Goal: Task Accomplishment & Management: Use online tool/utility

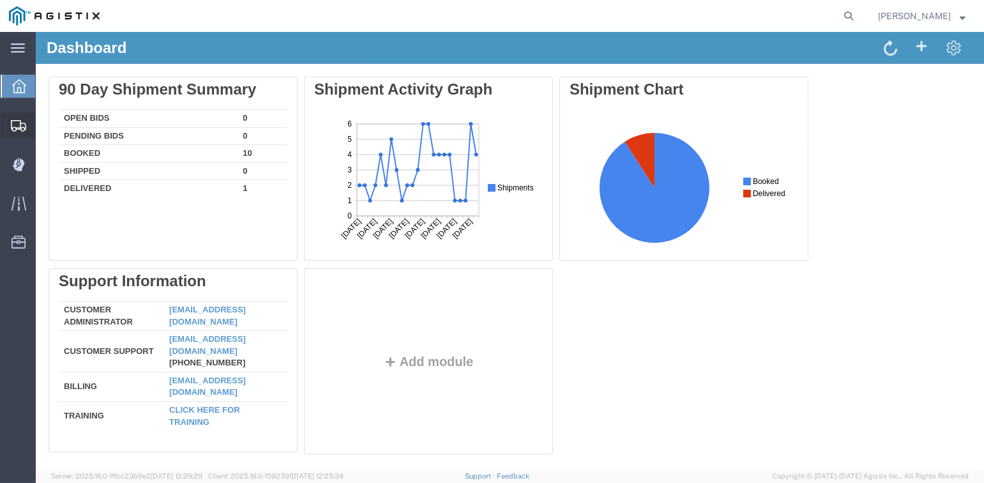
click at [44, 125] on span "Shipments" at bounding box center [39, 125] width 9 height 26
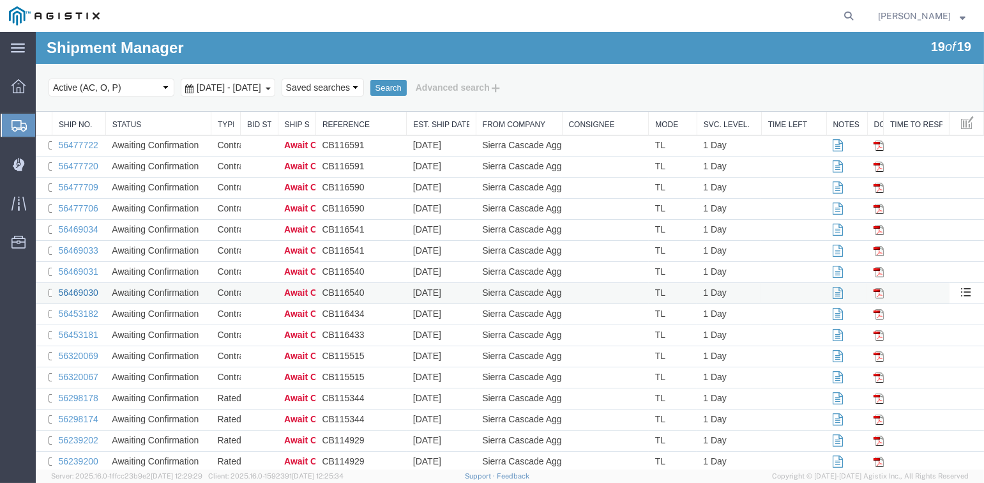
click at [77, 294] on link "56469030" at bounding box center [78, 292] width 40 height 10
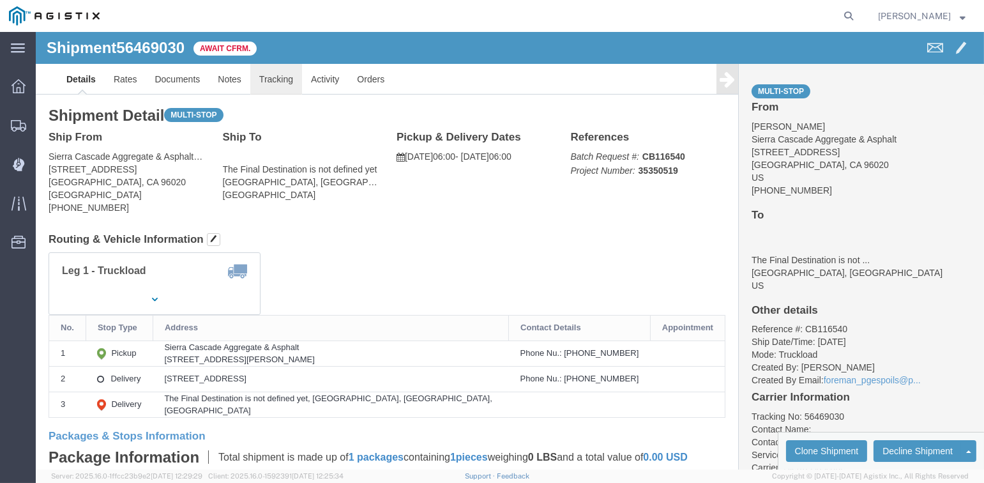
click link "Tracking"
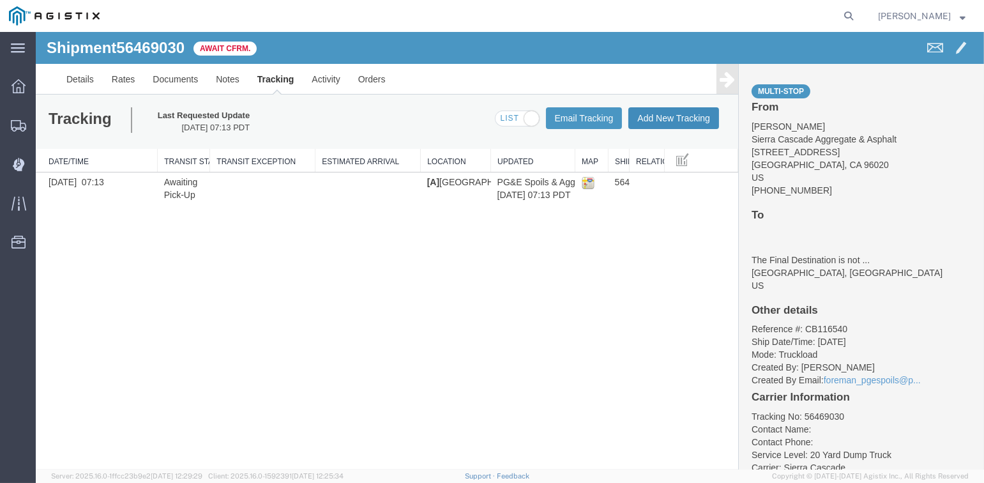
click at [667, 122] on button "Add New Tracking" at bounding box center [674, 118] width 91 height 22
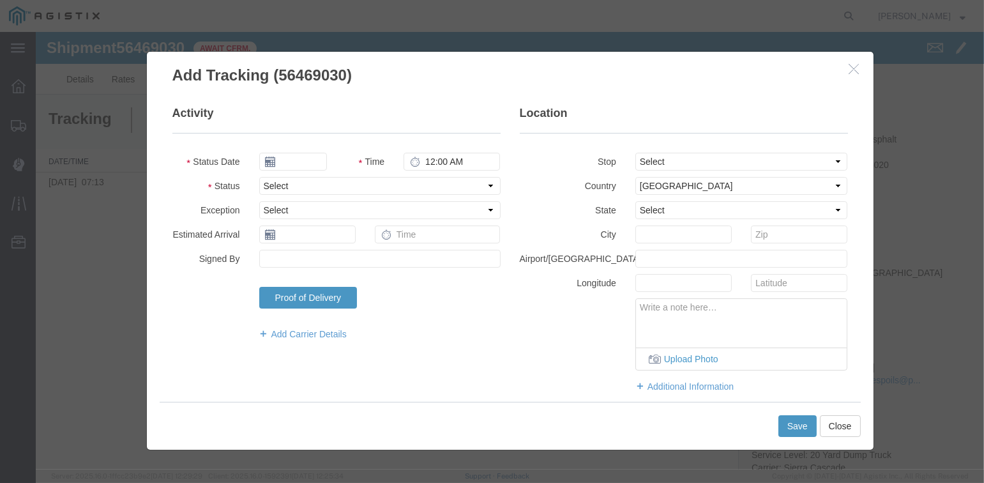
type input "[DATE]"
type input "3:00 PM"
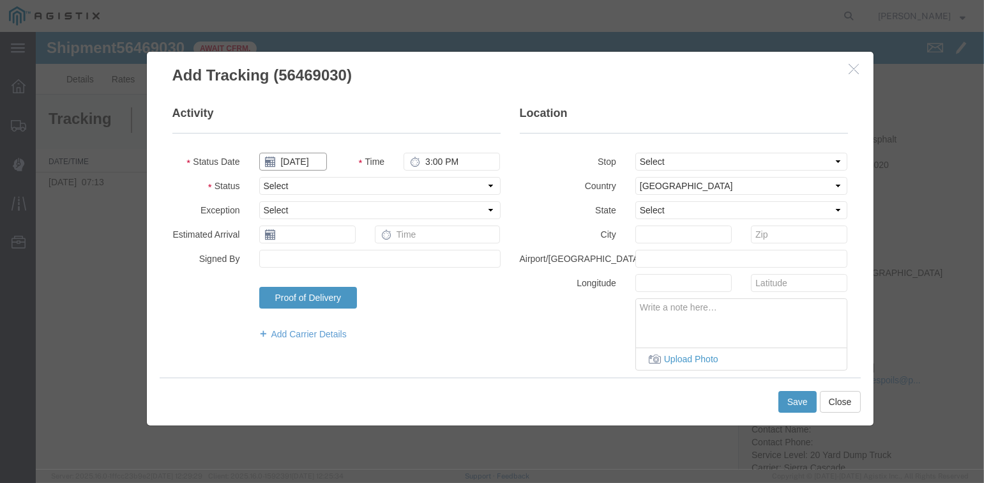
click at [303, 160] on input "[DATE]" at bounding box center [293, 162] width 68 height 18
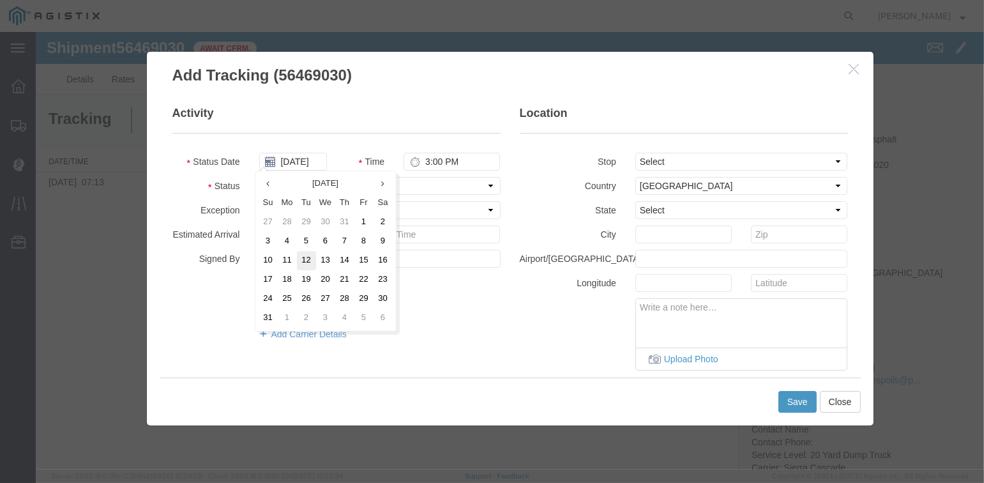
click at [306, 261] on td "12" at bounding box center [306, 260] width 19 height 19
type input "[DATE]"
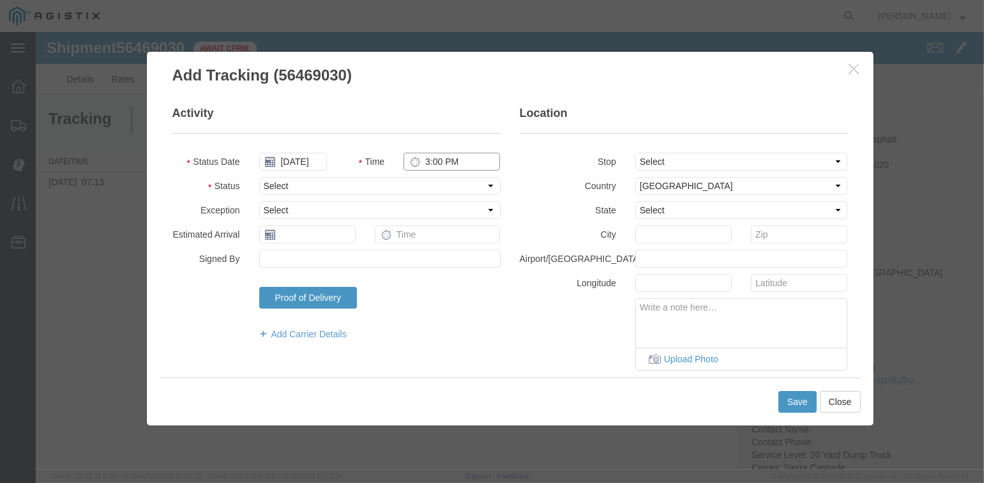
click at [429, 158] on input "3:00 PM" at bounding box center [452, 162] width 96 height 18
type input "8:45 AM"
click at [739, 160] on select "Select From: [STREET_ADDRESS][PERSON_NAME] Stop 2: [STREET_ADDRESS] To: The Fin…" at bounding box center [742, 162] width 213 height 18
select select "{"pickupDeliveryInfoId": "122224940","pickupOrDelivery": "P","stopNum": "1","lo…"
click at [636, 153] on select "Select From: [STREET_ADDRESS][PERSON_NAME] Stop 2: [STREET_ADDRESS] To: The Fin…" at bounding box center [742, 162] width 213 height 18
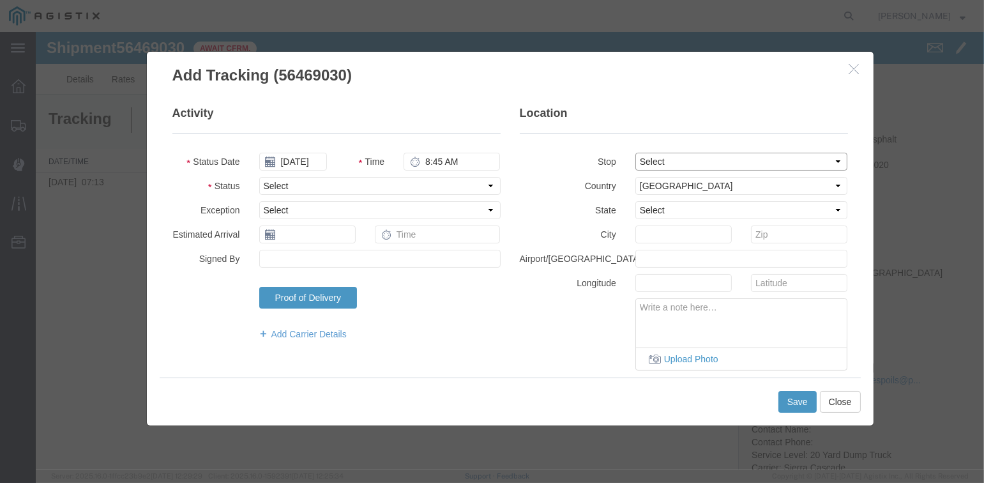
select select "CA"
type input "[PERSON_NAME]"
click at [274, 185] on select "Select Arrival Notice Available Arrival Notice Imported Arrive at Delivery Loca…" at bounding box center [379, 186] width 241 height 18
select select "ARVPULOC"
click at [259, 177] on select "Select Arrival Notice Available Arrival Notice Imported Arrive at Delivery Loca…" at bounding box center [379, 186] width 241 height 18
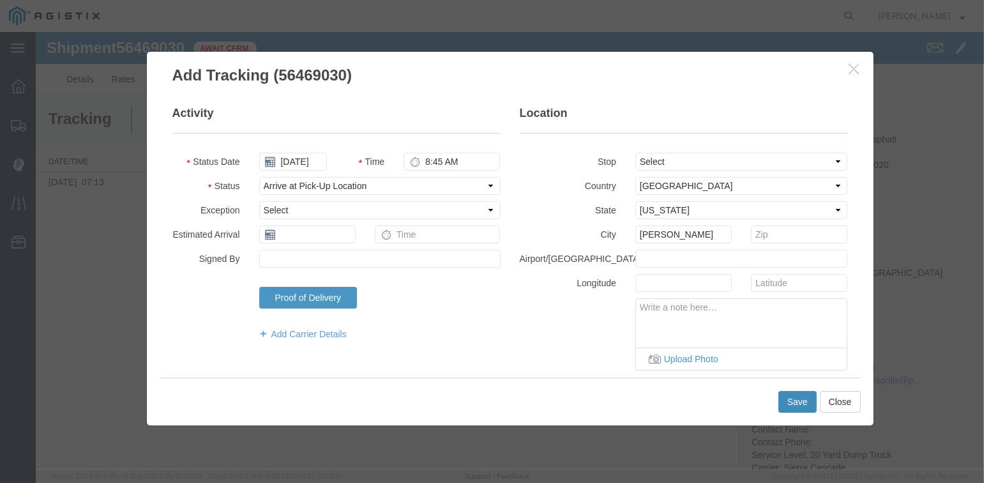
click at [799, 400] on button "Save" at bounding box center [798, 402] width 38 height 22
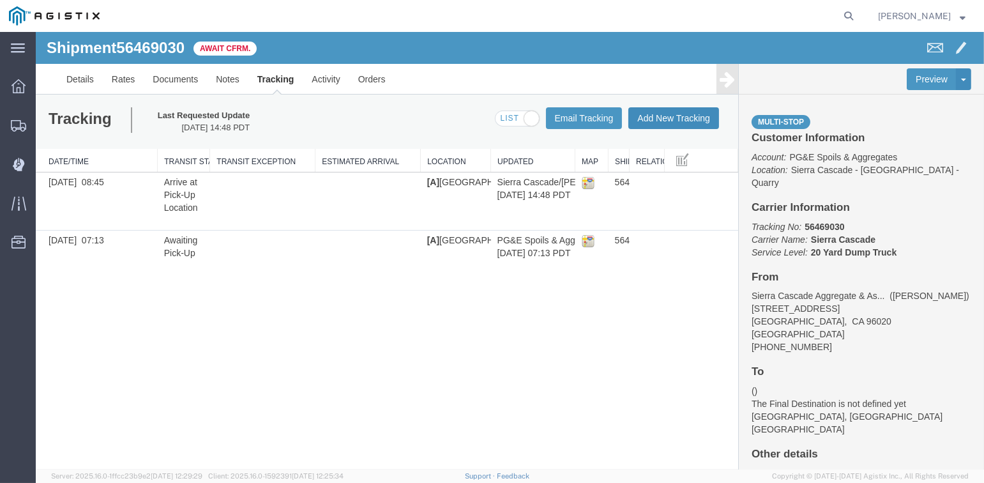
click at [668, 119] on button "Add New Tracking" at bounding box center [674, 118] width 91 height 22
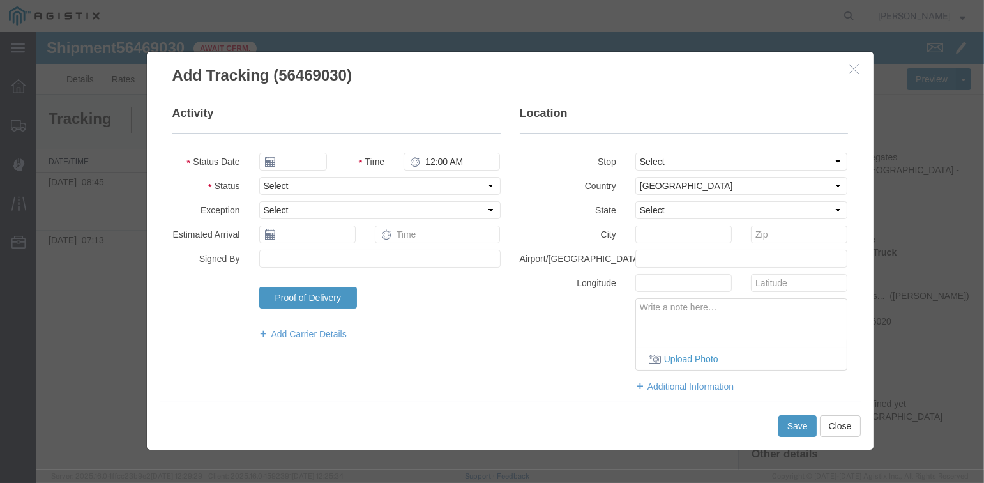
type input "[DATE]"
type input "3:00 PM"
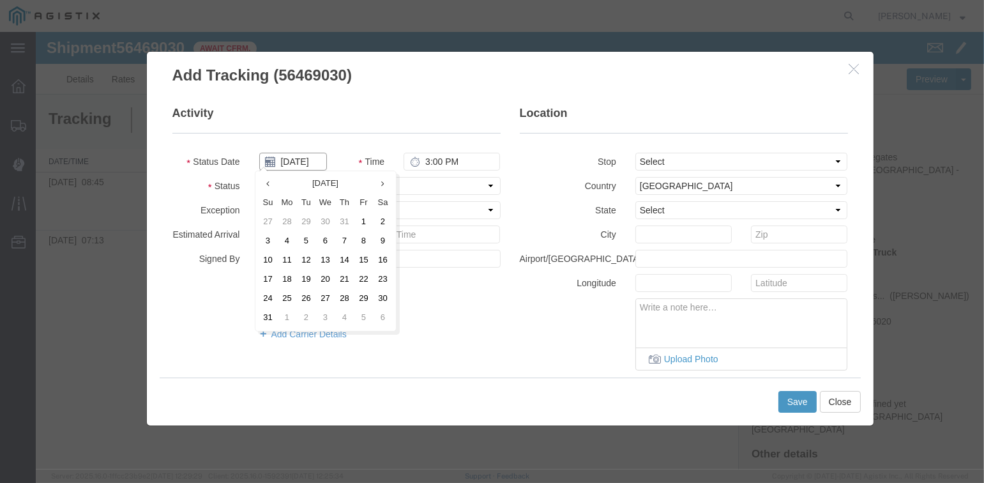
click at [300, 160] on input "[DATE]" at bounding box center [293, 162] width 68 height 18
click at [306, 259] on td "12" at bounding box center [306, 260] width 19 height 19
type input "[DATE]"
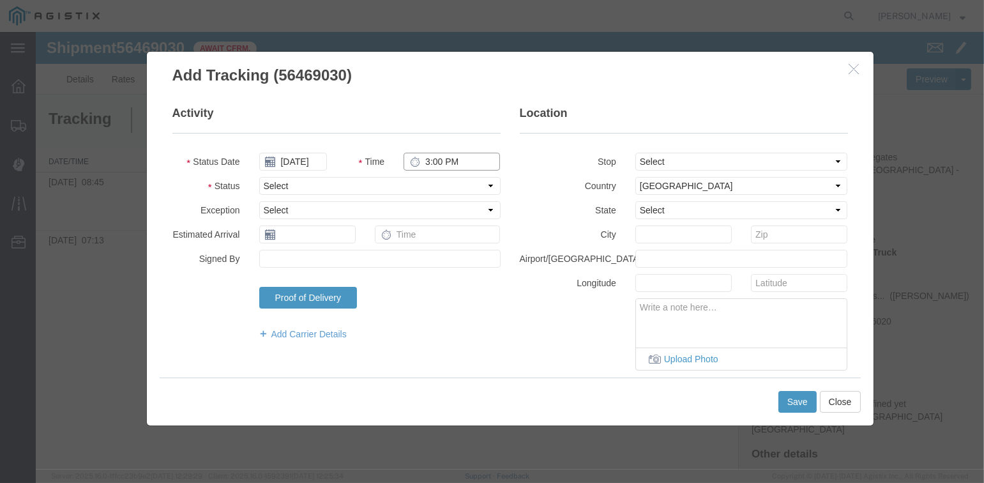
click at [431, 162] on input "3:00 PM" at bounding box center [452, 162] width 96 height 18
type input "8:55 AM"
click at [679, 161] on select "Select From: [STREET_ADDRESS][PERSON_NAME] Stop 2: [STREET_ADDRESS] To: The Fin…" at bounding box center [742, 162] width 213 height 18
select select "{"pickupDeliveryInfoId": "122224940","pickupOrDelivery": "P","stopNum": "1","lo…"
click at [636, 153] on select "Select From: [STREET_ADDRESS][PERSON_NAME] Stop 2: [STREET_ADDRESS] To: The Fin…" at bounding box center [742, 162] width 213 height 18
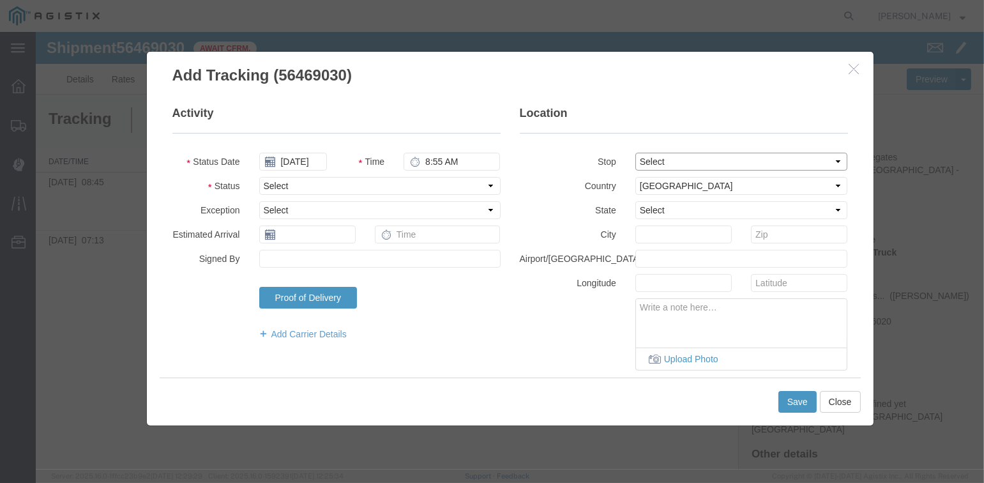
select select "CA"
type input "[PERSON_NAME]"
click at [309, 185] on select "Select Arrival Notice Available Arrival Notice Imported Arrive at Delivery Loca…" at bounding box center [379, 186] width 241 height 18
select select "DPTPULOC"
click at [259, 177] on select "Select Arrival Notice Available Arrival Notice Imported Arrive at Delivery Loca…" at bounding box center [379, 186] width 241 height 18
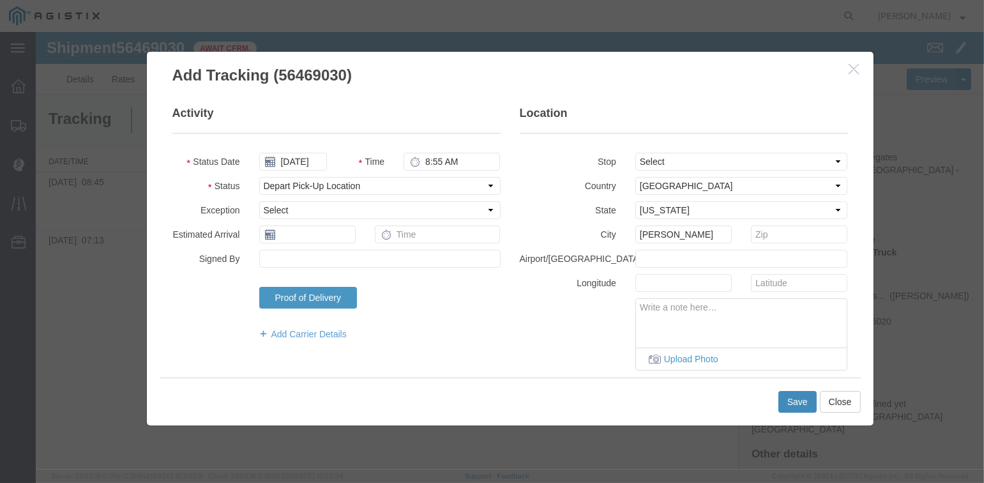
click at [798, 401] on button "Save" at bounding box center [798, 402] width 38 height 22
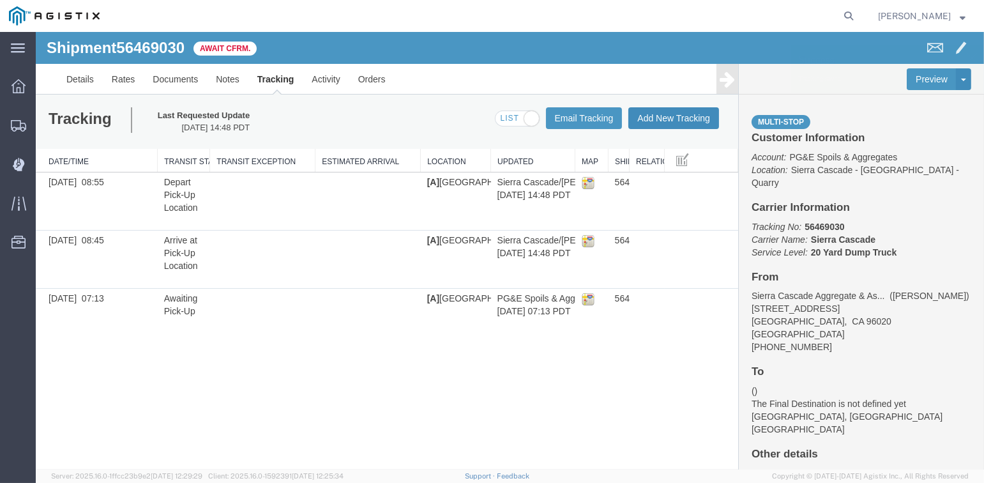
click at [687, 125] on button "Add New Tracking" at bounding box center [674, 118] width 91 height 22
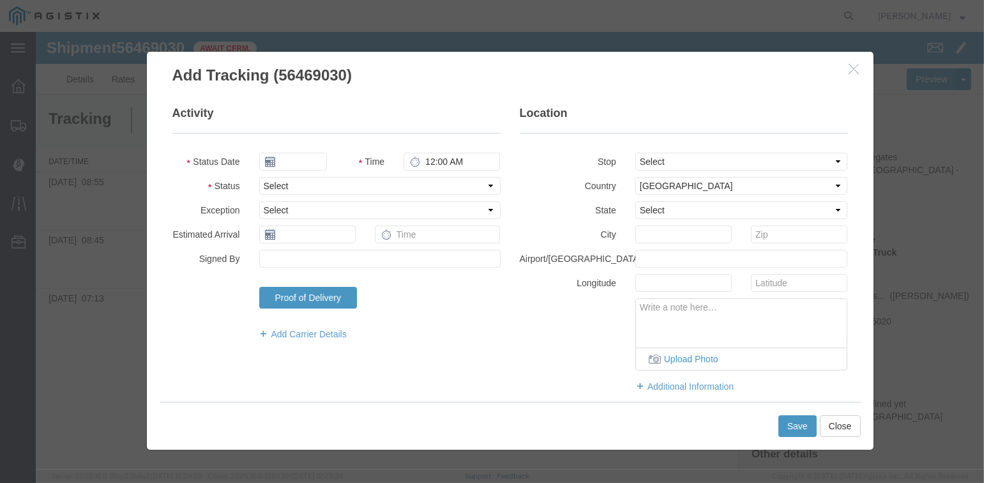
type input "[DATE]"
type input "3:00 PM"
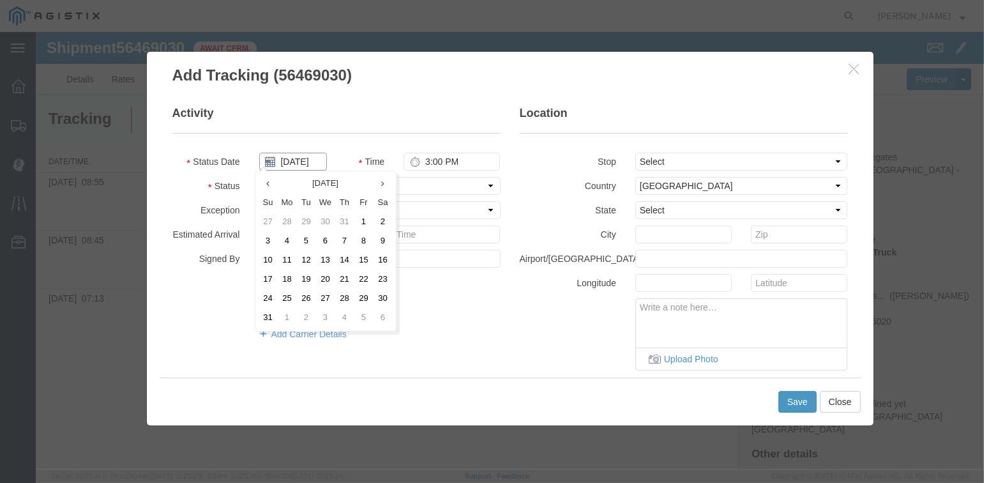
click at [303, 157] on input "[DATE]" at bounding box center [293, 162] width 68 height 18
click at [304, 259] on td "12" at bounding box center [306, 260] width 19 height 19
type input "[DATE]"
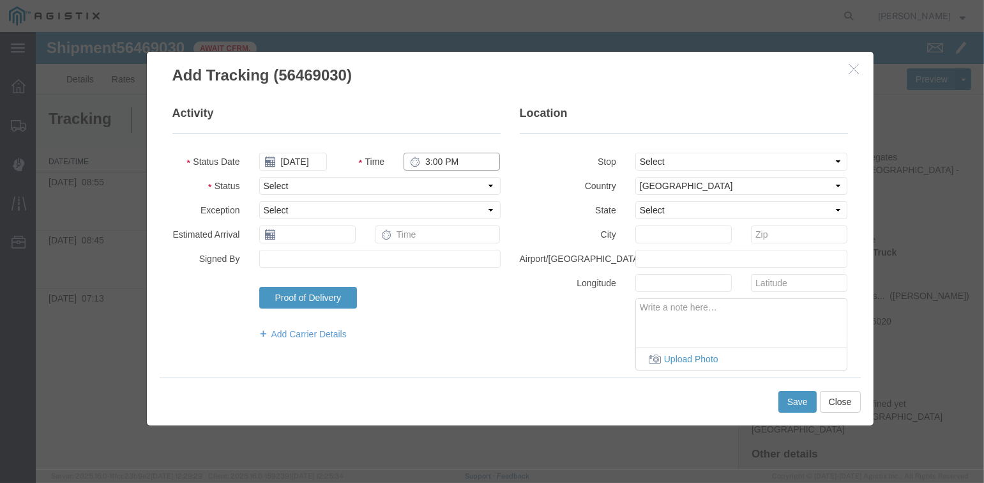
click at [431, 162] on input "3:00 PM" at bounding box center [452, 162] width 96 height 18
type input "9:25 AM"
click at [710, 165] on select "Select From: [STREET_ADDRESS][PERSON_NAME] Stop 2: [STREET_ADDRESS] To: The Fin…" at bounding box center [742, 162] width 213 height 18
select select "{"pickupDeliveryInfoId": "122224941","pickupOrDelivery": "D","stopNum": "2","lo…"
click at [636, 153] on select "Select From: [STREET_ADDRESS][PERSON_NAME] Stop 2: [STREET_ADDRESS] To: The Fin…" at bounding box center [742, 162] width 213 height 18
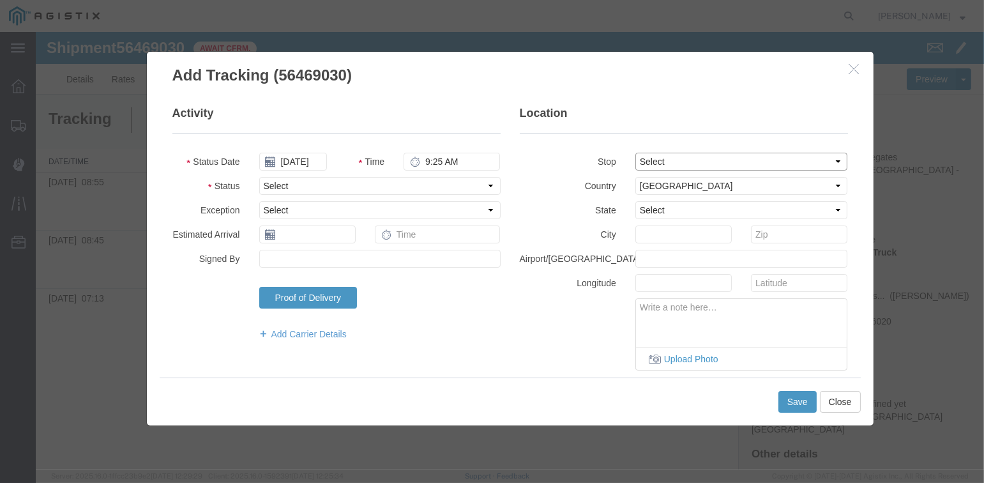
select select "CA"
type input "[GEOGRAPHIC_DATA]"
click at [295, 183] on select "Select Arrival Notice Available Arrival Notice Imported Arrive at Delivery Loca…" at bounding box center [379, 186] width 241 height 18
select select "ARVDLVLOC"
click at [259, 177] on select "Select Arrival Notice Available Arrival Notice Imported Arrive at Delivery Loca…" at bounding box center [379, 186] width 241 height 18
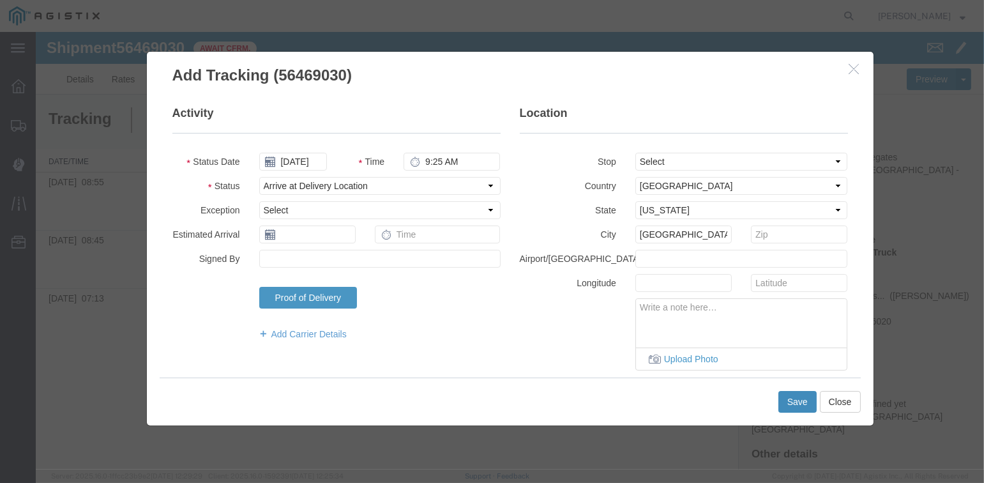
click at [792, 400] on button "Save" at bounding box center [798, 402] width 38 height 22
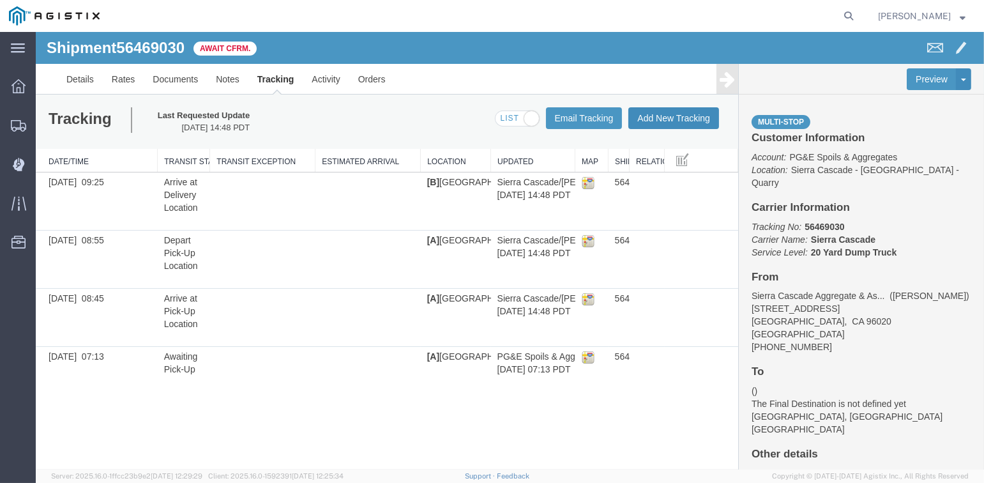
click at [687, 121] on button "Add New Tracking" at bounding box center [674, 118] width 91 height 22
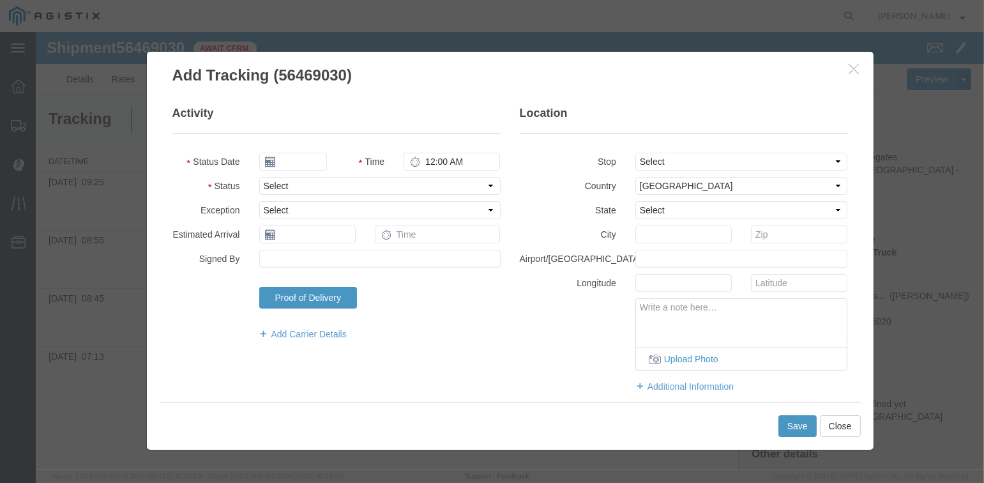
type input "[DATE]"
type input "3:00 PM"
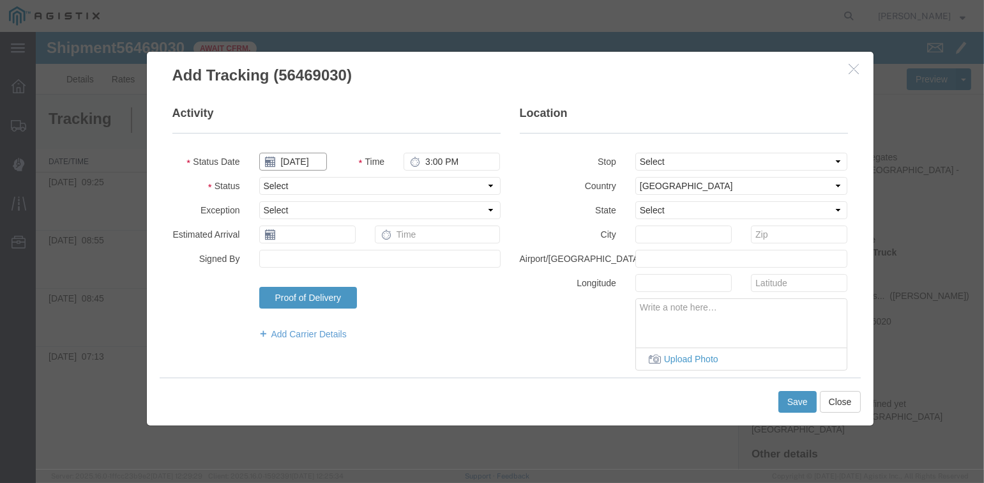
click at [295, 160] on input "[DATE]" at bounding box center [293, 162] width 68 height 18
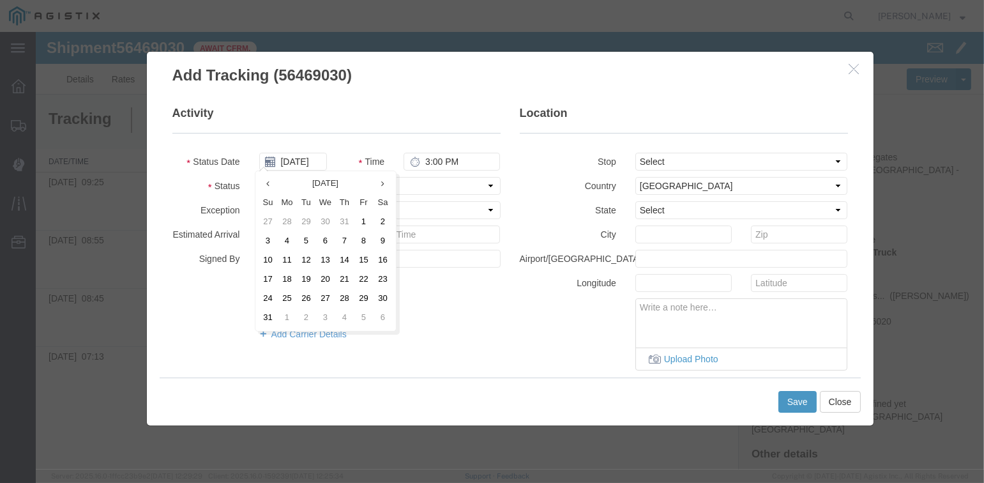
drag, startPoint x: 305, startPoint y: 262, endPoint x: 404, endPoint y: 189, distance: 122.9
click at [307, 261] on td "12" at bounding box center [306, 260] width 19 height 19
type input "[DATE]"
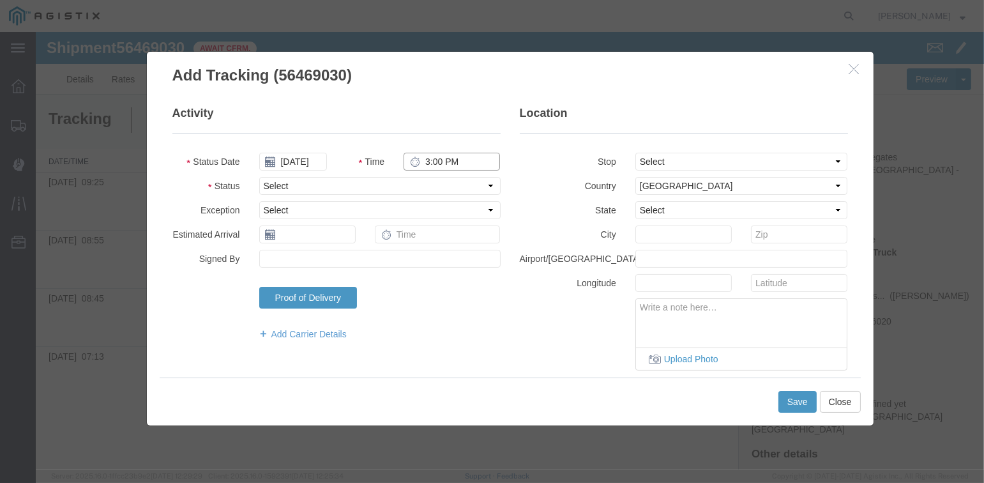
click at [426, 160] on input "3:00 PM" at bounding box center [452, 162] width 96 height 18
type input "9:40 AM"
click at [718, 159] on select "Select From: [STREET_ADDRESS][PERSON_NAME] Stop 2: [STREET_ADDRESS] To: The Fin…" at bounding box center [742, 162] width 213 height 18
select select "{"pickupDeliveryInfoId": "122224941","pickupOrDelivery": "D","stopNum": "2","lo…"
click at [636, 153] on select "Select From: [STREET_ADDRESS][PERSON_NAME] Stop 2: [STREET_ADDRESS] To: The Fin…" at bounding box center [742, 162] width 213 height 18
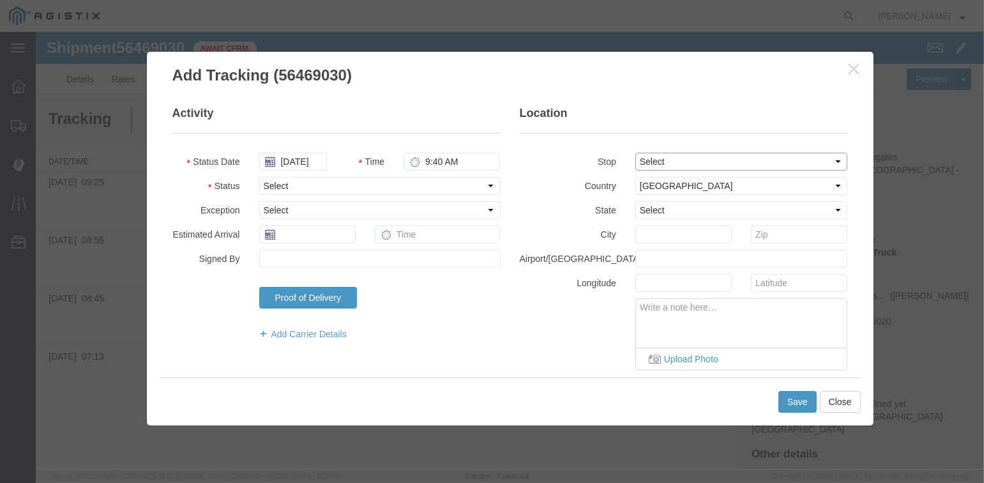
select select "CA"
type input "[GEOGRAPHIC_DATA]"
drag, startPoint x: 308, startPoint y: 182, endPoint x: 303, endPoint y: 195, distance: 13.5
click at [308, 182] on select "Select Arrival Notice Available Arrival Notice Imported Arrive at Delivery Loca…" at bounding box center [379, 186] width 241 height 18
select select "DPTDLVLOC"
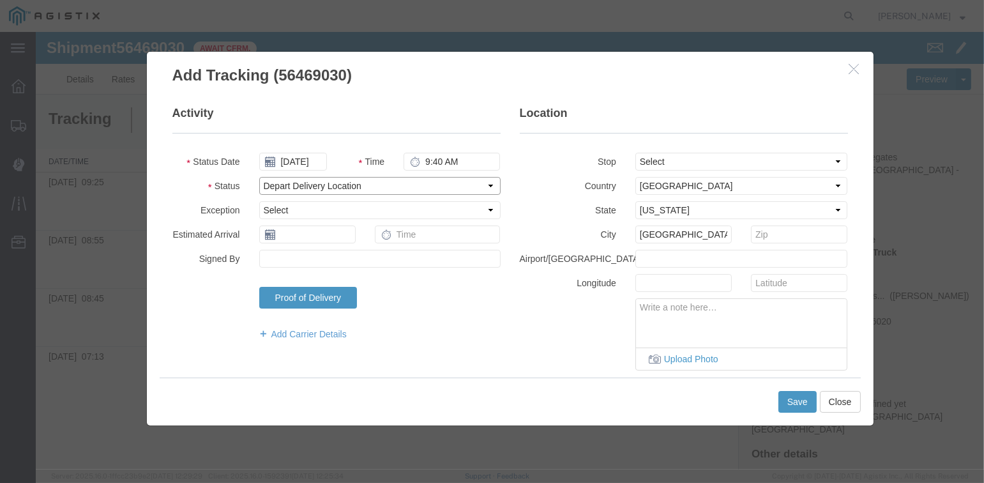
click at [259, 177] on select "Select Arrival Notice Available Arrival Notice Imported Arrive at Delivery Loca…" at bounding box center [379, 186] width 241 height 18
click at [788, 399] on button "Save" at bounding box center [798, 402] width 38 height 22
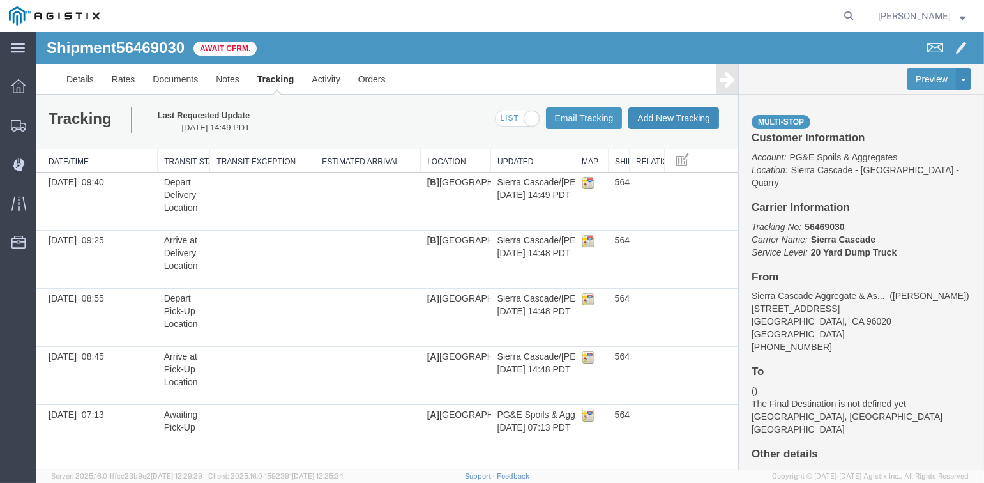
click at [683, 116] on button "Add New Tracking" at bounding box center [674, 118] width 91 height 22
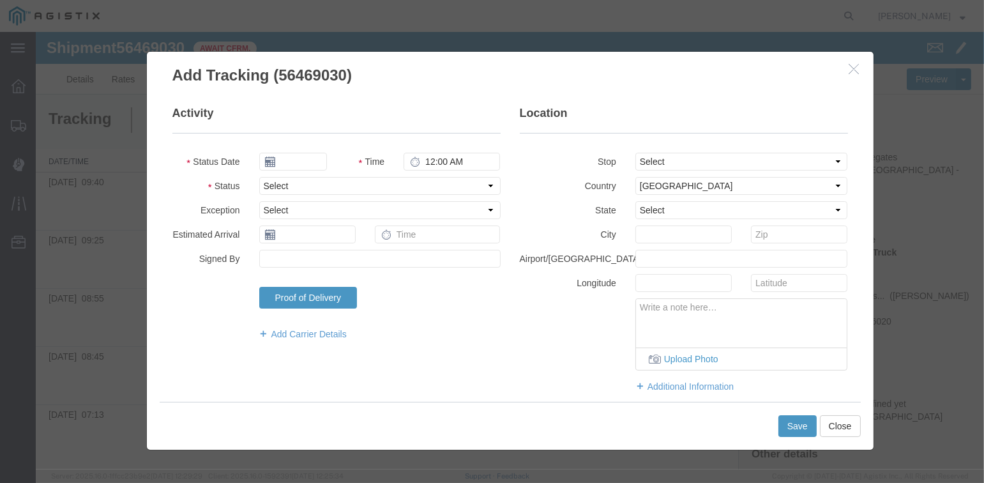
type input "[DATE]"
type input "3:00 PM"
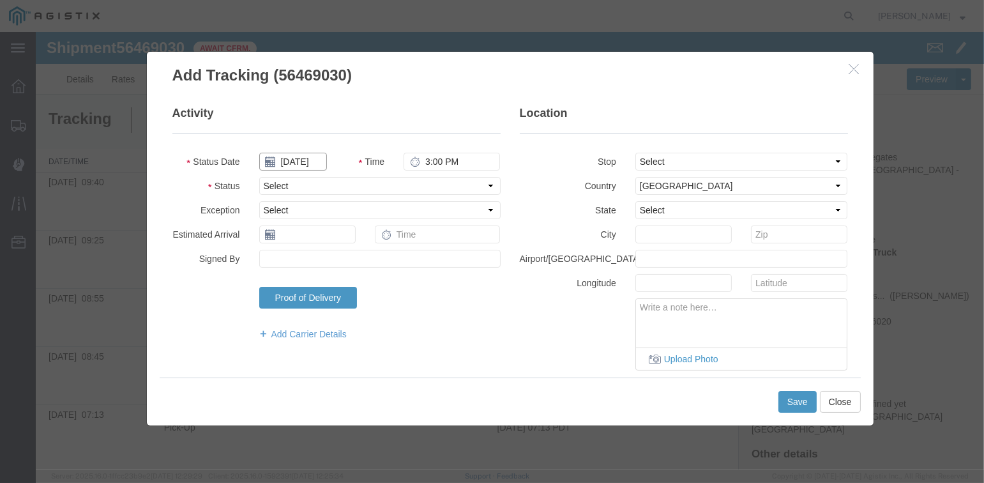
click at [297, 158] on input "[DATE]" at bounding box center [293, 162] width 68 height 18
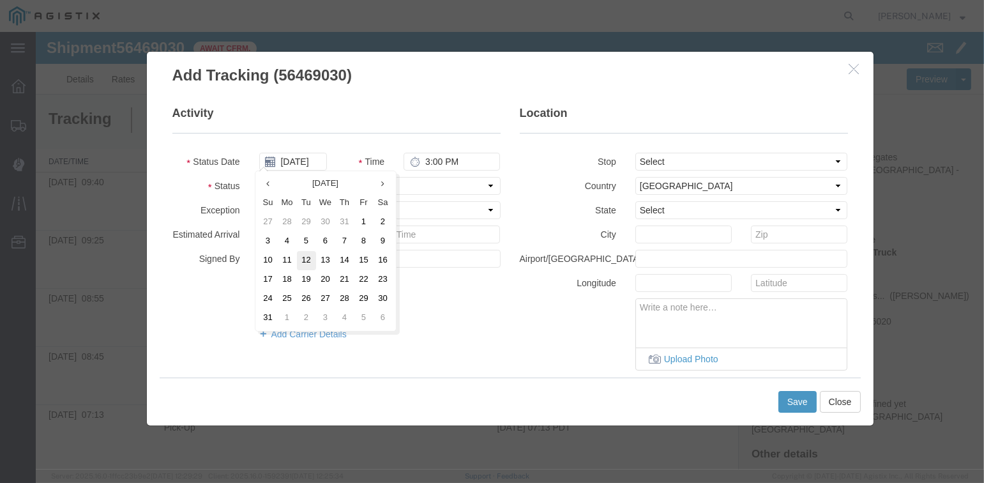
click at [309, 263] on td "12" at bounding box center [306, 260] width 19 height 19
type input "[DATE]"
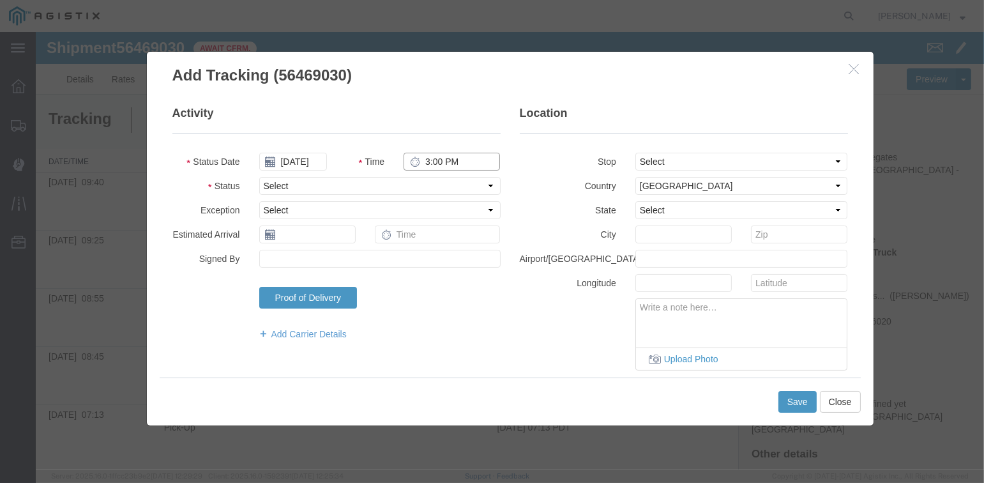
click at [436, 158] on input "3:00 PM" at bounding box center [452, 162] width 96 height 18
type input "10:05 AM"
click at [671, 157] on select "Select From: [STREET_ADDRESS][PERSON_NAME] Stop 2: [STREET_ADDRESS] To: The Fin…" at bounding box center [742, 162] width 213 height 18
select select "{"pickupDeliveryInfoId": "122224940","pickupOrDelivery": "P","stopNum": "1","lo…"
click at [636, 153] on select "Select From: [STREET_ADDRESS][PERSON_NAME] Stop 2: [STREET_ADDRESS] To: The Fin…" at bounding box center [742, 162] width 213 height 18
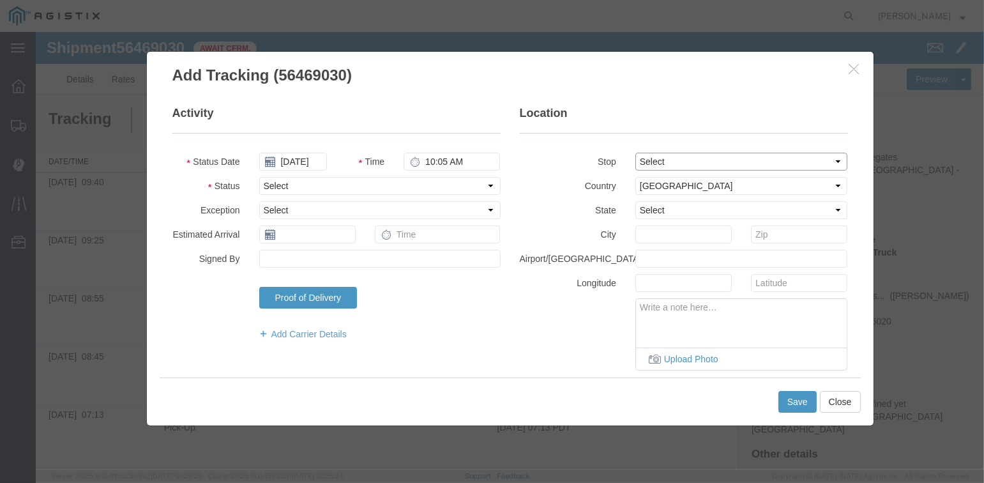
select select "CA"
type input "[PERSON_NAME]"
click at [353, 184] on select "Select Arrival Notice Available Arrival Notice Imported Arrive at Delivery Loca…" at bounding box center [379, 186] width 241 height 18
select select "ARVPULOC"
click at [259, 177] on select "Select Arrival Notice Available Arrival Notice Imported Arrive at Delivery Loca…" at bounding box center [379, 186] width 241 height 18
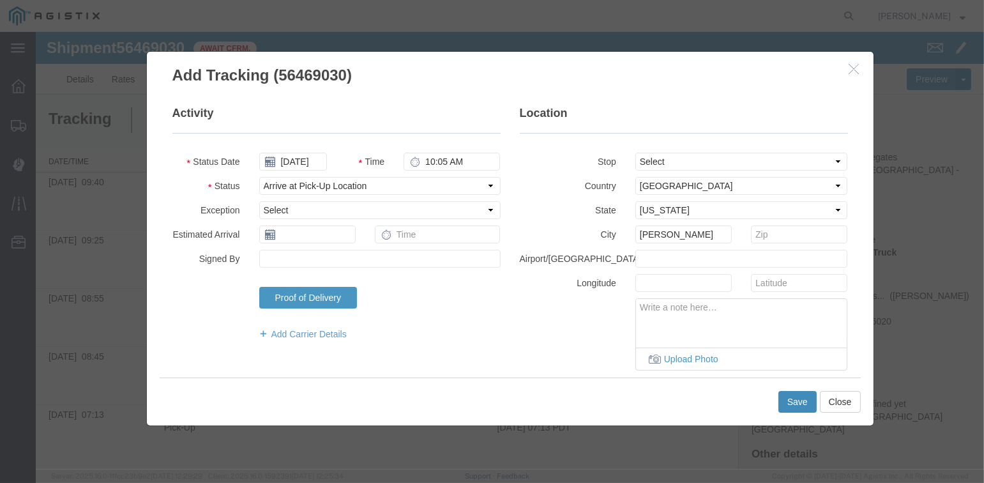
click at [790, 400] on button "Save" at bounding box center [798, 402] width 38 height 22
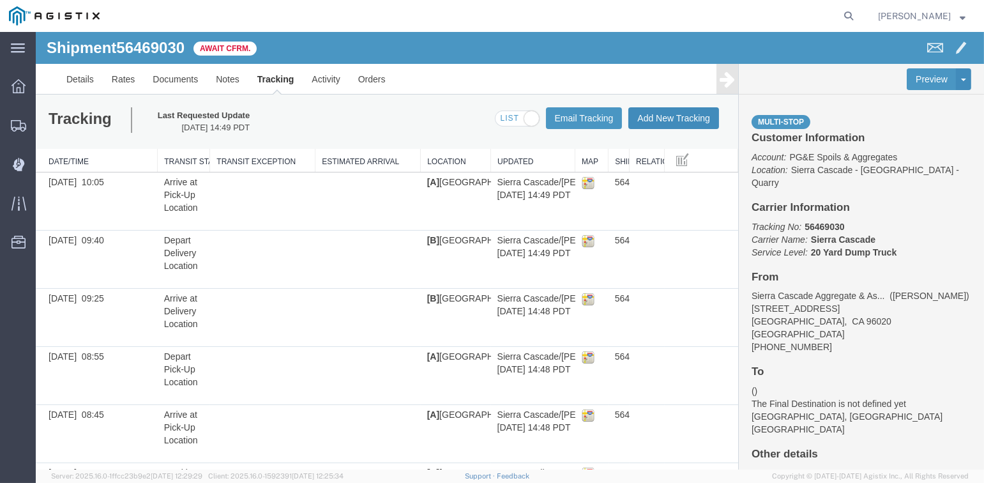
click at [671, 115] on button "Add New Tracking" at bounding box center [674, 118] width 91 height 22
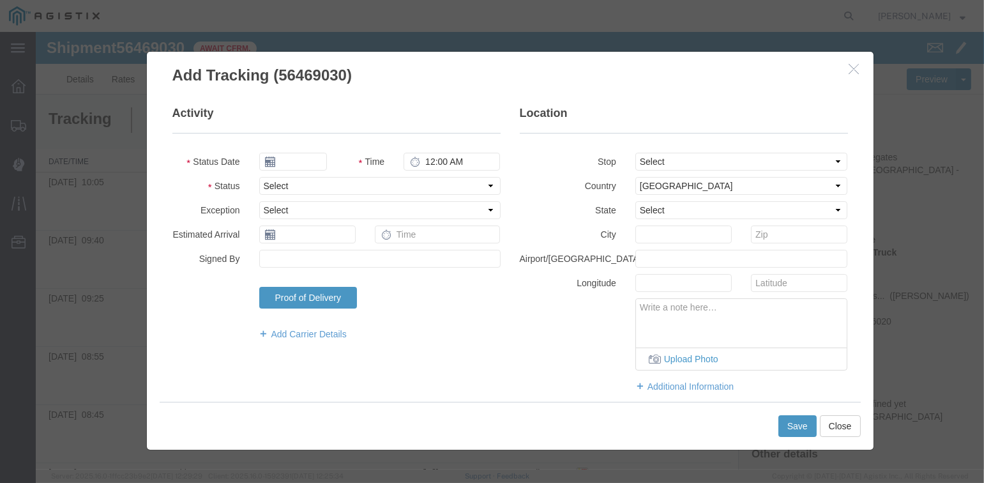
type input "[DATE]"
type input "3:00 PM"
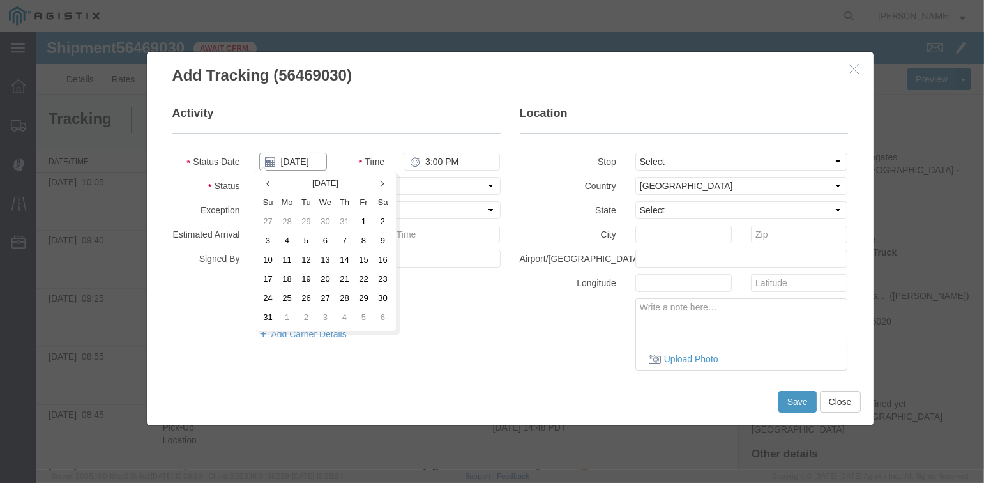
click at [293, 160] on input "[DATE]" at bounding box center [293, 162] width 68 height 18
click at [304, 261] on td "12" at bounding box center [306, 260] width 19 height 19
type input "[DATE]"
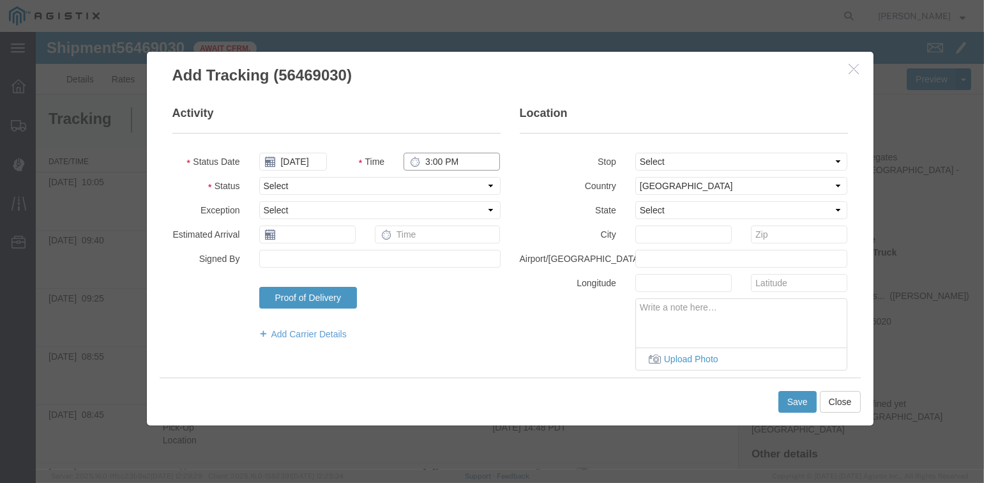
click at [422, 160] on input "3:00 PM" at bounding box center [452, 162] width 96 height 18
type input "10:25 AM"
click at [708, 165] on select "Select From: [STREET_ADDRESS][PERSON_NAME] Stop 2: [STREET_ADDRESS] To: The Fin…" at bounding box center [742, 162] width 213 height 18
select select "{"pickupDeliveryInfoId": "122224940","pickupOrDelivery": "P","stopNum": "1","lo…"
click at [636, 153] on select "Select From: [STREET_ADDRESS][PERSON_NAME] Stop 2: [STREET_ADDRESS] To: The Fin…" at bounding box center [742, 162] width 213 height 18
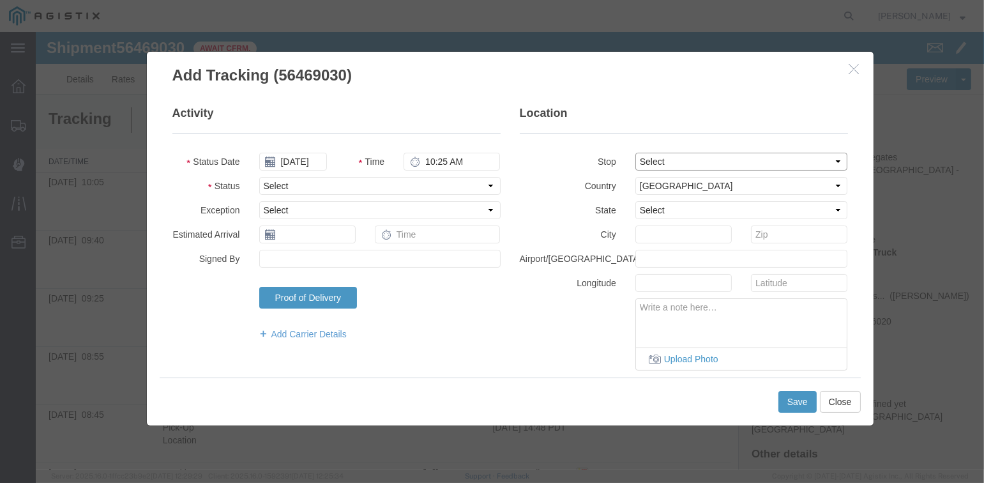
select select "CA"
type input "[PERSON_NAME]"
drag, startPoint x: 301, startPoint y: 184, endPoint x: 308, endPoint y: 192, distance: 10.4
click at [301, 184] on select "Select Arrival Notice Available Arrival Notice Imported Arrive at Delivery Loca…" at bounding box center [379, 186] width 241 height 18
select select "DPTPULOC"
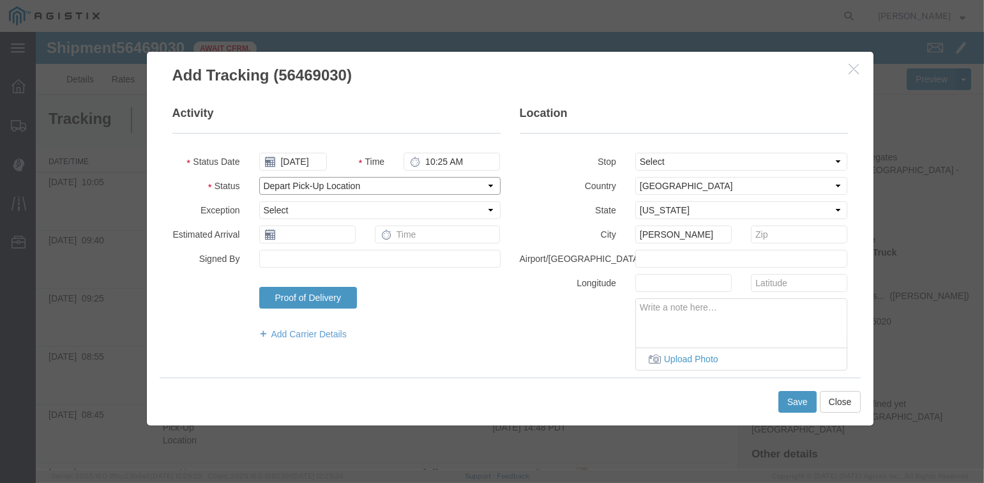
click at [259, 177] on select "Select Arrival Notice Available Arrival Notice Imported Arrive at Delivery Loca…" at bounding box center [379, 186] width 241 height 18
click at [786, 399] on button "Save" at bounding box center [798, 402] width 38 height 22
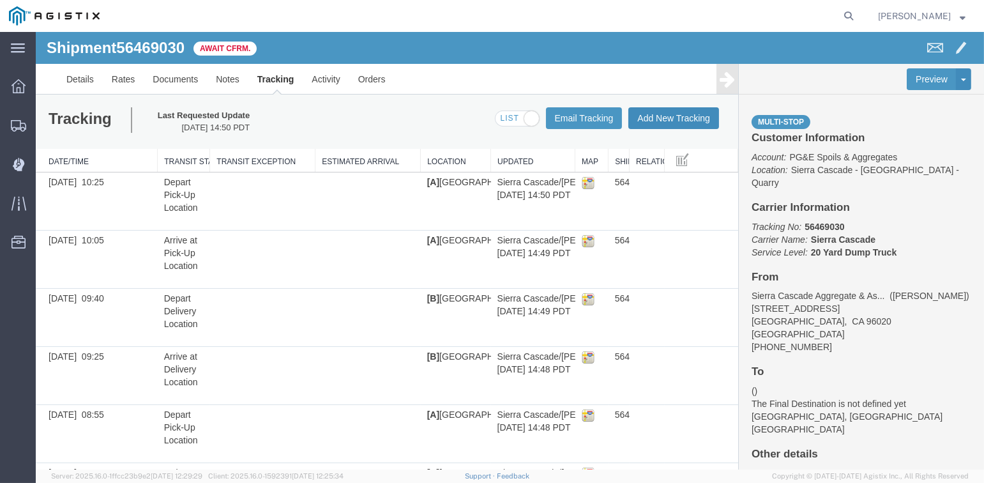
click at [673, 121] on button "Add New Tracking" at bounding box center [674, 118] width 91 height 22
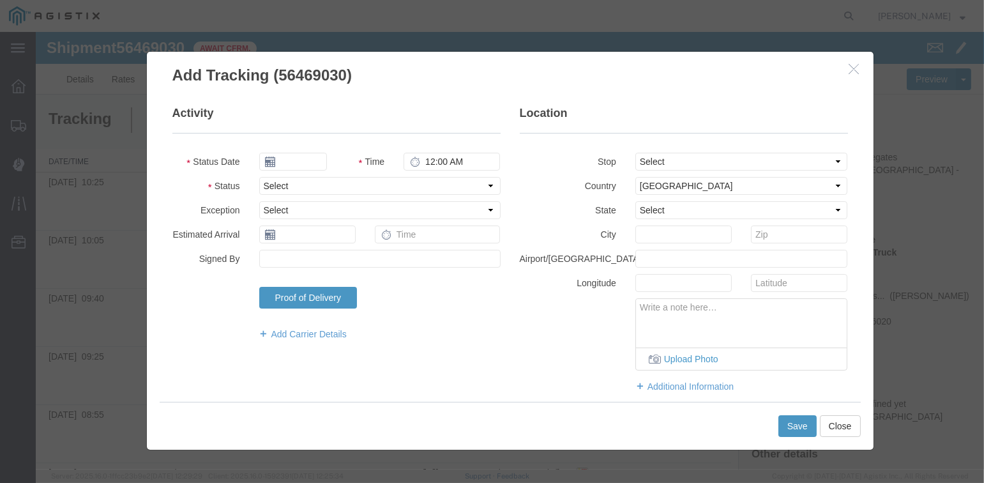
type input "[DATE]"
type input "3:00 PM"
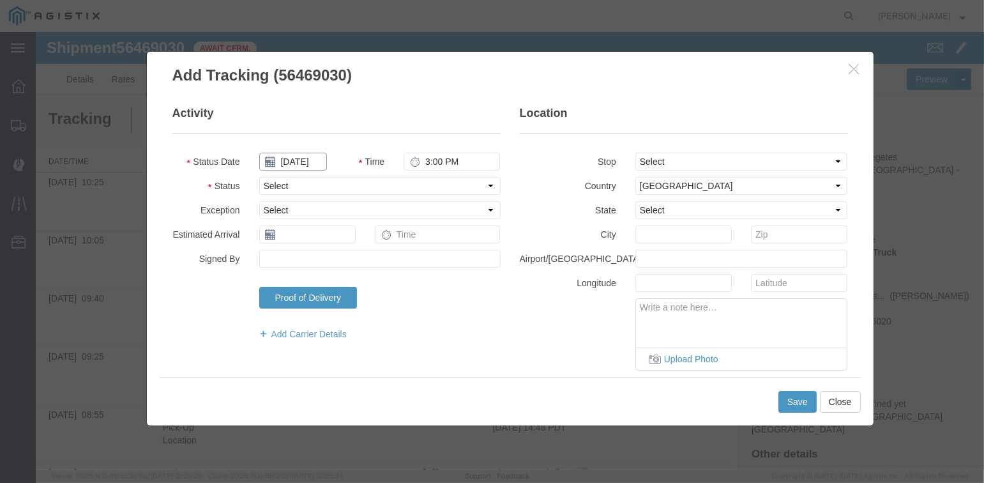
click at [299, 166] on input "[DATE]" at bounding box center [293, 162] width 68 height 18
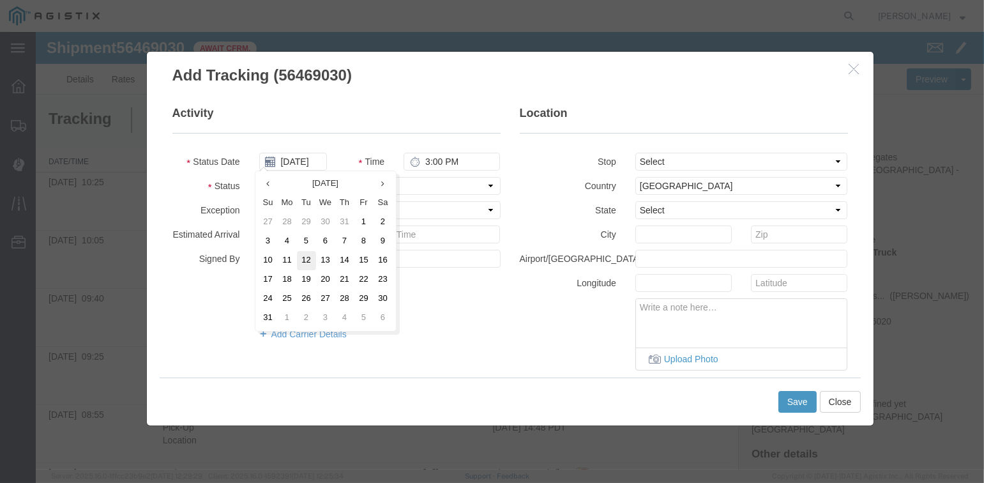
click at [307, 258] on td "12" at bounding box center [306, 260] width 19 height 19
type input "[DATE]"
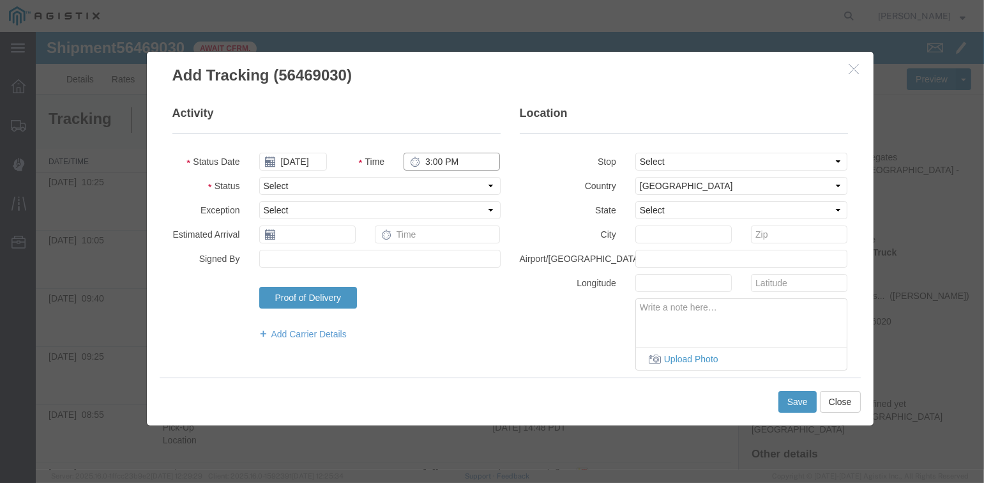
click at [425, 160] on input "3:00 PM" at bounding box center [452, 162] width 96 height 18
type input "10:55 AM"
click at [745, 164] on select "Select From: [STREET_ADDRESS][PERSON_NAME] Stop 2: [STREET_ADDRESS] To: The Fin…" at bounding box center [742, 162] width 213 height 18
select select "{"pickupDeliveryInfoId": "122224941","pickupOrDelivery": "D","stopNum": "2","lo…"
click at [636, 153] on select "Select From: [STREET_ADDRESS][PERSON_NAME] Stop 2: [STREET_ADDRESS] To: The Fin…" at bounding box center [742, 162] width 213 height 18
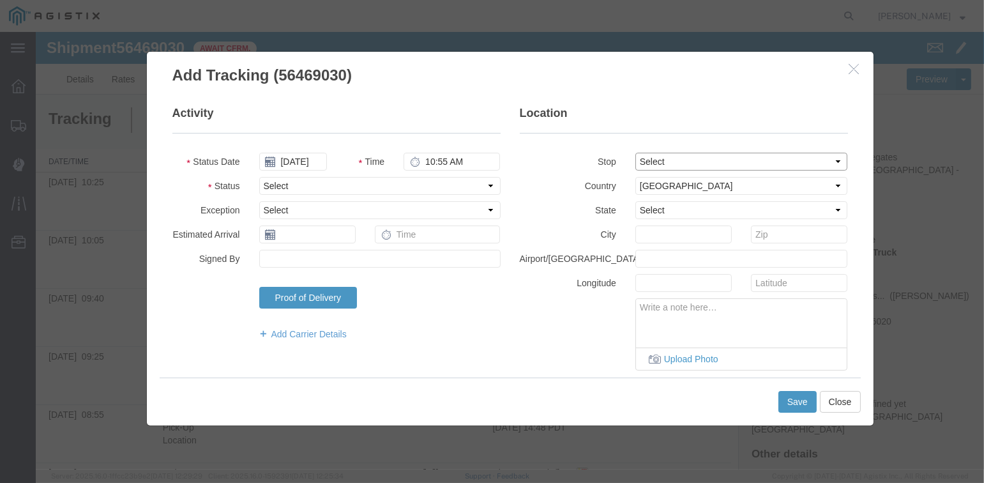
select select "CA"
type input "[GEOGRAPHIC_DATA]"
click at [317, 183] on select "Select Arrival Notice Available Arrival Notice Imported Arrive at Delivery Loca…" at bounding box center [379, 186] width 241 height 18
select select "ARVDLVLOC"
click at [259, 177] on select "Select Arrival Notice Available Arrival Notice Imported Arrive at Delivery Loca…" at bounding box center [379, 186] width 241 height 18
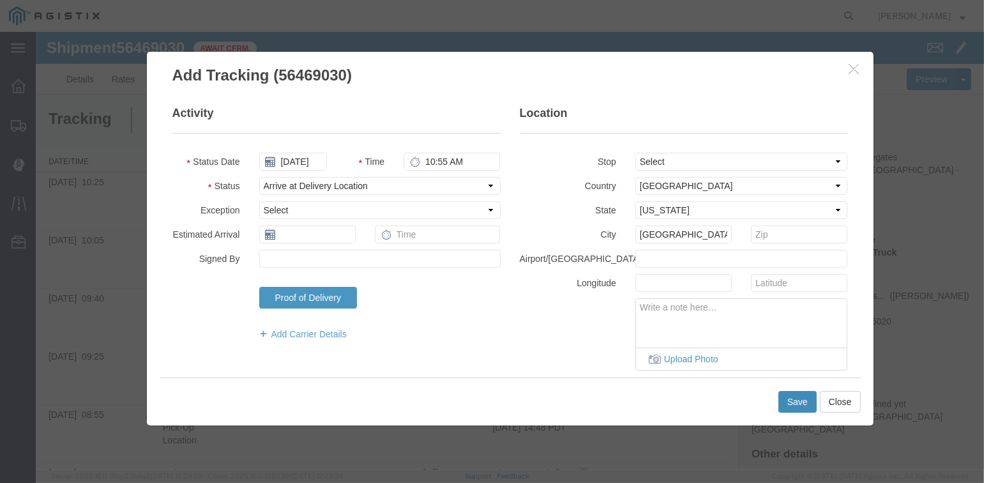
drag, startPoint x: 793, startPoint y: 400, endPoint x: 801, endPoint y: 397, distance: 8.3
click at [796, 400] on button "Save" at bounding box center [798, 402] width 38 height 22
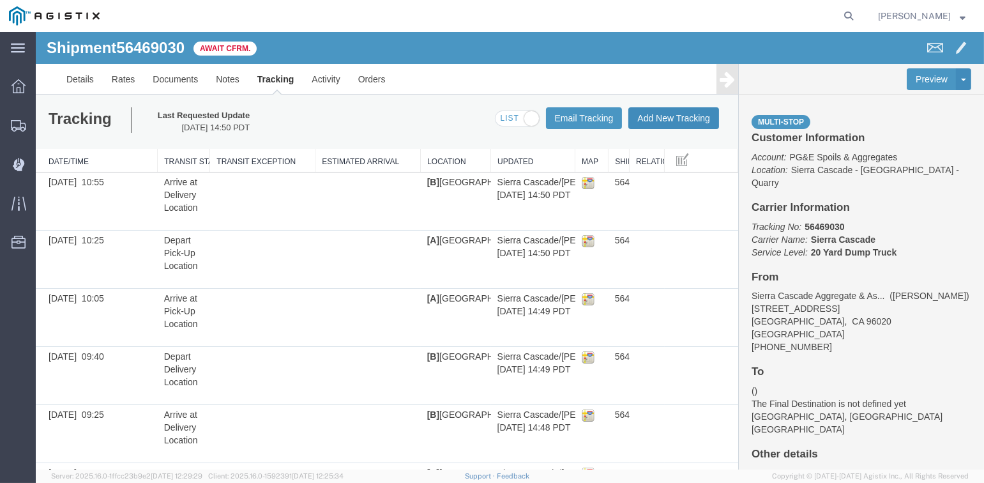
click at [657, 116] on button "Add New Tracking" at bounding box center [674, 118] width 91 height 22
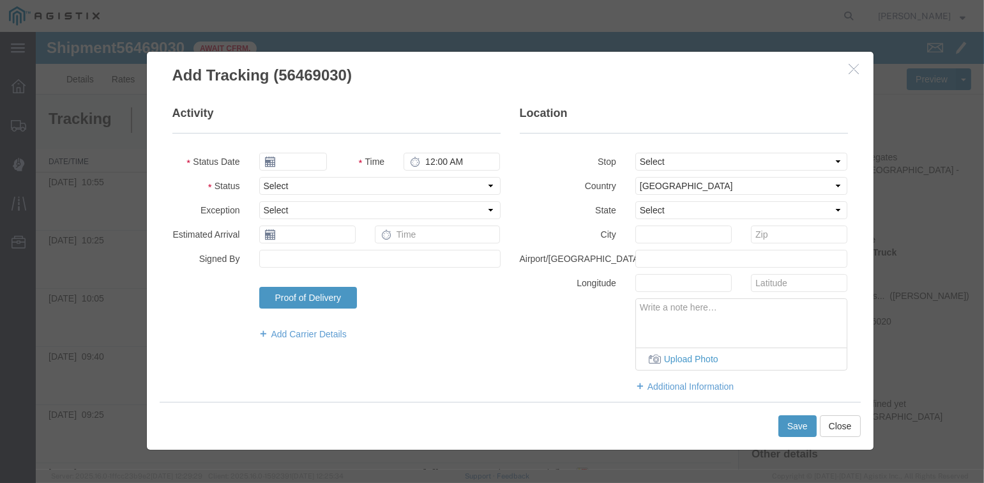
type input "[DATE]"
type input "3:00 PM"
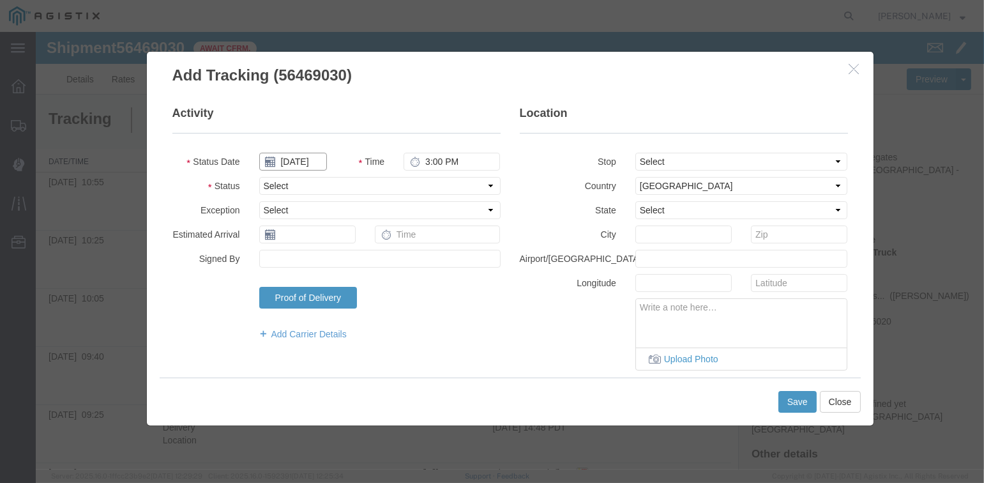
click at [292, 157] on input "[DATE]" at bounding box center [293, 162] width 68 height 18
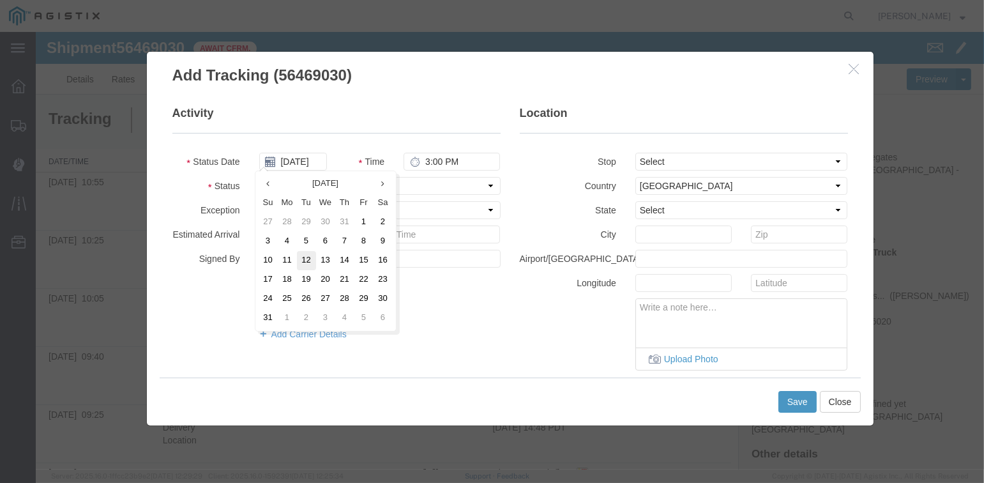
click at [309, 260] on td "12" at bounding box center [306, 260] width 19 height 19
type input "[DATE]"
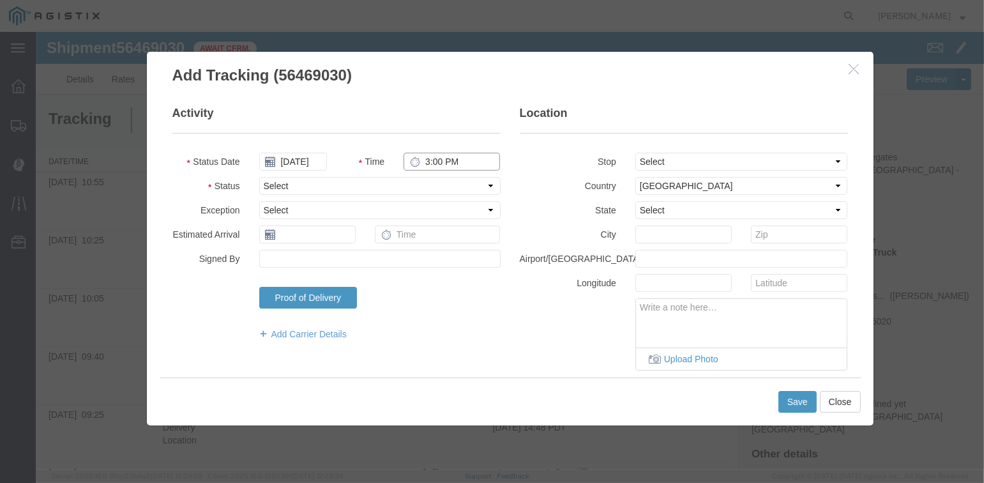
click at [422, 160] on input "3:00 PM" at bounding box center [452, 162] width 96 height 18
type input "11:05 AM"
click at [716, 159] on select "Select From: [STREET_ADDRESS][PERSON_NAME] Stop 2: [STREET_ADDRESS] To: The Fin…" at bounding box center [742, 162] width 213 height 18
select select "{"pickupDeliveryInfoId": "122224941","pickupOrDelivery": "D","stopNum": "2","lo…"
click at [636, 153] on select "Select From: [STREET_ADDRESS][PERSON_NAME] Stop 2: [STREET_ADDRESS] To: The Fin…" at bounding box center [742, 162] width 213 height 18
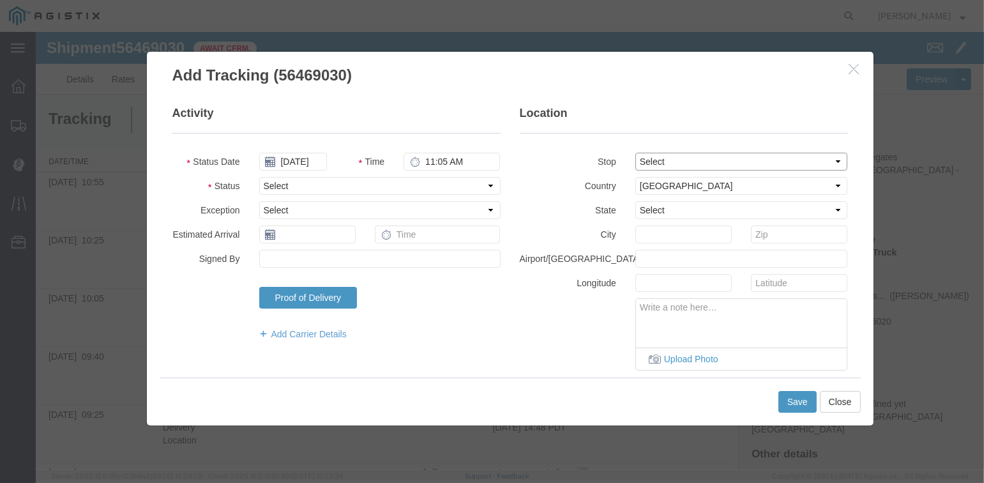
select select "CA"
type input "[GEOGRAPHIC_DATA]"
drag, startPoint x: 330, startPoint y: 187, endPoint x: 335, endPoint y: 195, distance: 9.2
click at [330, 187] on select "Select Arrival Notice Available Arrival Notice Imported Arrive at Delivery Loca…" at bounding box center [379, 186] width 241 height 18
select select "DPTDLVLOC"
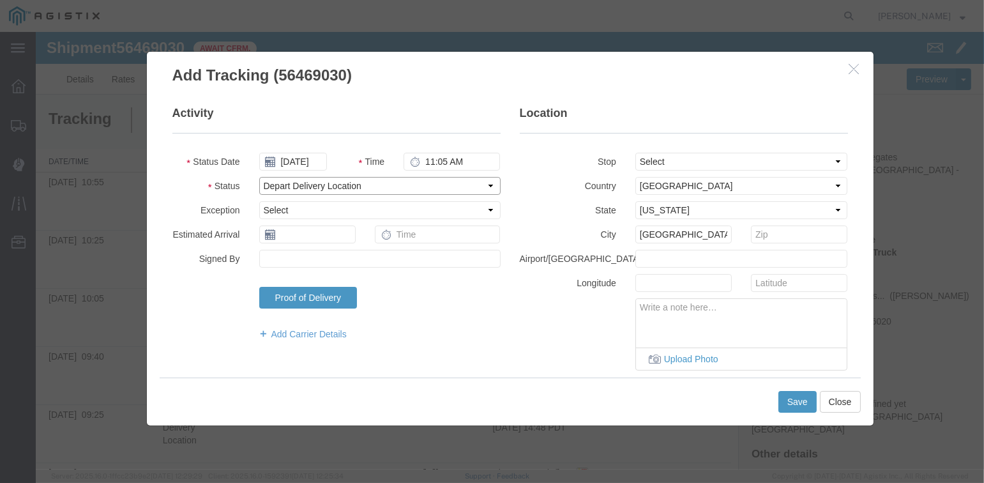
click at [259, 177] on select "Select Arrival Notice Available Arrival Notice Imported Arrive at Delivery Loca…" at bounding box center [379, 186] width 241 height 18
drag, startPoint x: 788, startPoint y: 402, endPoint x: 792, endPoint y: 390, distance: 12.9
click at [788, 401] on button "Save" at bounding box center [798, 402] width 38 height 22
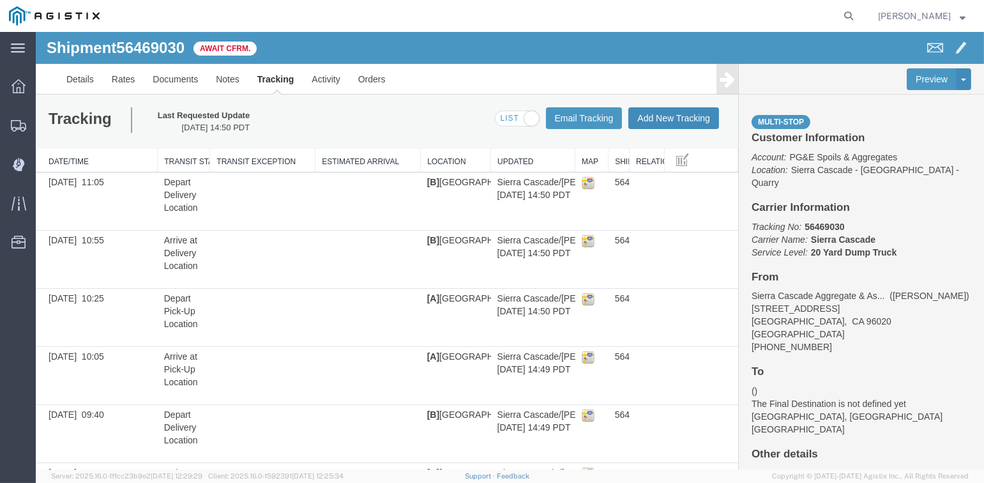
click at [660, 118] on button "Add New Tracking" at bounding box center [674, 118] width 91 height 22
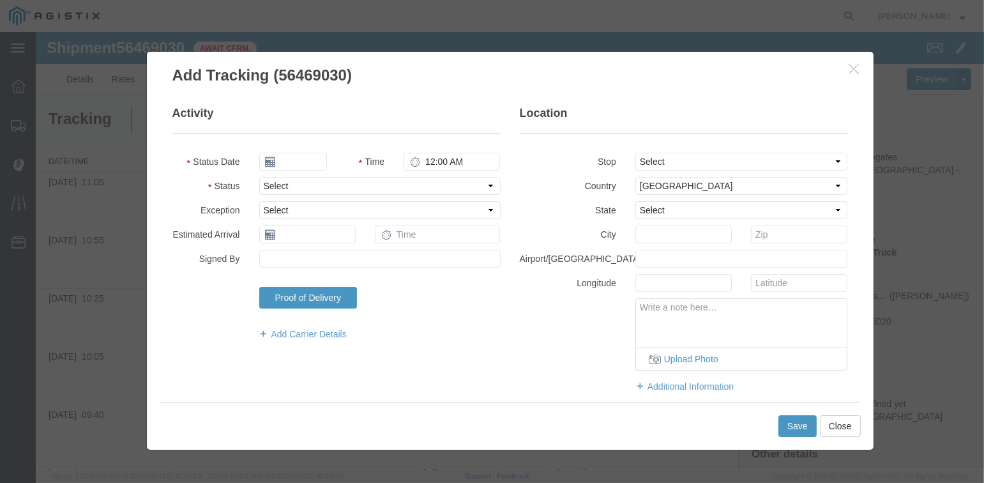
type input "[DATE]"
type input "3:00 PM"
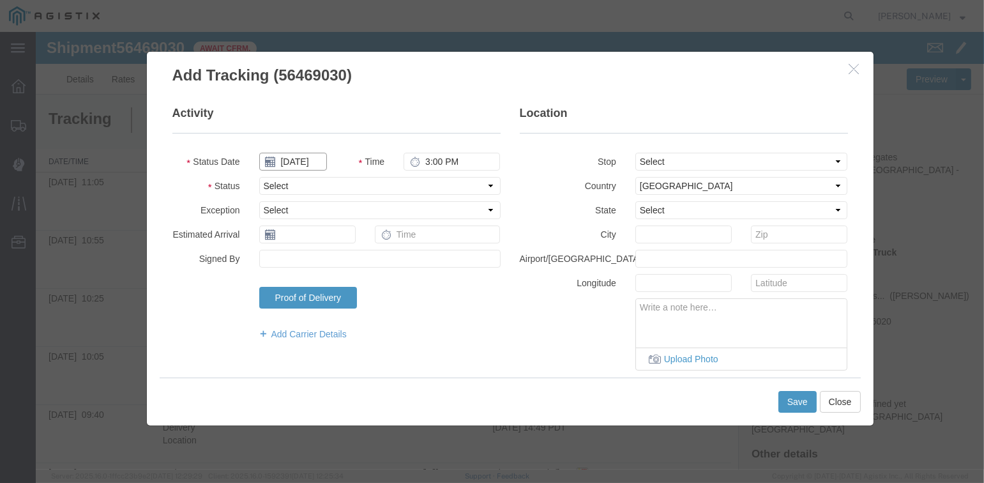
click at [292, 160] on input "[DATE]" at bounding box center [293, 162] width 68 height 18
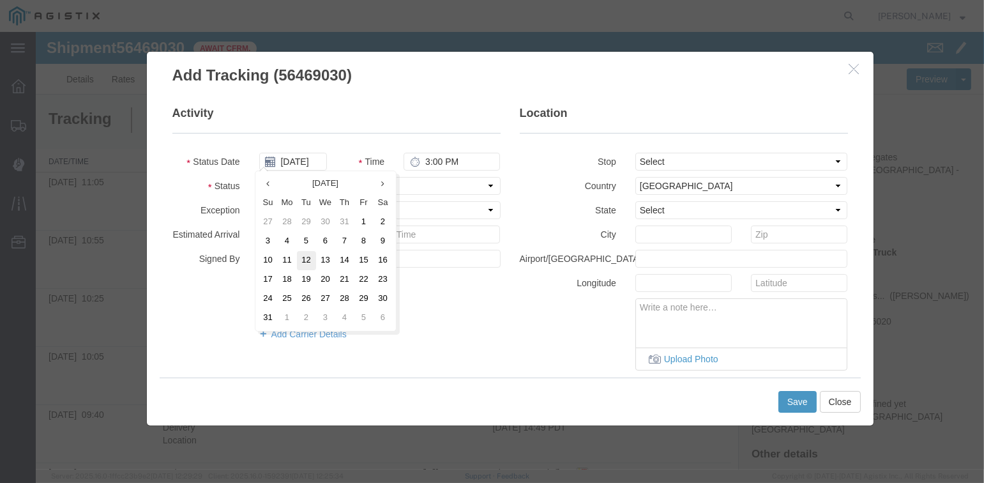
click at [305, 261] on td "12" at bounding box center [306, 260] width 19 height 19
type input "[DATE]"
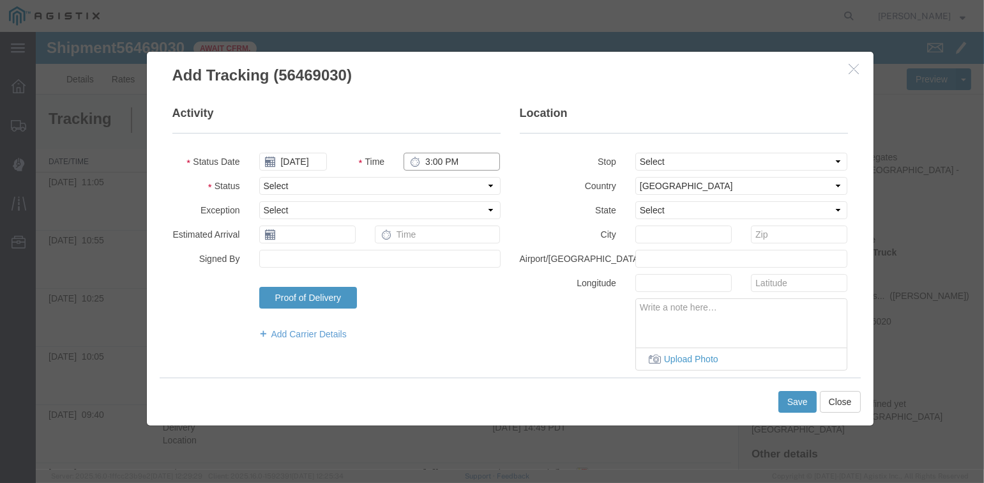
click at [431, 163] on input "3:00 PM" at bounding box center [452, 162] width 96 height 18
type input "11:40 AM"
click at [349, 183] on select "Select Arrival Notice Available Arrival Notice Imported Arrive at Delivery Loca…" at bounding box center [379, 186] width 241 height 18
select select "ARVPULOC"
click at [259, 177] on select "Select Arrival Notice Available Arrival Notice Imported Arrive at Delivery Loca…" at bounding box center [379, 186] width 241 height 18
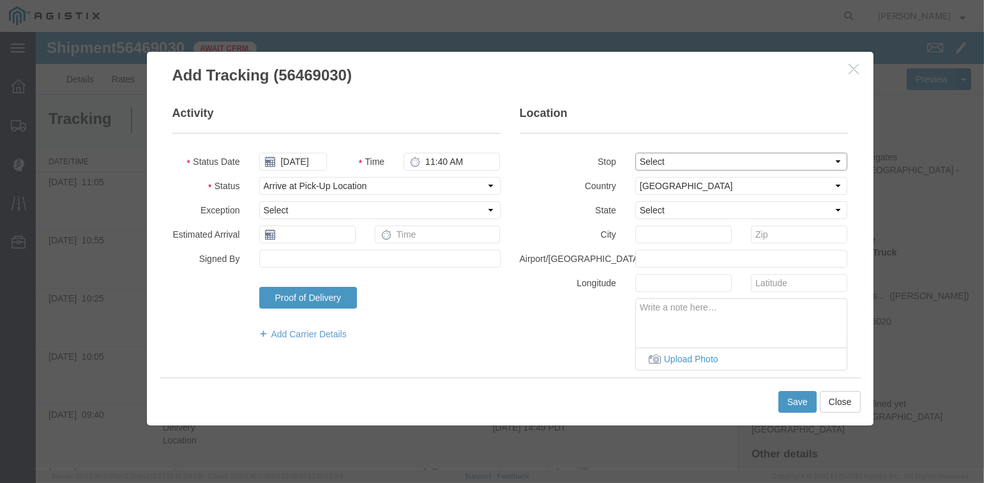
click at [662, 160] on select "Select From: [STREET_ADDRESS][PERSON_NAME] Stop 2: [STREET_ADDRESS] To: The Fin…" at bounding box center [742, 162] width 213 height 18
select select "{"pickupDeliveryInfoId": "122224940","pickupOrDelivery": "P","stopNum": "1","lo…"
click at [636, 153] on select "Select From: [STREET_ADDRESS][PERSON_NAME] Stop 2: [STREET_ADDRESS] To: The Fin…" at bounding box center [742, 162] width 213 height 18
select select "CA"
type input "[PERSON_NAME]"
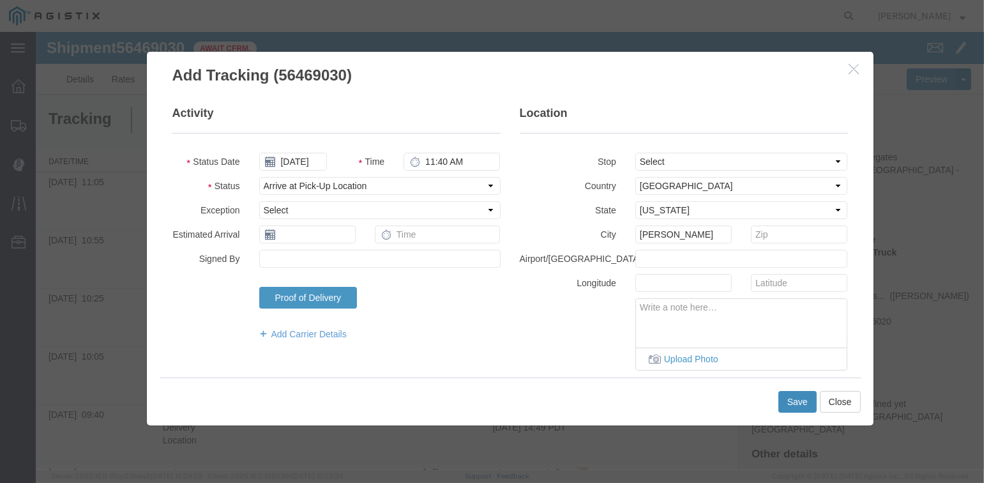
click at [789, 399] on button "Save" at bounding box center [798, 402] width 38 height 22
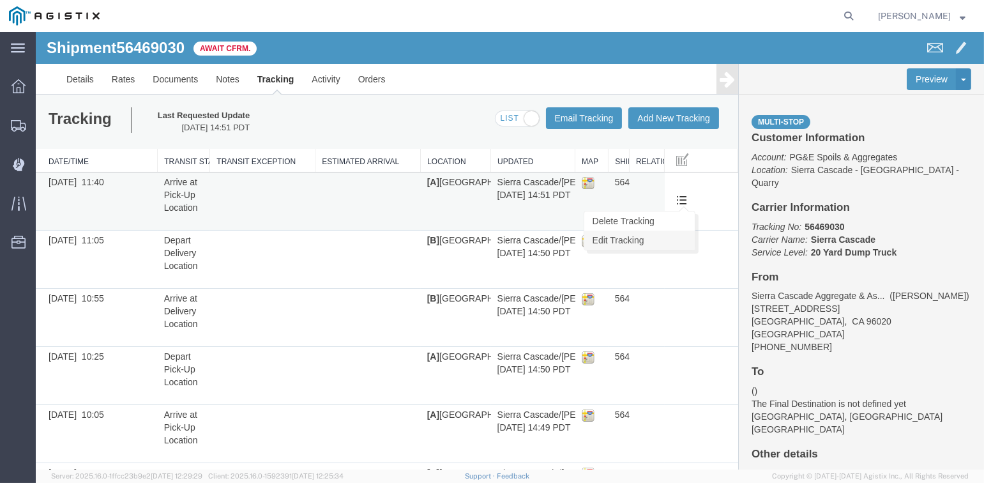
click at [620, 240] on link "Edit Tracking" at bounding box center [639, 240] width 111 height 19
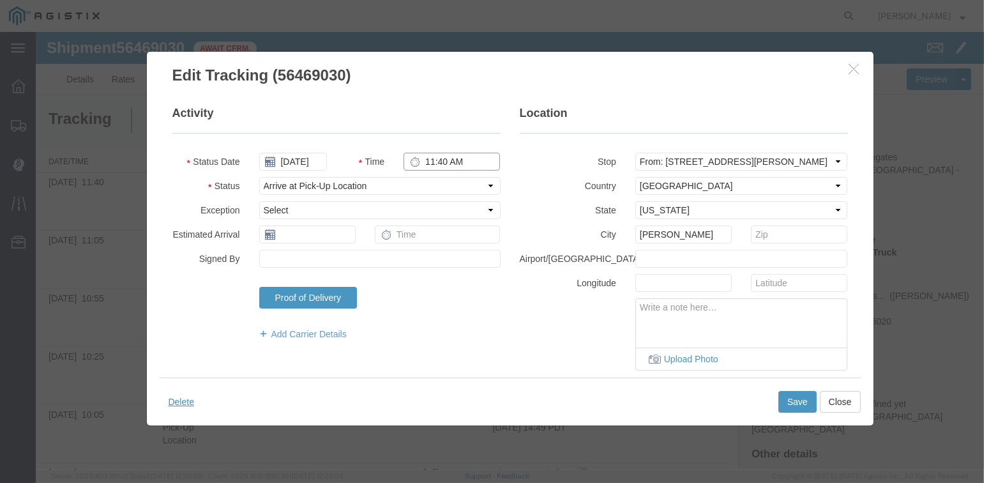
click at [437, 164] on input "11:40 AM" at bounding box center [452, 162] width 96 height 18
type input "11:35 AM"
click at [795, 402] on button "Save" at bounding box center [798, 402] width 38 height 22
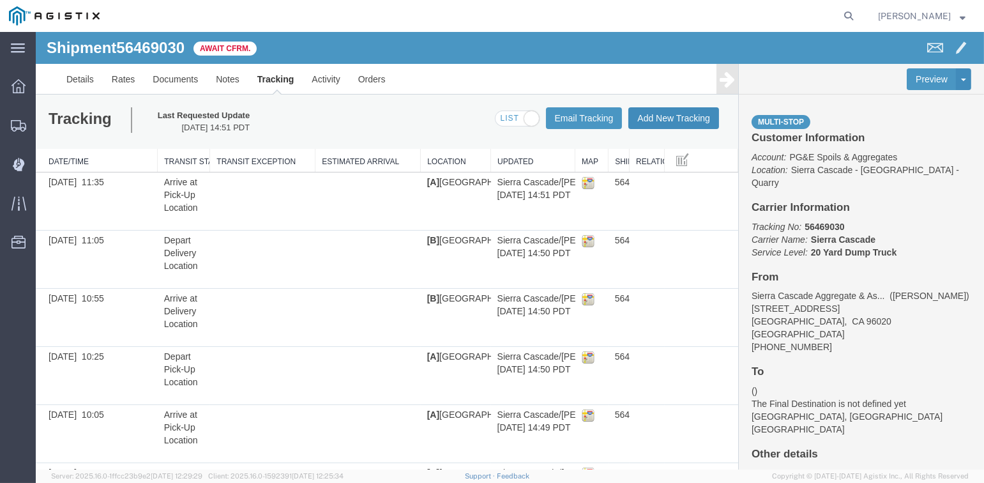
click at [667, 118] on button "Add New Tracking" at bounding box center [674, 118] width 91 height 22
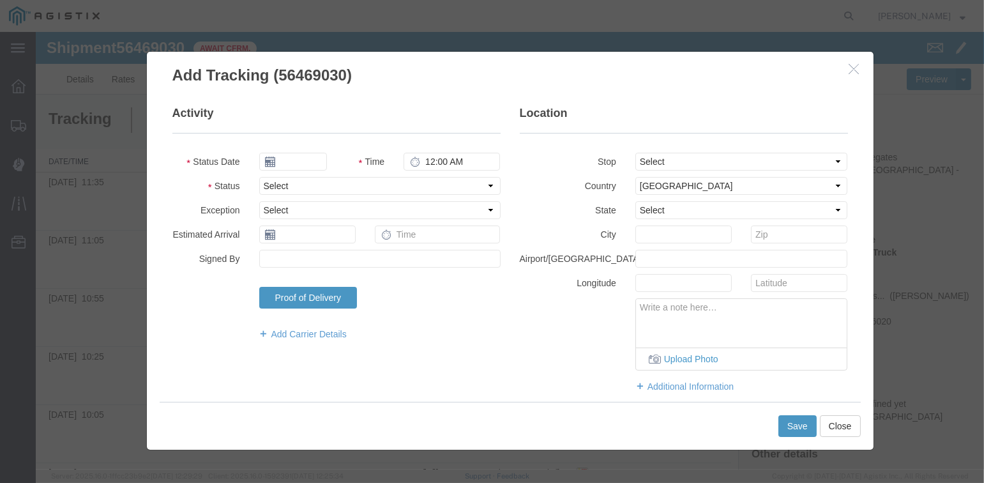
type input "[DATE]"
type input "3:00 PM"
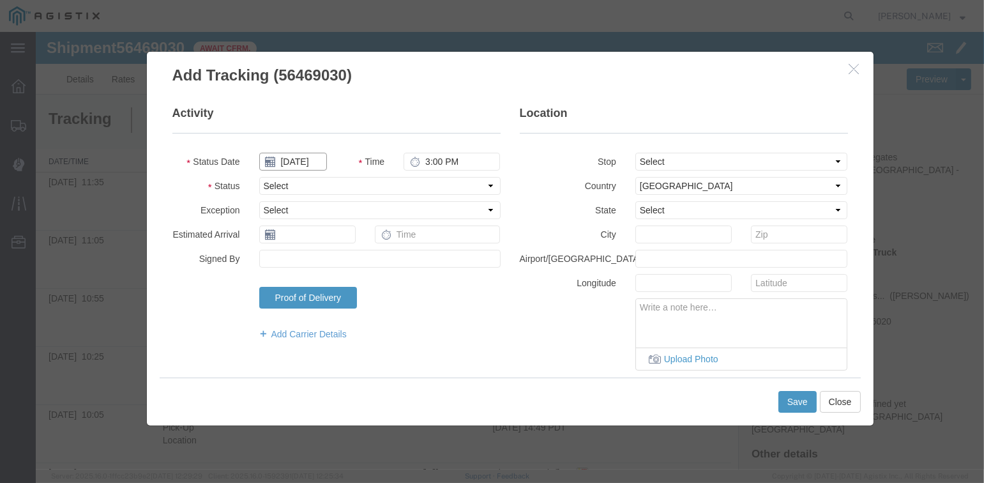
click at [288, 160] on input "[DATE]" at bounding box center [293, 162] width 68 height 18
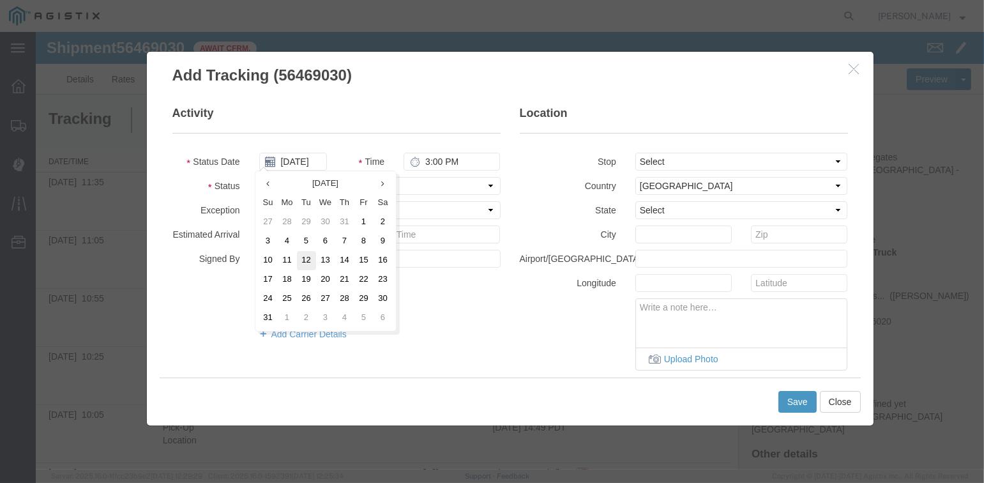
click at [309, 259] on td "12" at bounding box center [306, 260] width 19 height 19
type input "[DATE]"
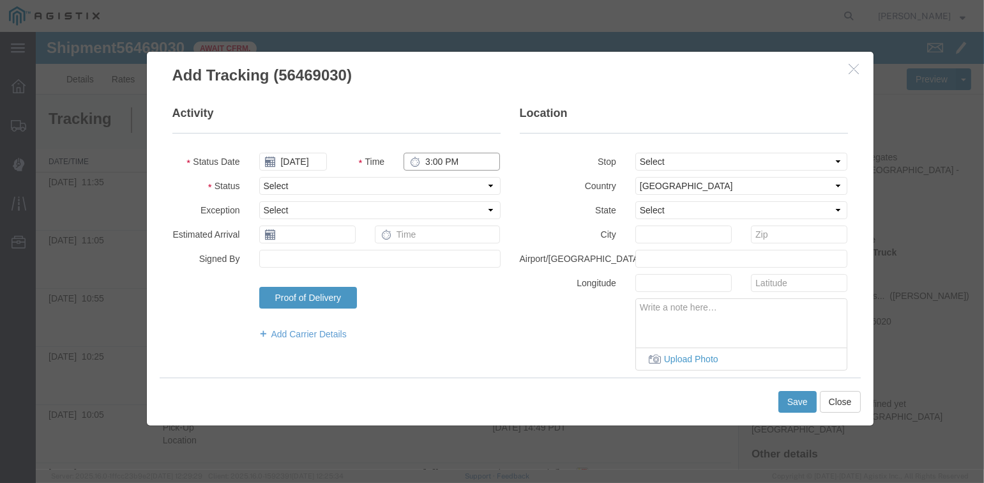
click at [422, 163] on input "3:00 PM" at bounding box center [452, 162] width 96 height 18
type input "11:40 AM"
click at [437, 179] on select "Select Arrival Notice Available Arrival Notice Imported Arrive at Delivery Loca…" at bounding box center [379, 186] width 241 height 18
select select "DPTPULOC"
click at [259, 177] on select "Select Arrival Notice Available Arrival Notice Imported Arrive at Delivery Loca…" at bounding box center [379, 186] width 241 height 18
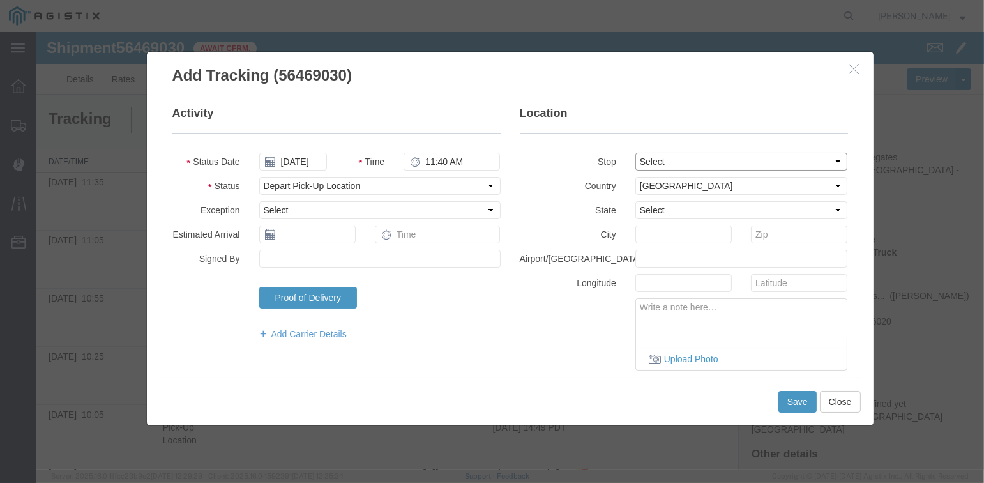
click at [673, 155] on select "Select From: [STREET_ADDRESS][PERSON_NAME] Stop 2: [STREET_ADDRESS] To: The Fin…" at bounding box center [742, 162] width 213 height 18
select select "{"pickupDeliveryInfoId": "122224940","pickupOrDelivery": "P","stopNum": "1","lo…"
click at [636, 153] on select "Select From: [STREET_ADDRESS][PERSON_NAME] Stop 2: [STREET_ADDRESS] To: The Fin…" at bounding box center [742, 162] width 213 height 18
select select "CA"
type input "[PERSON_NAME]"
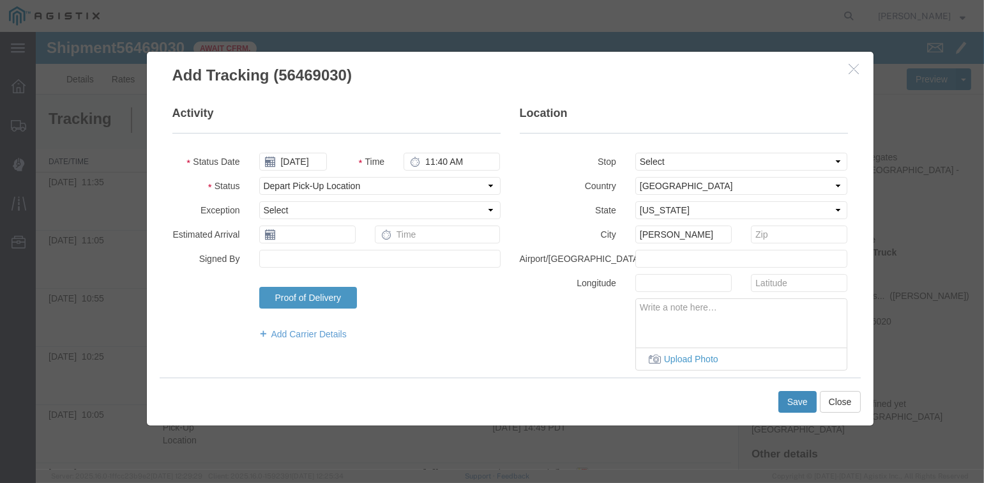
click at [798, 397] on button "Save" at bounding box center [798, 402] width 38 height 22
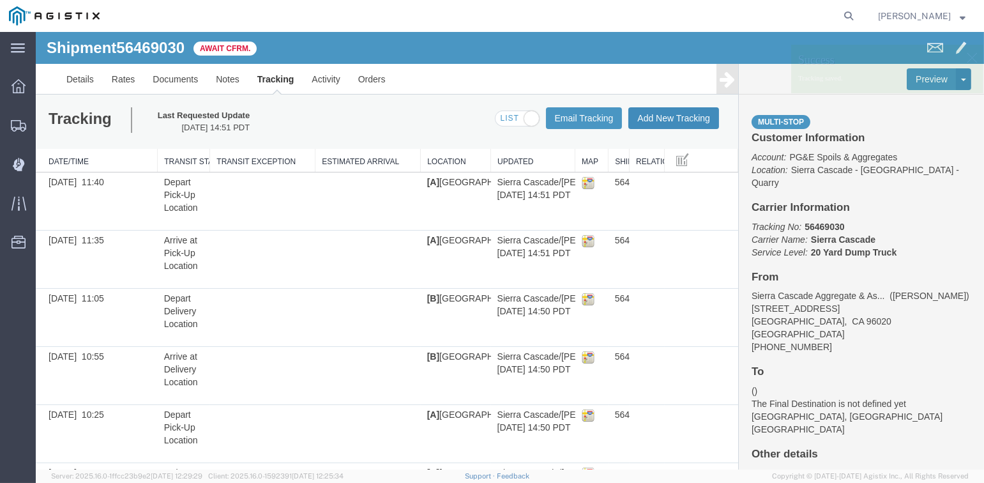
click at [664, 118] on button "Add New Tracking" at bounding box center [674, 118] width 91 height 22
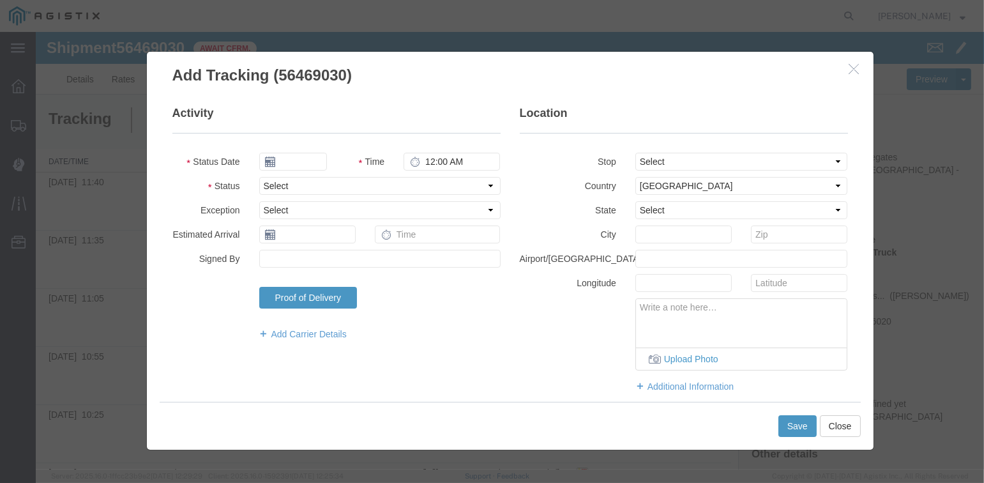
type input "[DATE]"
type input "3:00 PM"
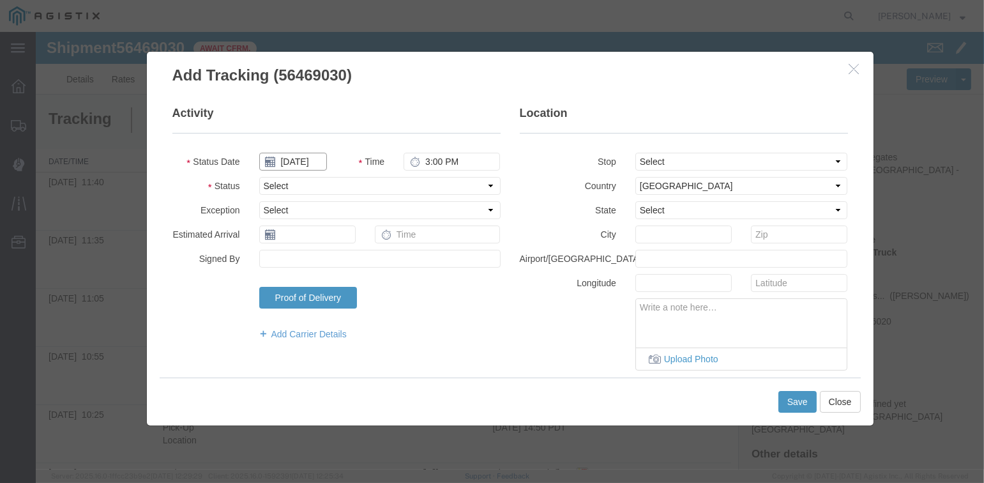
click at [298, 160] on input "[DATE]" at bounding box center [293, 162] width 68 height 18
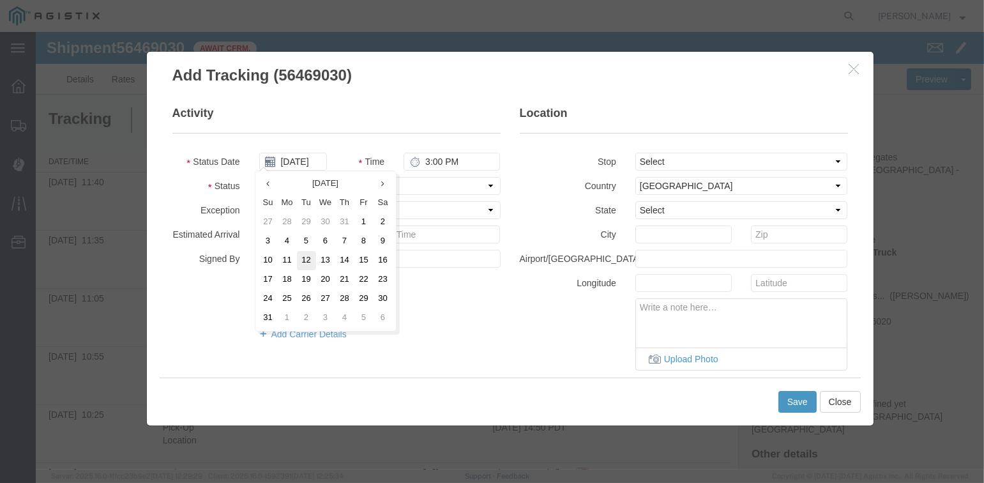
click at [308, 261] on td "12" at bounding box center [306, 260] width 19 height 19
type input "[DATE]"
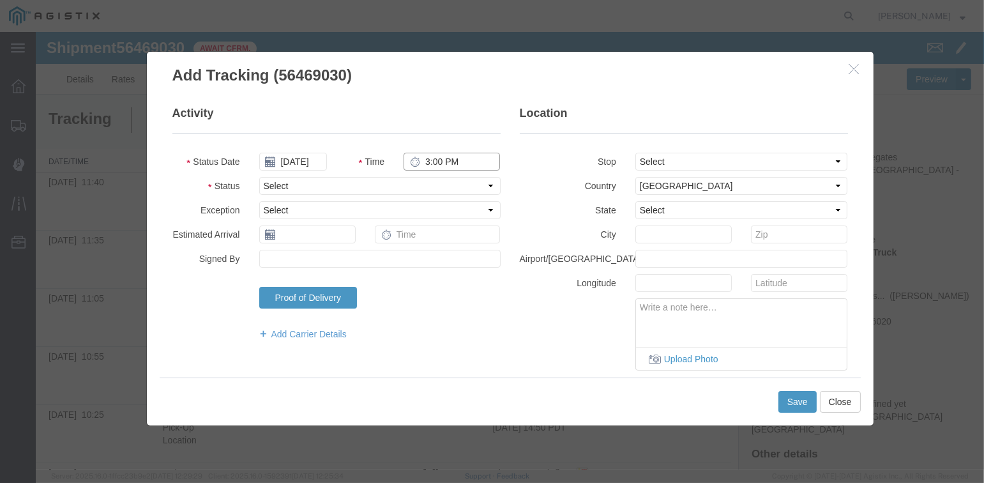
click at [424, 157] on input "3:00 PM" at bounding box center [452, 162] width 96 height 18
type input "12:05 PM"
click at [733, 157] on select "Select From: [STREET_ADDRESS][PERSON_NAME] Stop 2: [STREET_ADDRESS] To: The Fin…" at bounding box center [742, 162] width 213 height 18
select select "{"pickupDeliveryInfoId": "122224941","pickupOrDelivery": "D","stopNum": "2","lo…"
click at [636, 153] on select "Select From: [STREET_ADDRESS][PERSON_NAME] Stop 2: [STREET_ADDRESS] To: The Fin…" at bounding box center [742, 162] width 213 height 18
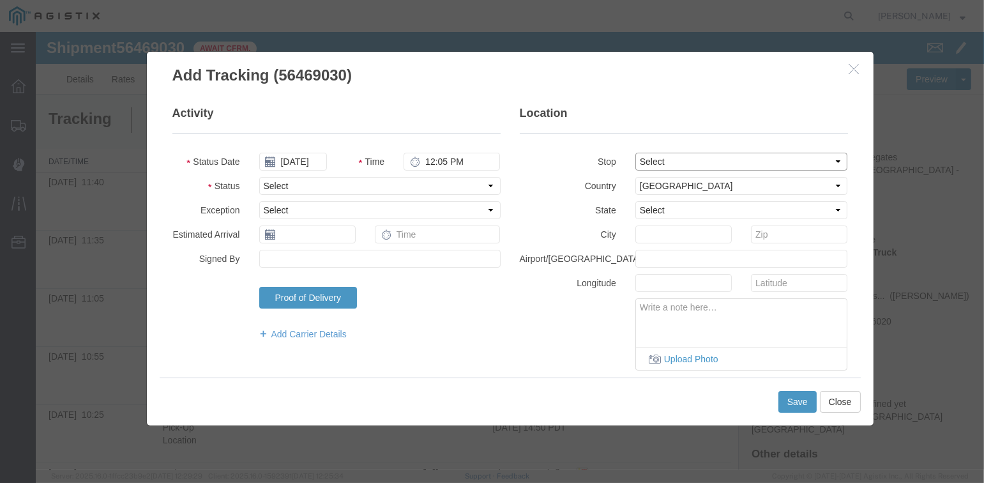
select select "CA"
type input "[GEOGRAPHIC_DATA]"
click at [379, 184] on select "Select Arrival Notice Available Arrival Notice Imported Arrive at Delivery Loca…" at bounding box center [379, 186] width 241 height 18
select select "ARVDLVLOC"
click at [259, 177] on select "Select Arrival Notice Available Arrival Notice Imported Arrive at Delivery Loca…" at bounding box center [379, 186] width 241 height 18
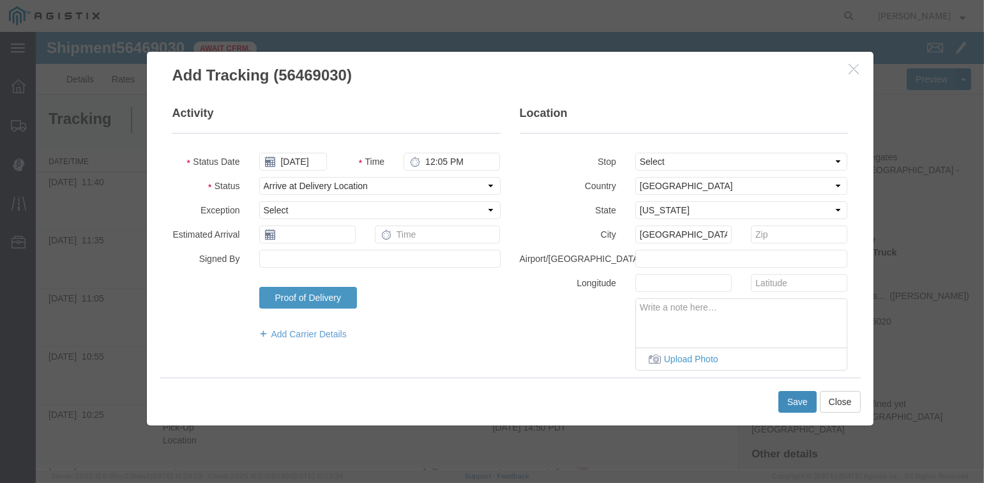
click at [785, 403] on button "Save" at bounding box center [798, 402] width 38 height 22
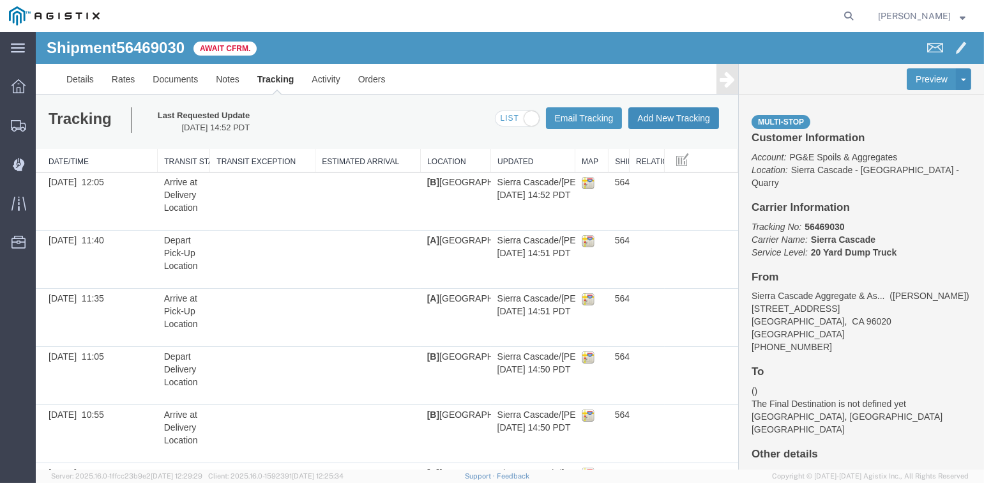
click at [668, 118] on button "Add New Tracking" at bounding box center [674, 118] width 91 height 22
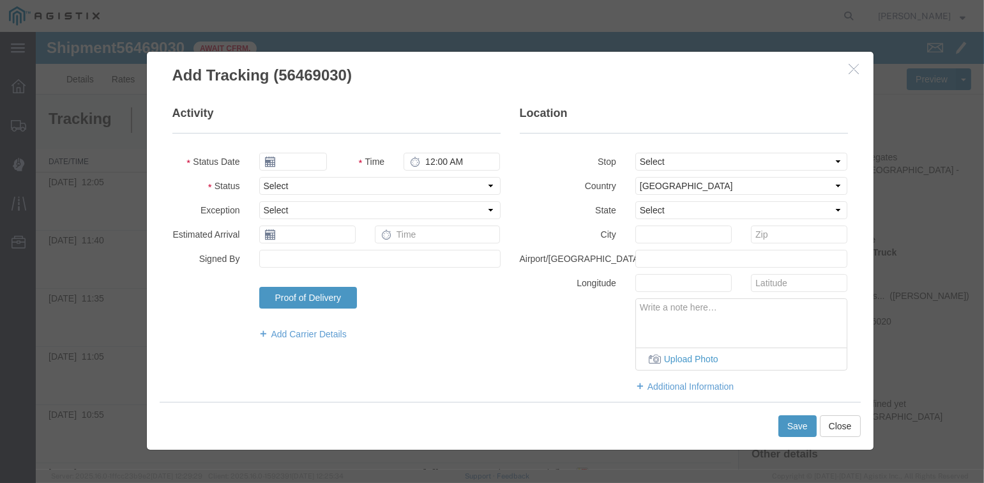
type input "[DATE]"
type input "3:00 PM"
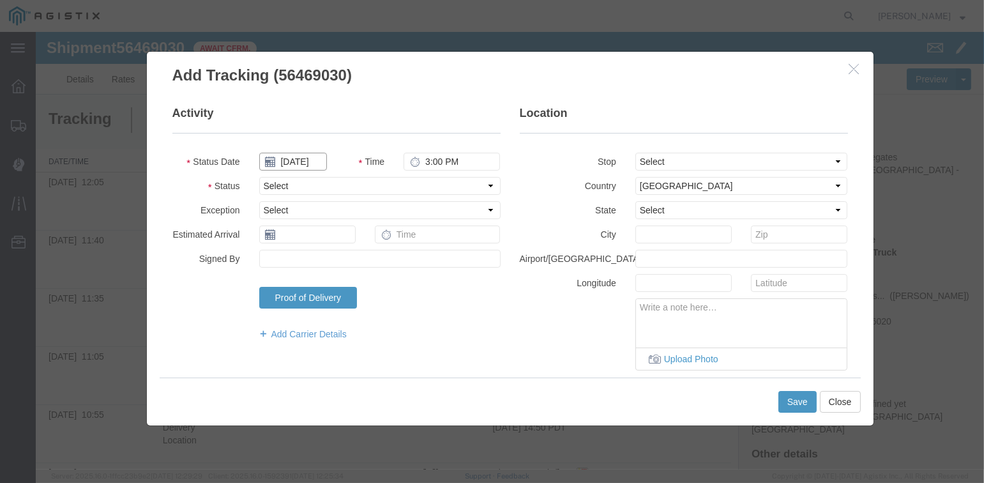
click at [296, 164] on input "[DATE]" at bounding box center [293, 162] width 68 height 18
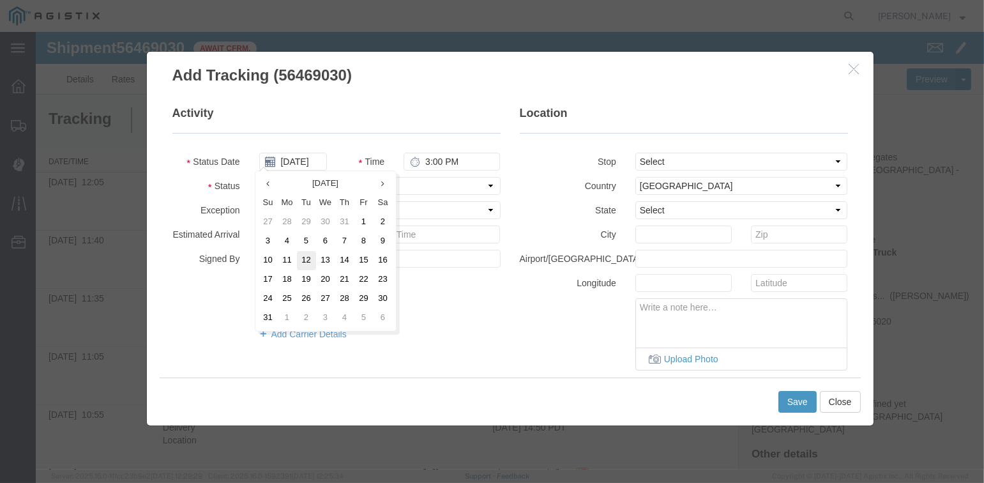
click at [303, 262] on td "12" at bounding box center [306, 260] width 19 height 19
type input "[DATE]"
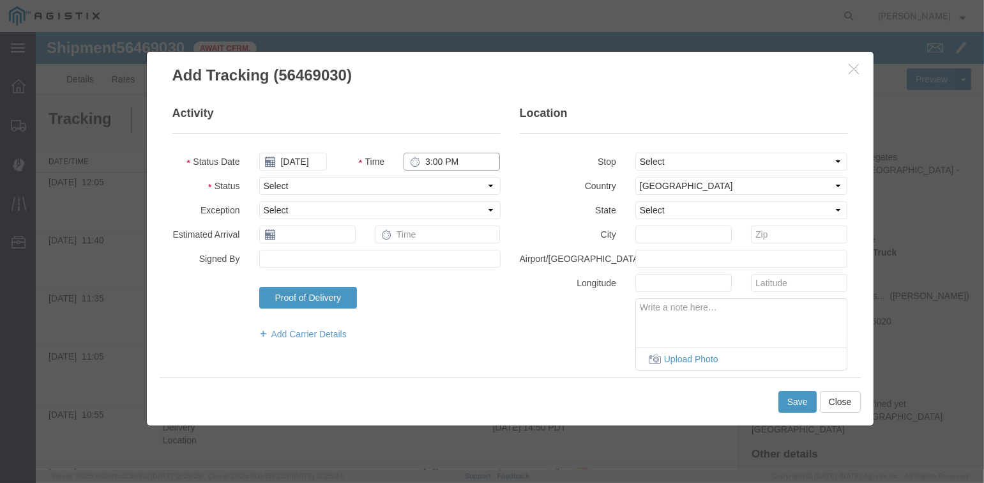
click at [421, 161] on input "3:00 PM" at bounding box center [452, 162] width 96 height 18
type input "12:15 PM"
click at [696, 159] on select "Select From: [STREET_ADDRESS][PERSON_NAME] Stop 2: [STREET_ADDRESS] To: The Fin…" at bounding box center [742, 162] width 213 height 18
select select "{"pickupDeliveryInfoId": "122224941","pickupOrDelivery": "D","stopNum": "2","lo…"
click at [636, 153] on select "Select From: [STREET_ADDRESS][PERSON_NAME] Stop 2: [STREET_ADDRESS] To: The Fin…" at bounding box center [742, 162] width 213 height 18
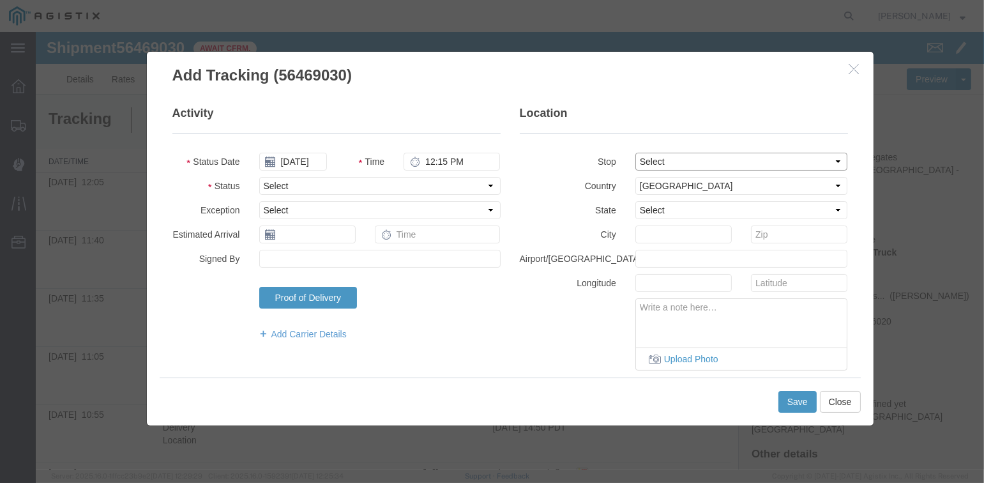
select select "CA"
type input "[GEOGRAPHIC_DATA]"
click at [306, 184] on select "Select Arrival Notice Available Arrival Notice Imported Arrive at Delivery Loca…" at bounding box center [379, 186] width 241 height 18
select select "DPTDLVLOC"
click at [259, 177] on select "Select Arrival Notice Available Arrival Notice Imported Arrive at Delivery Loca…" at bounding box center [379, 186] width 241 height 18
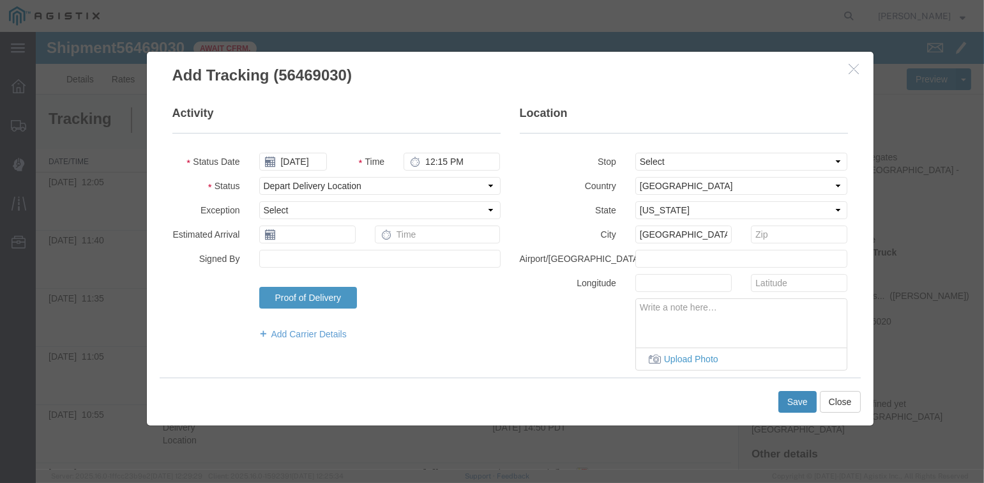
click at [794, 399] on button "Save" at bounding box center [798, 402] width 38 height 22
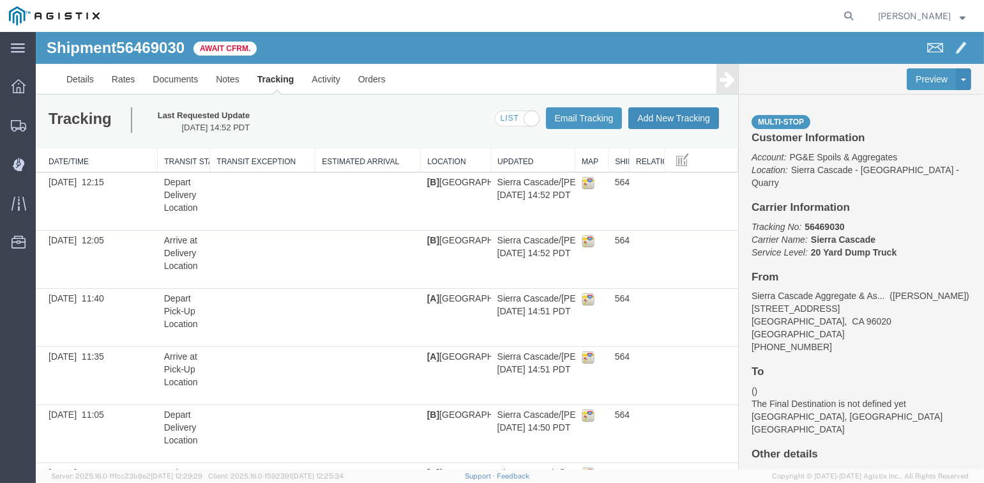
click at [661, 116] on button "Add New Tracking" at bounding box center [674, 118] width 91 height 22
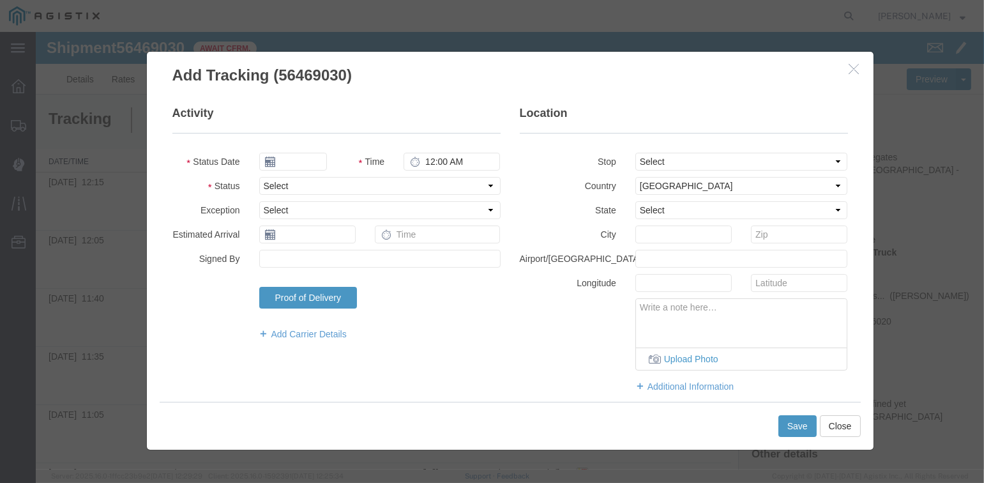
type input "[DATE]"
type input "3:00 PM"
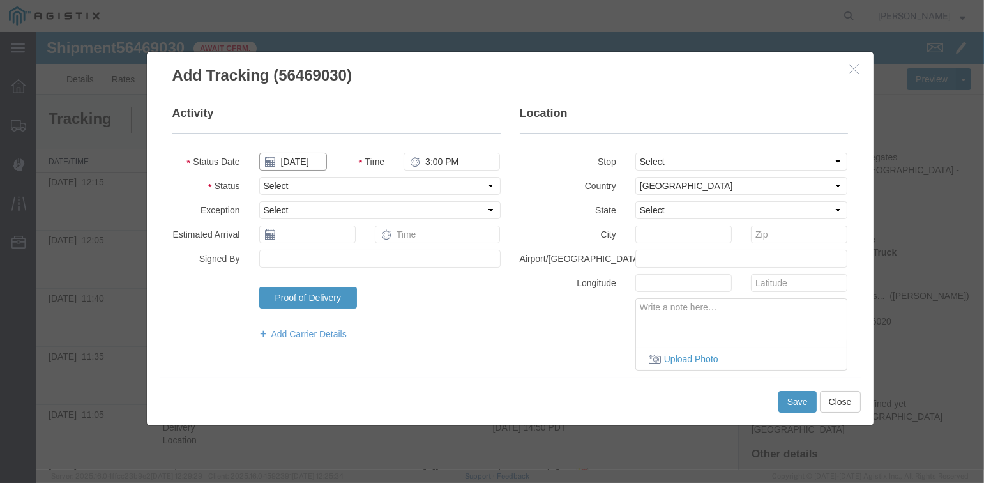
click at [297, 161] on input "[DATE]" at bounding box center [293, 162] width 68 height 18
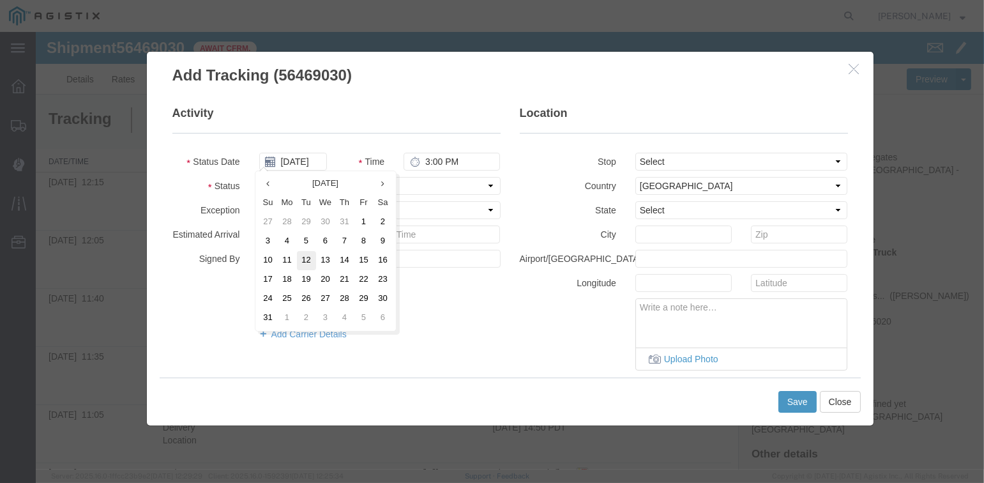
click at [302, 261] on td "12" at bounding box center [306, 260] width 19 height 19
type input "[DATE]"
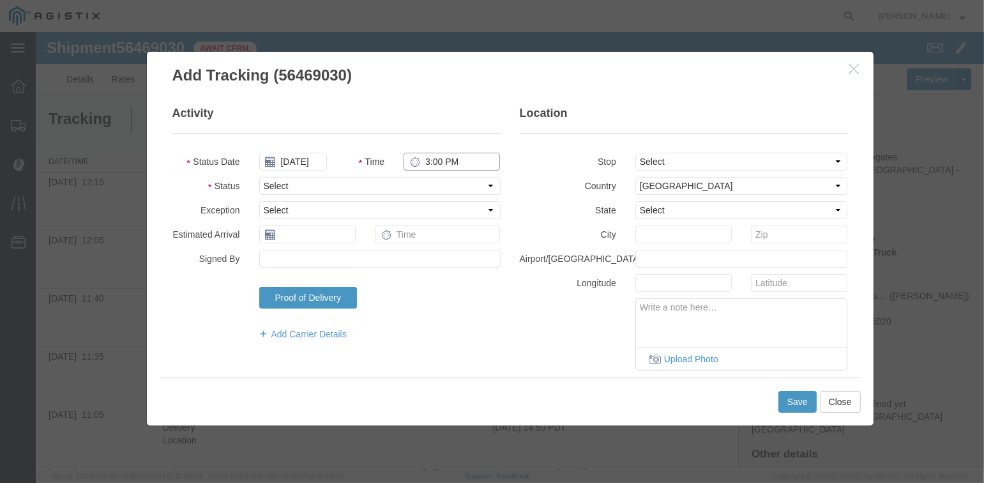
click at [420, 160] on input "3:00 PM" at bounding box center [452, 162] width 96 height 18
type input "1:00 PM"
click at [670, 164] on select "Select From: [STREET_ADDRESS][PERSON_NAME] Stop 2: [STREET_ADDRESS] To: The Fin…" at bounding box center [742, 162] width 213 height 18
select select "{"pickupDeliveryInfoId": "122224940","pickupOrDelivery": "P","stopNum": "1","lo…"
click at [636, 153] on select "Select From: [STREET_ADDRESS][PERSON_NAME] Stop 2: [STREET_ADDRESS] To: The Fin…" at bounding box center [742, 162] width 213 height 18
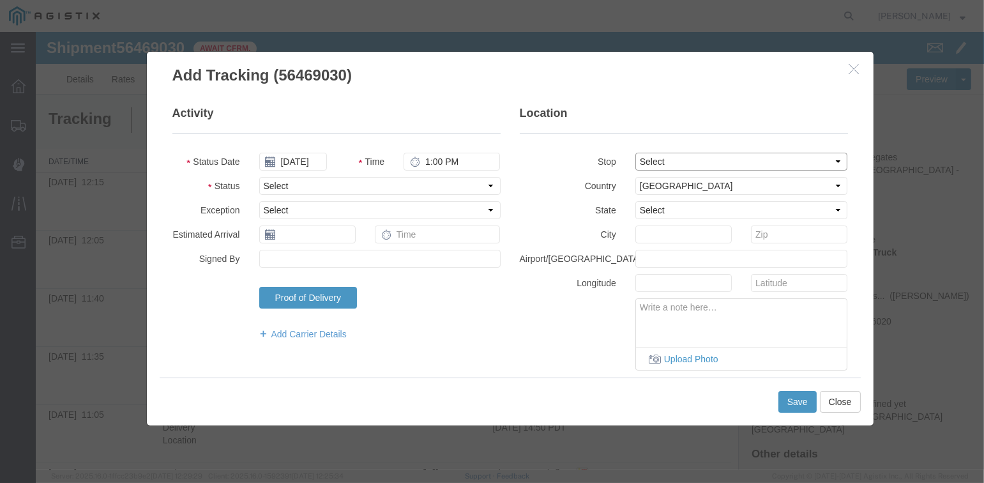
select select "CA"
type input "[PERSON_NAME]"
click at [315, 185] on select "Select Arrival Notice Available Arrival Notice Imported Arrive at Delivery Loca…" at bounding box center [379, 186] width 241 height 18
select select "ARVPULOC"
click at [259, 177] on select "Select Arrival Notice Available Arrival Notice Imported Arrive at Delivery Loca…" at bounding box center [379, 186] width 241 height 18
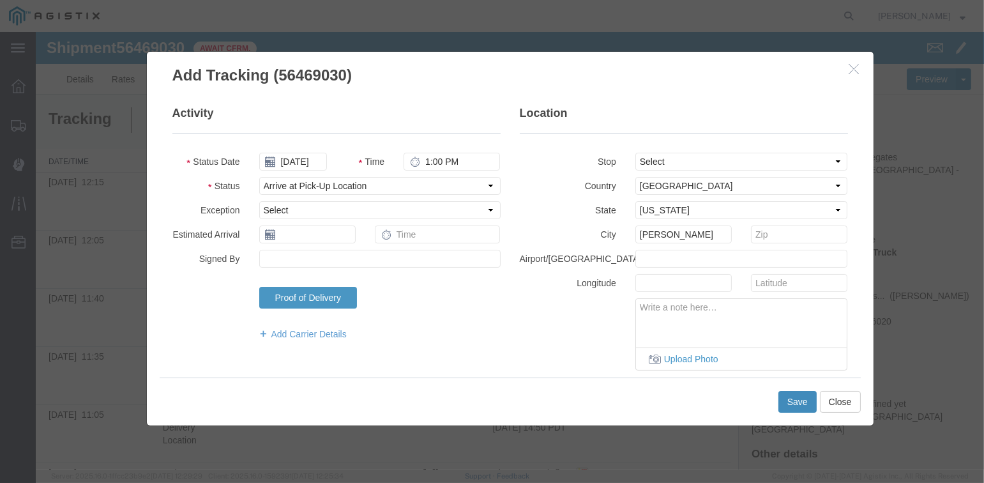
click at [788, 402] on button "Save" at bounding box center [798, 402] width 38 height 22
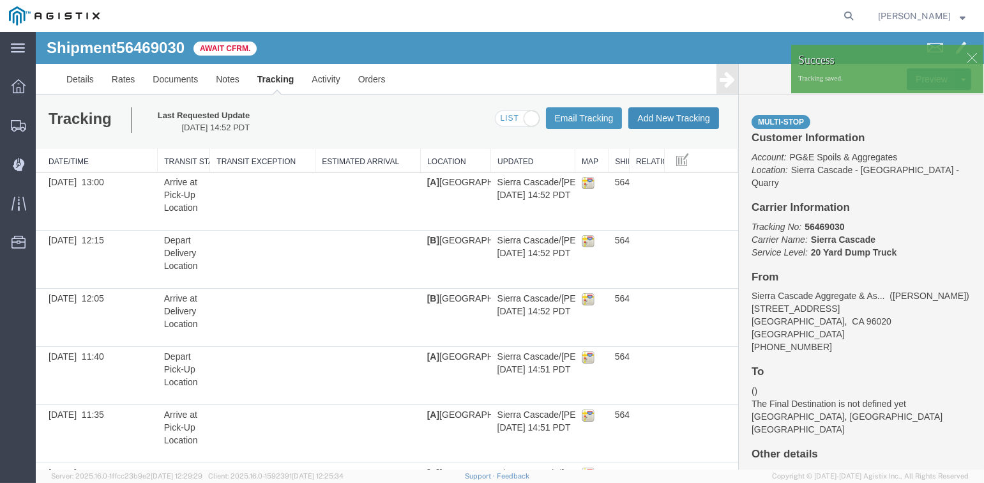
click at [670, 123] on button "Add New Tracking" at bounding box center [674, 118] width 91 height 22
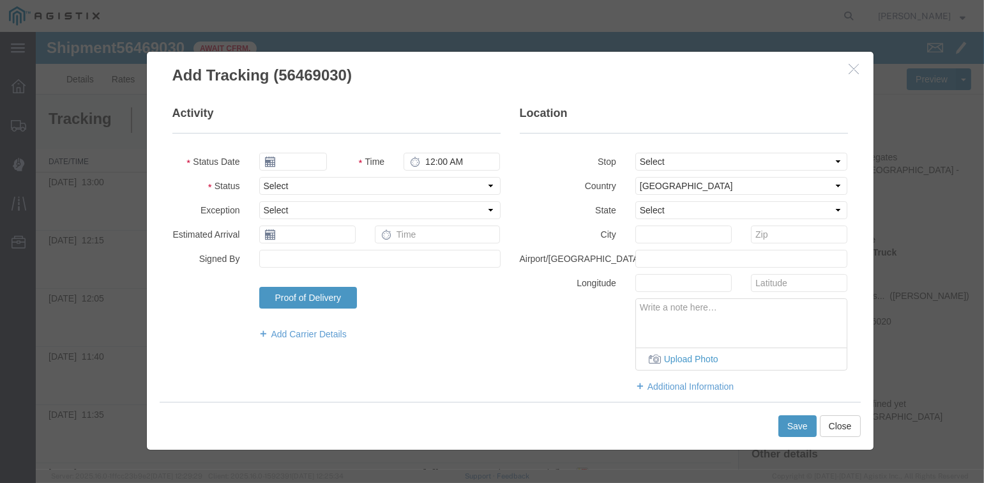
type input "[DATE]"
type input "3:00 PM"
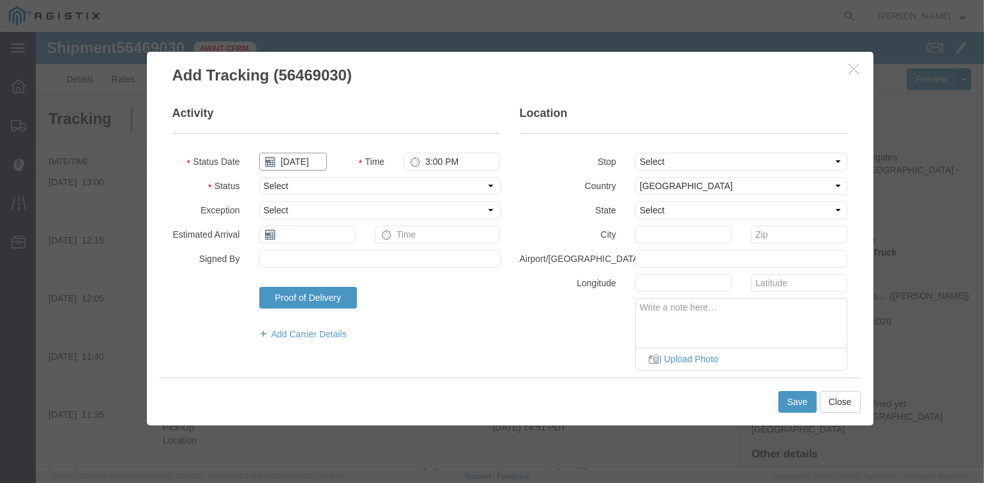
click at [288, 162] on input "[DATE]" at bounding box center [293, 162] width 68 height 18
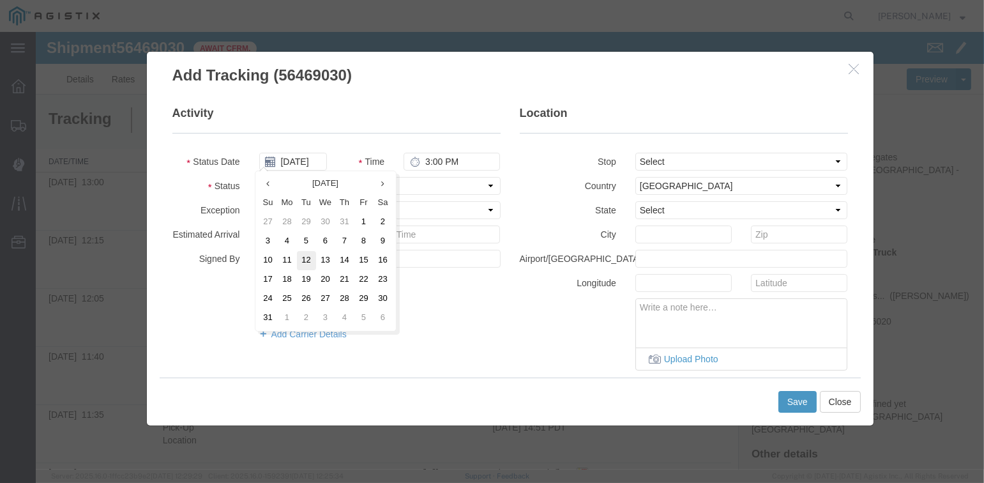
click at [302, 258] on td "12" at bounding box center [306, 260] width 19 height 19
type input "[DATE]"
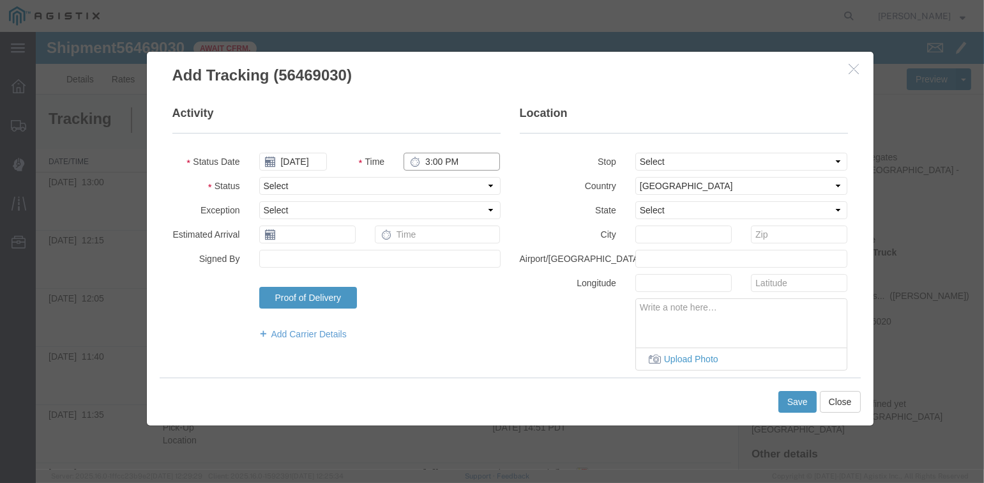
click at [418, 160] on input "3:00 PM" at bounding box center [452, 162] width 96 height 18
type input "1:00 PM"
click at [319, 184] on select "Select Arrival Notice Available Arrival Notice Imported Arrive at Delivery Loca…" at bounding box center [379, 186] width 241 height 18
select select "BREAKSTART"
click at [259, 177] on select "Select Arrival Notice Available Arrival Notice Imported Arrive at Delivery Loca…" at bounding box center [379, 186] width 241 height 18
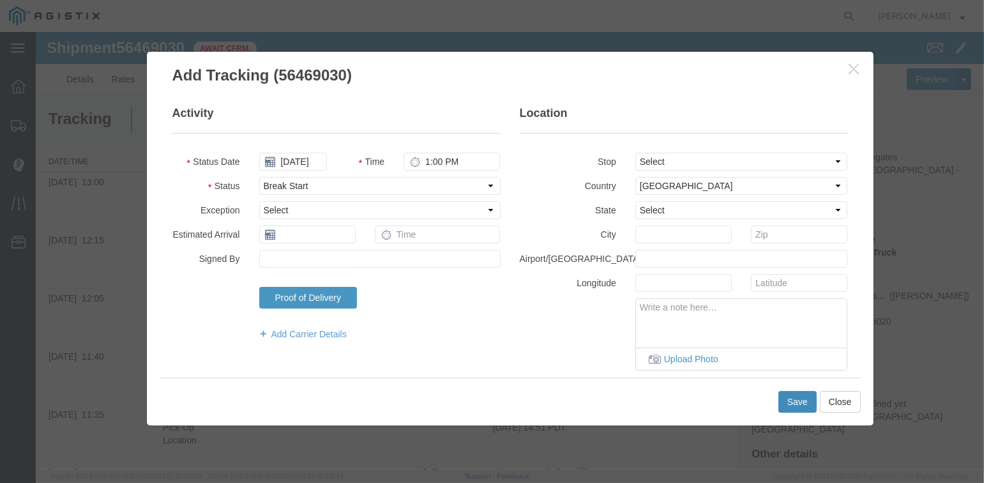
click at [786, 401] on button "Save" at bounding box center [798, 402] width 38 height 22
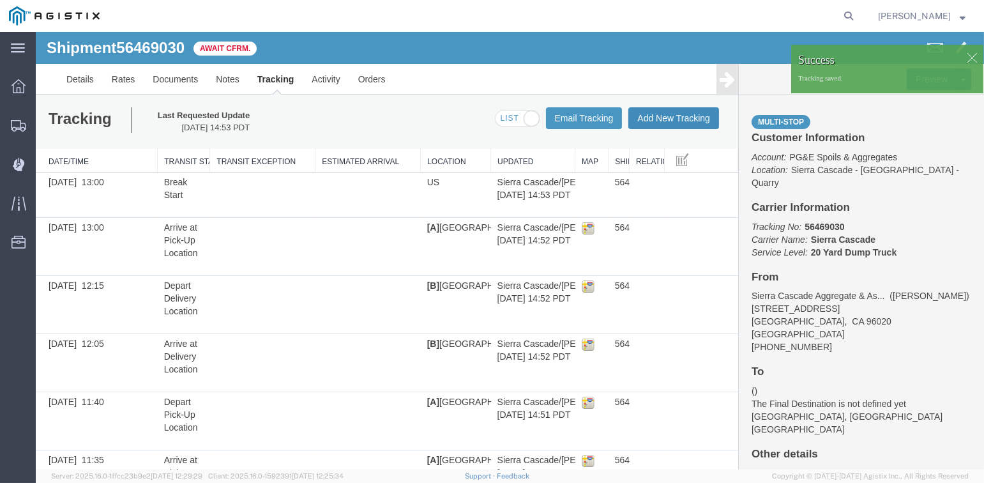
click at [668, 120] on button "Add New Tracking" at bounding box center [674, 118] width 91 height 22
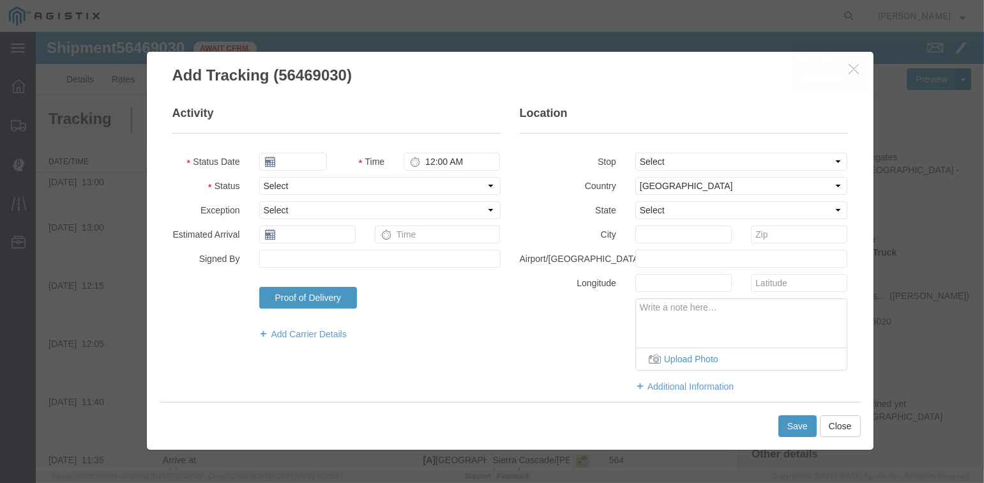
type input "[DATE]"
type input "3:00 PM"
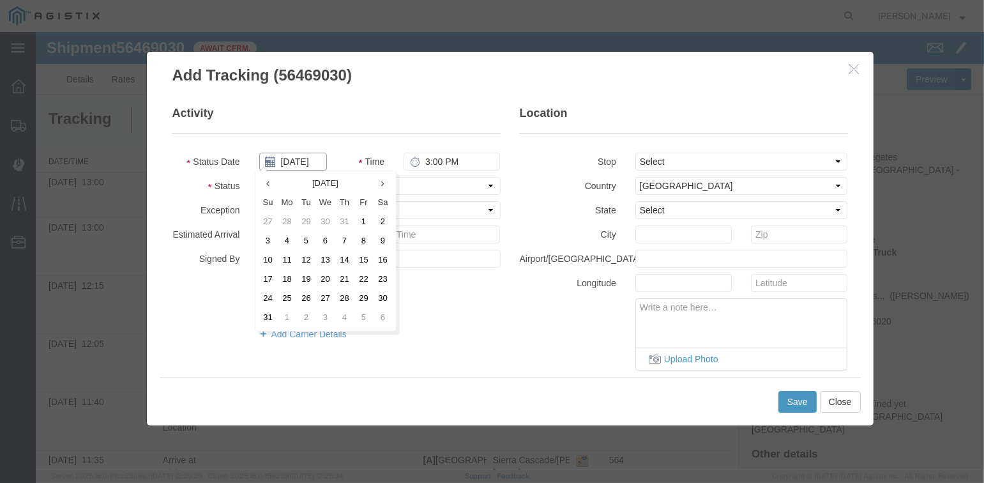
click at [294, 160] on input "[DATE]" at bounding box center [293, 162] width 68 height 18
click at [301, 261] on td "12" at bounding box center [306, 260] width 19 height 19
type input "[DATE]"
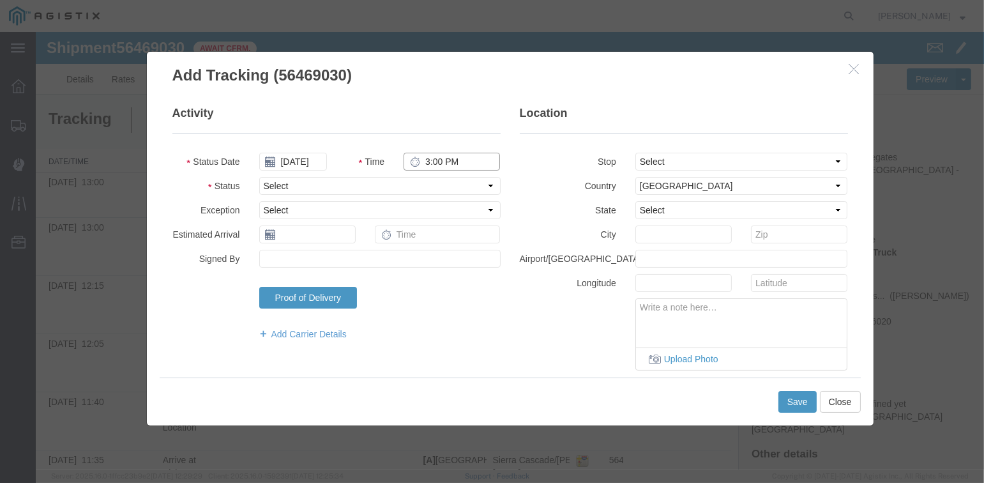
click at [421, 160] on input "3:00 PM" at bounding box center [452, 162] width 96 height 18
type input "1:30 PM"
click at [306, 185] on select "Select Arrival Notice Available Arrival Notice Imported Arrive at Delivery Loca…" at bounding box center [379, 186] width 241 height 18
select select "BREAKSTOP"
click at [259, 177] on select "Select Arrival Notice Available Arrival Notice Imported Arrive at Delivery Loca…" at bounding box center [379, 186] width 241 height 18
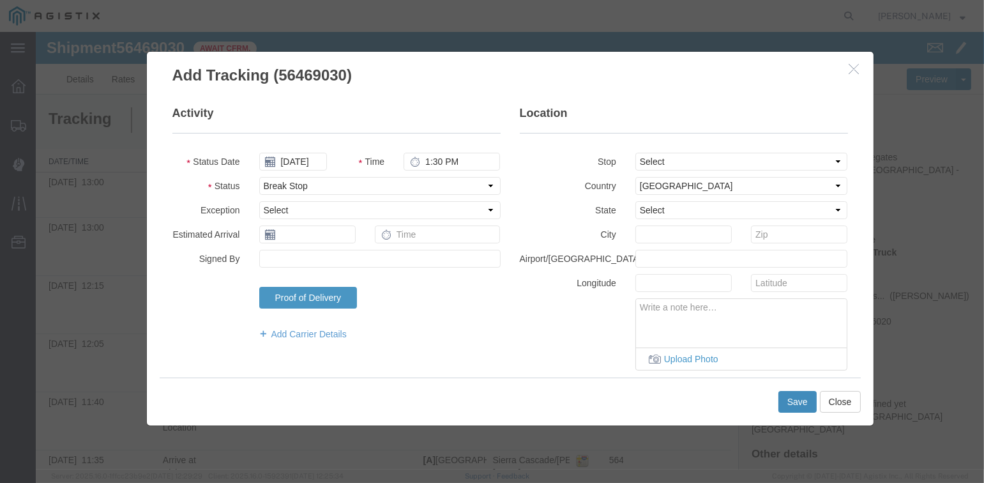
click at [795, 400] on button "Save" at bounding box center [798, 402] width 38 height 22
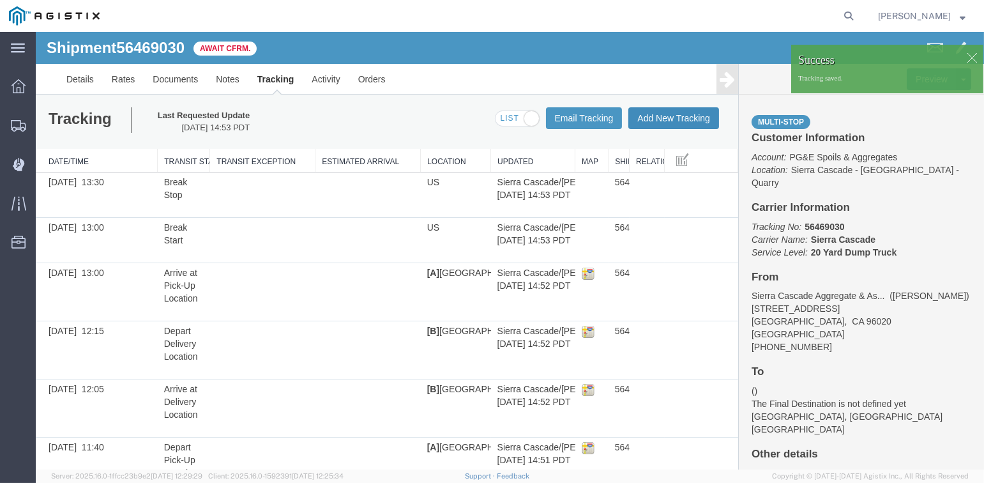
click at [654, 123] on button "Add New Tracking" at bounding box center [674, 118] width 91 height 22
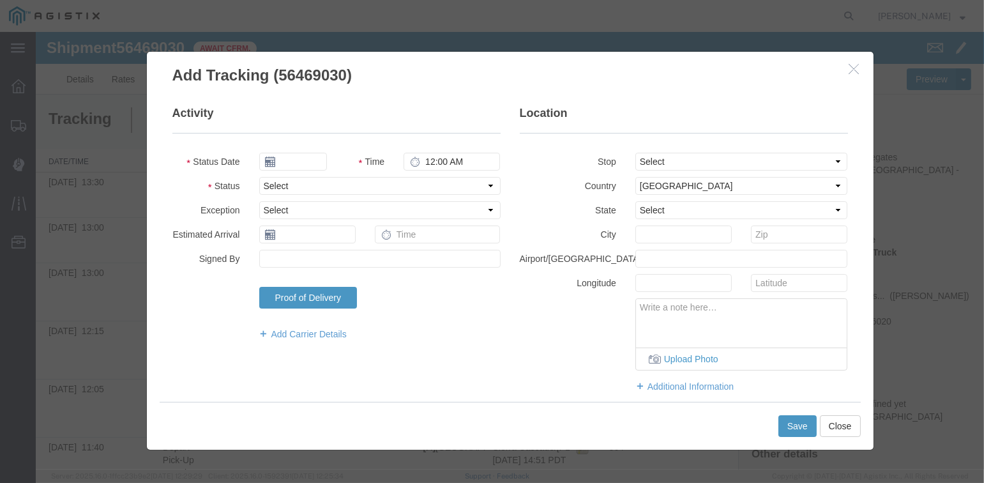
type input "[DATE]"
type input "3:00 PM"
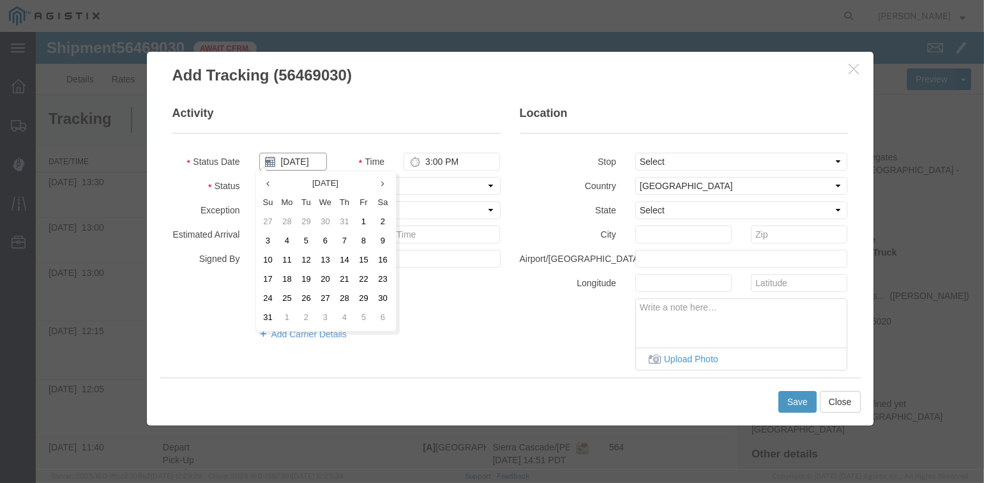
click at [294, 162] on input "[DATE]" at bounding box center [293, 162] width 68 height 18
click at [307, 259] on td "12" at bounding box center [306, 260] width 19 height 19
type input "[DATE]"
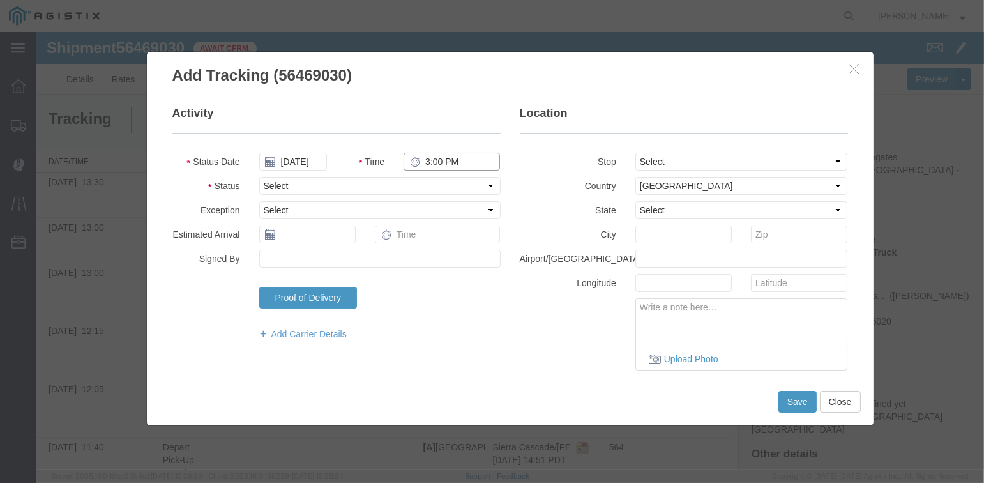
click at [425, 158] on input "3:00 PM" at bounding box center [452, 162] width 96 height 18
type input "1:40 PM"
click at [434, 184] on select "Select Arrival Notice Available Arrival Notice Imported Arrive at Delivery Loca…" at bounding box center [379, 186] width 241 height 18
select select "DPTPULOC"
click at [259, 177] on select "Select Arrival Notice Available Arrival Notice Imported Arrive at Delivery Loca…" at bounding box center [379, 186] width 241 height 18
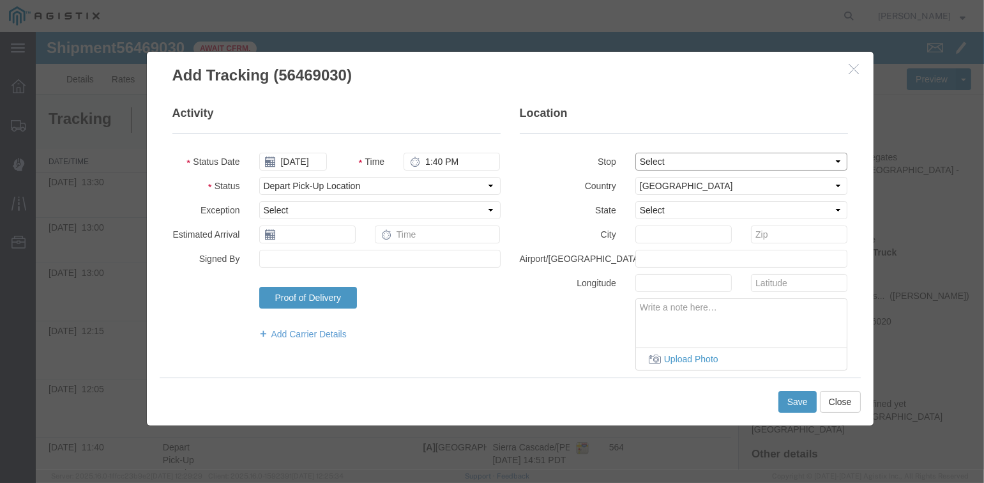
click at [663, 157] on select "Select From: [STREET_ADDRESS][PERSON_NAME] Stop 2: [STREET_ADDRESS] To: The Fin…" at bounding box center [742, 162] width 213 height 18
select select "{"pickupDeliveryInfoId": "122224940","pickupOrDelivery": "P","stopNum": "1","lo…"
click at [636, 153] on select "Select From: [STREET_ADDRESS][PERSON_NAME] Stop 2: [STREET_ADDRESS] To: The Fin…" at bounding box center [742, 162] width 213 height 18
select select "CA"
type input "[PERSON_NAME]"
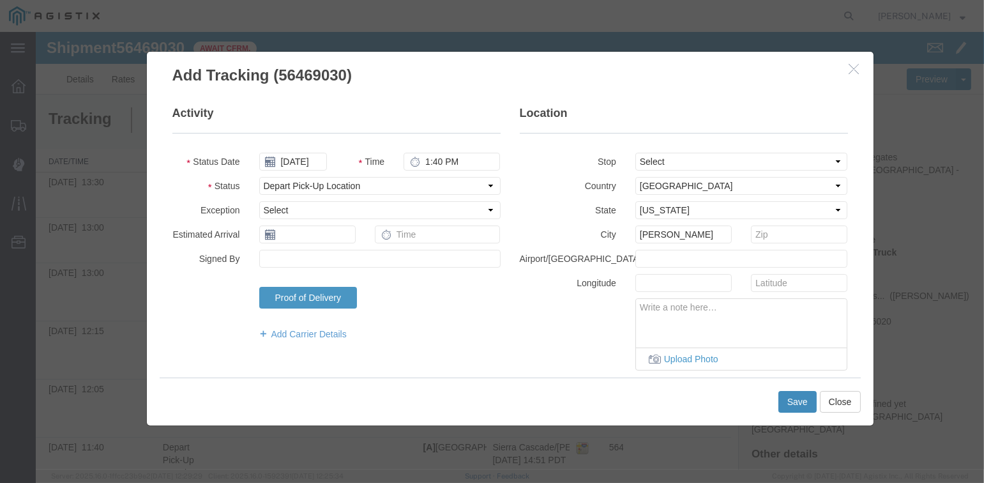
click at [787, 398] on button "Save" at bounding box center [798, 402] width 38 height 22
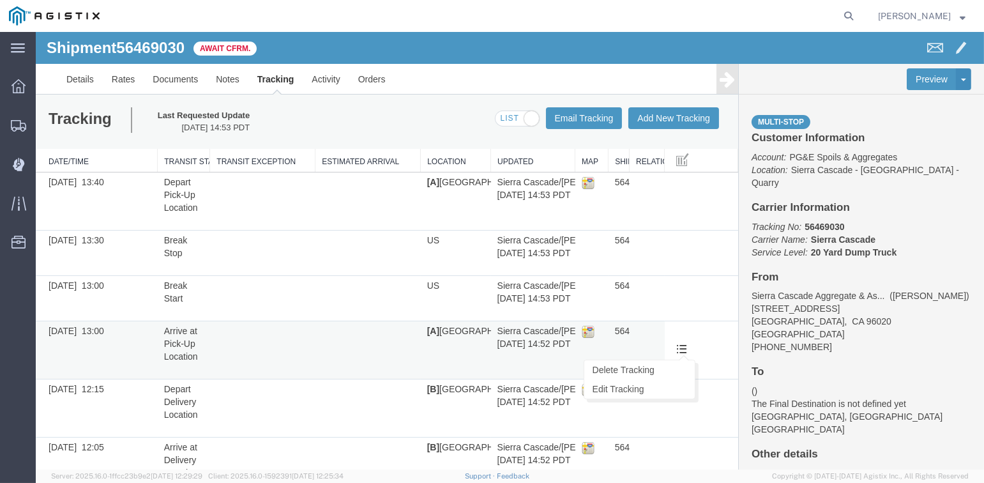
click at [678, 347] on span at bounding box center [681, 348] width 11 height 11
click at [657, 370] on link "Delete Tracking" at bounding box center [639, 369] width 111 height 19
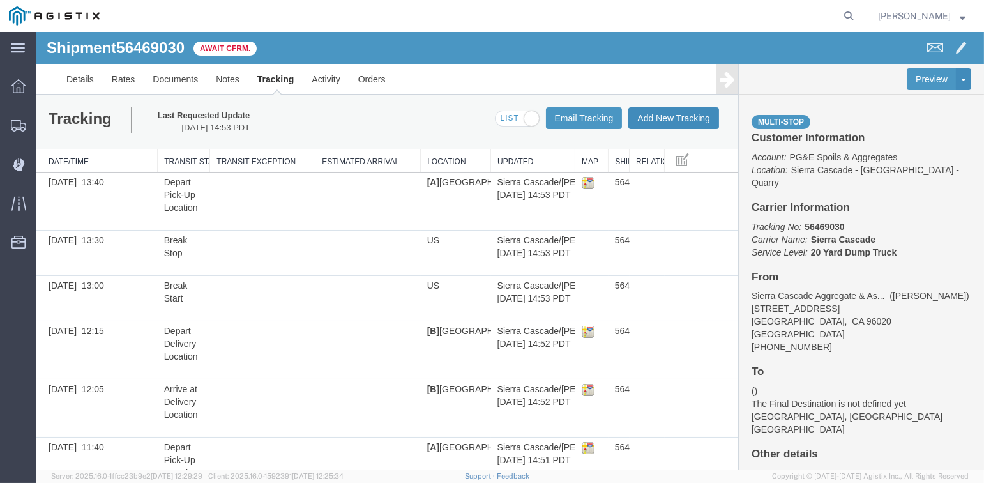
click at [683, 112] on button "Add New Tracking" at bounding box center [674, 118] width 91 height 22
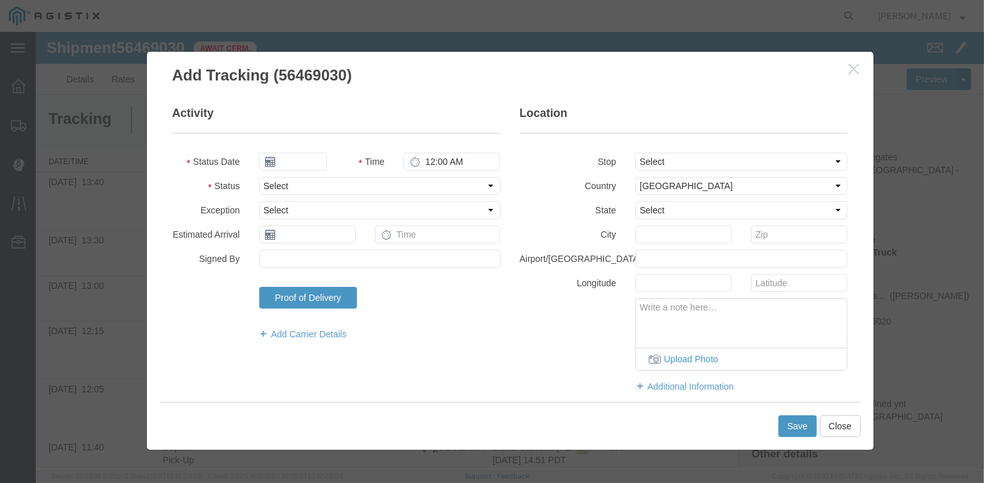
type input "[DATE]"
type input "3:00 PM"
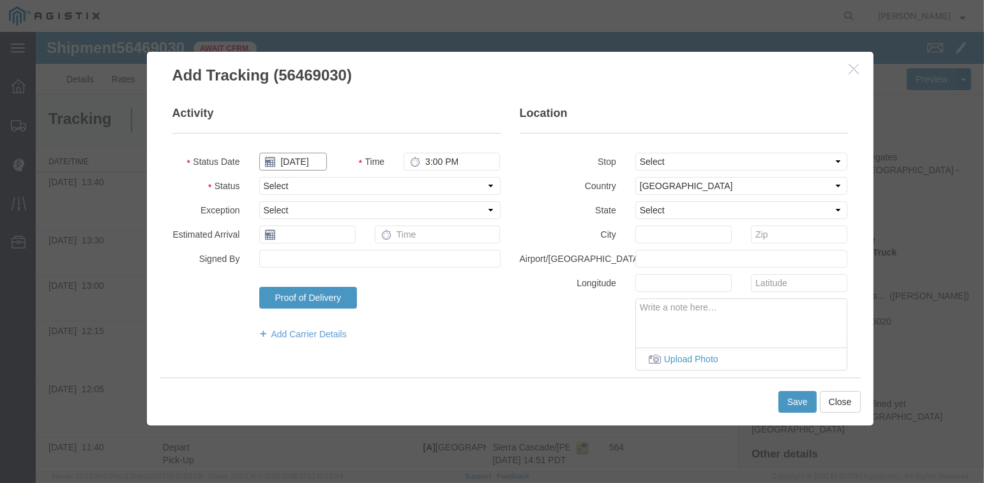
click at [300, 157] on input "[DATE]" at bounding box center [293, 162] width 68 height 18
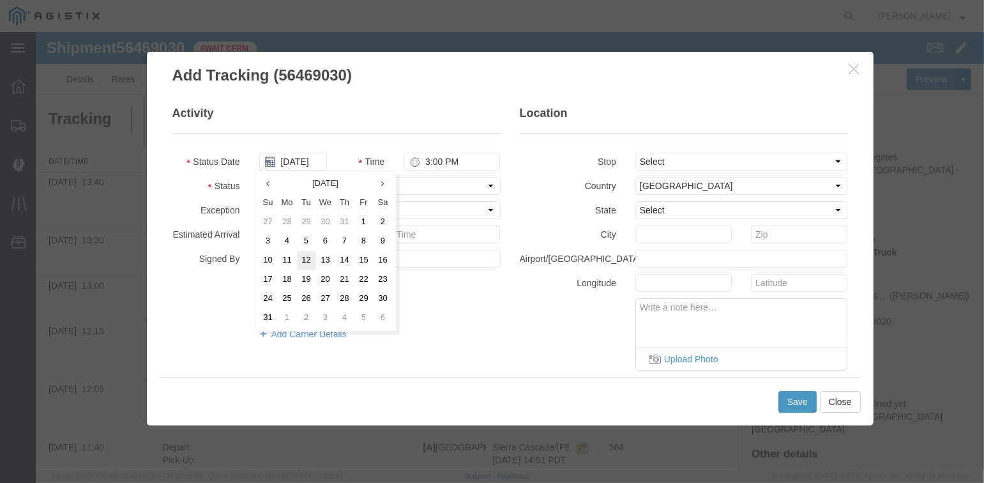
click at [309, 259] on td "12" at bounding box center [306, 260] width 19 height 19
type input "[DATE]"
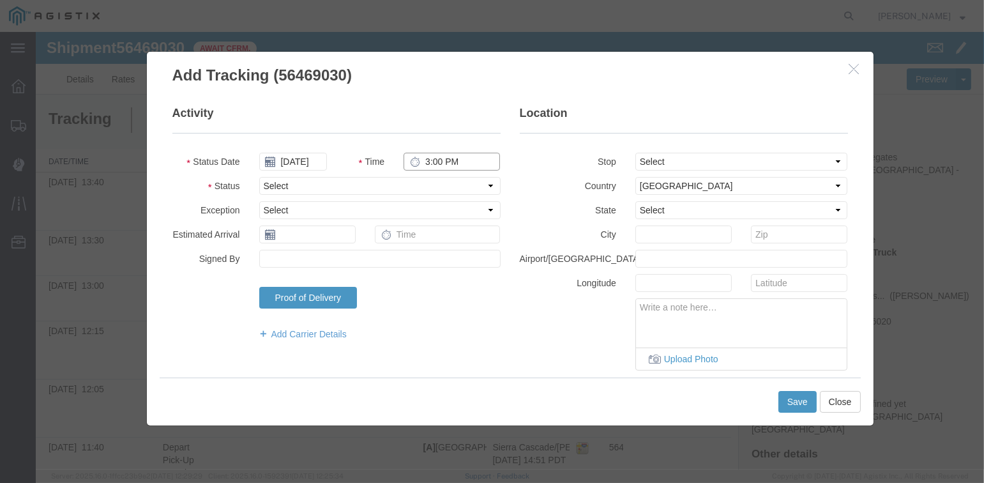
click at [434, 161] on input "3:00 PM" at bounding box center [452, 162] width 96 height 18
type input "1:30 PM"
click at [378, 186] on select "Select Arrival Notice Available Arrival Notice Imported Arrive at Delivery Loca…" at bounding box center [379, 186] width 241 height 18
select select "ARVPULOC"
click at [259, 177] on select "Select Arrival Notice Available Arrival Notice Imported Arrive at Delivery Loca…" at bounding box center [379, 186] width 241 height 18
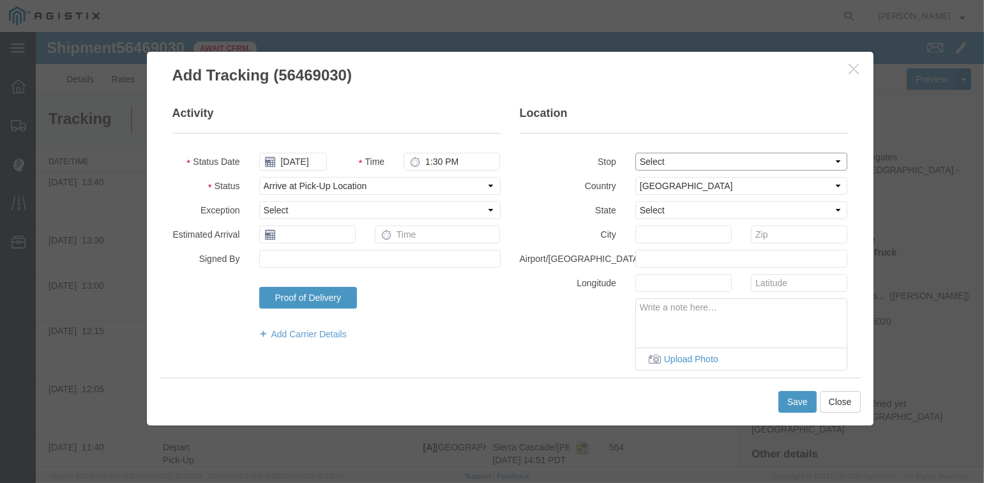
click at [665, 166] on select "Select From: [STREET_ADDRESS][PERSON_NAME] Stop 2: [STREET_ADDRESS] To: The Fin…" at bounding box center [742, 162] width 213 height 18
select select "{"pickupDeliveryInfoId": "122224940","pickupOrDelivery": "P","stopNum": "1","lo…"
click at [636, 153] on select "Select From: [STREET_ADDRESS][PERSON_NAME] Stop 2: [STREET_ADDRESS] To: The Fin…" at bounding box center [742, 162] width 213 height 18
select select "CA"
type input "[PERSON_NAME]"
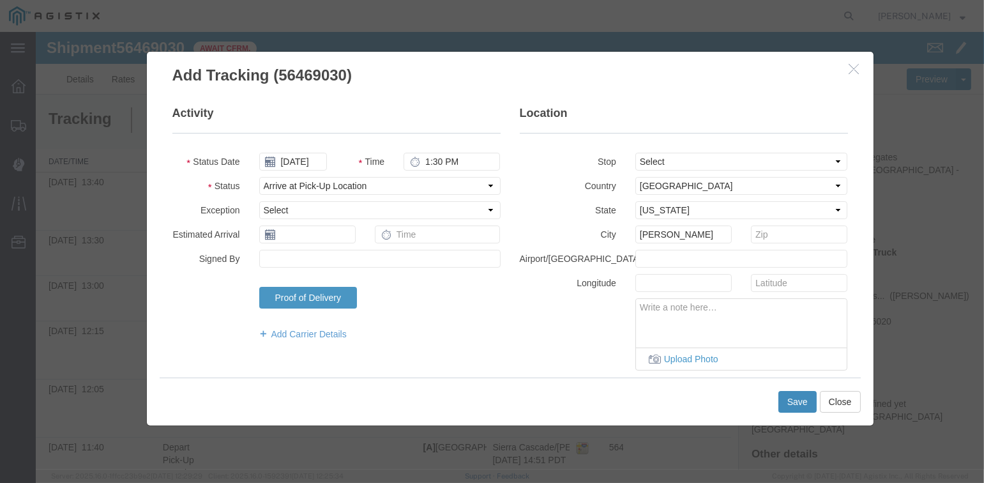
click at [791, 401] on button "Save" at bounding box center [798, 402] width 38 height 22
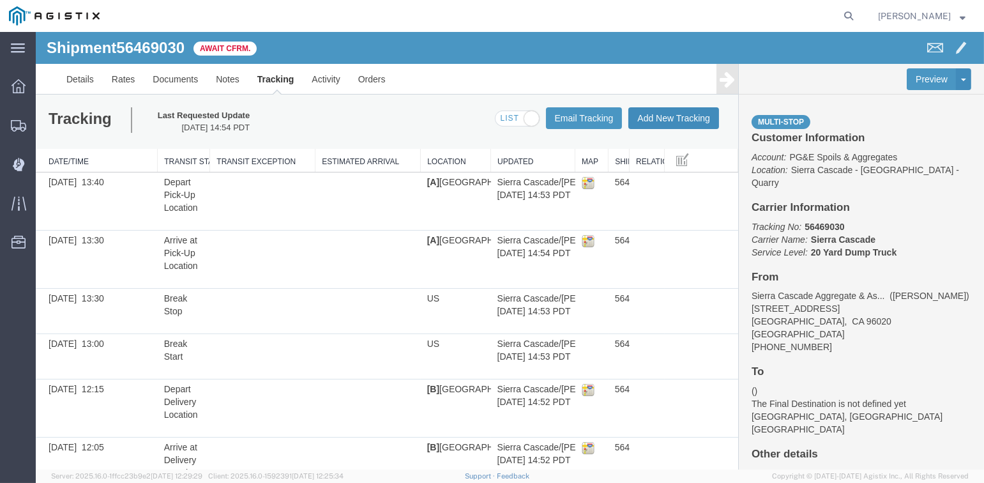
click at [668, 121] on button "Add New Tracking" at bounding box center [674, 118] width 91 height 22
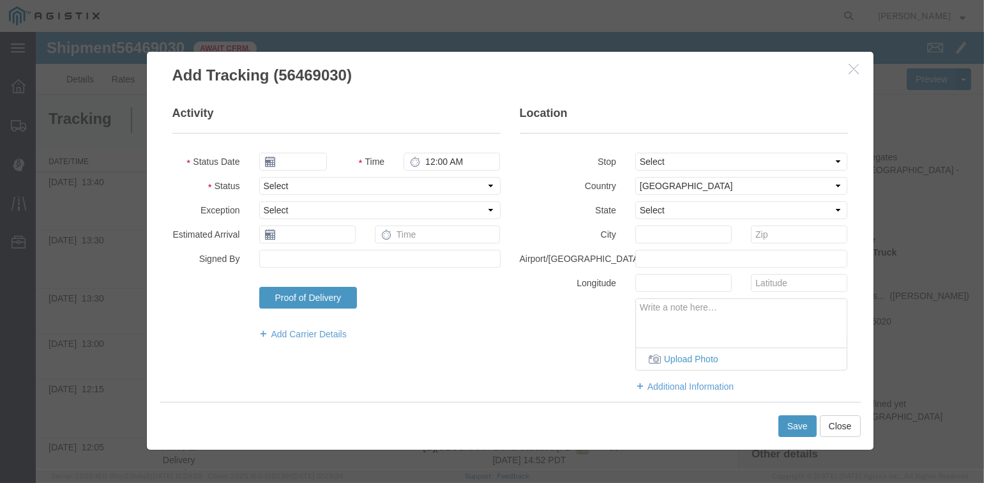
type input "[DATE]"
type input "3:00 PM"
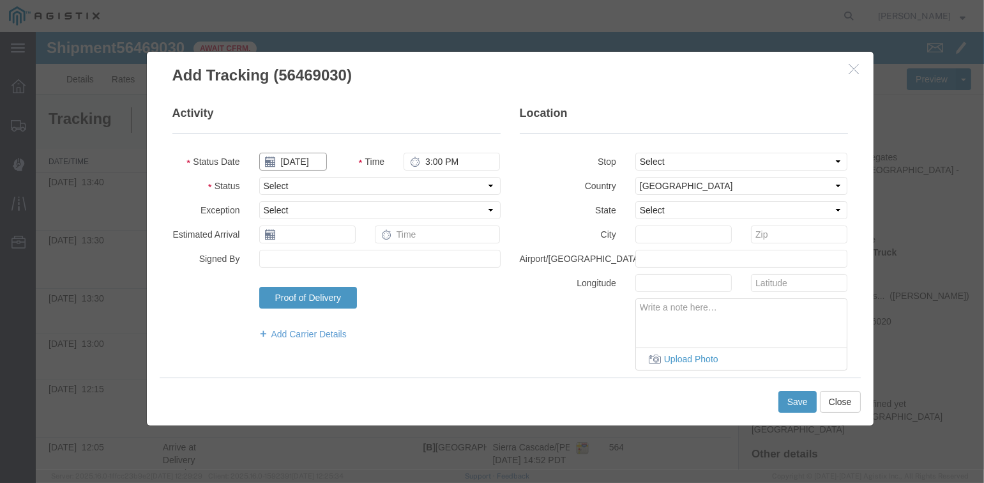
click at [293, 161] on input "[DATE]" at bounding box center [293, 162] width 68 height 18
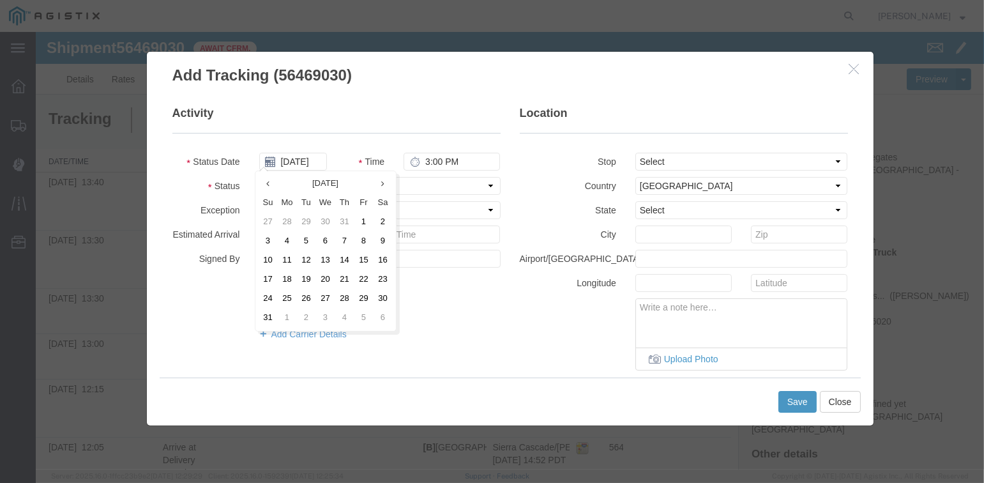
drag, startPoint x: 304, startPoint y: 265, endPoint x: 381, endPoint y: 212, distance: 93.7
click at [305, 265] on td "12" at bounding box center [306, 260] width 19 height 19
type input "[DATE]"
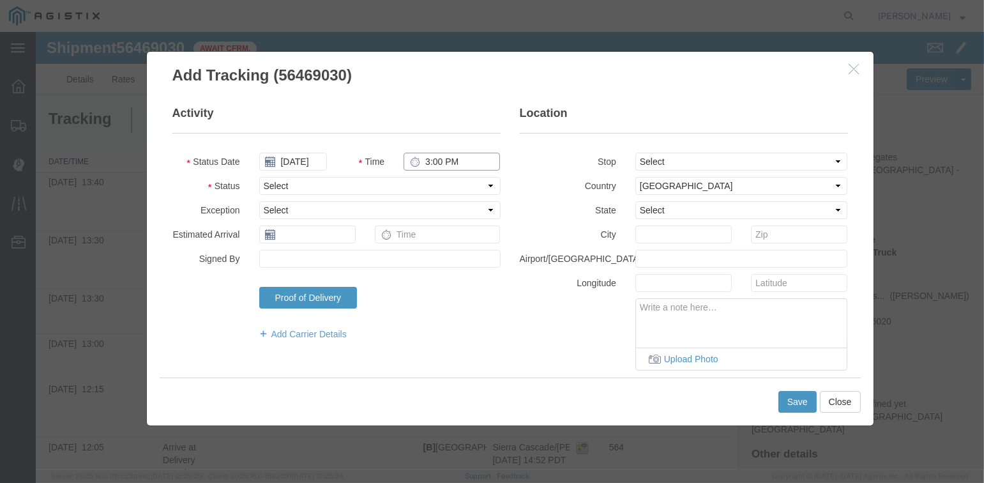
click at [423, 162] on input "3:00 PM" at bounding box center [452, 162] width 96 height 18
type input "2:10 PM"
click at [429, 184] on select "Select Arrival Notice Available Arrival Notice Imported Arrive at Delivery Loca…" at bounding box center [379, 186] width 241 height 18
select select "ARVDLVLOC"
click at [259, 177] on select "Select Arrival Notice Available Arrival Notice Imported Arrive at Delivery Loca…" at bounding box center [379, 186] width 241 height 18
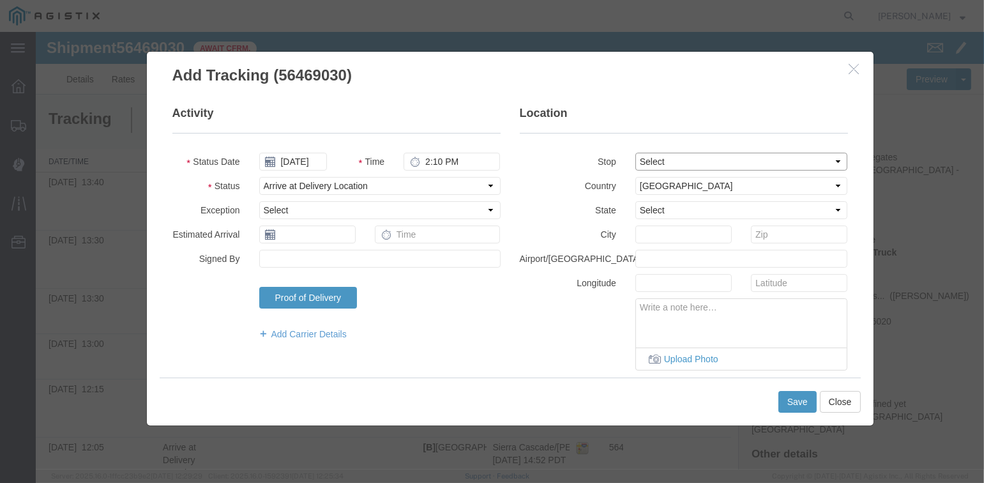
click at [691, 160] on select "Select From: [STREET_ADDRESS][PERSON_NAME] Stop 2: [STREET_ADDRESS] To: The Fin…" at bounding box center [742, 162] width 213 height 18
select select "{"pickupDeliveryInfoId": "122224941","pickupOrDelivery": "D","stopNum": "2","lo…"
click at [636, 153] on select "Select From: [STREET_ADDRESS][PERSON_NAME] Stop 2: [STREET_ADDRESS] To: The Fin…" at bounding box center [742, 162] width 213 height 18
select select "CA"
type input "[GEOGRAPHIC_DATA]"
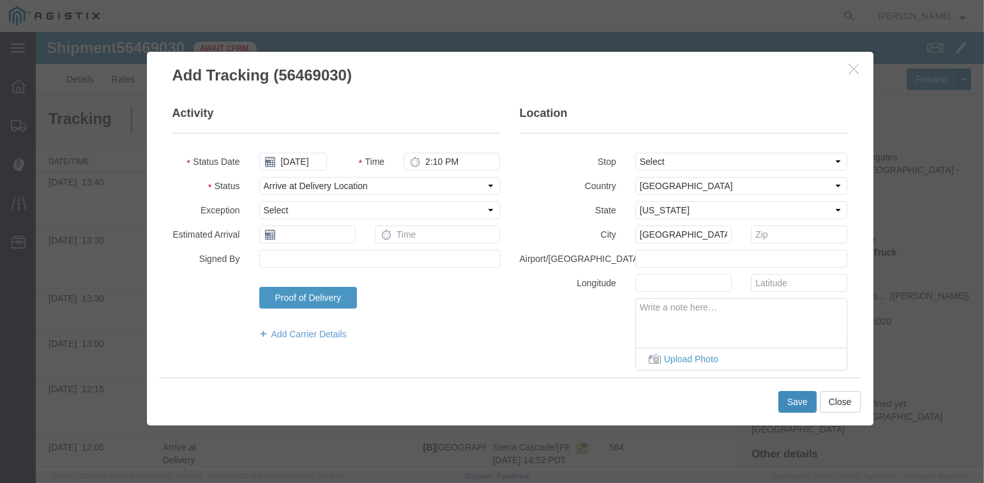
click at [804, 397] on button "Save" at bounding box center [798, 402] width 38 height 22
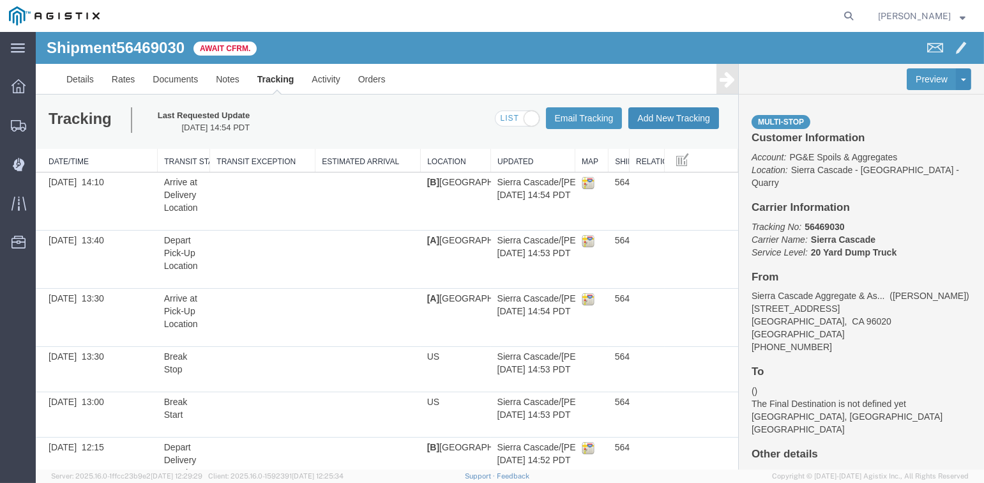
click at [684, 119] on button "Add New Tracking" at bounding box center [674, 118] width 91 height 22
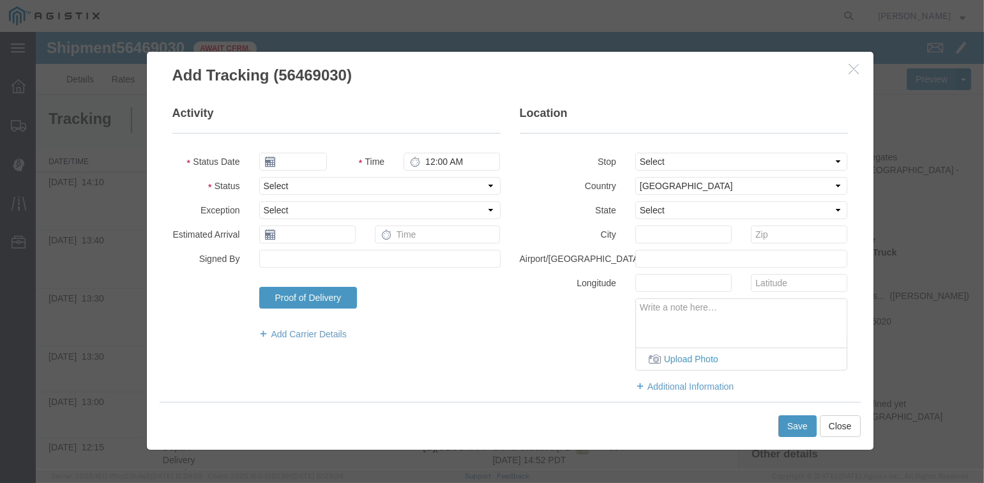
type input "[DATE]"
type input "3:00 PM"
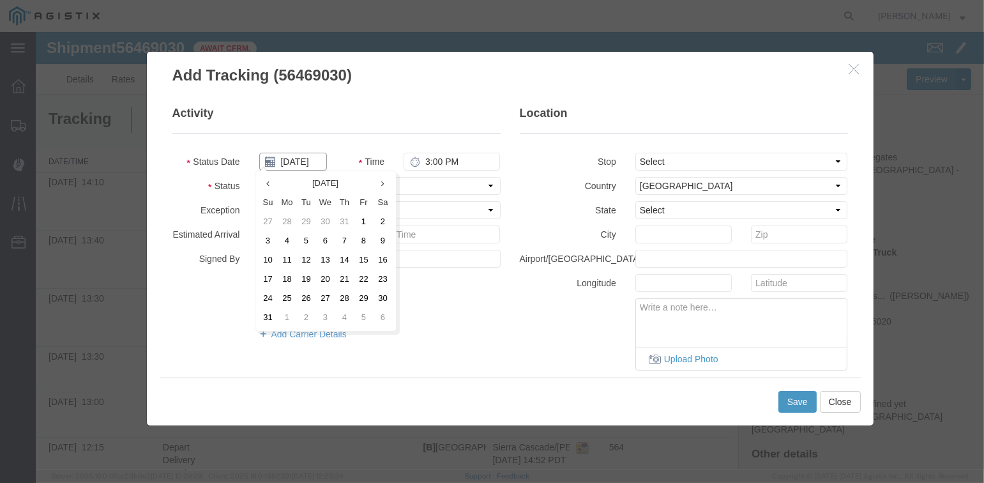
click at [295, 162] on input "[DATE]" at bounding box center [293, 162] width 68 height 18
click at [309, 259] on td "12" at bounding box center [306, 260] width 19 height 19
type input "[DATE]"
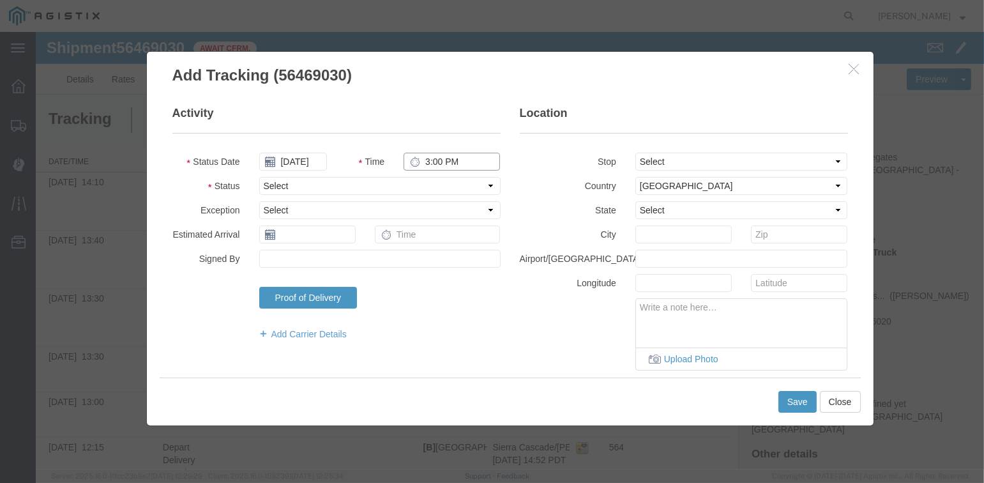
click at [425, 158] on input "3:00 PM" at bounding box center [452, 162] width 96 height 18
type input "2:20 PM"
drag, startPoint x: 758, startPoint y: 155, endPoint x: 763, endPoint y: 169, distance: 14.7
click at [758, 155] on select "Select From: [STREET_ADDRESS][PERSON_NAME] Stop 2: [STREET_ADDRESS] To: The Fin…" at bounding box center [742, 162] width 213 height 18
select select "{"pickupDeliveryInfoId": "122224941","pickupOrDelivery": "D","stopNum": "2","lo…"
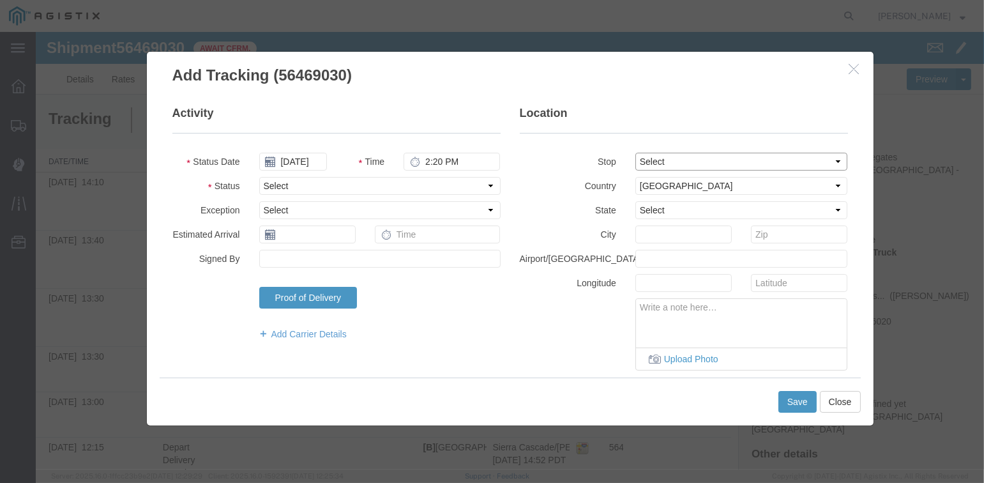
click at [636, 153] on select "Select From: [STREET_ADDRESS][PERSON_NAME] Stop 2: [STREET_ADDRESS] To: The Fin…" at bounding box center [742, 162] width 213 height 18
select select "CA"
type input "[GEOGRAPHIC_DATA]"
click at [310, 184] on select "Select Arrival Notice Available Arrival Notice Imported Arrive at Delivery Loca…" at bounding box center [379, 186] width 241 height 18
select select "DPTDLVLOC"
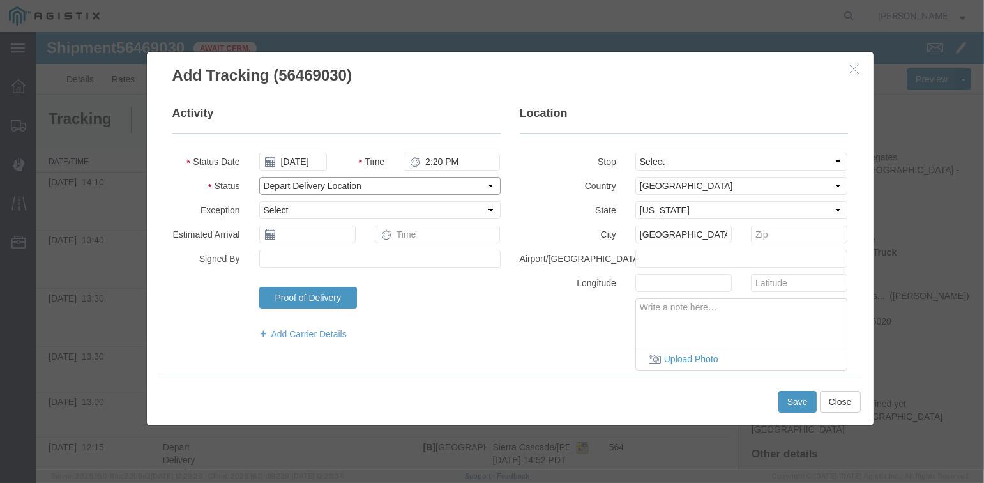
click at [259, 177] on select "Select Arrival Notice Available Arrival Notice Imported Arrive at Delivery Loca…" at bounding box center [379, 186] width 241 height 18
click at [796, 405] on button "Save" at bounding box center [798, 402] width 38 height 22
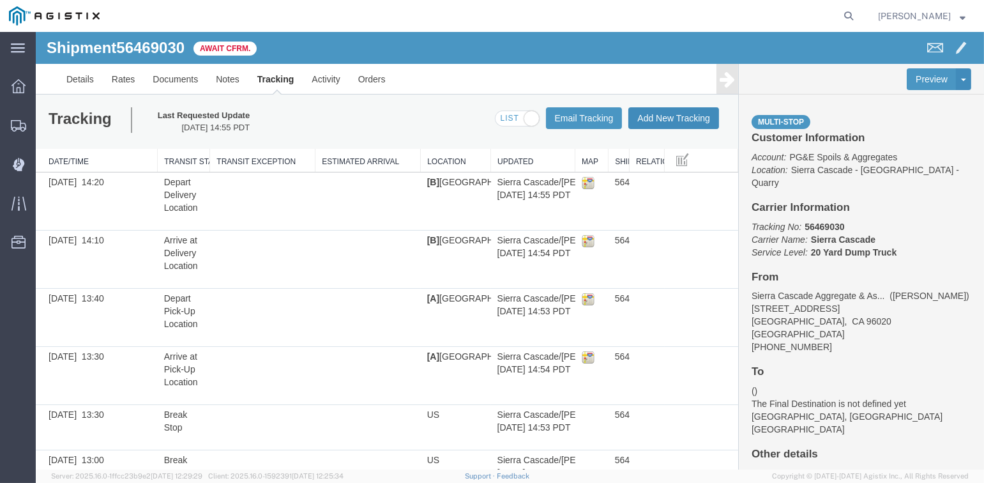
click at [645, 119] on button "Add New Tracking" at bounding box center [674, 118] width 91 height 22
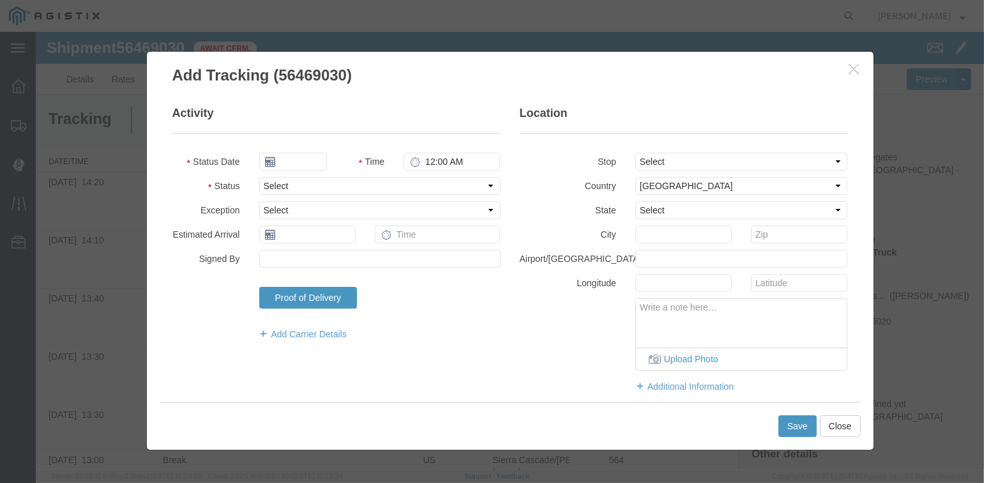
type input "[DATE]"
type input "3:00 PM"
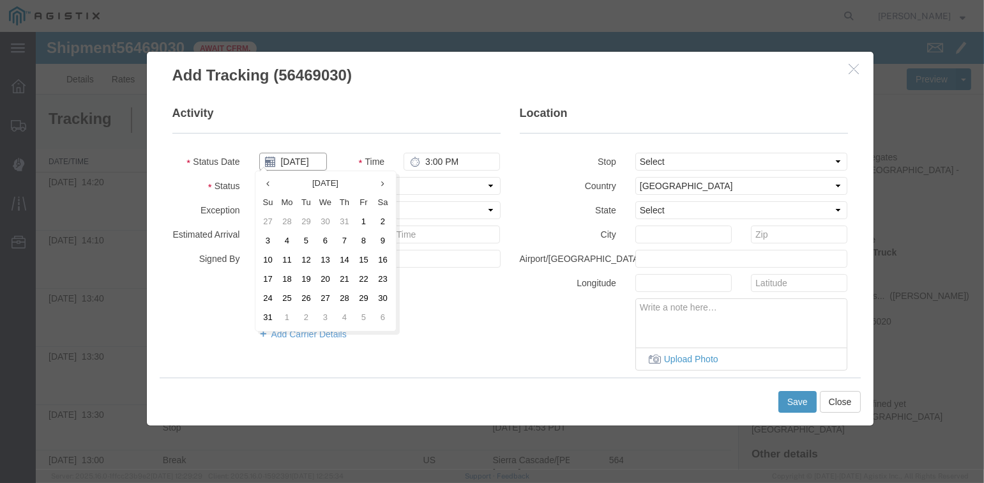
click at [296, 158] on input "[DATE]" at bounding box center [293, 162] width 68 height 18
click at [305, 259] on td "12" at bounding box center [306, 260] width 19 height 19
type input "[DATE]"
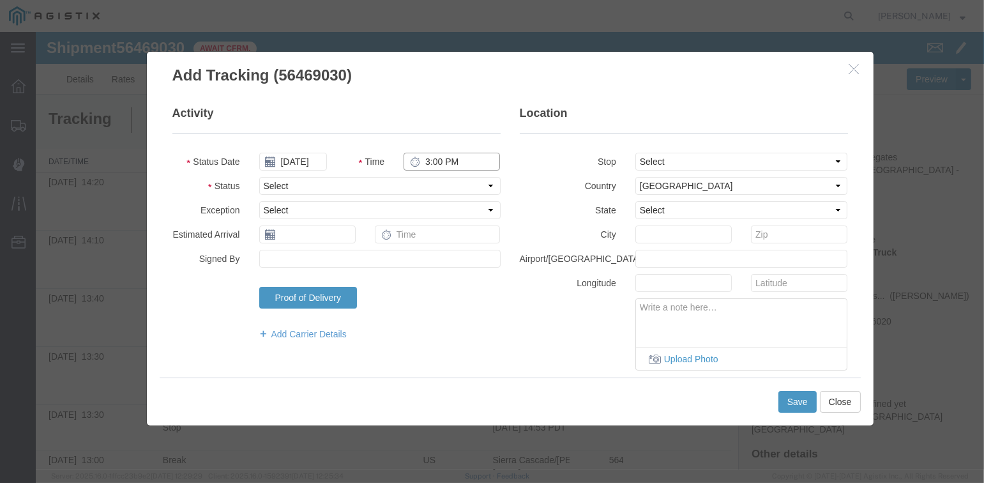
click at [423, 158] on input "3:00 PM" at bounding box center [452, 162] width 96 height 18
type input "2:45 PM"
click at [713, 165] on select "Select From: [STREET_ADDRESS][PERSON_NAME] Stop 2: [STREET_ADDRESS] To: The Fin…" at bounding box center [742, 162] width 213 height 18
select select "{"pickupDeliveryInfoId": "122224940","pickupOrDelivery": "P","stopNum": "1","lo…"
click at [636, 153] on select "Select From: [STREET_ADDRESS][PERSON_NAME] Stop 2: [STREET_ADDRESS] To: The Fin…" at bounding box center [742, 162] width 213 height 18
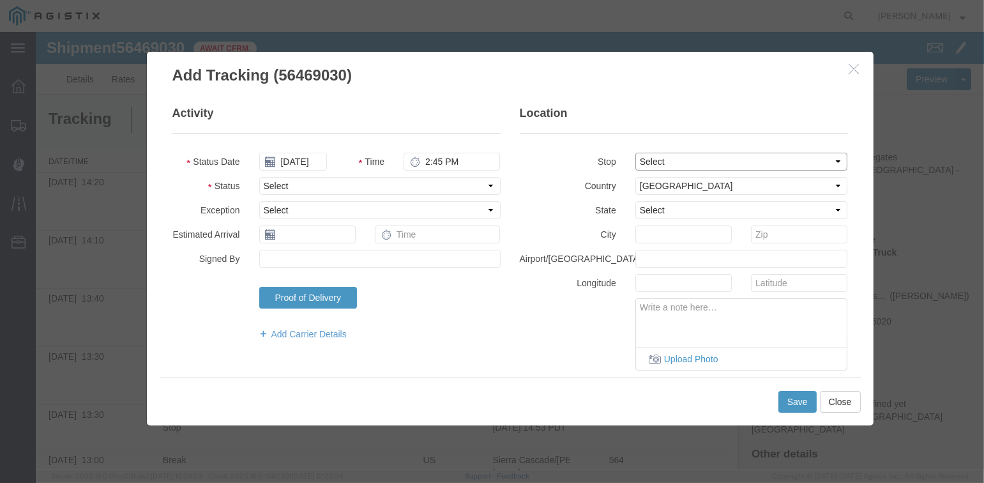
select select "CA"
type input "[PERSON_NAME]"
click at [285, 185] on select "Select Arrival Notice Available Arrival Notice Imported Arrive at Delivery Loca…" at bounding box center [379, 186] width 241 height 18
select select "ARVPULOC"
click at [259, 177] on select "Select Arrival Notice Available Arrival Notice Imported Arrive at Delivery Loca…" at bounding box center [379, 186] width 241 height 18
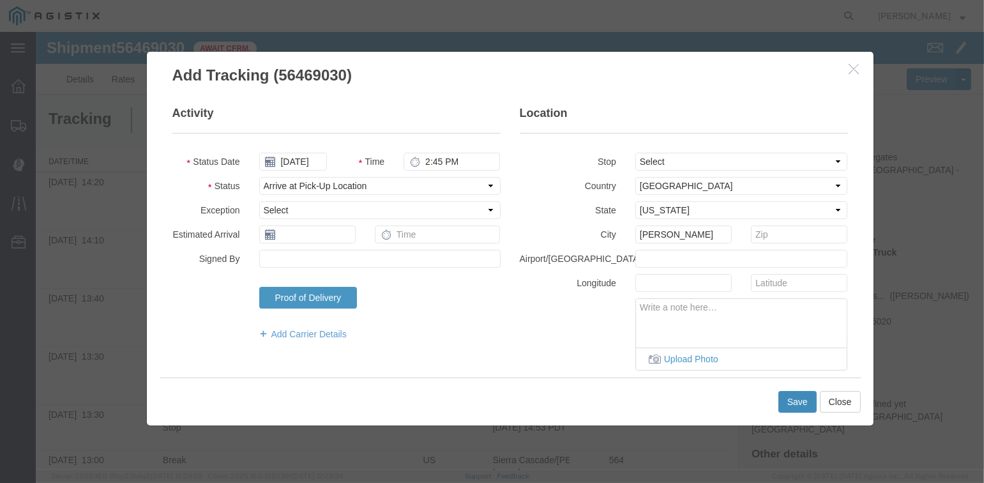
click at [793, 402] on button "Save" at bounding box center [798, 402] width 38 height 22
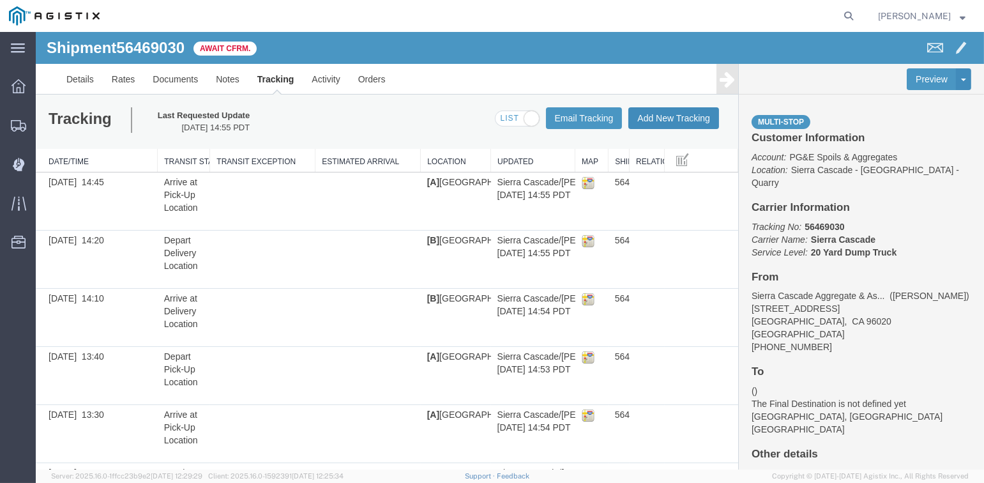
click at [649, 118] on button "Add New Tracking" at bounding box center [674, 118] width 91 height 22
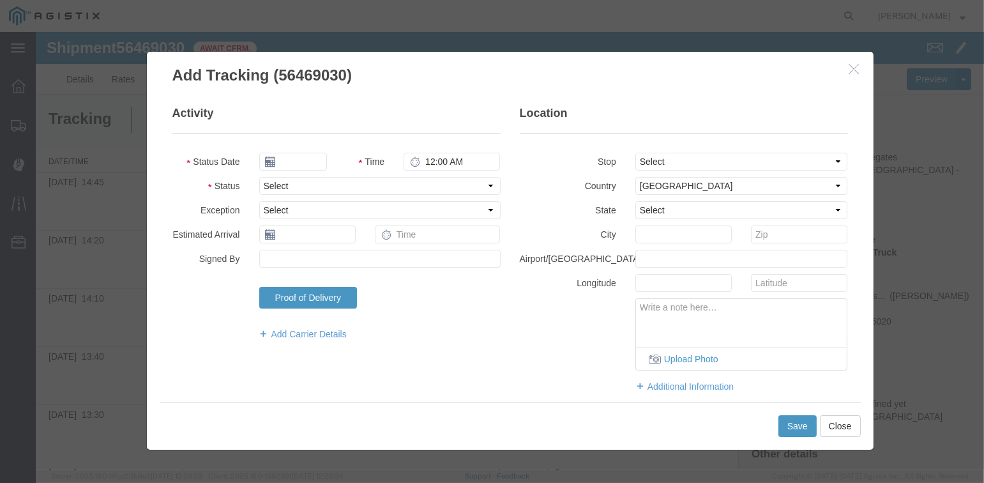
type input "[DATE]"
type input "3:00 PM"
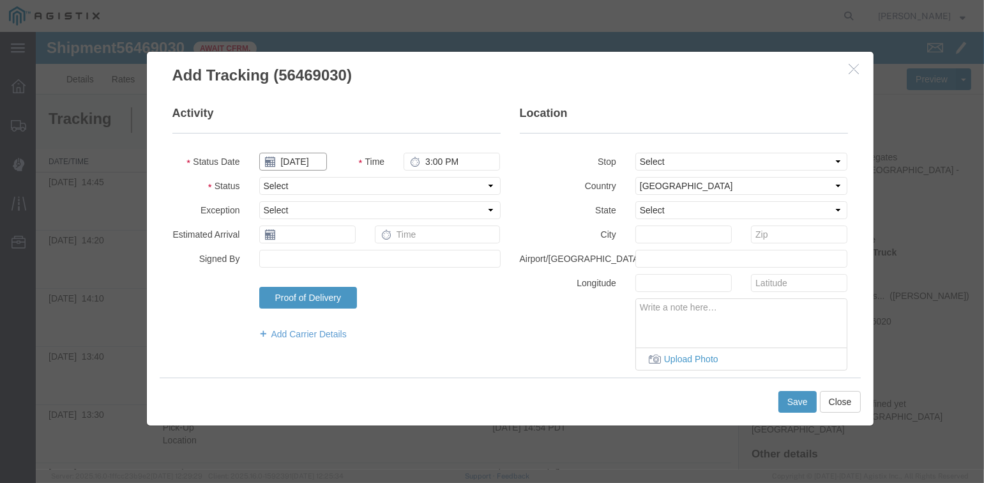
click at [293, 161] on input "[DATE]" at bounding box center [293, 162] width 68 height 18
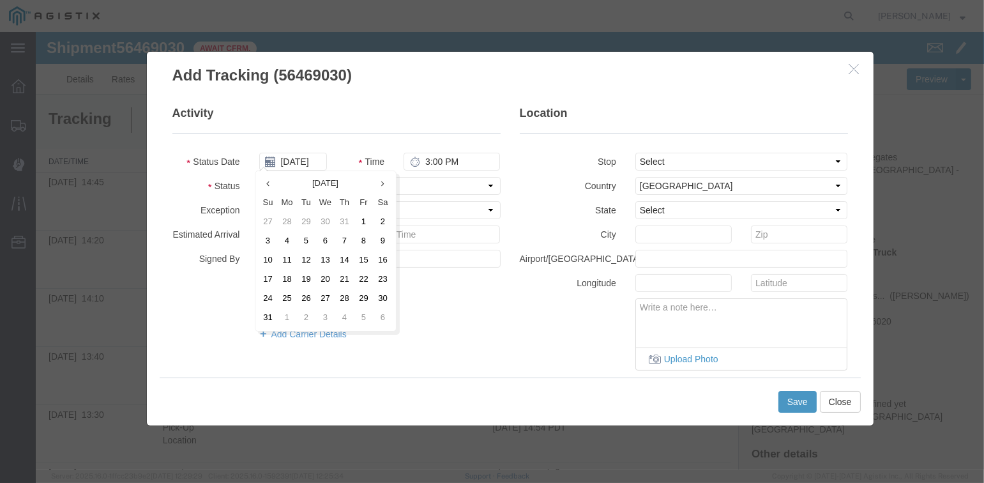
drag, startPoint x: 304, startPoint y: 259, endPoint x: 333, endPoint y: 240, distance: 34.7
click at [306, 259] on td "12" at bounding box center [306, 260] width 19 height 19
type input "[DATE]"
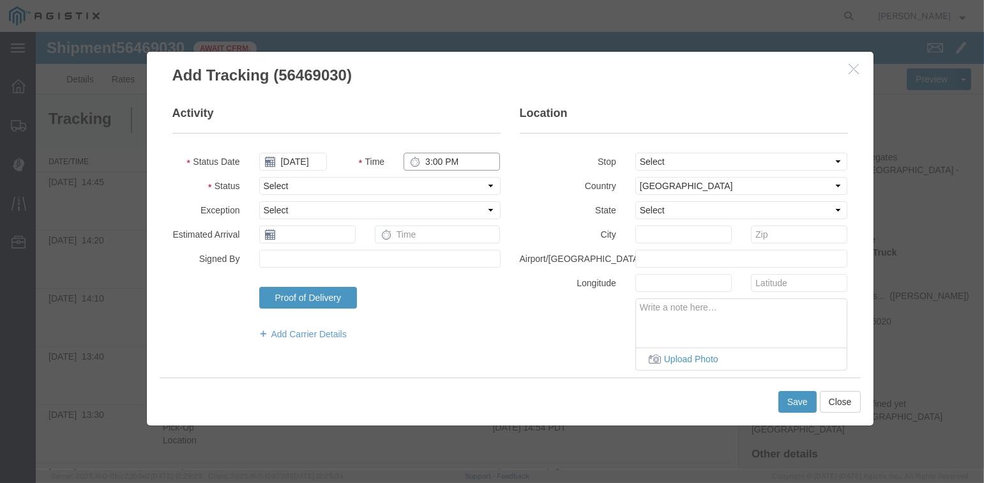
click at [422, 161] on input "3:00 PM" at bounding box center [452, 162] width 96 height 18
click at [694, 163] on select "Select From: [STREET_ADDRESS][PERSON_NAME] Stop 2: [STREET_ADDRESS] To: The Fin…" at bounding box center [742, 162] width 213 height 18
select select "{"pickupDeliveryInfoId": "122224940","pickupOrDelivery": "P","stopNum": "1","lo…"
click at [636, 153] on select "Select From: [STREET_ADDRESS][PERSON_NAME] Stop 2: [STREET_ADDRESS] To: The Fin…" at bounding box center [742, 162] width 213 height 18
select select "CA"
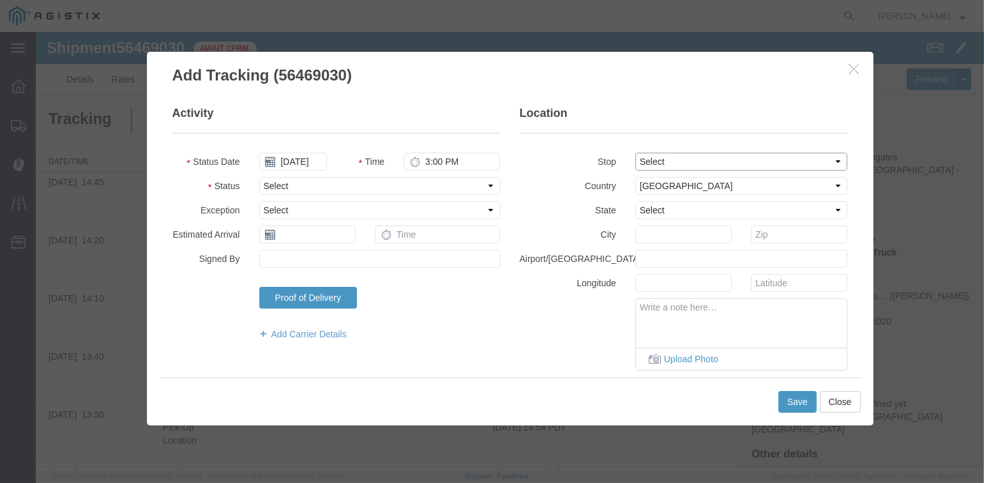
type input "[PERSON_NAME]"
click at [282, 187] on select "Select Arrival Notice Available Arrival Notice Imported Arrive at Delivery Loca…" at bounding box center [379, 186] width 241 height 18
select select "DPTPULOC"
click at [259, 177] on select "Select Arrival Notice Available Arrival Notice Imported Arrive at Delivery Loca…" at bounding box center [379, 186] width 241 height 18
click at [790, 399] on button "Save" at bounding box center [798, 402] width 38 height 22
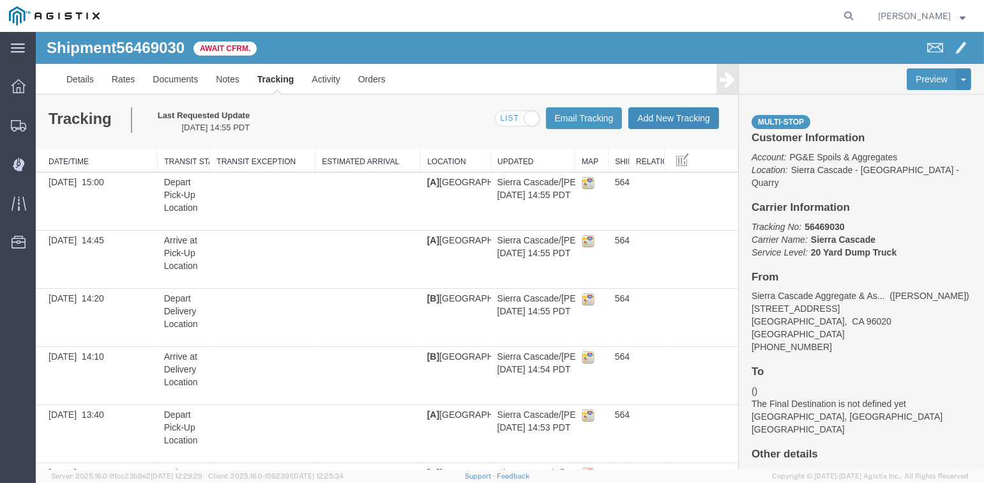
click at [673, 118] on button "Add New Tracking" at bounding box center [674, 118] width 91 height 22
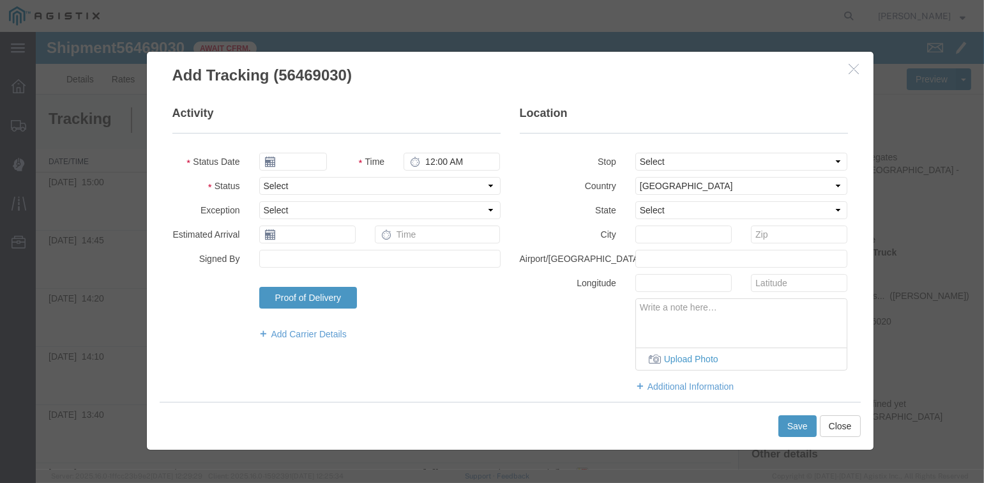
type input "[DATE]"
type input "3:00 PM"
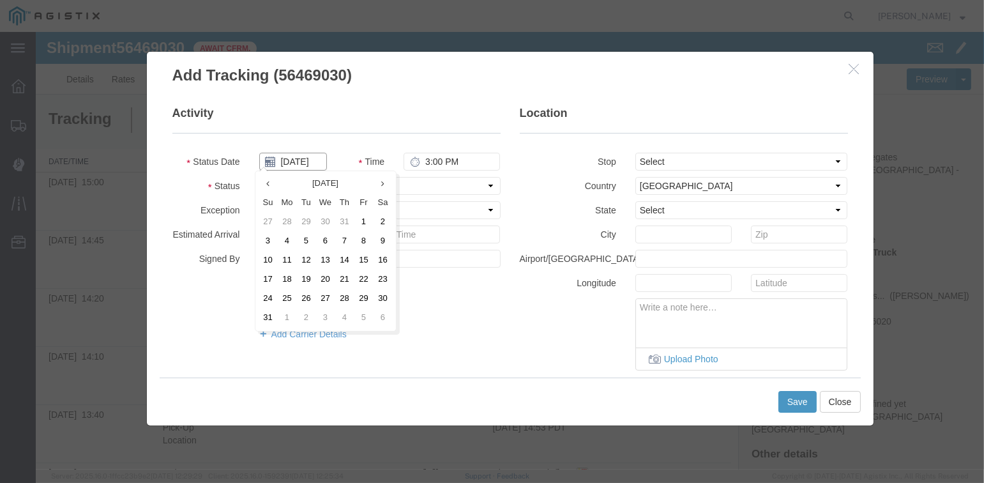
click at [295, 162] on input "[DATE]" at bounding box center [293, 162] width 68 height 18
drag, startPoint x: 305, startPoint y: 259, endPoint x: 342, endPoint y: 225, distance: 50.7
click at [306, 259] on td "12" at bounding box center [306, 260] width 19 height 19
type input "[DATE]"
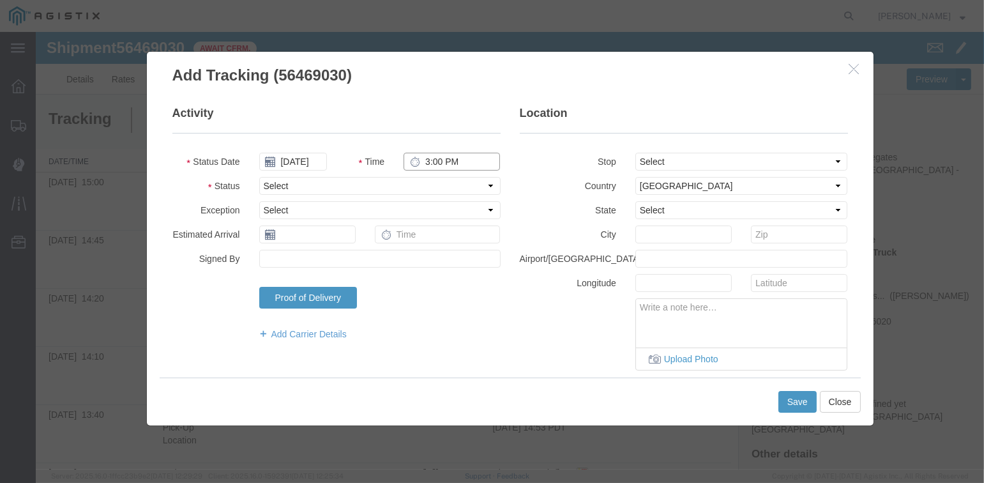
click at [423, 160] on input "3:00 PM" at bounding box center [452, 162] width 96 height 18
type input "3:30 PM"
click at [676, 160] on select "Select From: [STREET_ADDRESS][PERSON_NAME] Stop 2: [STREET_ADDRESS] To: The Fin…" at bounding box center [742, 162] width 213 height 18
select select "{"pickupDeliveryInfoId": "122224941","pickupOrDelivery": "D","stopNum": "2","lo…"
click at [636, 153] on select "Select From: [STREET_ADDRESS][PERSON_NAME] Stop 2: [STREET_ADDRESS] To: The Fin…" at bounding box center [742, 162] width 213 height 18
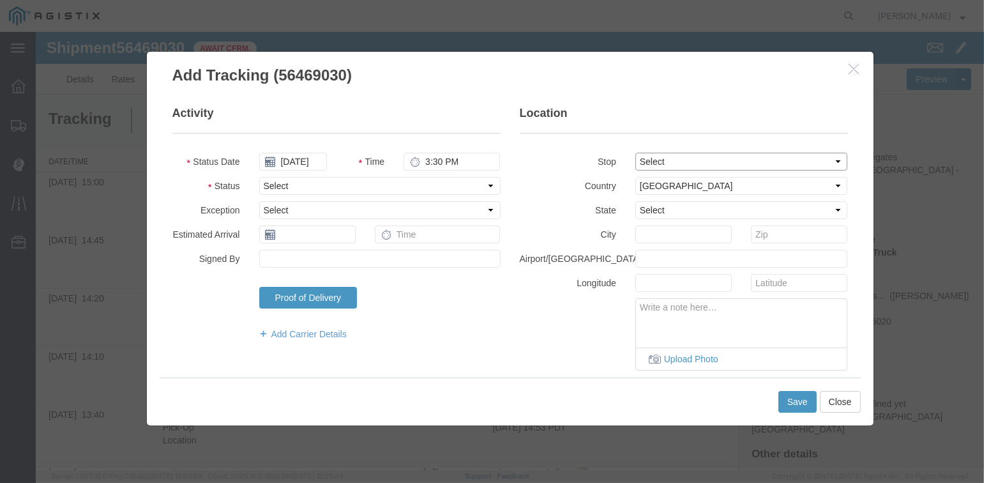
select select "CA"
type input "[GEOGRAPHIC_DATA]"
click at [368, 182] on select "Select Arrival Notice Available Arrival Notice Imported Arrive at Delivery Loca…" at bounding box center [379, 186] width 241 height 18
select select "ARVDLVLOC"
click at [259, 177] on select "Select Arrival Notice Available Arrival Notice Imported Arrive at Delivery Loca…" at bounding box center [379, 186] width 241 height 18
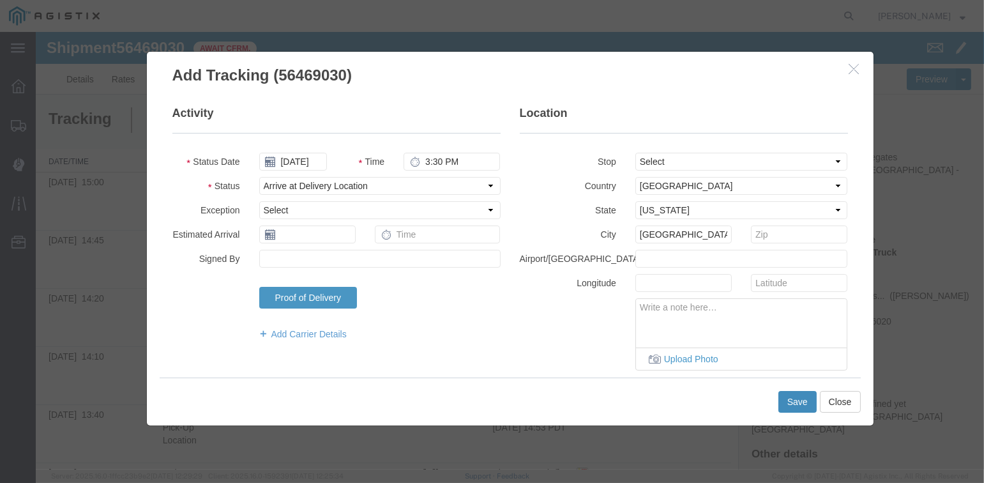
click at [798, 396] on button "Save" at bounding box center [798, 402] width 38 height 22
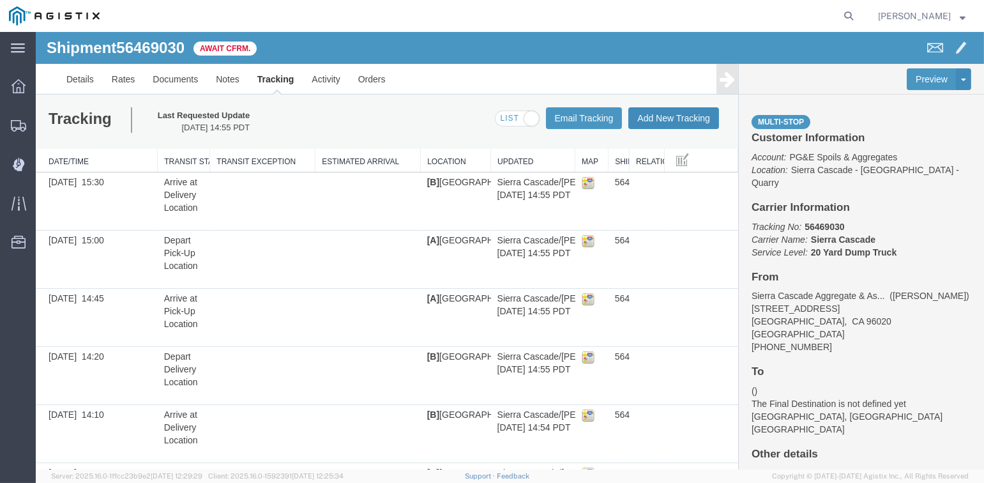
click at [668, 117] on button "Add New Tracking" at bounding box center [674, 118] width 91 height 22
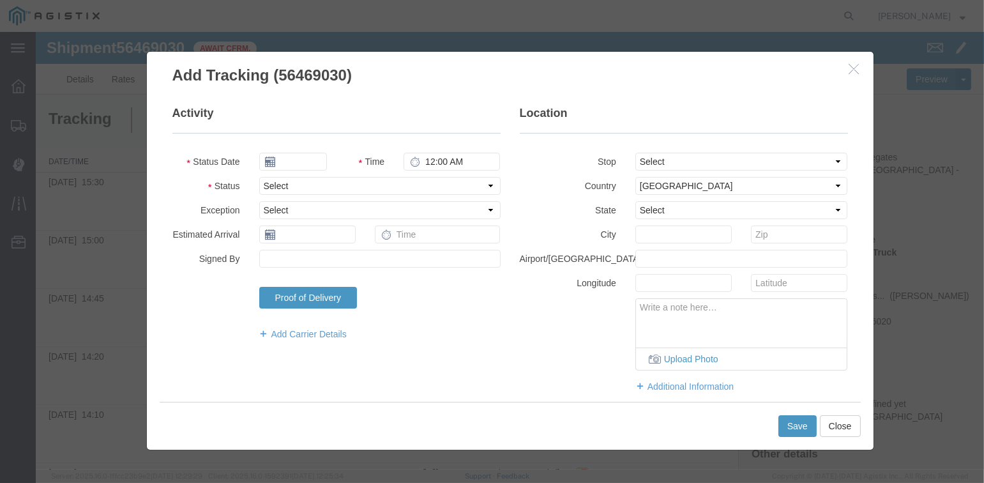
type input "[DATE]"
type input "3:00 PM"
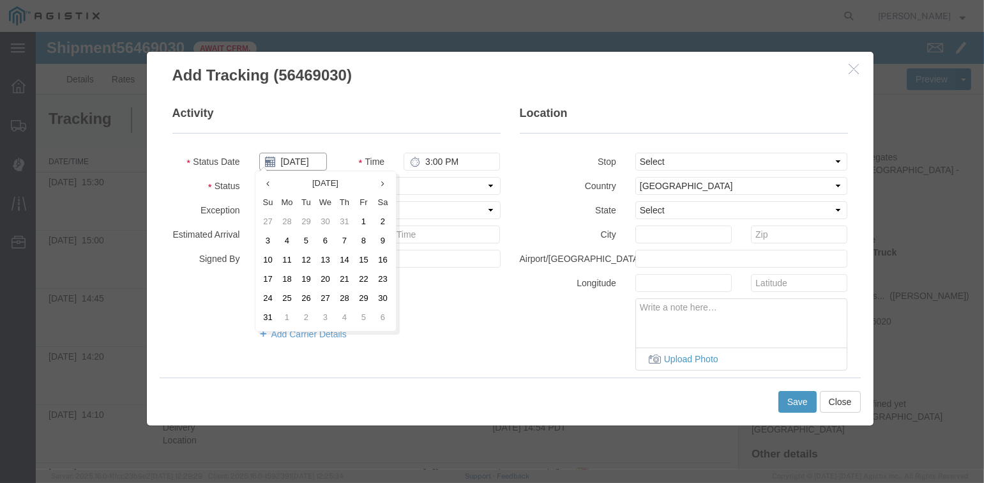
click at [298, 163] on input "[DATE]" at bounding box center [293, 162] width 68 height 18
click at [305, 261] on td "12" at bounding box center [306, 260] width 19 height 19
type input "[DATE]"
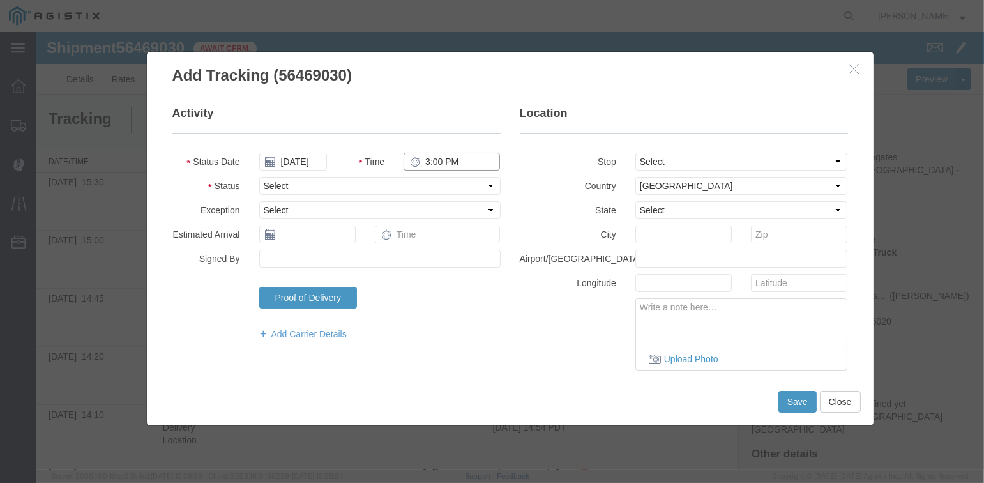
click at [420, 161] on input "3:00 PM" at bounding box center [452, 162] width 96 height 18
type input "3:40 PM"
click at [729, 157] on select "Select From: [STREET_ADDRESS][PERSON_NAME] Stop 2: [STREET_ADDRESS] To: The Fin…" at bounding box center [742, 162] width 213 height 18
select select "{"pickupDeliveryInfoId": "122224941","pickupOrDelivery": "D","stopNum": "2","lo…"
click at [636, 153] on select "Select From: [STREET_ADDRESS][PERSON_NAME] Stop 2: [STREET_ADDRESS] To: The Fin…" at bounding box center [742, 162] width 213 height 18
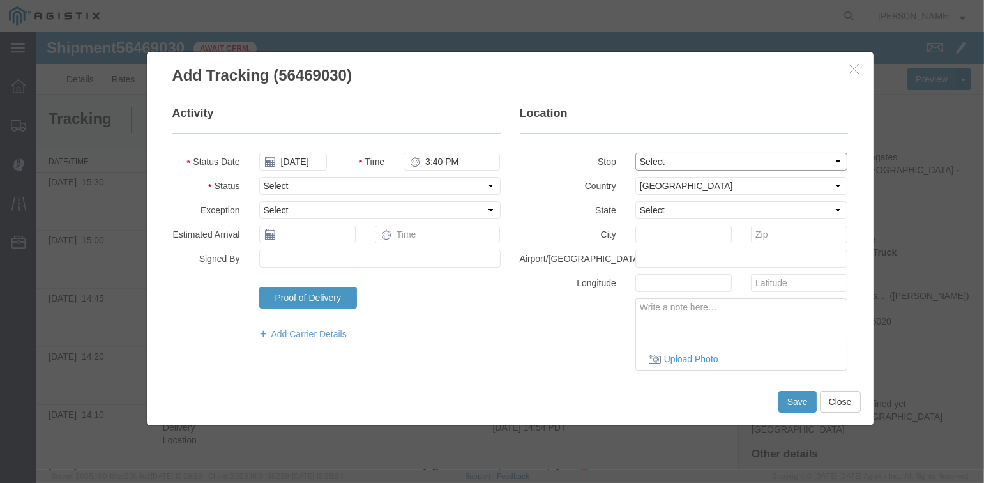
select select "CA"
type input "[GEOGRAPHIC_DATA]"
click at [303, 188] on select "Select Arrival Notice Available Arrival Notice Imported Arrive at Delivery Loca…" at bounding box center [379, 186] width 241 height 18
select select "DPTDLVLOC"
click at [259, 177] on select "Select Arrival Notice Available Arrival Notice Imported Arrive at Delivery Loca…" at bounding box center [379, 186] width 241 height 18
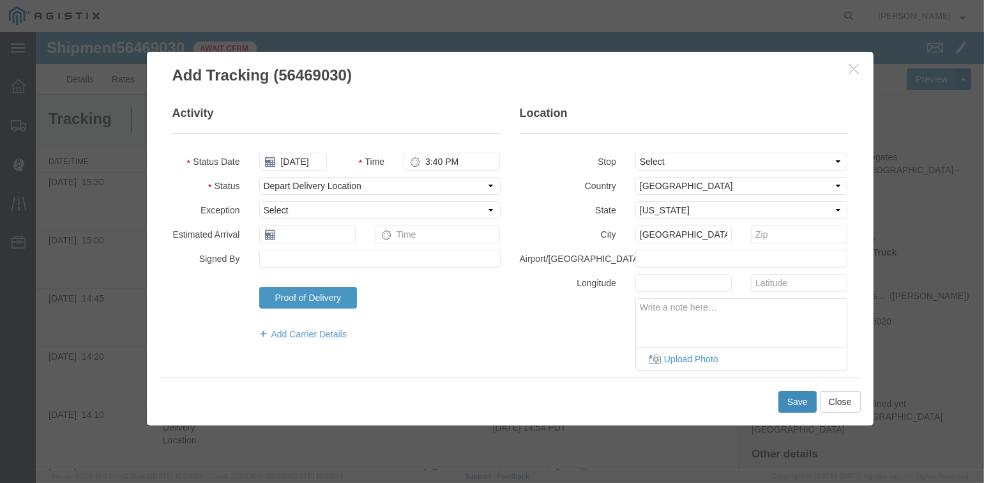
drag, startPoint x: 790, startPoint y: 402, endPoint x: 795, endPoint y: 397, distance: 7.7
click at [793, 397] on button "Save" at bounding box center [798, 402] width 38 height 22
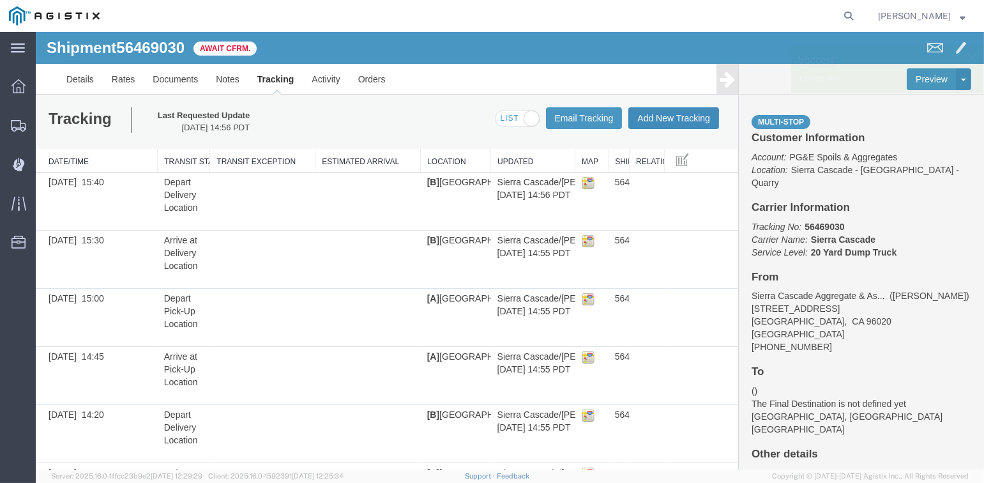
click at [657, 118] on button "Add New Tracking" at bounding box center [674, 118] width 91 height 22
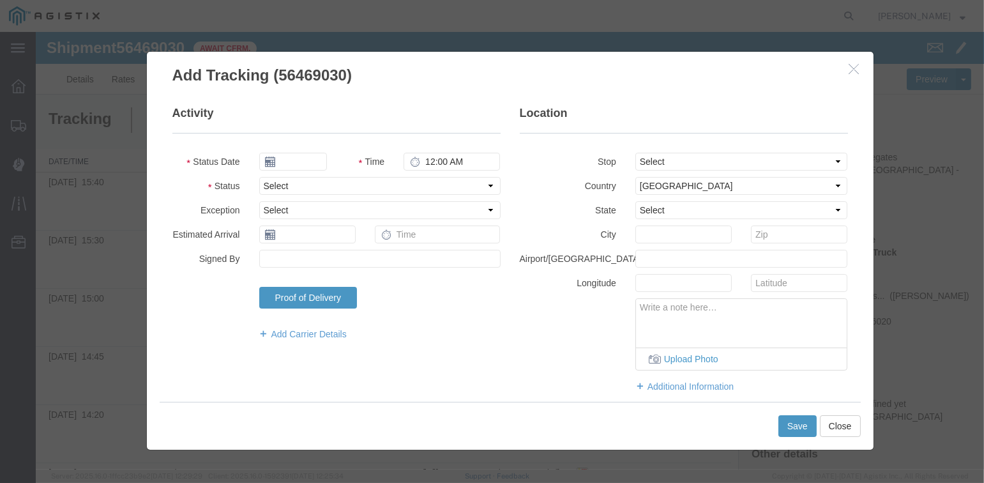
type input "[DATE]"
type input "3:00 PM"
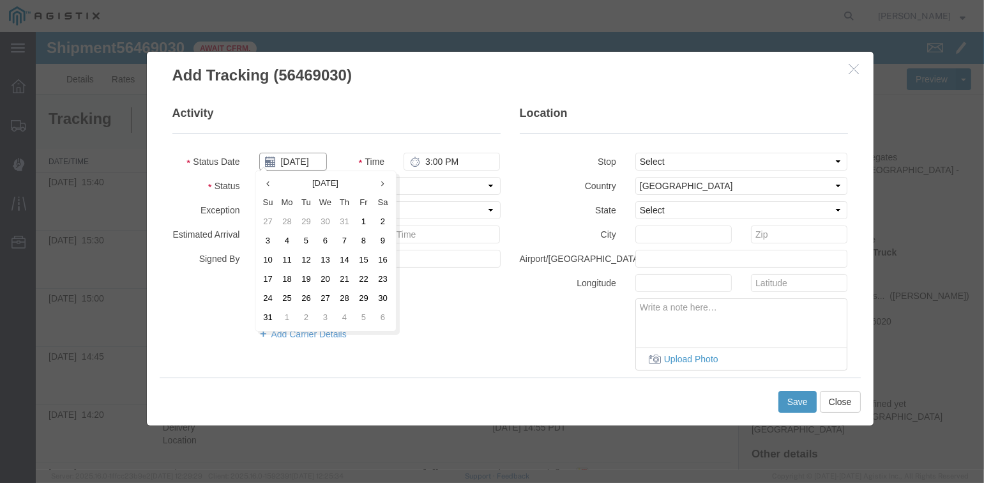
click at [290, 158] on input "[DATE]" at bounding box center [293, 162] width 68 height 18
click at [305, 259] on td "12" at bounding box center [306, 260] width 19 height 19
type input "[DATE]"
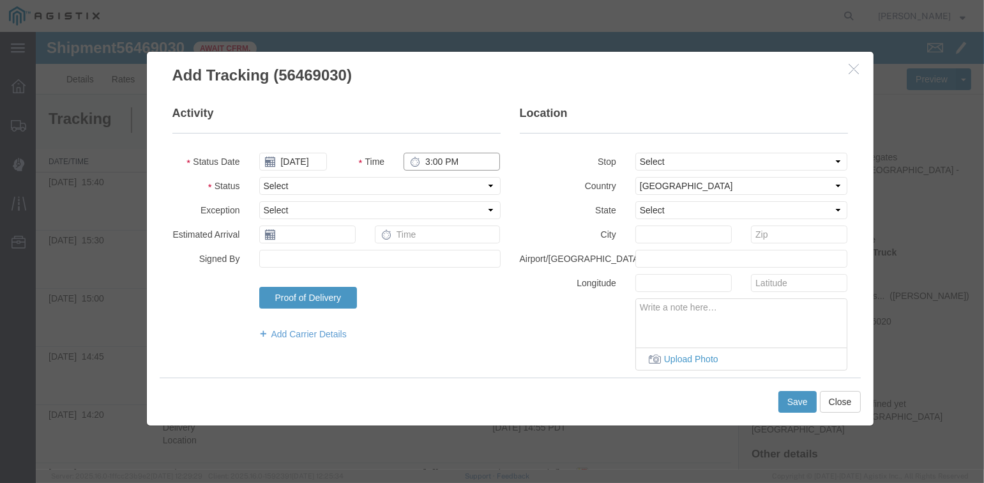
click at [427, 160] on input "3:00 PM" at bounding box center [452, 162] width 96 height 18
type input "4:30 PM"
click at [681, 158] on select "Select From: [STREET_ADDRESS][PERSON_NAME] Stop 2: [STREET_ADDRESS] To: The Fin…" at bounding box center [742, 162] width 213 height 18
select select "{"pickupDeliveryInfoId": "122224940","pickupOrDelivery": "P","stopNum": "1","lo…"
click at [636, 153] on select "Select From: [STREET_ADDRESS][PERSON_NAME] Stop 2: [STREET_ADDRESS] To: The Fin…" at bounding box center [742, 162] width 213 height 18
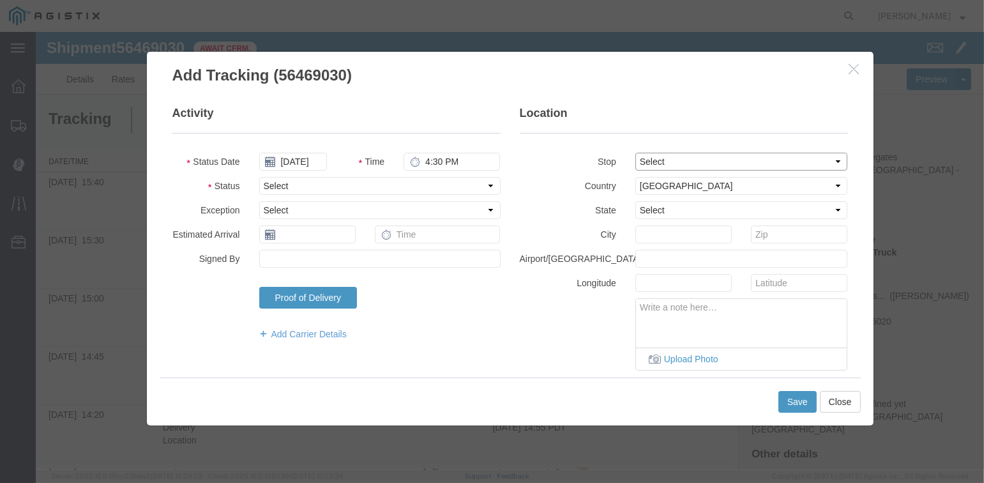
select select "CA"
type input "[PERSON_NAME]"
click at [354, 182] on select "Select Arrival Notice Available Arrival Notice Imported Arrive at Delivery Loca…" at bounding box center [379, 186] width 241 height 18
select select "ARVPULOC"
click at [259, 177] on select "Select Arrival Notice Available Arrival Notice Imported Arrive at Delivery Loca…" at bounding box center [379, 186] width 241 height 18
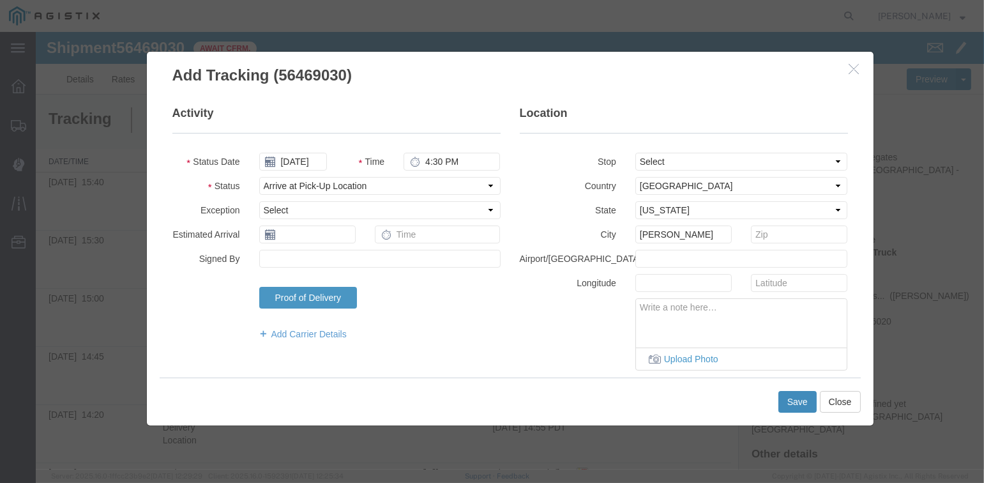
click at [789, 401] on button "Save" at bounding box center [798, 402] width 38 height 22
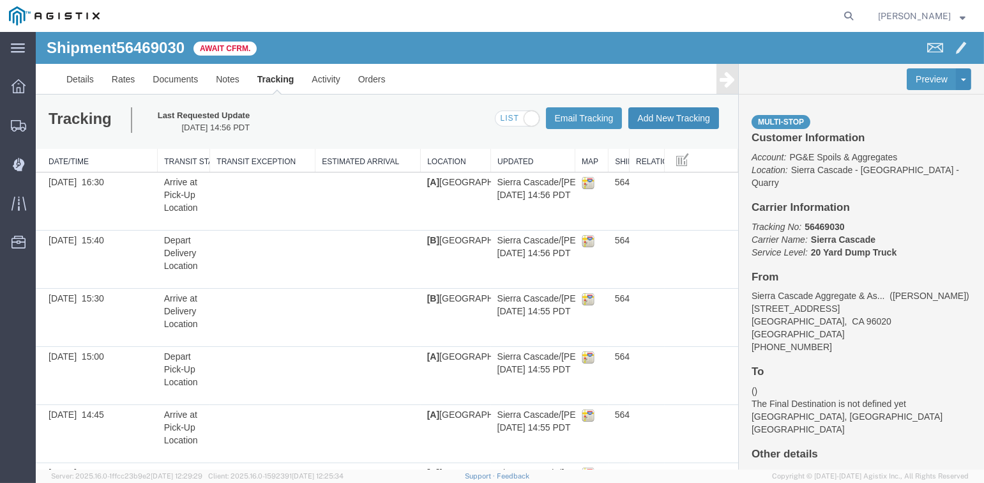
click at [664, 119] on button "Add New Tracking" at bounding box center [674, 118] width 91 height 22
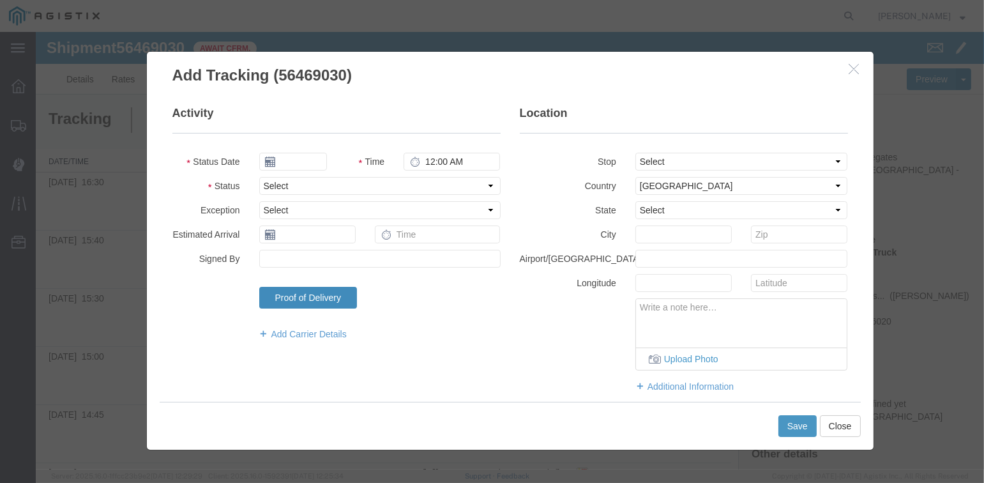
type input "[DATE]"
type input "3:00 PM"
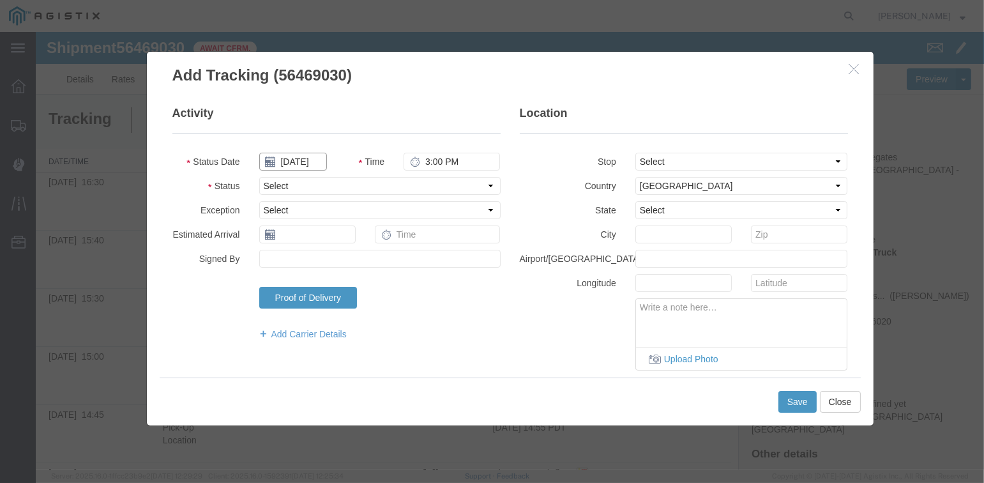
click at [300, 160] on input "[DATE]" at bounding box center [293, 162] width 68 height 18
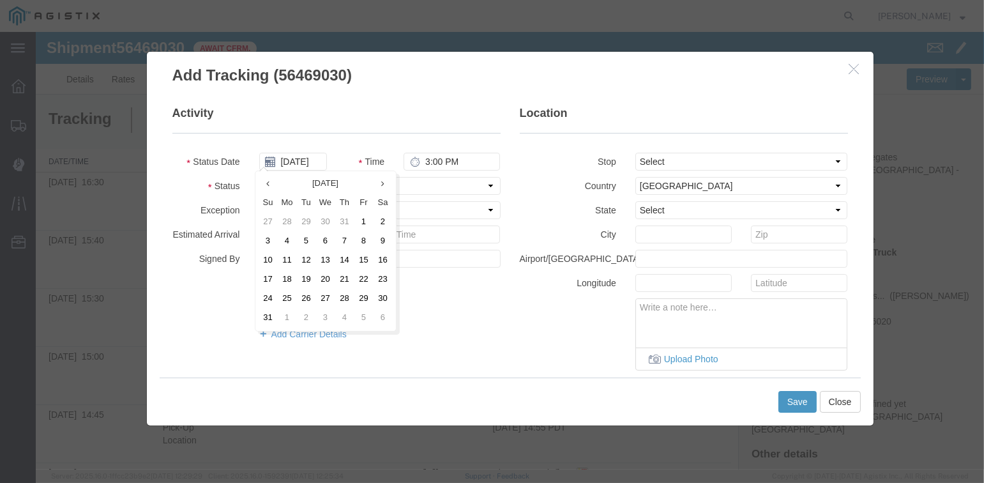
drag, startPoint x: 307, startPoint y: 261, endPoint x: 402, endPoint y: 187, distance: 121.0
click at [307, 261] on td "12" at bounding box center [306, 260] width 19 height 19
type input "[DATE]"
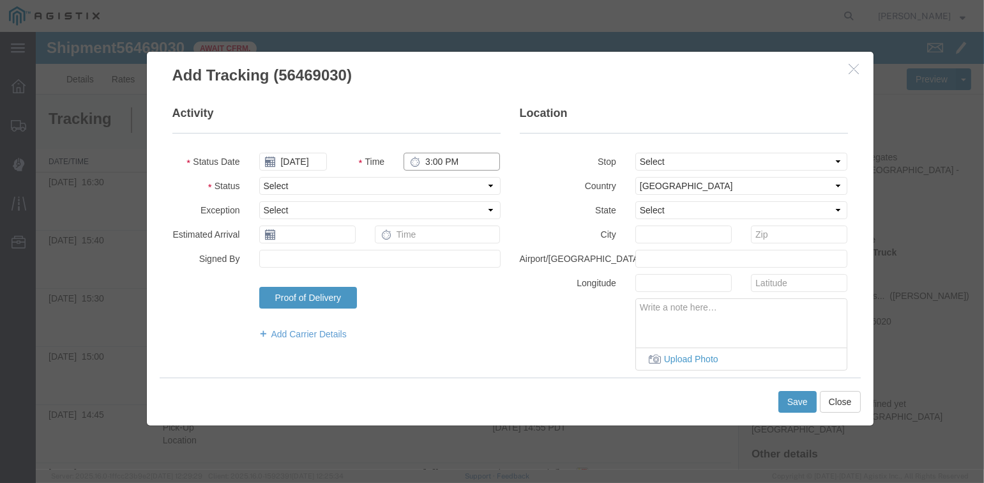
click at [429, 158] on input "3:00 PM" at bounding box center [452, 162] width 96 height 18
type input "4:35 PM"
click at [372, 187] on select "Select Arrival Notice Available Arrival Notice Imported Arrive at Delivery Loca…" at bounding box center [379, 186] width 241 height 18
select select "DPTPULOC"
click at [259, 177] on select "Select Arrival Notice Available Arrival Notice Imported Arrive at Delivery Loca…" at bounding box center [379, 186] width 241 height 18
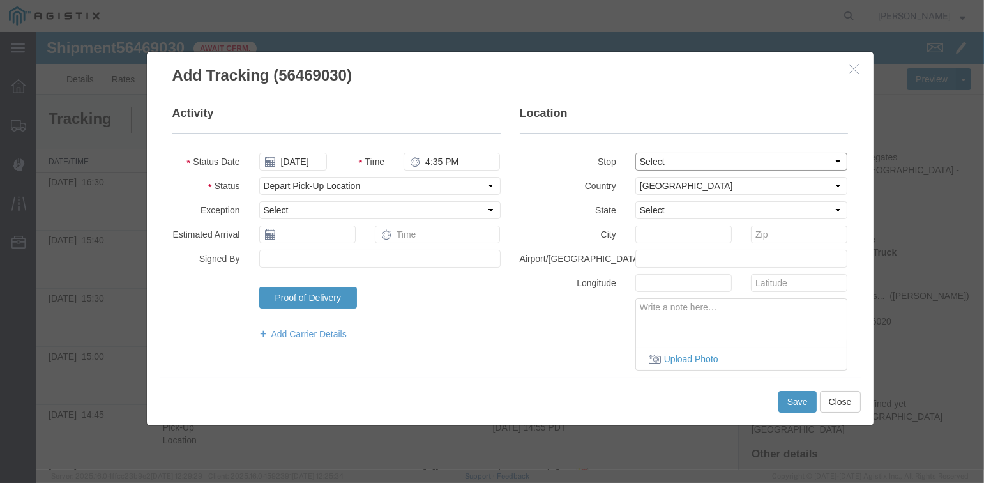
click at [668, 162] on select "Select From: [STREET_ADDRESS][PERSON_NAME] Stop 2: [STREET_ADDRESS] To: The Fin…" at bounding box center [742, 162] width 213 height 18
select select "{"pickupDeliveryInfoId": "122224940","pickupOrDelivery": "P","stopNum": "1","lo…"
click at [636, 153] on select "Select From: [STREET_ADDRESS][PERSON_NAME] Stop 2: [STREET_ADDRESS] To: The Fin…" at bounding box center [742, 162] width 213 height 18
select select "CA"
type input "[PERSON_NAME]"
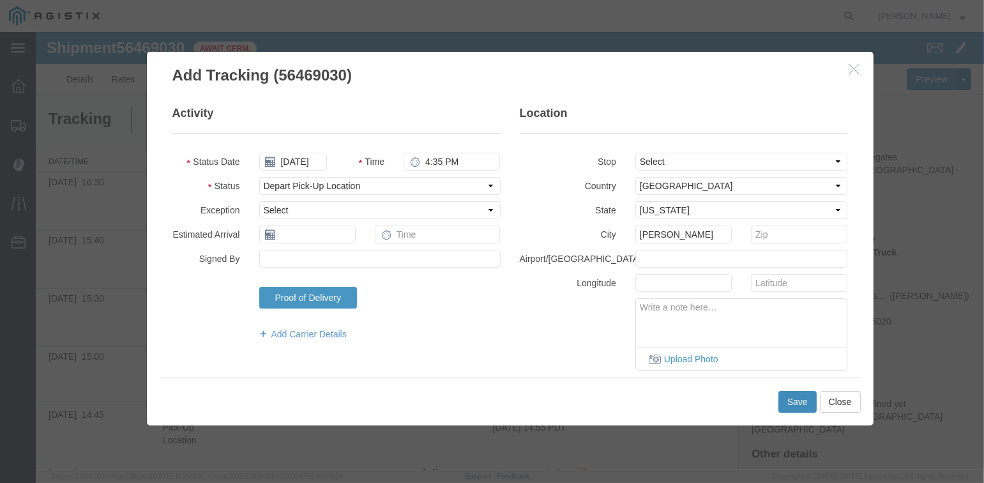
click at [790, 399] on button "Save" at bounding box center [798, 402] width 38 height 22
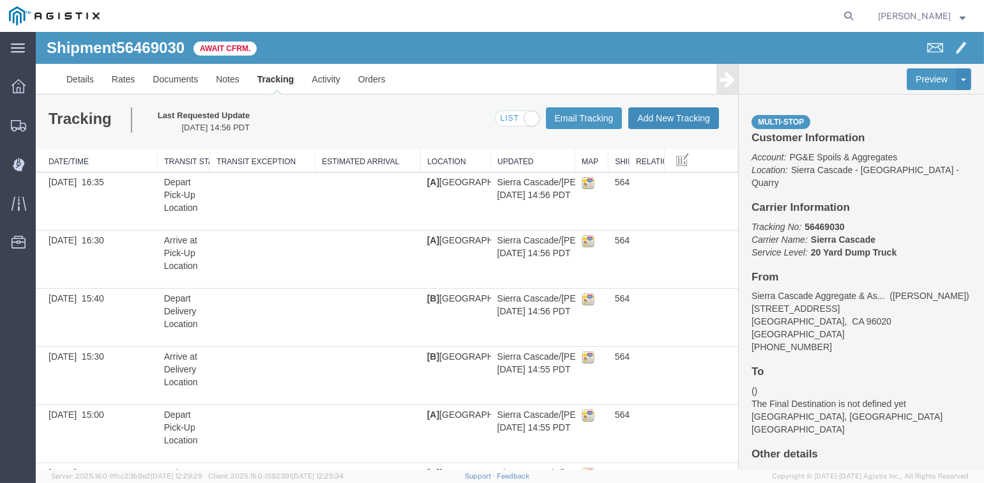
click at [652, 123] on button "Add New Tracking" at bounding box center [674, 118] width 91 height 22
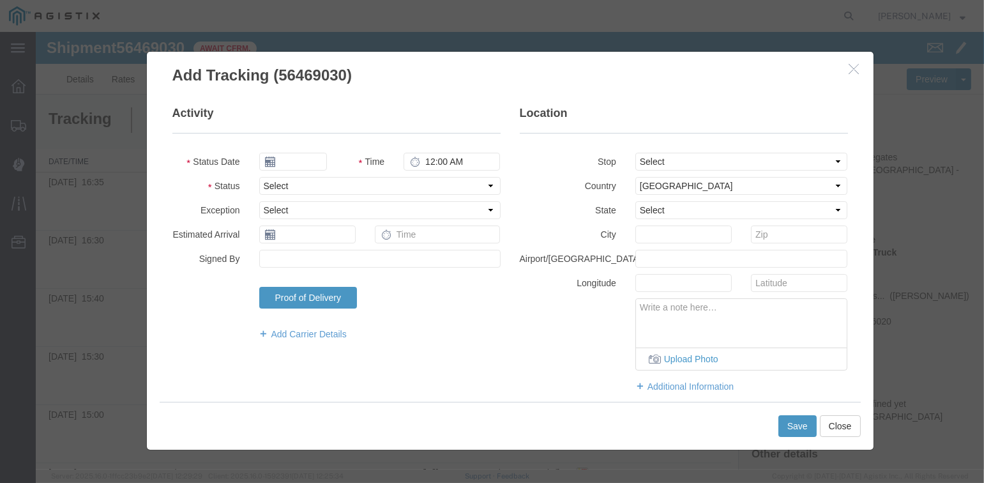
type input "[DATE]"
type input "3:00 PM"
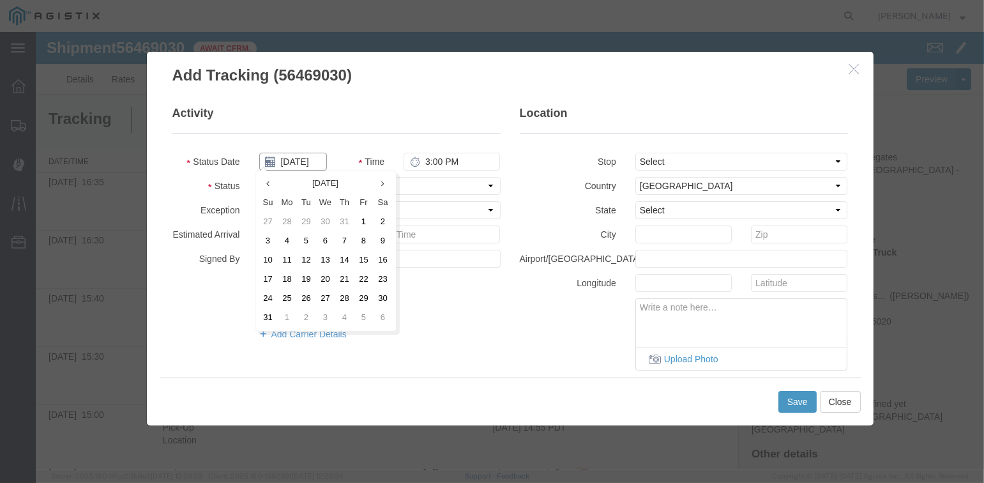
click at [294, 162] on input "[DATE]" at bounding box center [293, 162] width 68 height 18
drag, startPoint x: 304, startPoint y: 261, endPoint x: 317, endPoint y: 255, distance: 14.6
click at [309, 259] on td "12" at bounding box center [306, 260] width 19 height 19
type input "[DATE]"
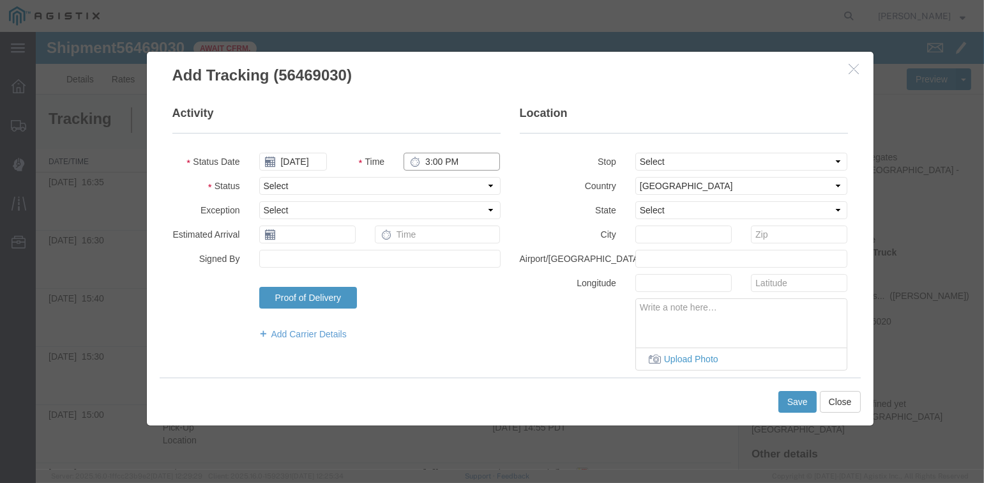
click at [424, 162] on input "3:00 PM" at bounding box center [452, 162] width 96 height 18
type input "5:05 PM"
click at [762, 159] on select "Select From: [STREET_ADDRESS][PERSON_NAME] Stop 2: [STREET_ADDRESS] To: The Fin…" at bounding box center [742, 162] width 213 height 18
select select "{"pickupDeliveryInfoId": "122224941","pickupOrDelivery": "D","stopNum": "2","lo…"
click at [636, 153] on select "Select From: [STREET_ADDRESS][PERSON_NAME] Stop 2: [STREET_ADDRESS] To: The Fin…" at bounding box center [742, 162] width 213 height 18
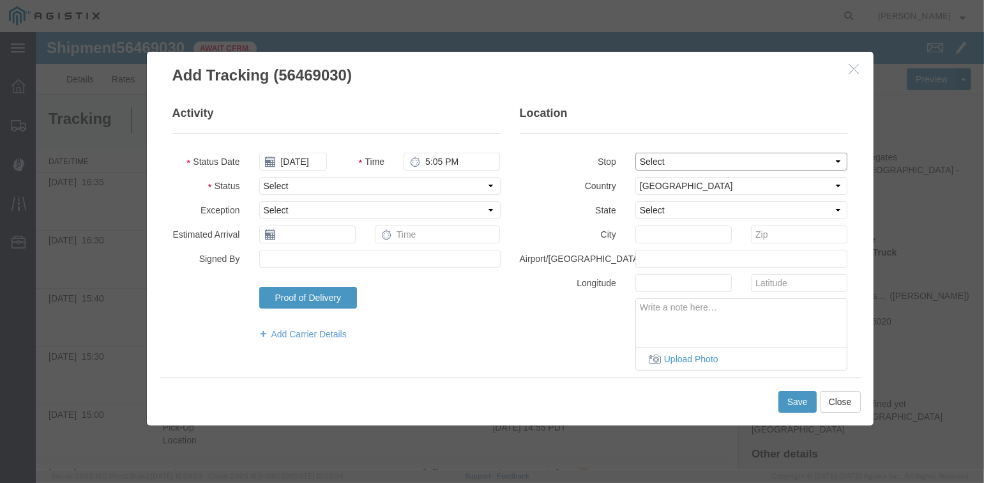
select select "CA"
drag, startPoint x: 372, startPoint y: 186, endPoint x: 378, endPoint y: 194, distance: 9.8
click at [372, 186] on select "Select Arrival Notice Available Arrival Notice Imported Arrive at Delivery Loca…" at bounding box center [379, 186] width 241 height 18
click at [259, 177] on select "Select Arrival Notice Available Arrival Notice Imported Arrive at Delivery Loca…" at bounding box center [379, 186] width 241 height 18
drag, startPoint x: 804, startPoint y: 405, endPoint x: 806, endPoint y: 395, distance: 10.5
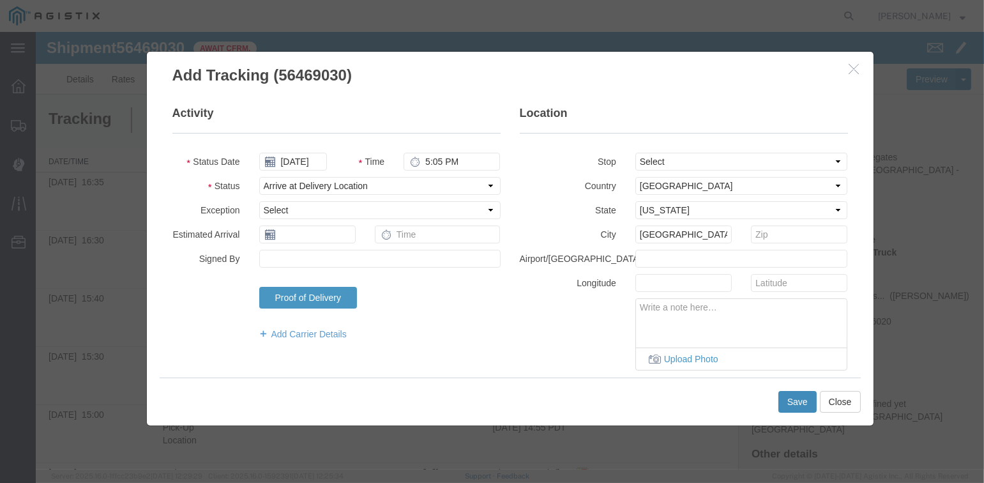
click at [804, 402] on button "Save" at bounding box center [798, 402] width 38 height 22
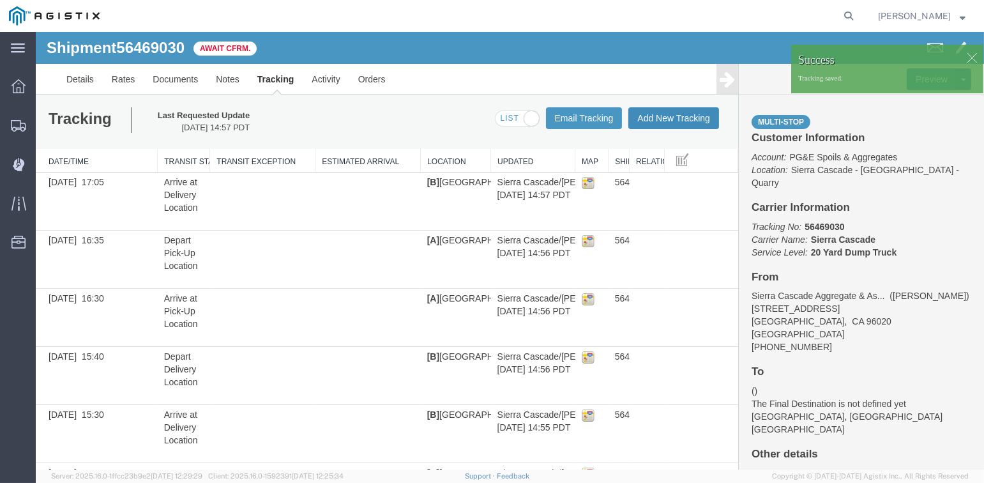
click at [673, 117] on button "Add New Tracking" at bounding box center [674, 118] width 91 height 22
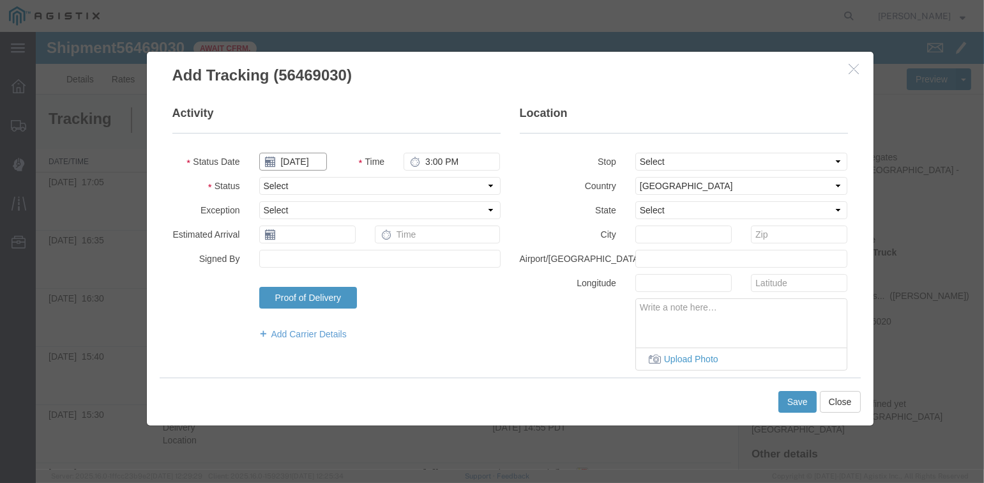
click at [296, 158] on input "[DATE]" at bounding box center [293, 162] width 68 height 18
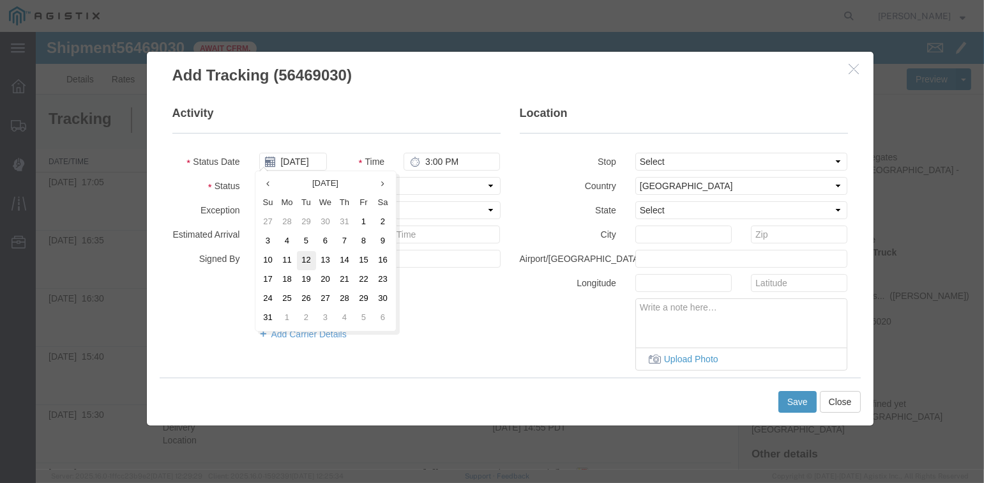
click at [308, 259] on td "12" at bounding box center [306, 260] width 19 height 19
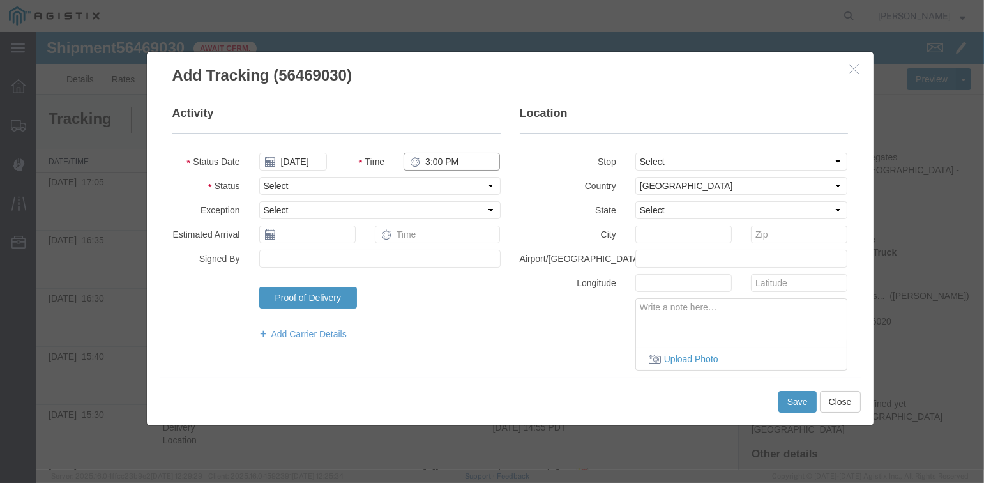
click at [422, 159] on input "3:00 PM" at bounding box center [452, 162] width 96 height 18
click at [378, 185] on select "Select Arrival Notice Available Arrival Notice Imported Arrive at Delivery Loca…" at bounding box center [379, 186] width 241 height 18
click at [259, 177] on select "Select Arrival Notice Available Arrival Notice Imported Arrive at Delivery Loca…" at bounding box center [379, 186] width 241 height 18
click at [695, 162] on select "Select From: [STREET_ADDRESS][PERSON_NAME] Stop 2: [STREET_ADDRESS] To: The Fin…" at bounding box center [742, 162] width 213 height 18
click at [636, 153] on select "Select From: [STREET_ADDRESS][PERSON_NAME] Stop 2: [STREET_ADDRESS] To: The Fin…" at bounding box center [742, 162] width 213 height 18
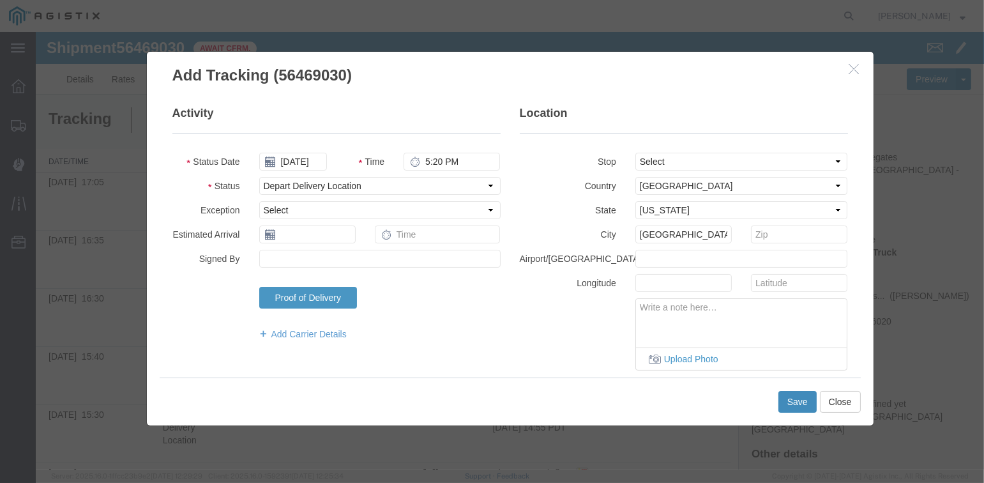
click at [788, 401] on button "Save" at bounding box center [798, 402] width 38 height 22
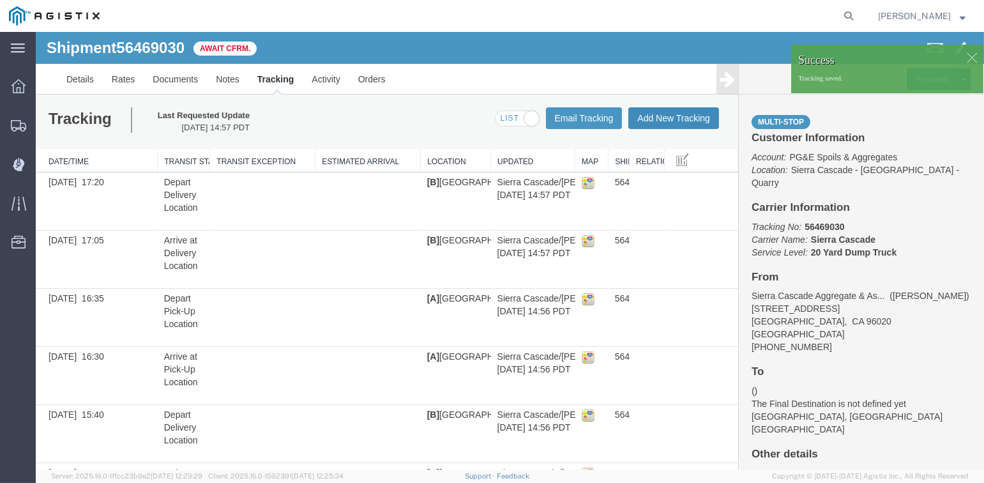
click at [647, 123] on button "Add New Tracking" at bounding box center [674, 118] width 91 height 22
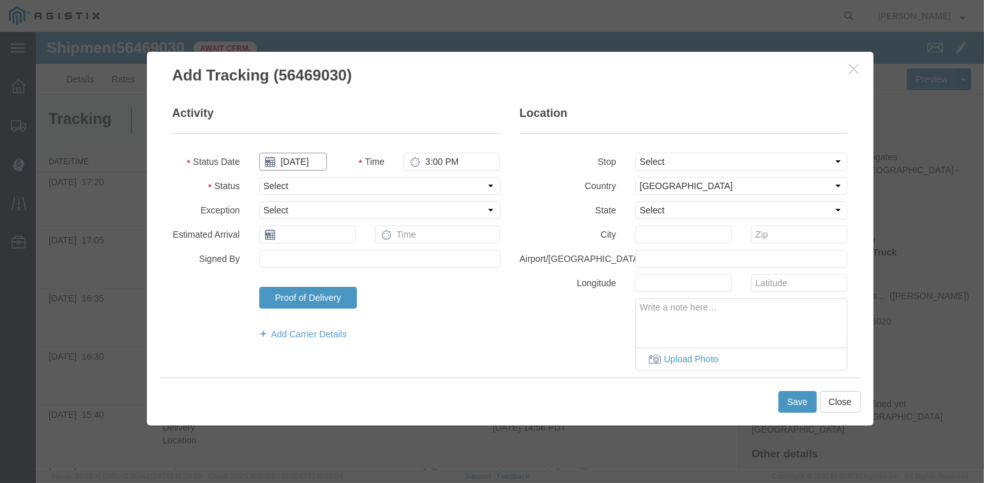
click at [298, 160] on input "[DATE]" at bounding box center [293, 162] width 68 height 18
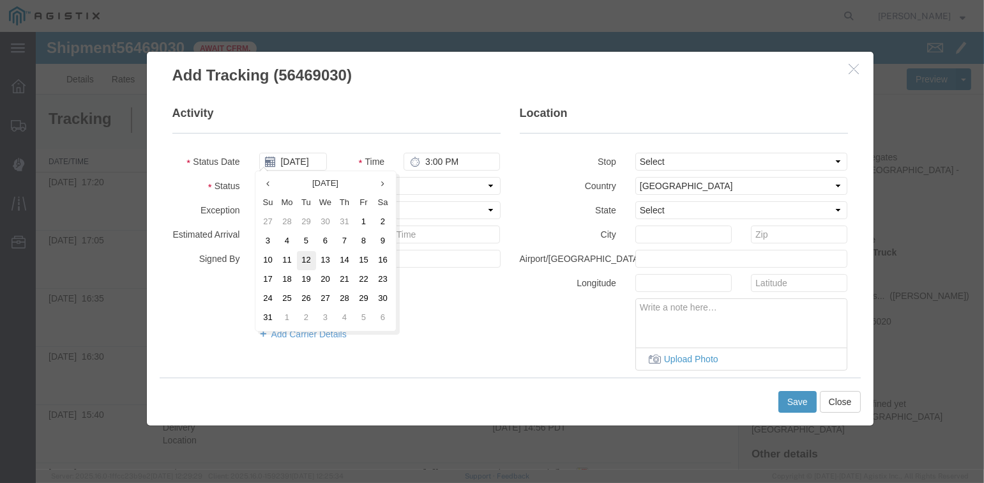
click at [309, 261] on td "12" at bounding box center [306, 260] width 19 height 19
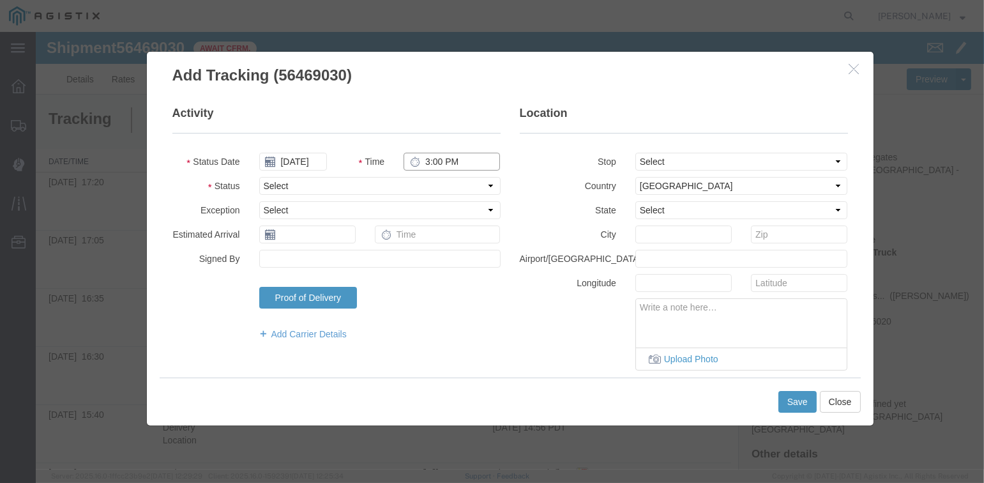
click at [420, 161] on input "3:00 PM" at bounding box center [452, 162] width 96 height 18
click at [657, 164] on select "Select From: [STREET_ADDRESS][PERSON_NAME] Stop 2: [STREET_ADDRESS] To: The Fin…" at bounding box center [742, 162] width 213 height 18
click at [636, 153] on select "Select From: [STREET_ADDRESS][PERSON_NAME] Stop 2: [STREET_ADDRESS] To: The Fin…" at bounding box center [742, 162] width 213 height 18
click at [326, 183] on select "Select Arrival Notice Available Arrival Notice Imported Arrive at Delivery Loca…" at bounding box center [379, 186] width 241 height 18
click at [259, 177] on select "Select Arrival Notice Available Arrival Notice Imported Arrive at Delivery Loca…" at bounding box center [379, 186] width 241 height 18
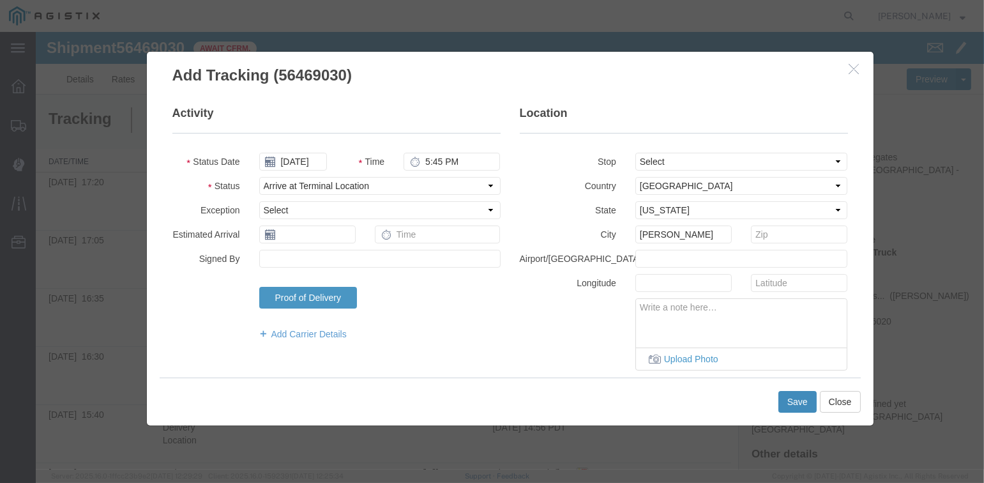
click at [802, 401] on button "Save" at bounding box center [798, 402] width 38 height 22
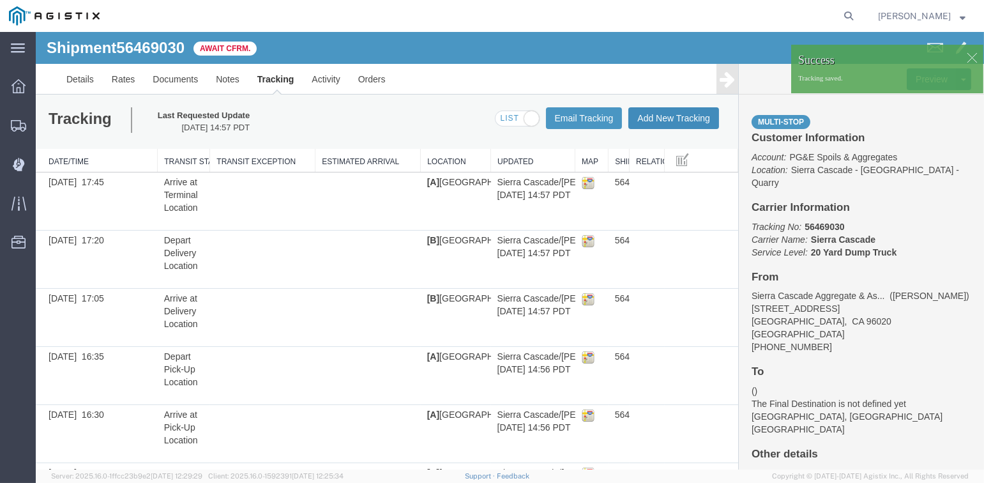
click at [671, 118] on button "Add New Tracking" at bounding box center [674, 118] width 91 height 22
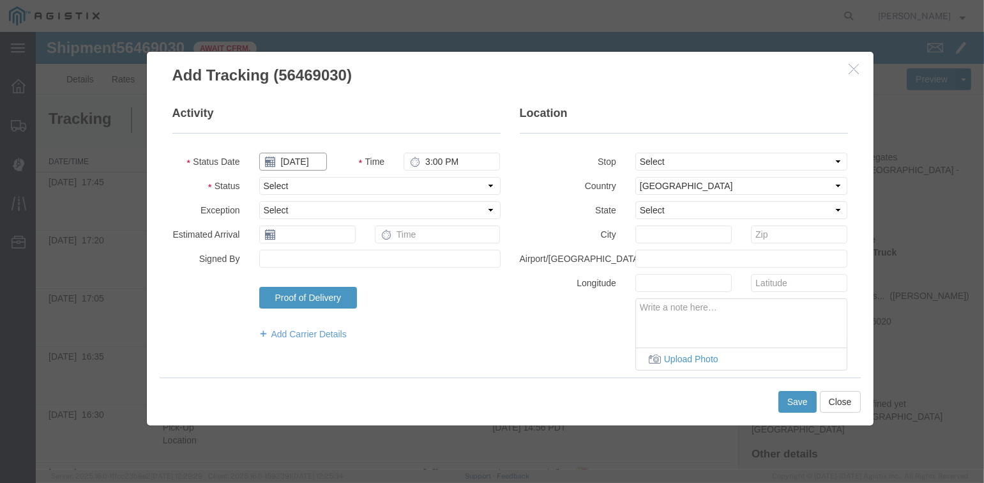
click at [296, 158] on input "[DATE]" at bounding box center [293, 162] width 68 height 18
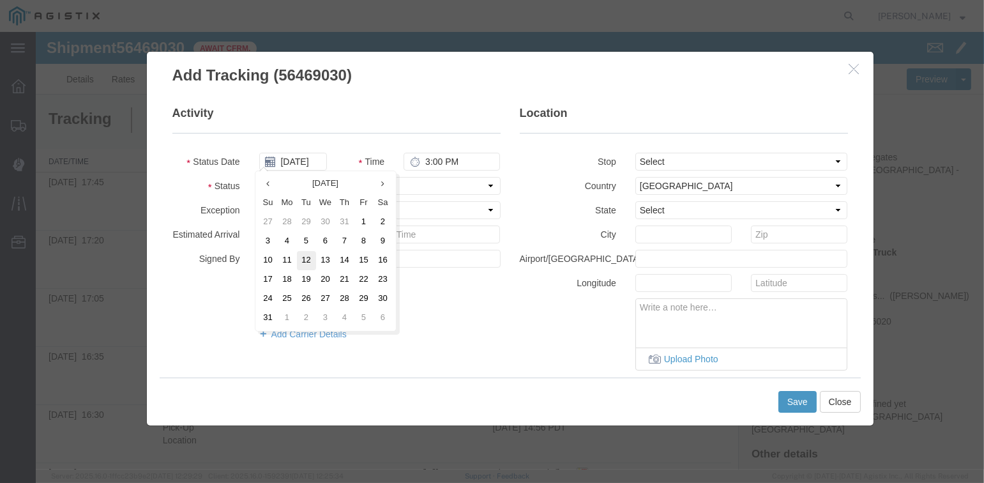
click at [305, 263] on td "12" at bounding box center [306, 260] width 19 height 19
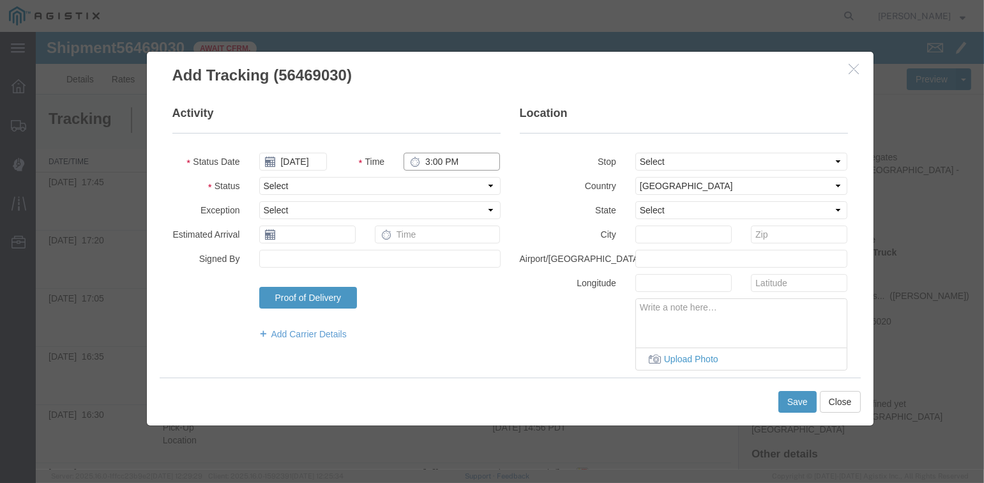
click at [420, 160] on input "3:00 PM" at bounding box center [452, 162] width 96 height 18
click at [451, 192] on select "Select Arrival Notice Available Arrival Notice Imported Arrive at Delivery Loca…" at bounding box center [379, 186] width 241 height 18
click at [259, 177] on select "Select Arrival Notice Available Arrival Notice Imported Arrive at Delivery Loca…" at bounding box center [379, 186] width 241 height 18
click at [788, 404] on button "Save" at bounding box center [798, 402] width 38 height 22
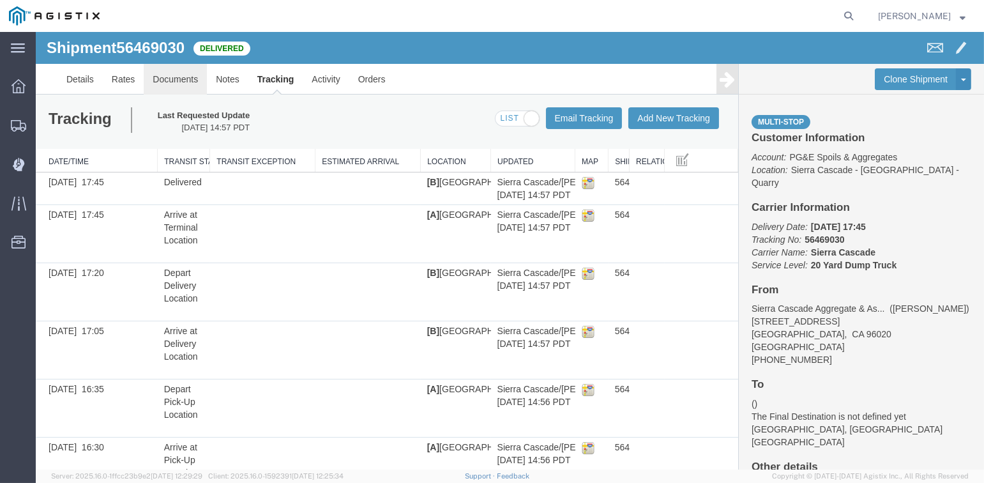
click at [181, 79] on link "Documents" at bounding box center [175, 79] width 63 height 31
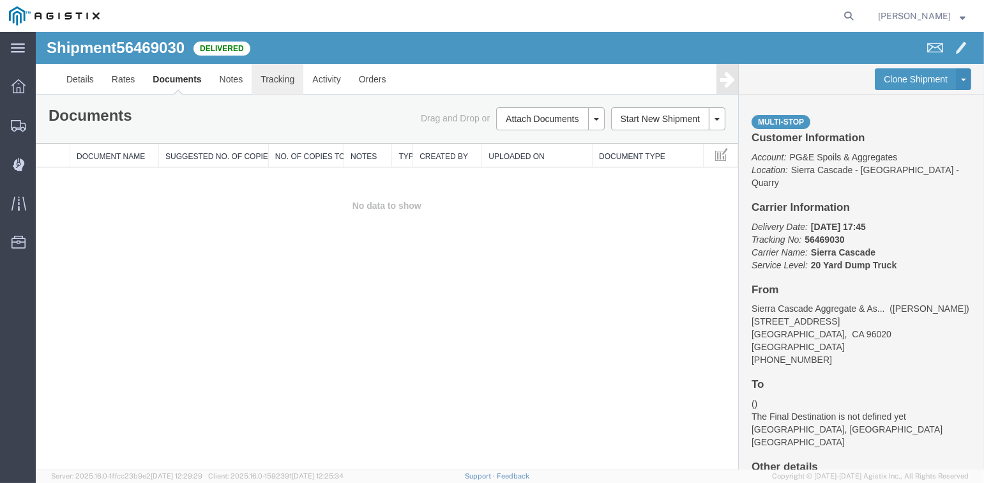
click at [286, 78] on link "Tracking" at bounding box center [278, 79] width 52 height 31
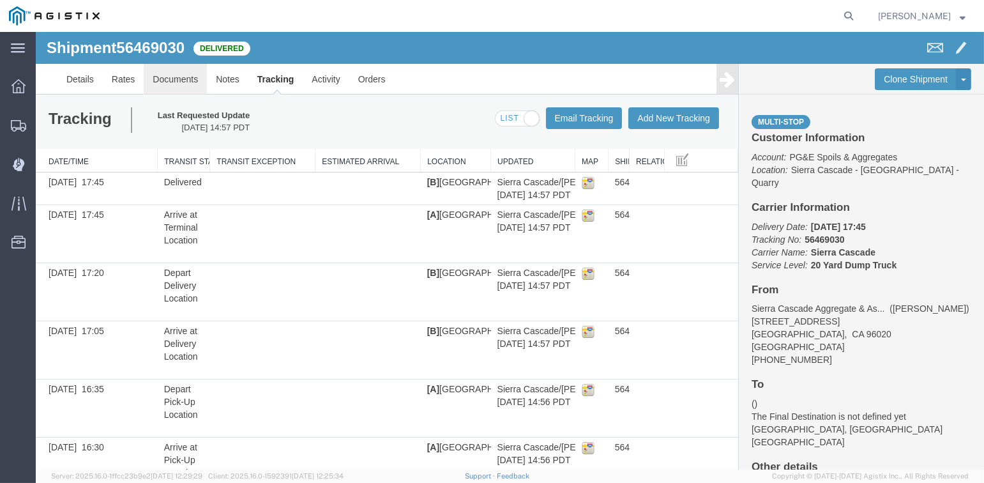
click at [184, 81] on link "Documents" at bounding box center [175, 79] width 63 height 31
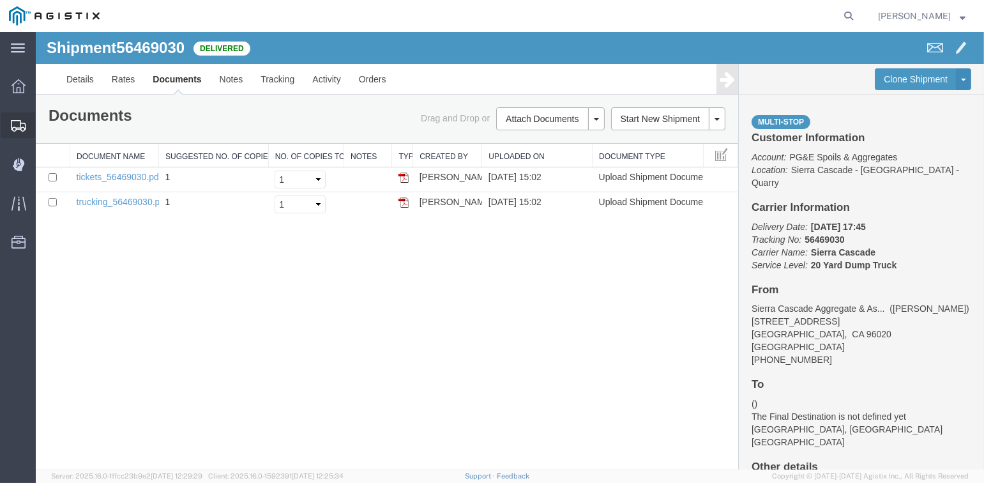
click at [17, 125] on icon at bounding box center [18, 125] width 15 height 11
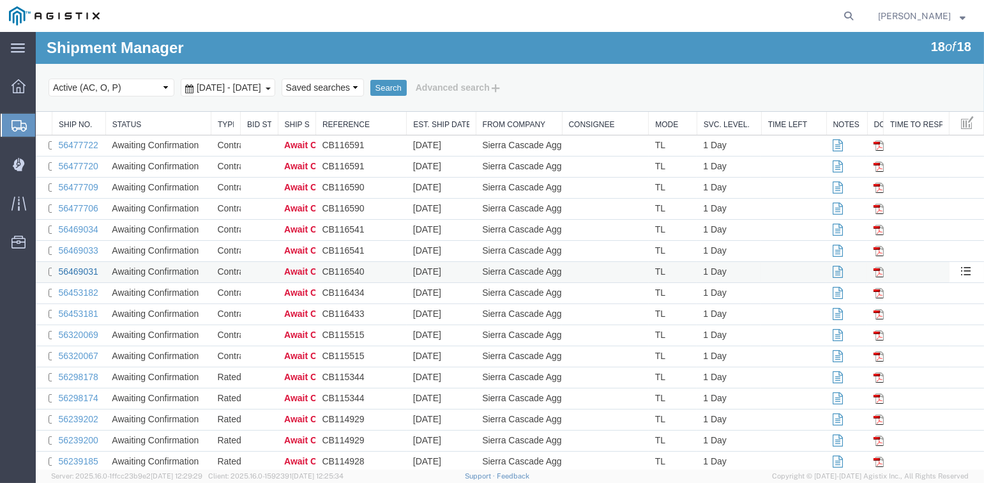
click at [77, 271] on link "56469031" at bounding box center [78, 271] width 40 height 10
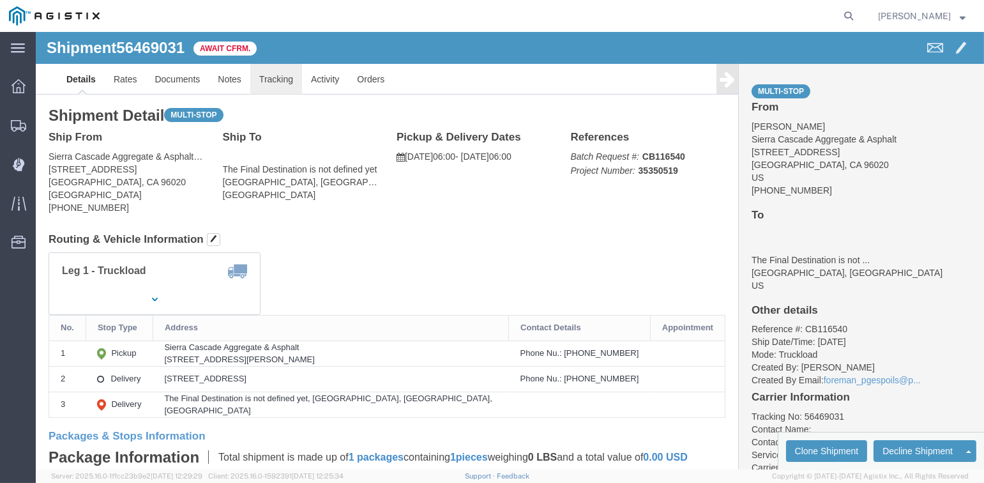
click link "Tracking"
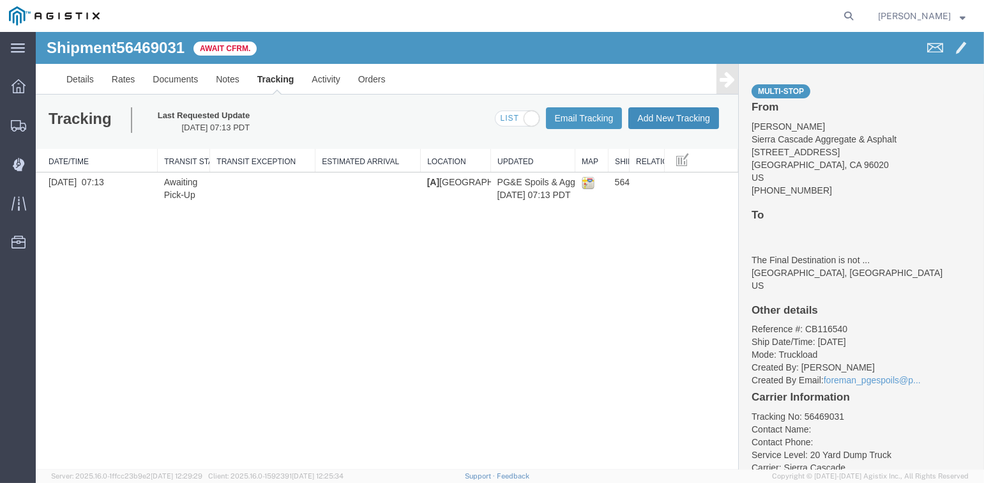
click at [665, 119] on button "Add New Tracking" at bounding box center [674, 118] width 91 height 22
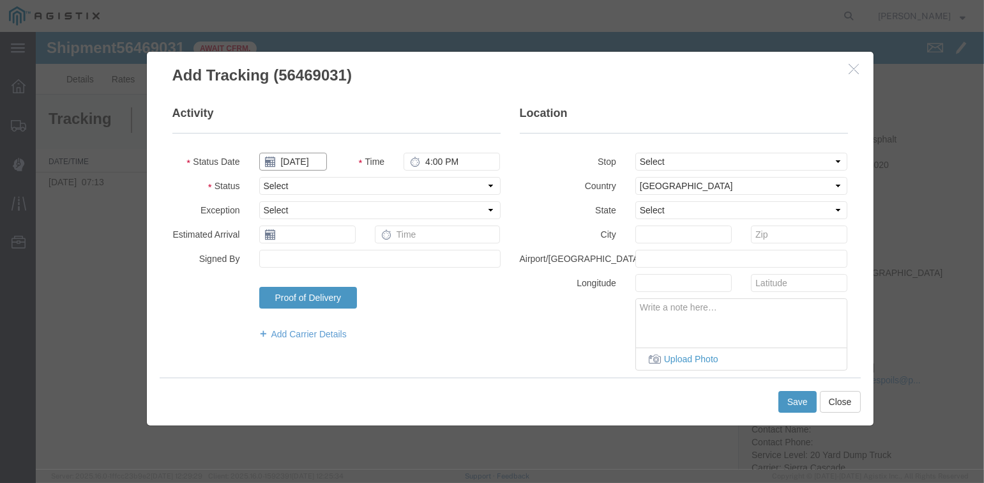
click at [301, 162] on input "[DATE]" at bounding box center [293, 162] width 68 height 18
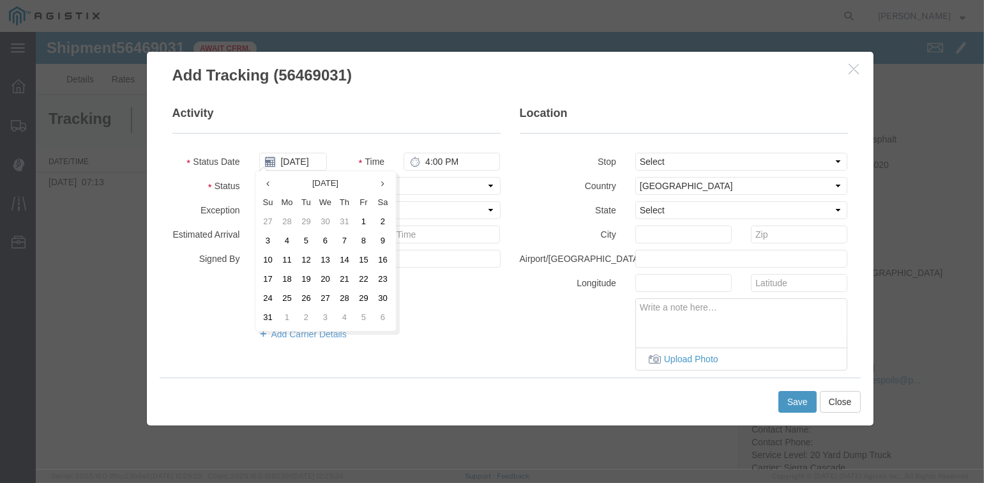
click at [306, 259] on td "12" at bounding box center [306, 260] width 19 height 19
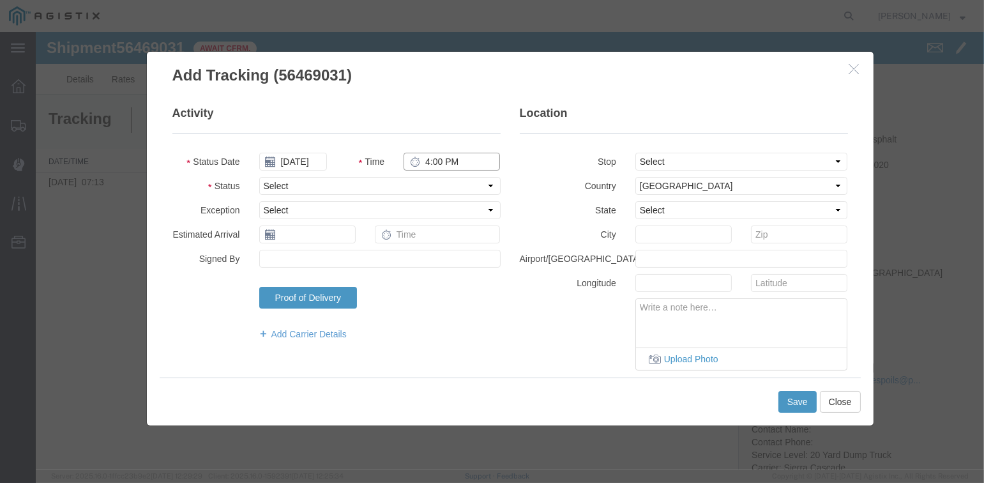
click at [430, 160] on input "4:00 PM" at bounding box center [452, 162] width 96 height 18
click at [462, 190] on select "Select Arrival Notice Available Arrival Notice Imported Arrive at Delivery Loca…" at bounding box center [379, 186] width 241 height 18
click at [259, 177] on select "Select Arrival Notice Available Arrival Notice Imported Arrive at Delivery Loca…" at bounding box center [379, 186] width 241 height 18
click at [672, 160] on select "Select From: [STREET_ADDRESS][PERSON_NAME] Stop 2: [STREET_ADDRESS] To: The Fin…" at bounding box center [742, 162] width 213 height 18
click at [636, 153] on select "Select From: [STREET_ADDRESS][PERSON_NAME] Stop 2: [STREET_ADDRESS] To: The Fin…" at bounding box center [742, 162] width 213 height 18
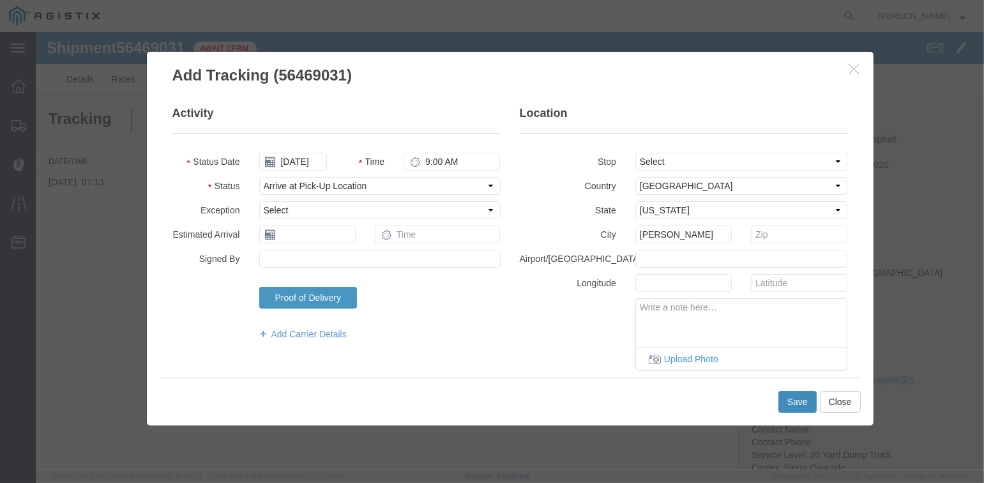
click at [802, 399] on button "Save" at bounding box center [798, 402] width 38 height 22
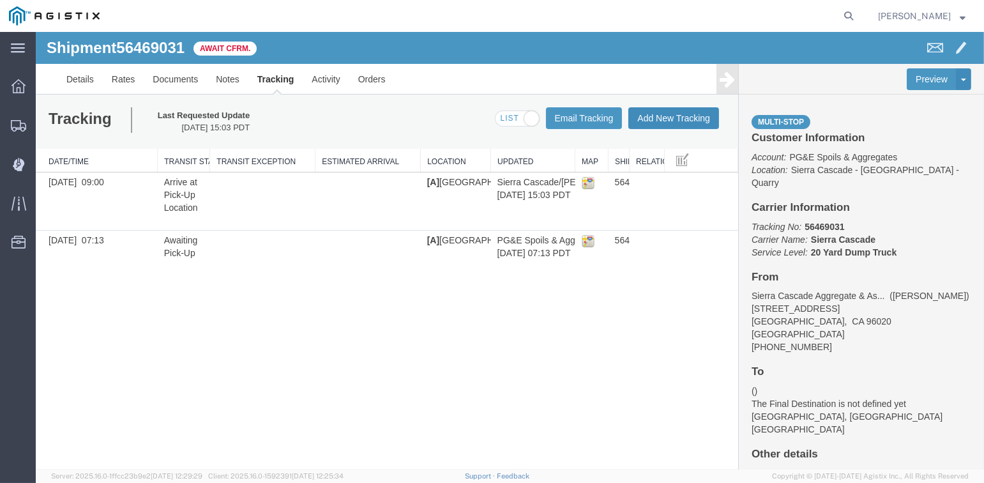
click at [674, 120] on button "Add New Tracking" at bounding box center [674, 118] width 91 height 22
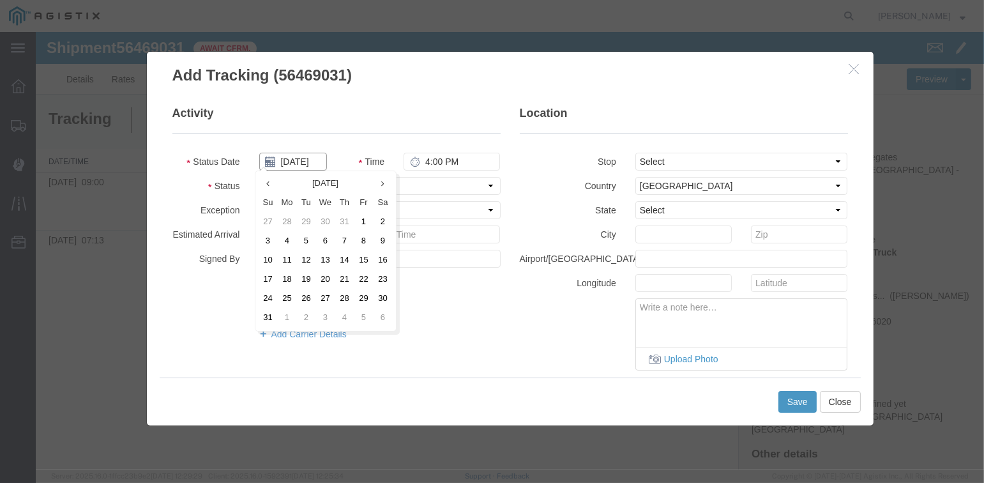
click at [302, 158] on input "[DATE]" at bounding box center [293, 162] width 68 height 18
click at [306, 260] on td "12" at bounding box center [306, 260] width 19 height 19
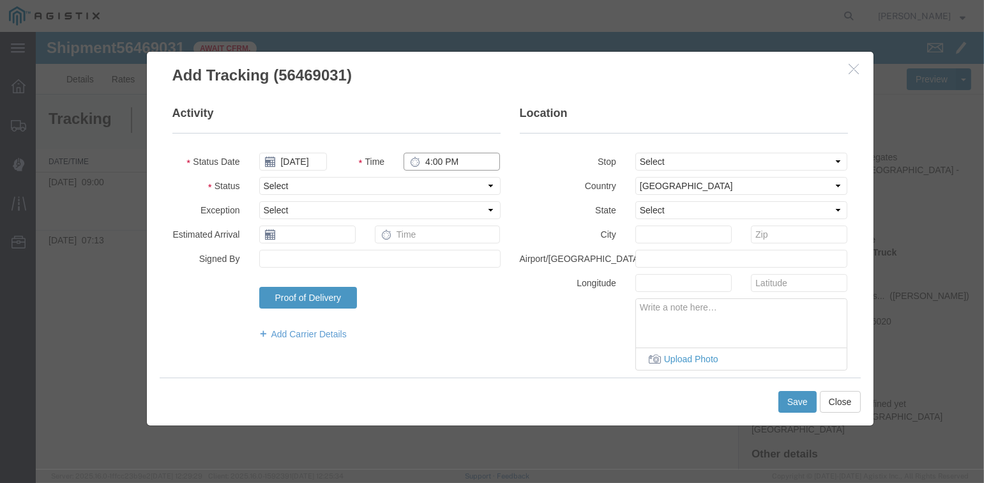
click at [424, 160] on input "4:00 PM" at bounding box center [452, 162] width 96 height 18
click at [676, 160] on select "Select From: [STREET_ADDRESS][PERSON_NAME] Stop 2: [STREET_ADDRESS] To: The Fin…" at bounding box center [742, 162] width 213 height 18
click at [636, 153] on select "Select From: [STREET_ADDRESS][PERSON_NAME] Stop 2: [STREET_ADDRESS] To: The Fin…" at bounding box center [742, 162] width 213 height 18
click at [373, 183] on select "Select Arrival Notice Available Arrival Notice Imported Arrive at Delivery Loca…" at bounding box center [379, 186] width 241 height 18
click at [259, 177] on select "Select Arrival Notice Available Arrival Notice Imported Arrive at Delivery Loca…" at bounding box center [379, 186] width 241 height 18
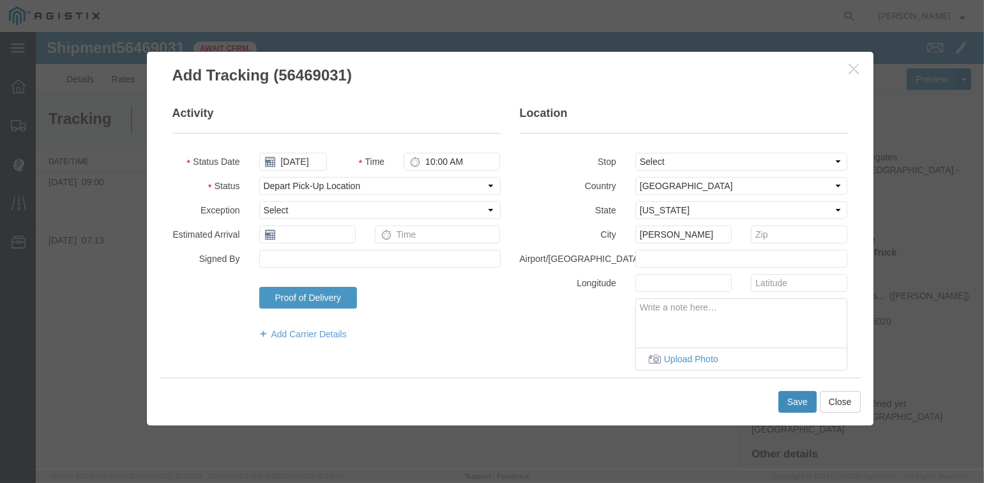
click at [797, 404] on button "Save" at bounding box center [798, 402] width 38 height 22
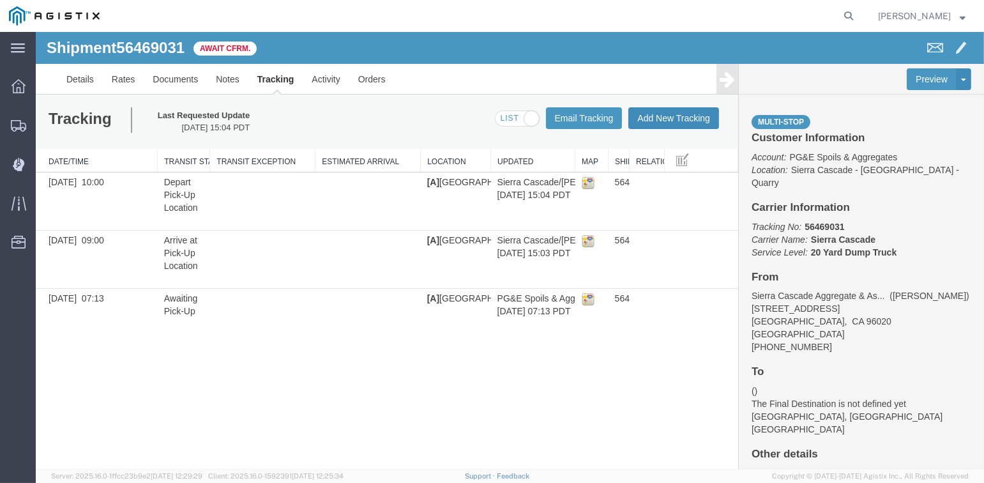
click at [677, 113] on button "Add New Tracking" at bounding box center [674, 118] width 91 height 22
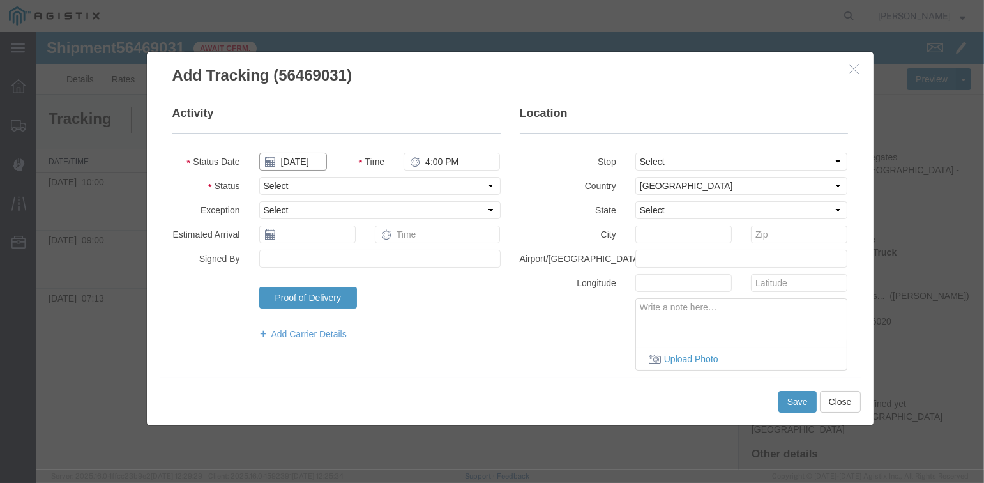
click at [300, 162] on input "[DATE]" at bounding box center [293, 162] width 68 height 18
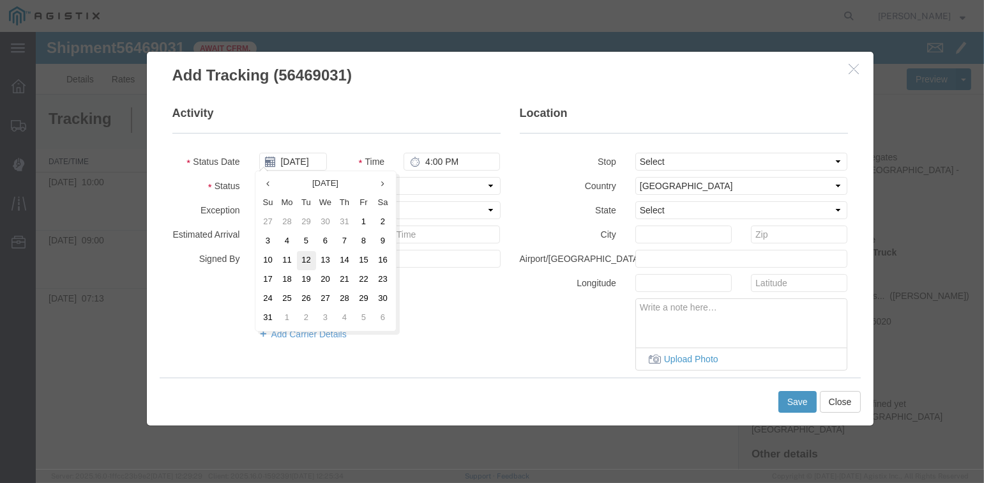
click at [309, 259] on td "12" at bounding box center [306, 260] width 19 height 19
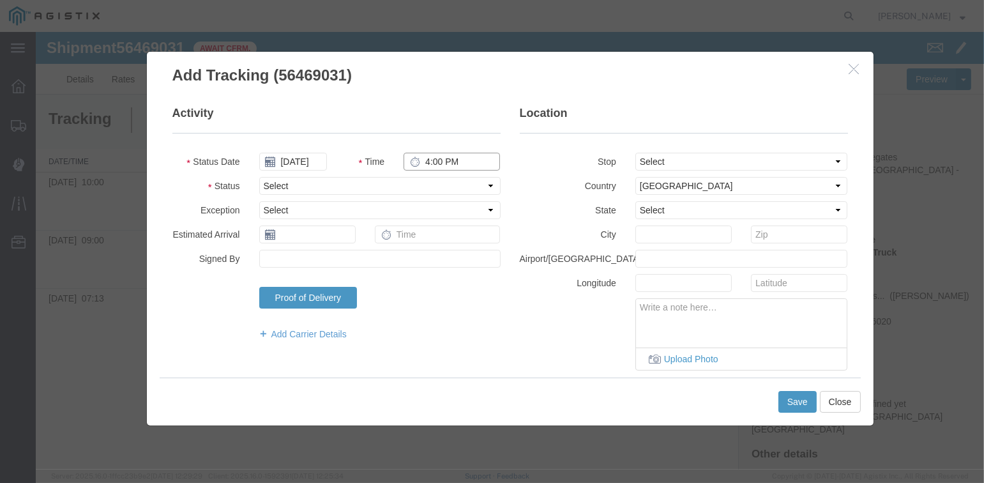
click at [425, 160] on input "4:00 PM" at bounding box center [452, 162] width 96 height 18
click at [386, 183] on select "Select Arrival Notice Available Arrival Notice Imported Arrive at Delivery Loca…" at bounding box center [379, 186] width 241 height 18
click at [259, 177] on select "Select Arrival Notice Available Arrival Notice Imported Arrive at Delivery Loca…" at bounding box center [379, 186] width 241 height 18
click at [717, 160] on select "Select From: [STREET_ADDRESS][PERSON_NAME] Stop 2: [STREET_ADDRESS] To: The Fin…" at bounding box center [742, 162] width 213 height 18
click at [636, 153] on select "Select From: [STREET_ADDRESS][PERSON_NAME] Stop 2: [STREET_ADDRESS] To: The Fin…" at bounding box center [742, 162] width 213 height 18
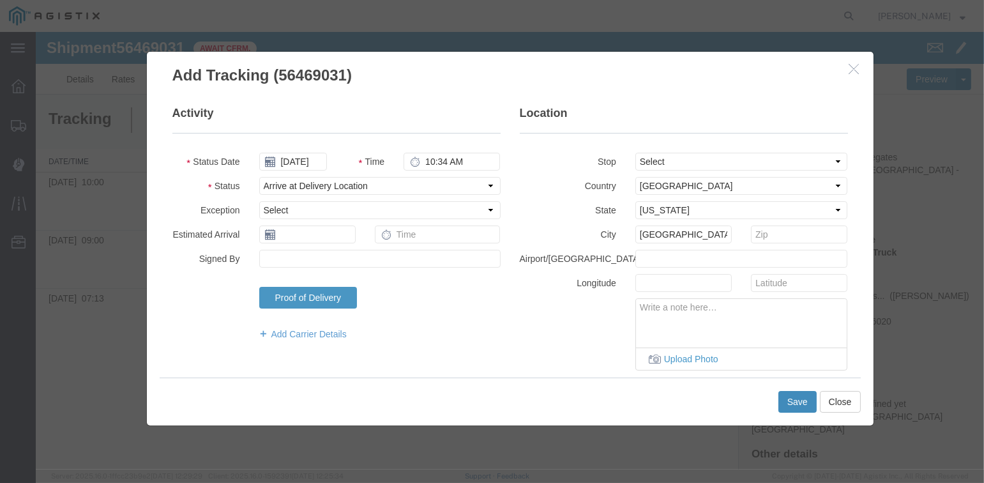
click at [804, 402] on button "Save" at bounding box center [798, 402] width 38 height 22
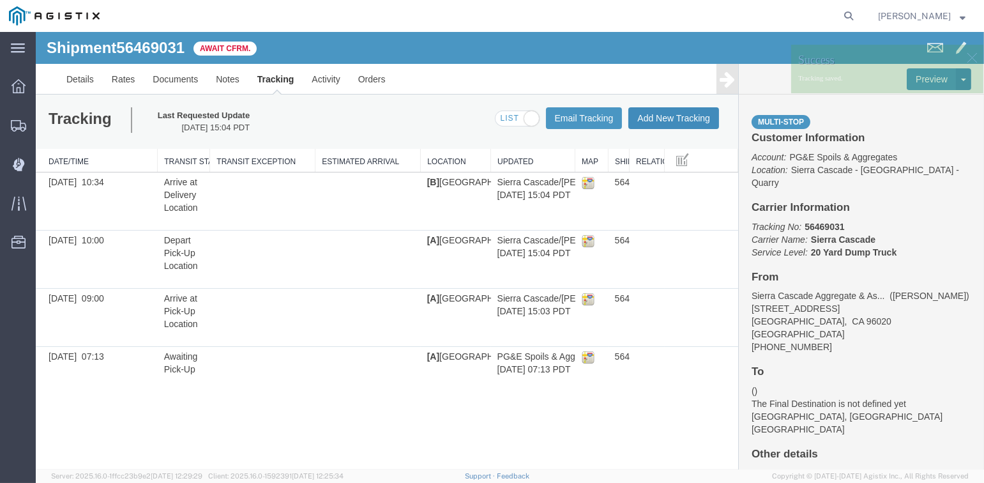
click at [672, 115] on button "Add New Tracking" at bounding box center [674, 118] width 91 height 22
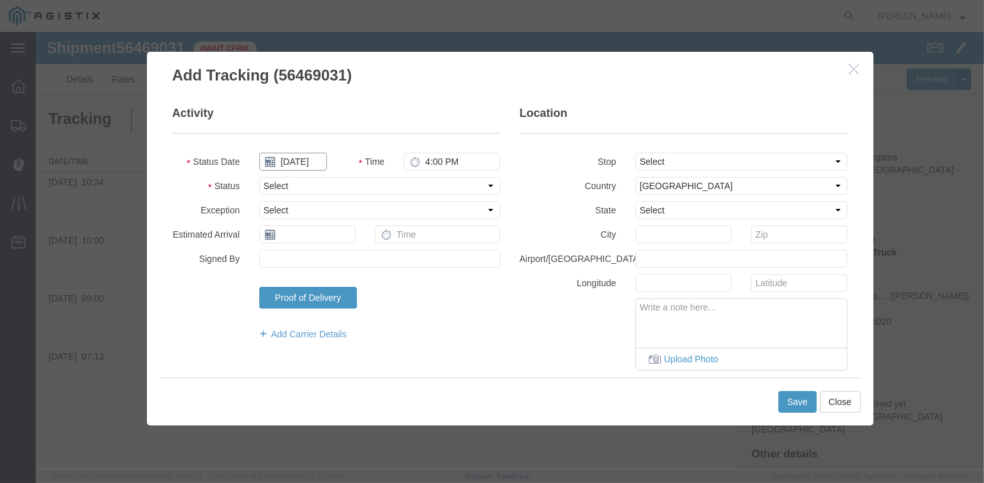
click at [297, 158] on input "[DATE]" at bounding box center [293, 162] width 68 height 18
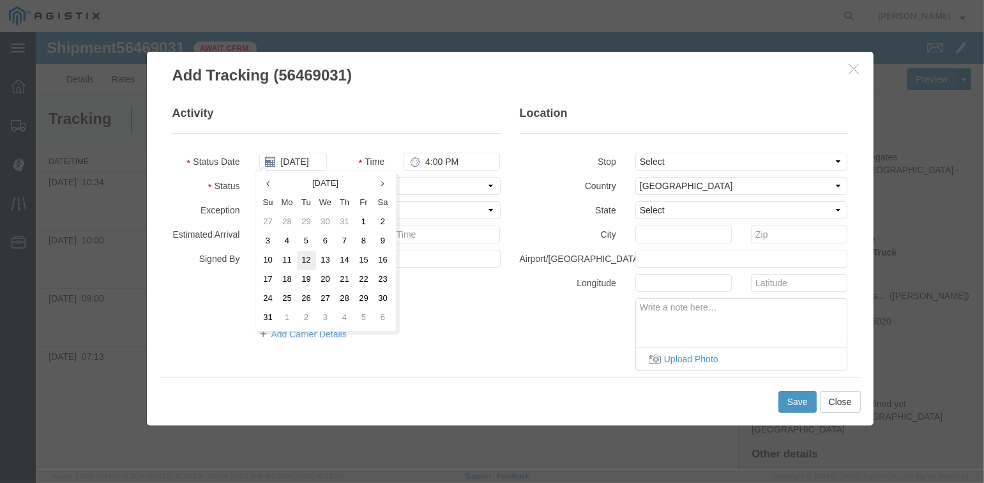
click at [308, 260] on td "12" at bounding box center [306, 260] width 19 height 19
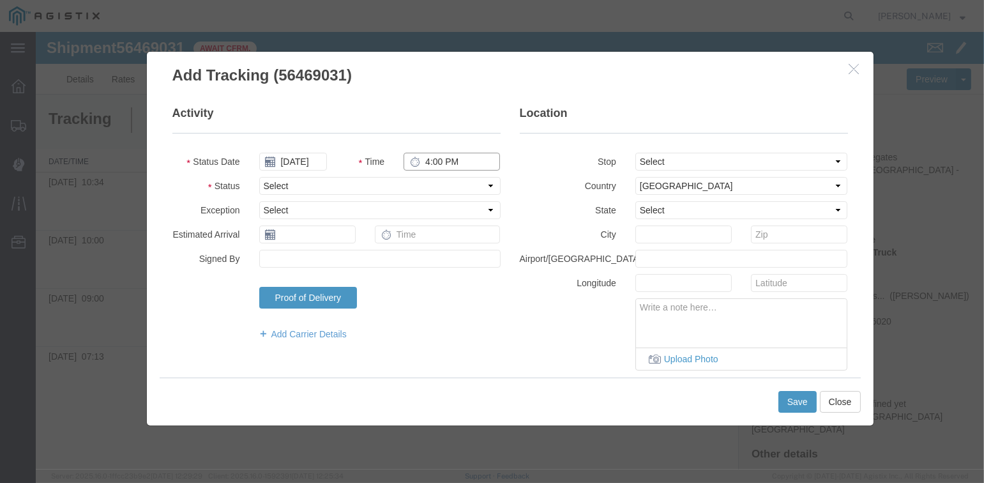
click at [427, 162] on input "4:00 PM" at bounding box center [452, 162] width 96 height 18
drag, startPoint x: 441, startPoint y: 178, endPoint x: 431, endPoint y: 195, distance: 19.5
click at [441, 178] on select "Select Arrival Notice Available Arrival Notice Imported Arrive at Delivery Loca…" at bounding box center [379, 186] width 241 height 18
click at [259, 177] on select "Select Arrival Notice Available Arrival Notice Imported Arrive at Delivery Loca…" at bounding box center [379, 186] width 241 height 18
click at [754, 160] on select "Select From: [STREET_ADDRESS][PERSON_NAME] Stop 2: [STREET_ADDRESS] To: The Fin…" at bounding box center [742, 162] width 213 height 18
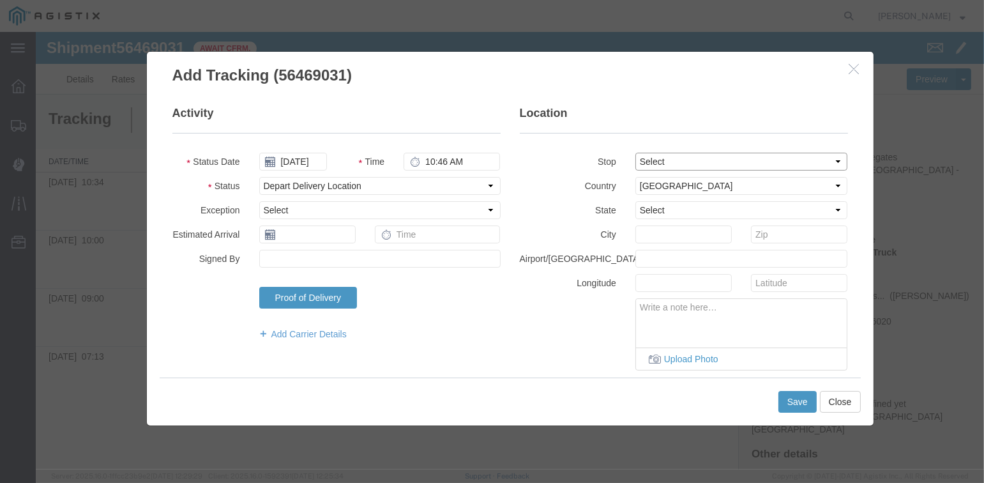
click at [636, 153] on select "Select From: [STREET_ADDRESS][PERSON_NAME] Stop 2: [STREET_ADDRESS] To: The Fin…" at bounding box center [742, 162] width 213 height 18
click at [796, 397] on button "Save" at bounding box center [798, 402] width 38 height 22
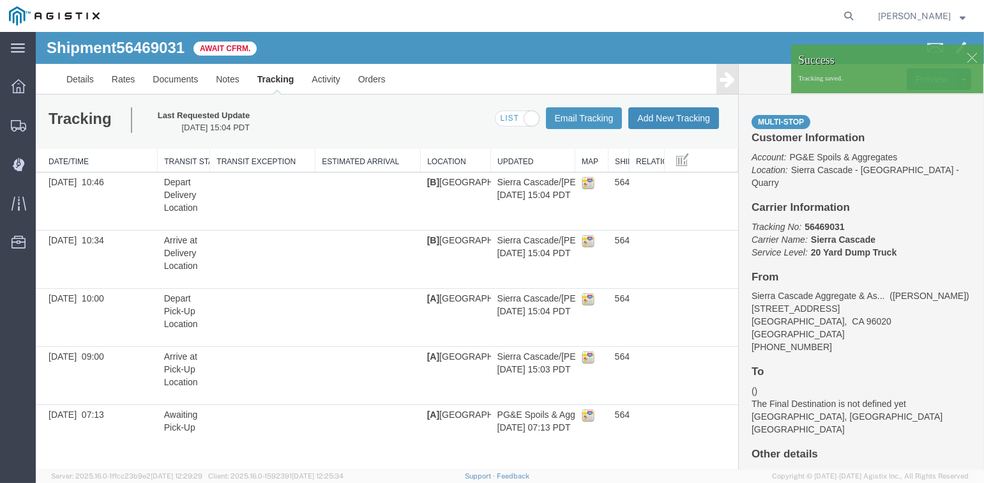
click at [684, 118] on button "Add New Tracking" at bounding box center [674, 118] width 91 height 22
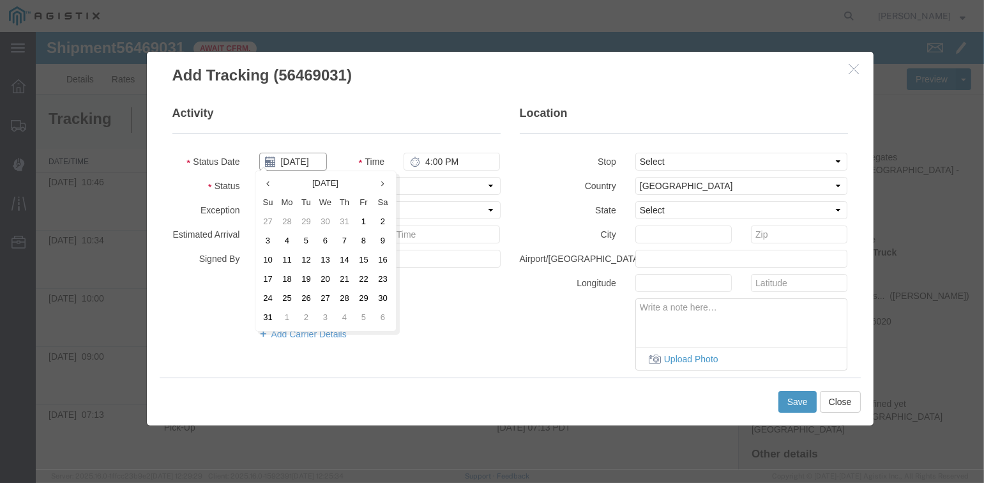
click at [295, 157] on input "[DATE]" at bounding box center [293, 162] width 68 height 18
click at [307, 259] on td "12" at bounding box center [306, 260] width 19 height 19
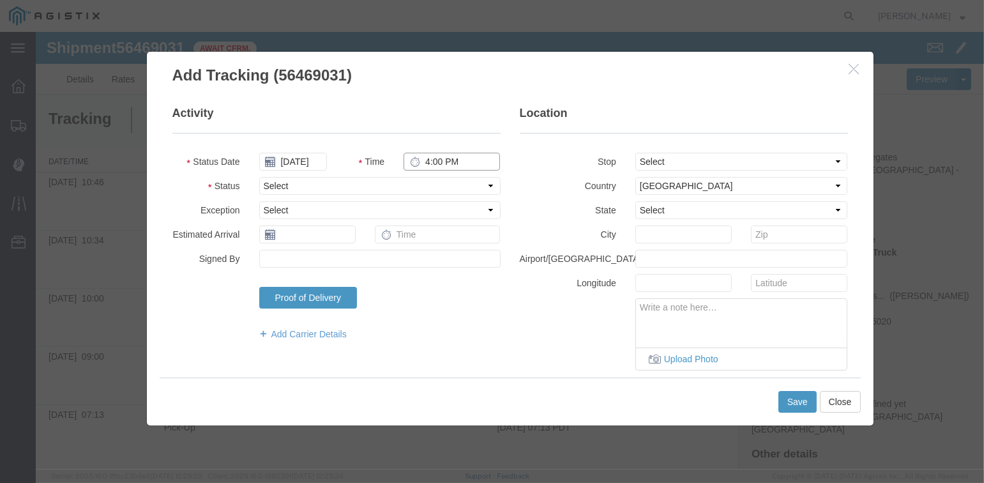
click at [432, 158] on input "4:00 PM" at bounding box center [452, 162] width 96 height 18
click at [429, 184] on select "Select Arrival Notice Available Arrival Notice Imported Arrive at Delivery Loca…" at bounding box center [379, 186] width 241 height 18
click at [259, 177] on select "Select Arrival Notice Available Arrival Notice Imported Arrive at Delivery Loca…" at bounding box center [379, 186] width 241 height 18
click at [684, 160] on select "Select From: [STREET_ADDRESS][PERSON_NAME] Stop 2: [STREET_ADDRESS] To: The Fin…" at bounding box center [742, 162] width 213 height 18
click at [636, 153] on select "Select From: [STREET_ADDRESS][PERSON_NAME] Stop 2: [STREET_ADDRESS] To: The Fin…" at bounding box center [742, 162] width 213 height 18
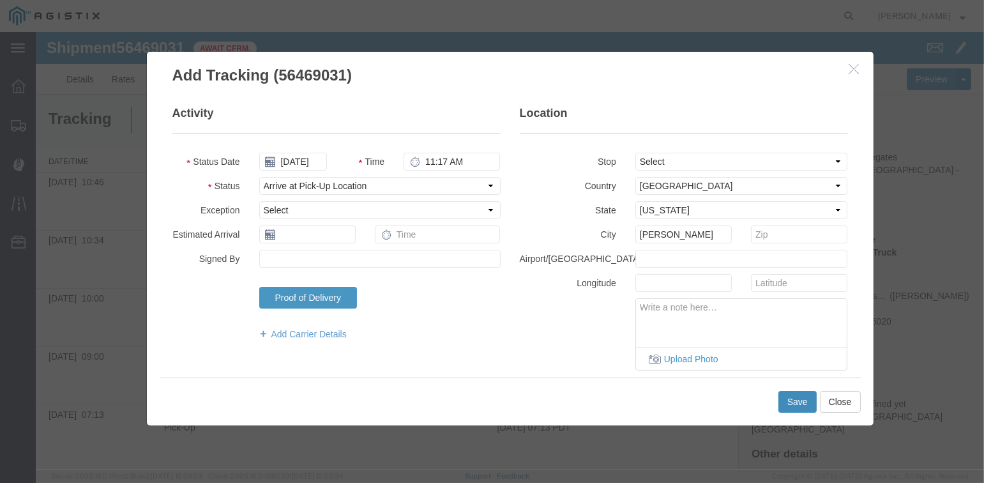
click at [799, 400] on button "Save" at bounding box center [798, 402] width 38 height 22
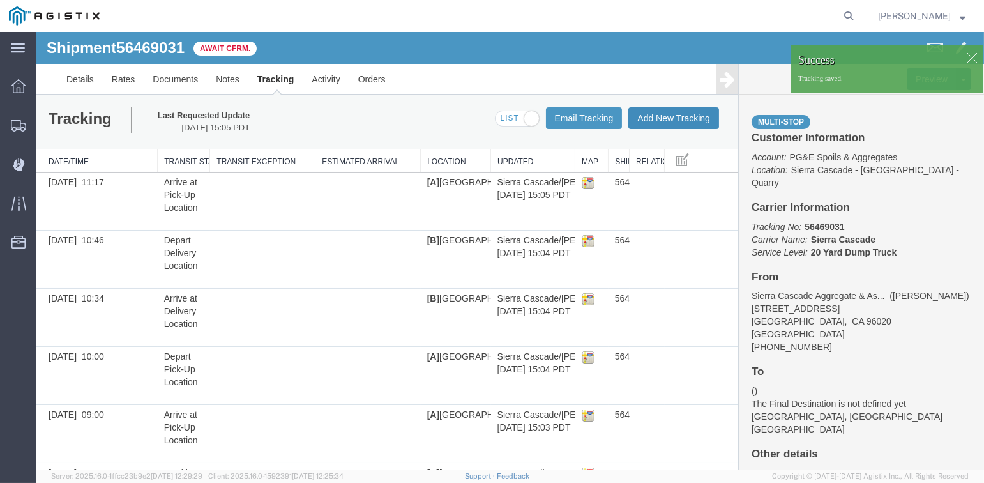
click at [664, 114] on button "Add New Tracking" at bounding box center [674, 118] width 91 height 22
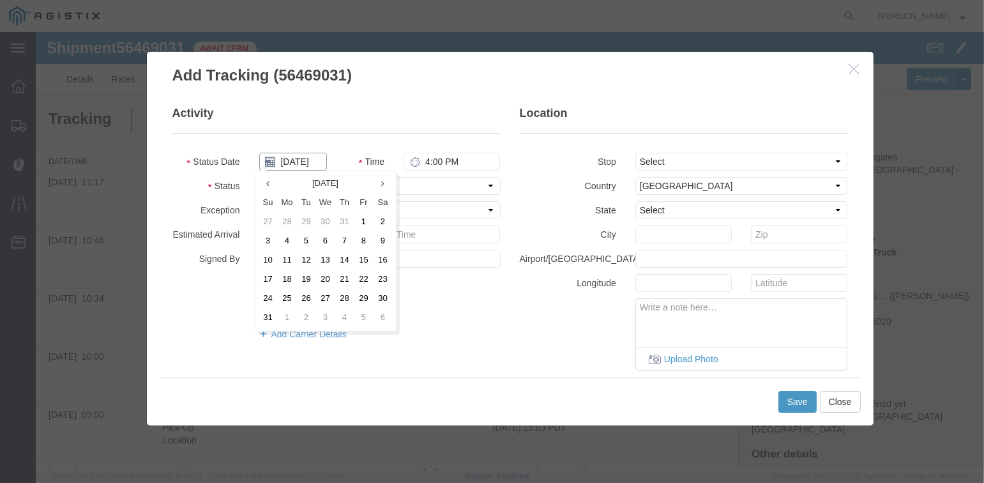
click at [300, 162] on input "[DATE]" at bounding box center [293, 162] width 68 height 18
click at [305, 257] on td "12" at bounding box center [306, 260] width 19 height 19
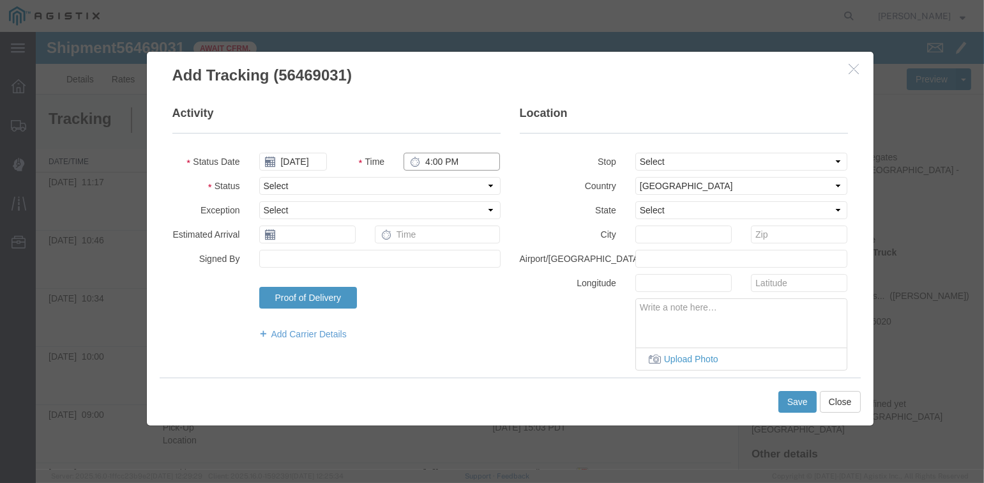
click at [427, 158] on input "4:00 PM" at bounding box center [452, 162] width 96 height 18
click at [445, 181] on select "Select Arrival Notice Available Arrival Notice Imported Arrive at Delivery Loca…" at bounding box center [379, 186] width 241 height 18
click at [259, 177] on select "Select Arrival Notice Available Arrival Notice Imported Arrive at Delivery Loca…" at bounding box center [379, 186] width 241 height 18
click at [691, 166] on select "Select From: [STREET_ADDRESS][PERSON_NAME] Stop 2: [STREET_ADDRESS] To: The Fin…" at bounding box center [742, 162] width 213 height 18
click at [636, 153] on select "Select From: [STREET_ADDRESS][PERSON_NAME] Stop 2: [STREET_ADDRESS] To: The Fin…" at bounding box center [742, 162] width 213 height 18
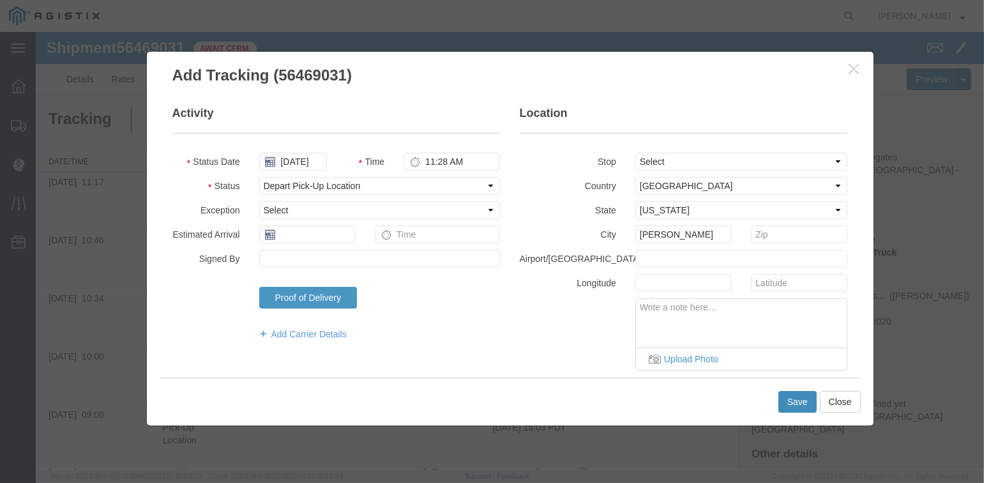
click at [794, 400] on button "Save" at bounding box center [798, 402] width 38 height 22
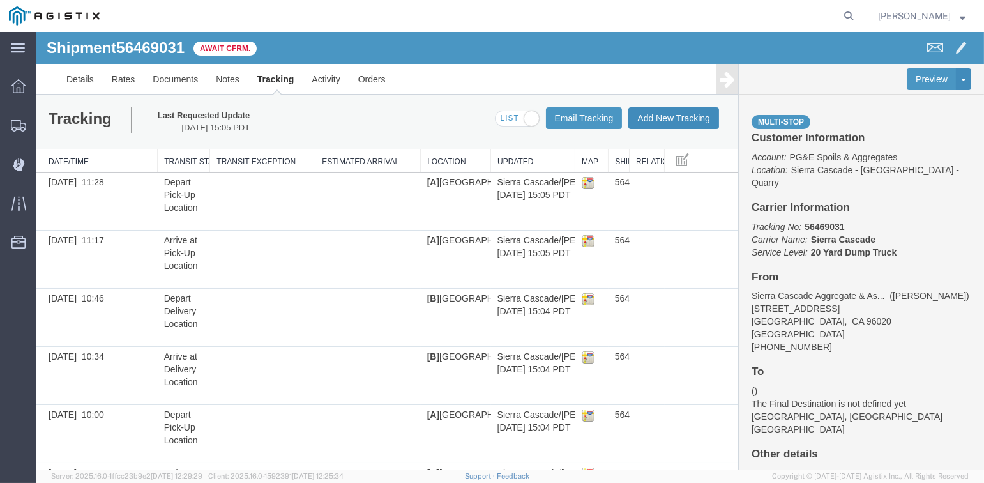
click at [680, 118] on button "Add New Tracking" at bounding box center [674, 118] width 91 height 22
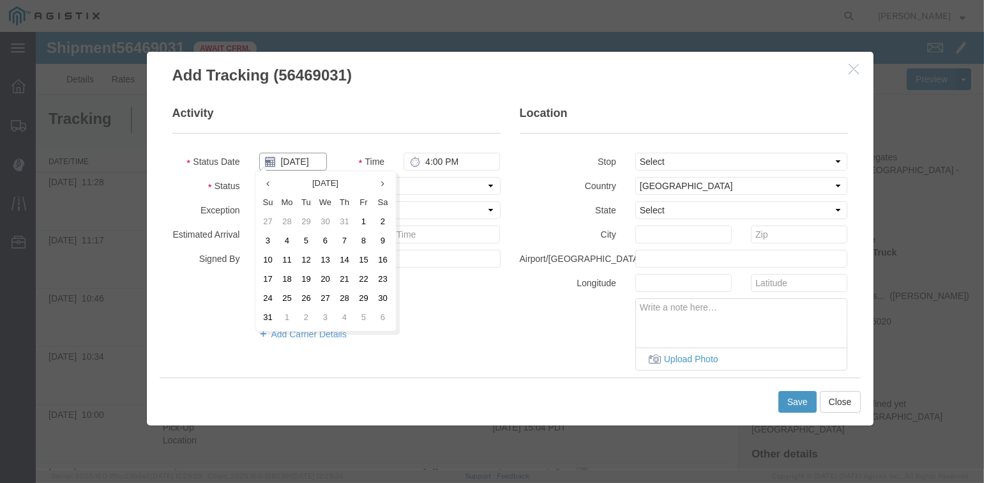
click at [294, 159] on input "[DATE]" at bounding box center [293, 162] width 68 height 18
drag, startPoint x: 305, startPoint y: 258, endPoint x: 323, endPoint y: 245, distance: 22.5
click at [306, 258] on td "12" at bounding box center [306, 260] width 19 height 19
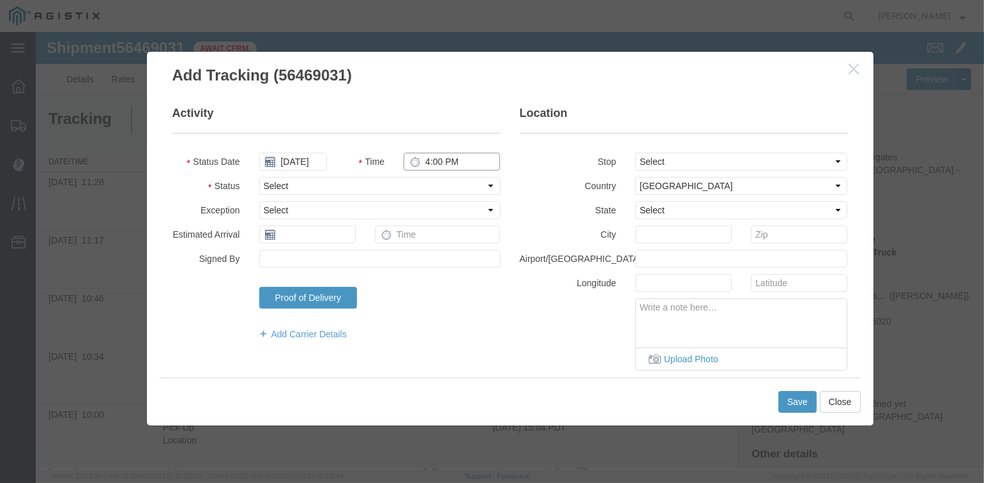
click at [425, 163] on input "4:00 PM" at bounding box center [452, 162] width 96 height 18
click at [708, 166] on select "Select From: [STREET_ADDRESS][PERSON_NAME] Stop 2: [STREET_ADDRESS] To: The Fin…" at bounding box center [742, 162] width 213 height 18
click at [636, 153] on select "Select From: [STREET_ADDRESS][PERSON_NAME] Stop 2: [STREET_ADDRESS] To: The Fin…" at bounding box center [742, 162] width 213 height 18
click at [432, 183] on select "Select Arrival Notice Available Arrival Notice Imported Arrive at Delivery Loca…" at bounding box center [379, 186] width 241 height 18
click at [259, 177] on select "Select Arrival Notice Available Arrival Notice Imported Arrive at Delivery Loca…" at bounding box center [379, 186] width 241 height 18
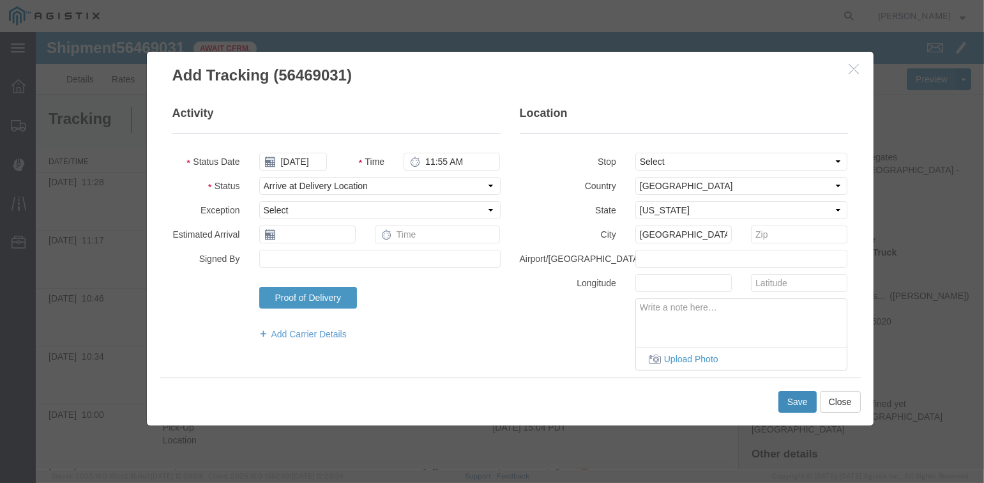
click at [798, 397] on button "Save" at bounding box center [798, 402] width 38 height 22
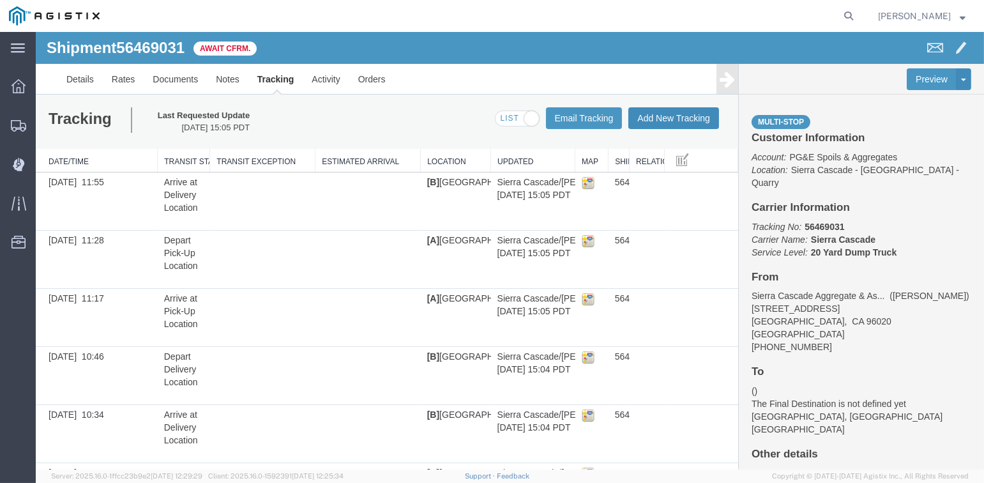
click at [676, 115] on button "Add New Tracking" at bounding box center [674, 118] width 91 height 22
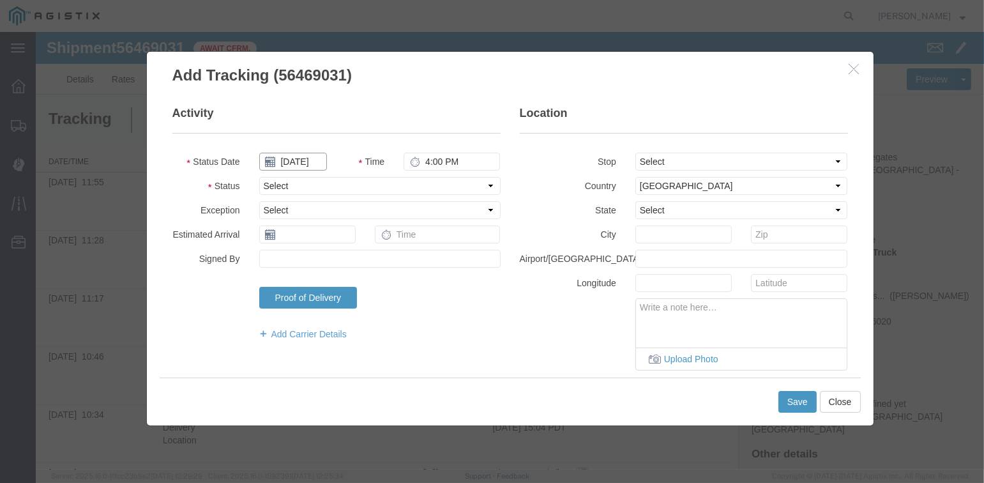
click at [290, 158] on input "[DATE]" at bounding box center [293, 162] width 68 height 18
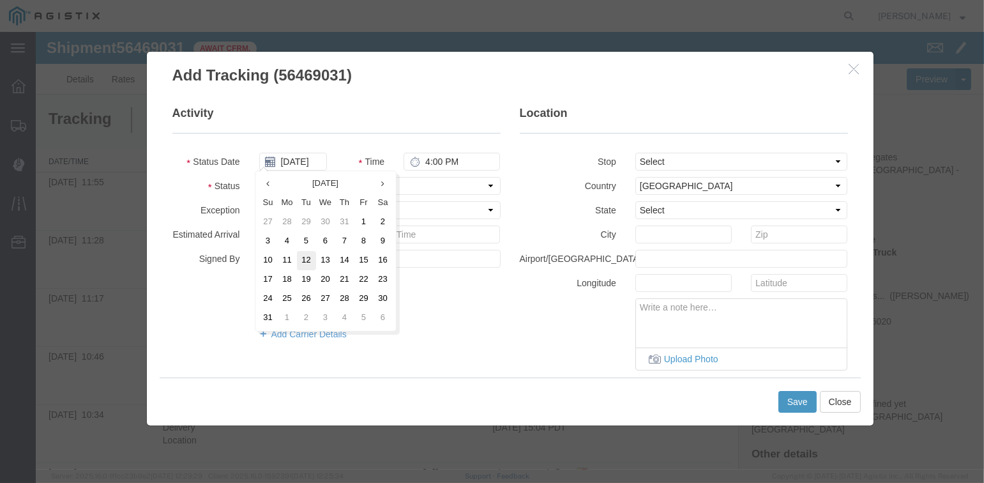
click at [309, 259] on td "12" at bounding box center [306, 260] width 19 height 19
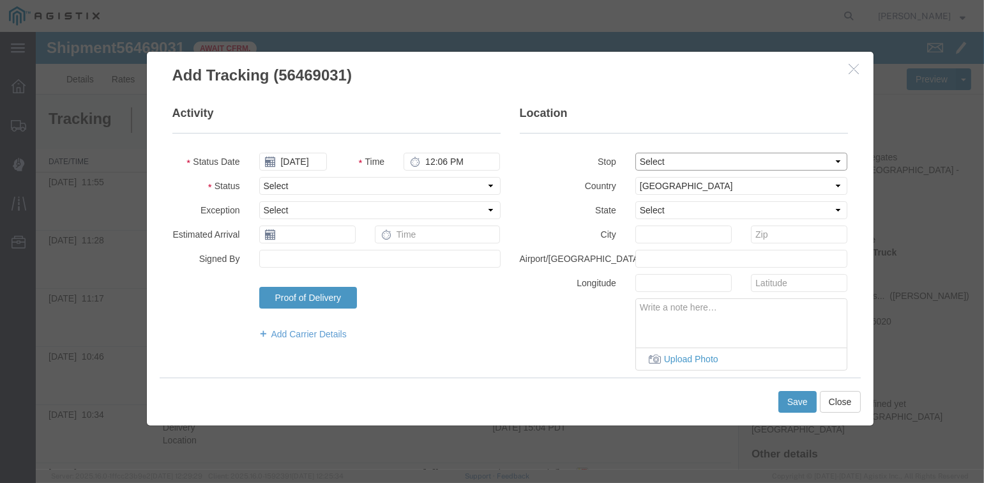
click at [684, 158] on select "Select From: [STREET_ADDRESS][PERSON_NAME] Stop 2: [STREET_ADDRESS] To: The Fin…" at bounding box center [742, 162] width 213 height 18
click at [636, 153] on select "Select From: [STREET_ADDRESS][PERSON_NAME] Stop 2: [STREET_ADDRESS] To: The Fin…" at bounding box center [742, 162] width 213 height 18
click at [373, 185] on select "Select Arrival Notice Available Arrival Notice Imported Arrive at Delivery Loca…" at bounding box center [379, 186] width 241 height 18
click at [259, 177] on select "Select Arrival Notice Available Arrival Notice Imported Arrive at Delivery Loca…" at bounding box center [379, 186] width 241 height 18
drag, startPoint x: 791, startPoint y: 400, endPoint x: 804, endPoint y: 378, distance: 24.9
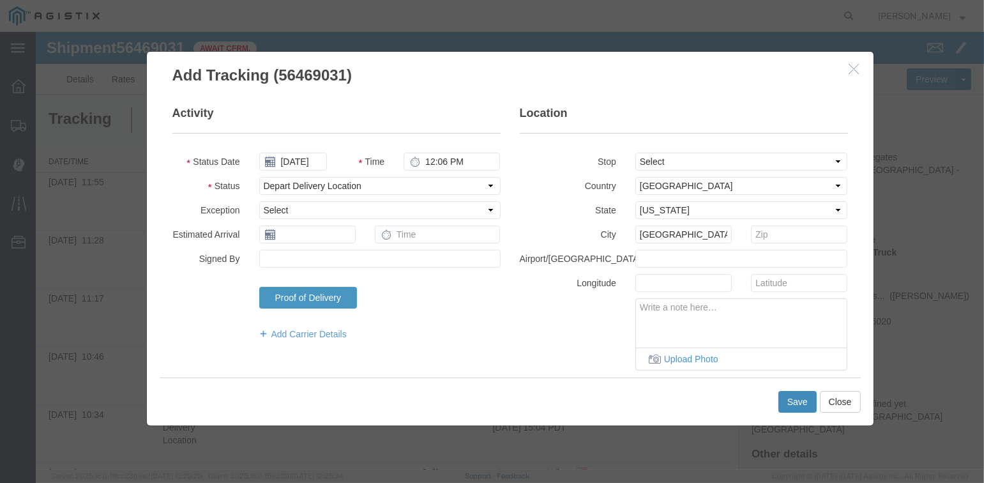
click at [795, 390] on div "Save Close" at bounding box center [510, 402] width 701 height 48
click at [790, 397] on button "Save" at bounding box center [798, 402] width 38 height 22
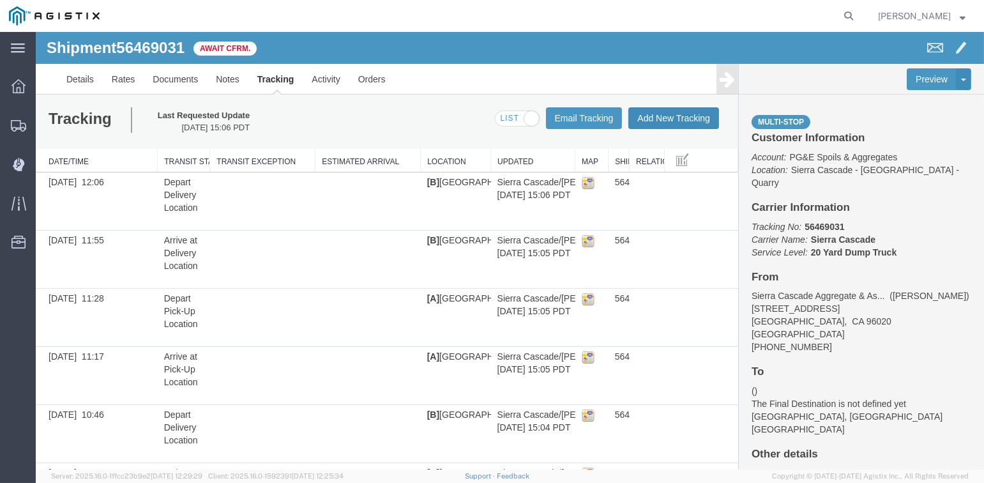
click at [692, 118] on button "Add New Tracking" at bounding box center [674, 118] width 91 height 22
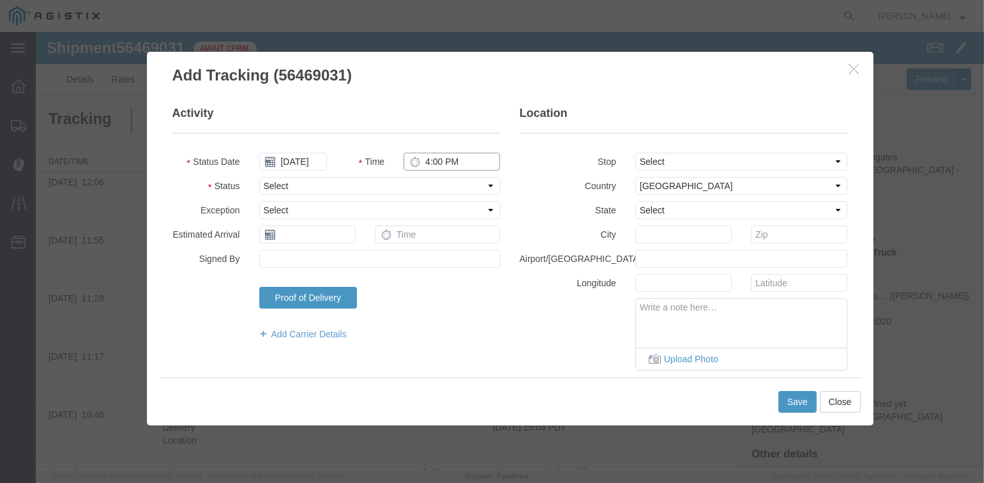
click at [425, 160] on input "4:00 PM" at bounding box center [452, 162] width 96 height 18
click at [705, 164] on select "Select From: [STREET_ADDRESS][PERSON_NAME] Stop 2: [STREET_ADDRESS] To: The Fin…" at bounding box center [742, 162] width 213 height 18
click at [636, 153] on select "Select From: [STREET_ADDRESS][PERSON_NAME] Stop 2: [STREET_ADDRESS] To: The Fin…" at bounding box center [742, 162] width 213 height 18
click at [413, 183] on select "Select Arrival Notice Available Arrival Notice Imported Arrive at Delivery Loca…" at bounding box center [379, 186] width 241 height 18
click at [259, 177] on select "Select Arrival Notice Available Arrival Notice Imported Arrive at Delivery Loca…" at bounding box center [379, 186] width 241 height 18
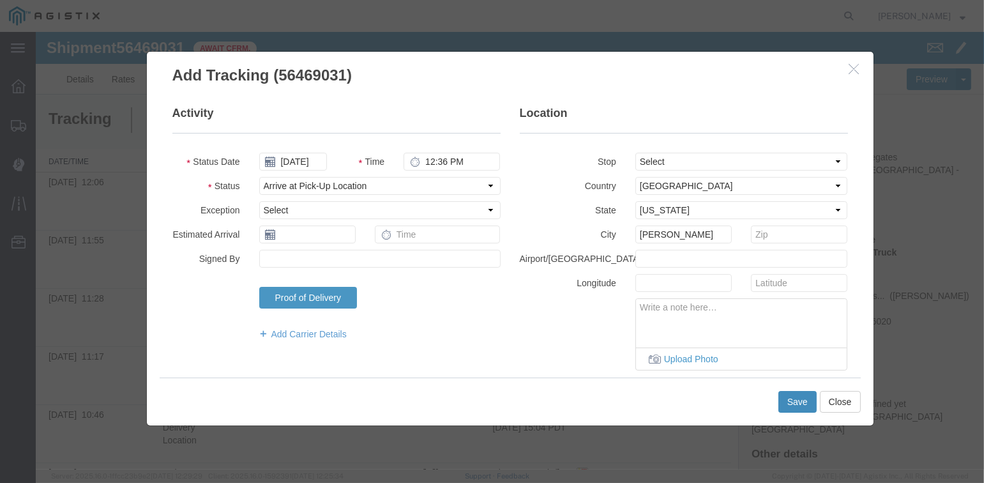
click at [794, 401] on button "Save" at bounding box center [798, 402] width 38 height 22
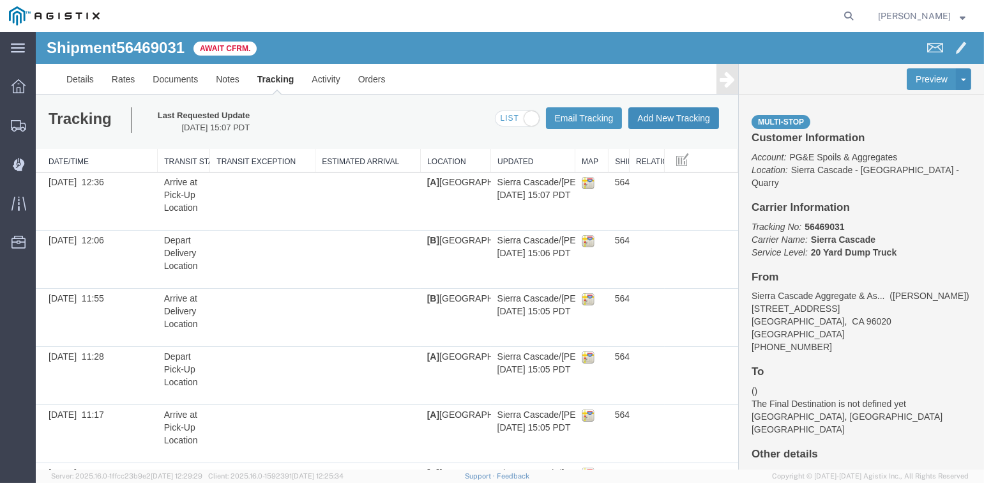
click at [669, 117] on button "Add New Tracking" at bounding box center [674, 118] width 91 height 22
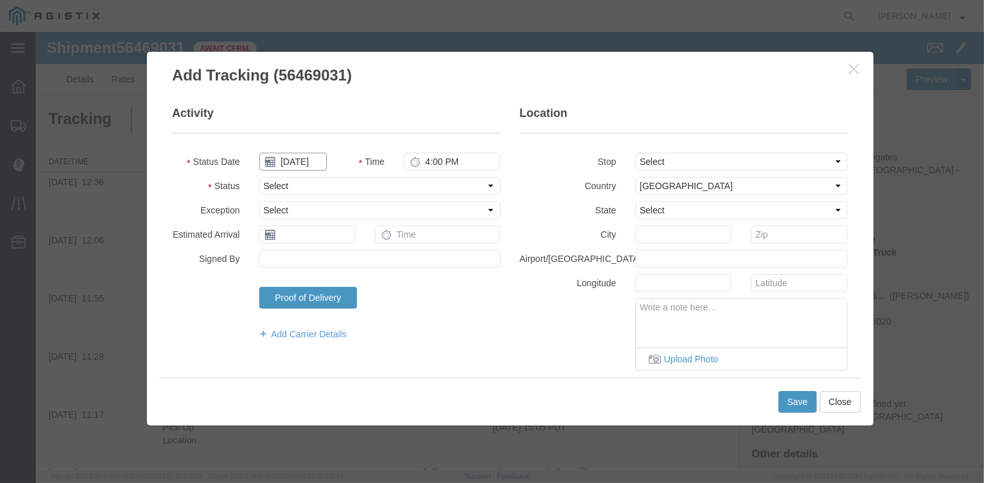
click at [295, 160] on input "[DATE]" at bounding box center [293, 162] width 68 height 18
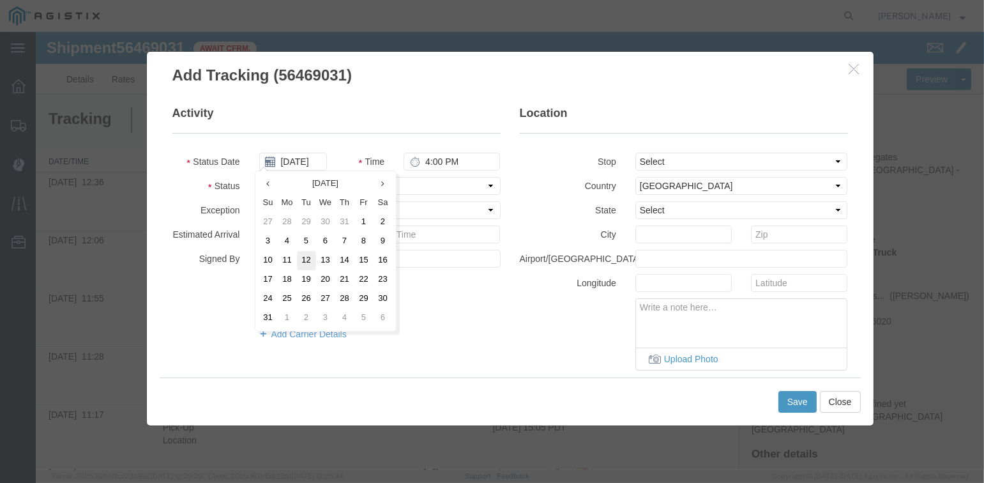
click at [307, 258] on td "12" at bounding box center [306, 260] width 19 height 19
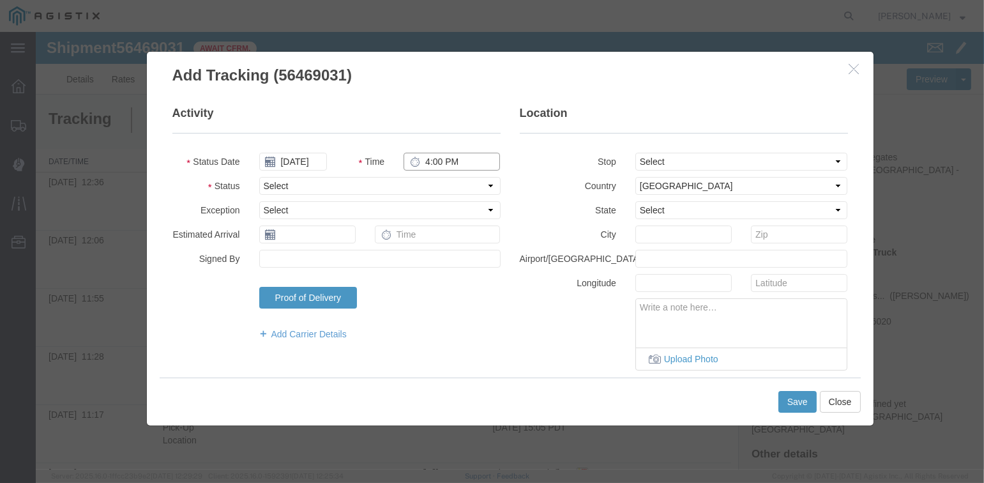
click at [422, 160] on input "4:00 PM" at bounding box center [452, 162] width 96 height 18
drag, startPoint x: 671, startPoint y: 156, endPoint x: 677, endPoint y: 160, distance: 7.8
click at [671, 156] on select "Select From: [STREET_ADDRESS][PERSON_NAME] Stop 2: [STREET_ADDRESS] To: The Fin…" at bounding box center [742, 162] width 213 height 18
click at [636, 153] on select "Select From: [STREET_ADDRESS][PERSON_NAME] Stop 2: [STREET_ADDRESS] To: The Fin…" at bounding box center [742, 162] width 213 height 18
click at [344, 179] on select "Select Arrival Notice Available Arrival Notice Imported Arrive at Delivery Loca…" at bounding box center [379, 186] width 241 height 18
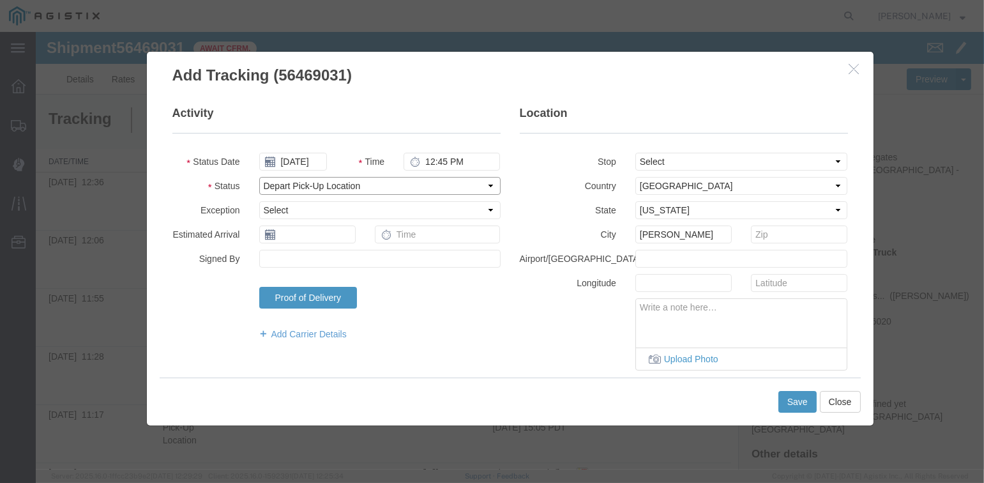
click at [259, 177] on select "Select Arrival Notice Available Arrival Notice Imported Arrive at Delivery Loca…" at bounding box center [379, 186] width 241 height 18
drag, startPoint x: 800, startPoint y: 399, endPoint x: 820, endPoint y: 386, distance: 24.1
click at [801, 399] on button "Save" at bounding box center [798, 402] width 38 height 22
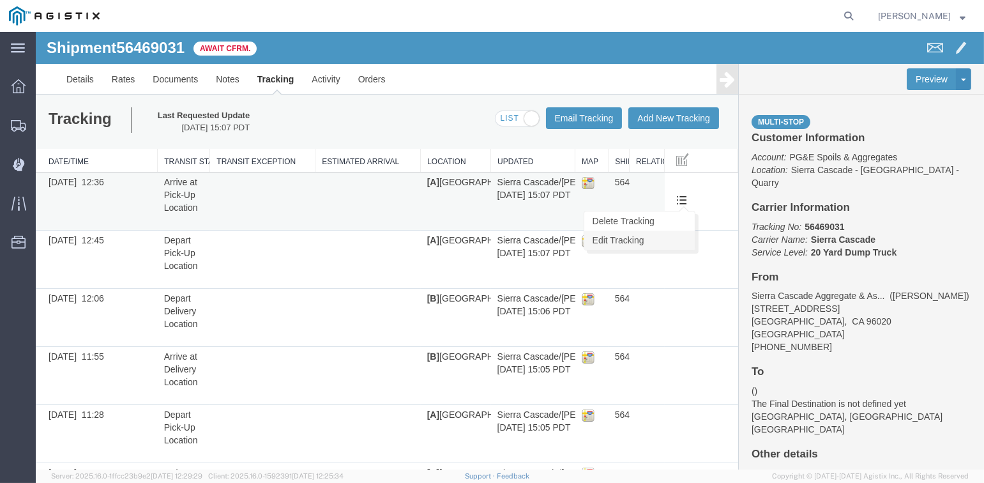
click at [626, 243] on link "Edit Tracking" at bounding box center [639, 240] width 111 height 19
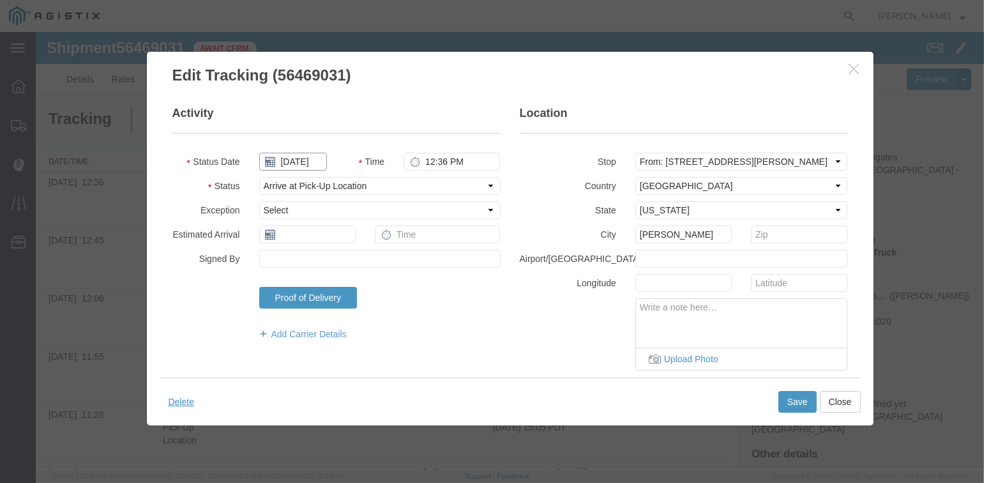
click at [293, 160] on input "[DATE]" at bounding box center [293, 162] width 68 height 18
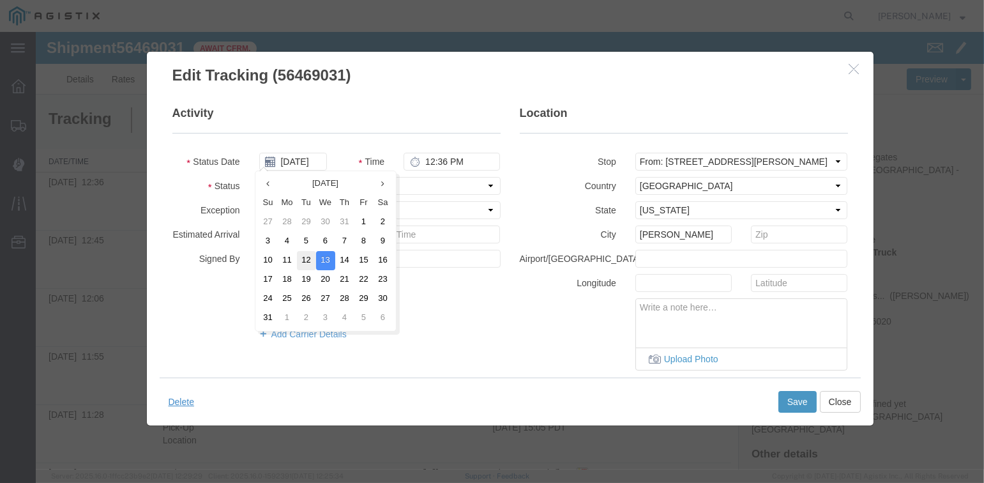
click at [303, 259] on td "12" at bounding box center [306, 260] width 19 height 19
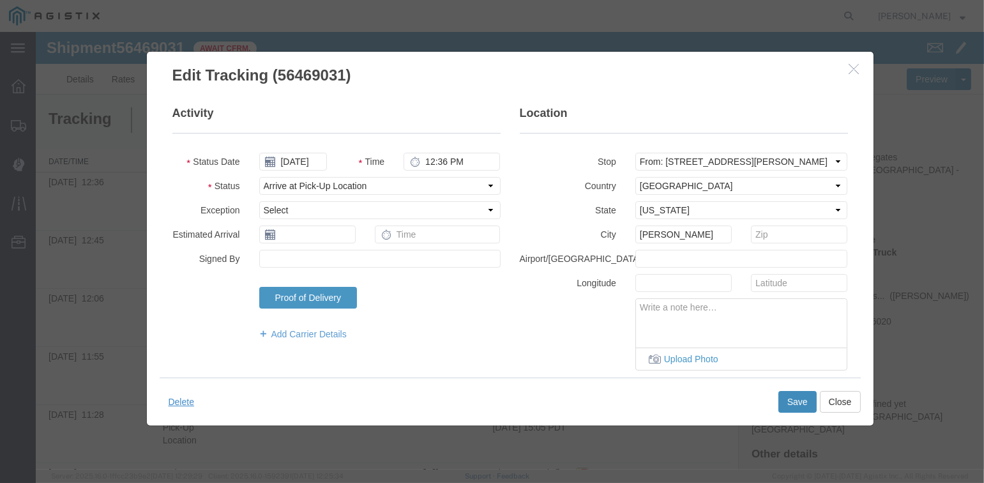
click at [786, 399] on button "Save" at bounding box center [798, 402] width 38 height 22
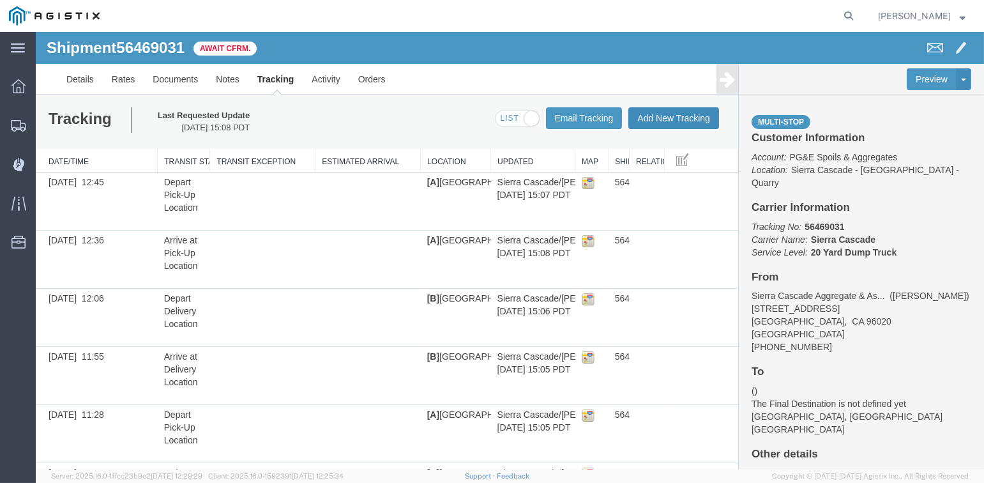
click at [657, 119] on button "Add New Tracking" at bounding box center [674, 118] width 91 height 22
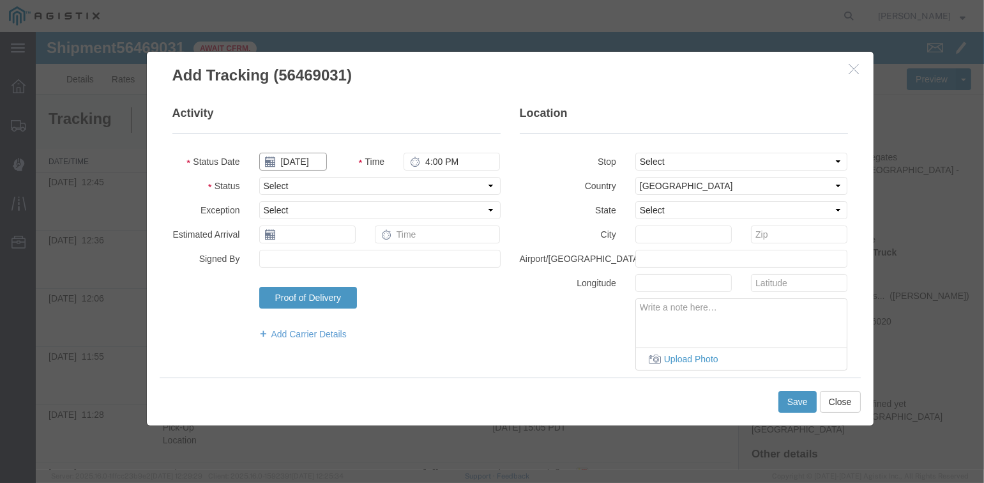
click at [295, 163] on input "[DATE]" at bounding box center [293, 162] width 68 height 18
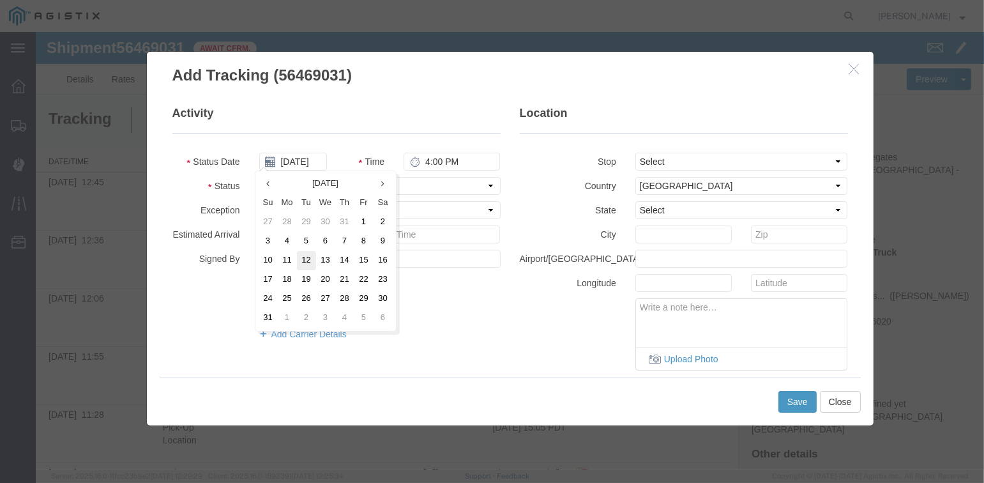
click at [309, 261] on td "12" at bounding box center [306, 260] width 19 height 19
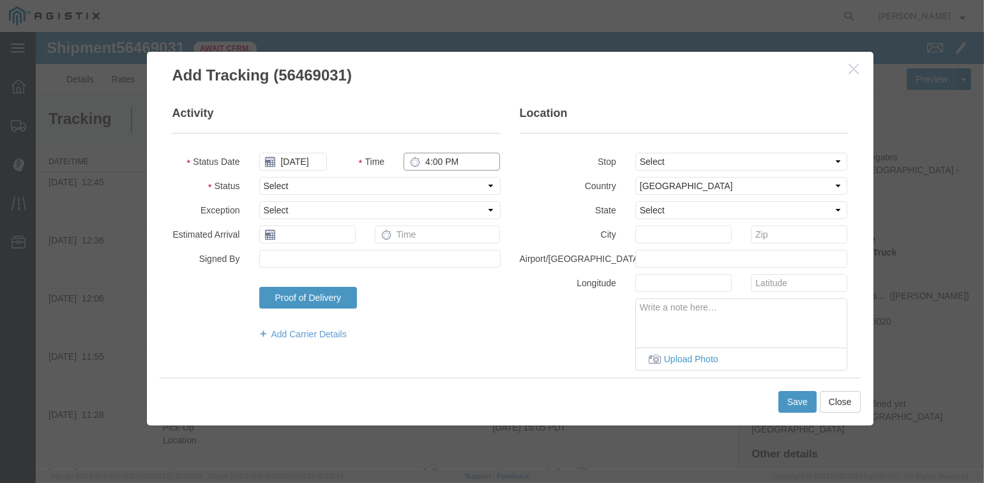
click at [425, 162] on input "4:00 PM" at bounding box center [452, 162] width 96 height 18
click at [687, 165] on select "Select From: [STREET_ADDRESS][PERSON_NAME] Stop 2: [STREET_ADDRESS] To: The Fin…" at bounding box center [742, 162] width 213 height 18
click at [636, 153] on select "Select From: [STREET_ADDRESS][PERSON_NAME] Stop 2: [STREET_ADDRESS] To: The Fin…" at bounding box center [742, 162] width 213 height 18
click at [371, 187] on select "Select Arrival Notice Available Arrival Notice Imported Arrive at Delivery Loca…" at bounding box center [379, 186] width 241 height 18
click at [259, 177] on select "Select Arrival Notice Available Arrival Notice Imported Arrive at Delivery Loca…" at bounding box center [379, 186] width 241 height 18
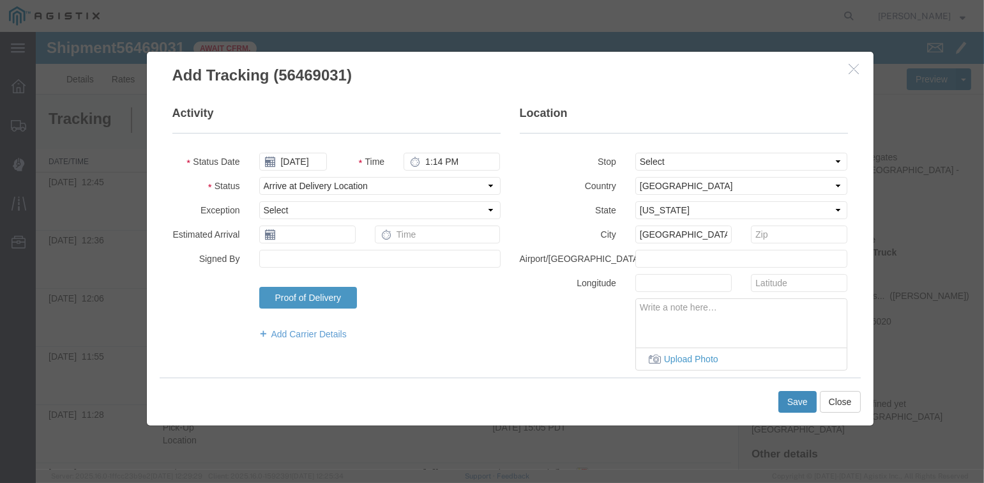
click at [796, 398] on button "Save" at bounding box center [798, 402] width 38 height 22
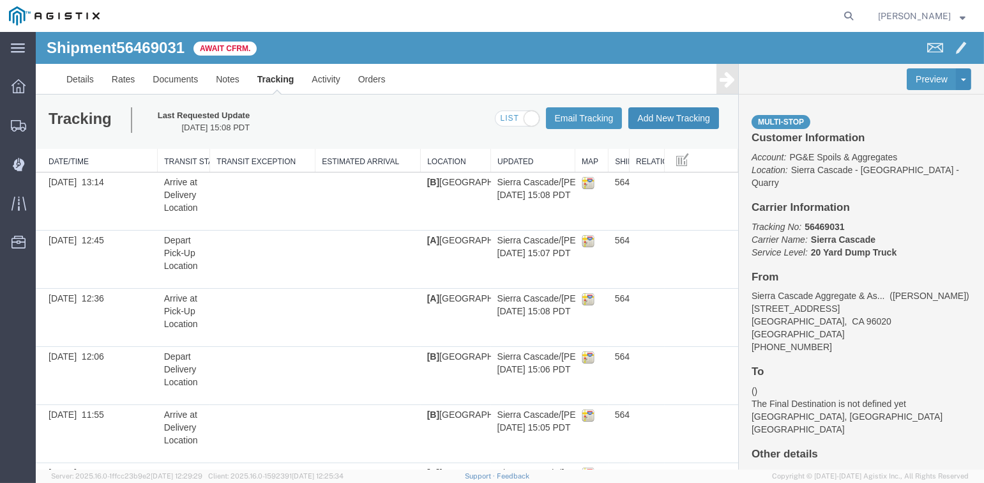
click at [700, 117] on button "Add New Tracking" at bounding box center [674, 118] width 91 height 22
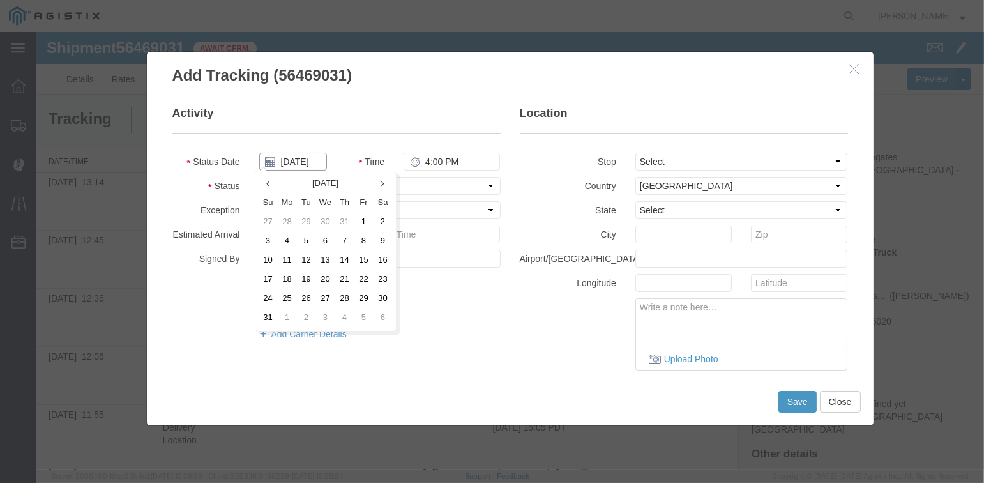
click at [289, 161] on input "[DATE]" at bounding box center [293, 162] width 68 height 18
drag, startPoint x: 303, startPoint y: 259, endPoint x: 312, endPoint y: 250, distance: 13.1
click at [303, 259] on td "12" at bounding box center [306, 260] width 19 height 19
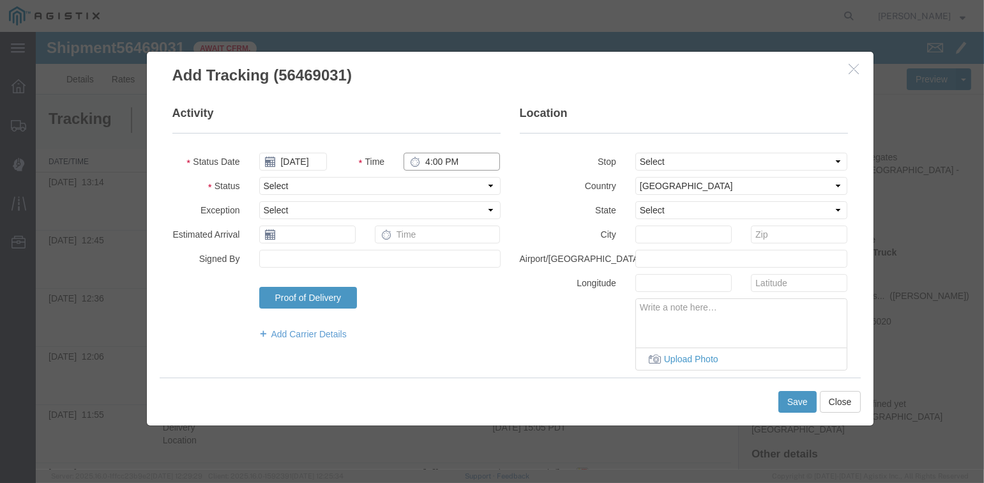
click at [425, 158] on input "4:00 PM" at bounding box center [452, 162] width 96 height 18
click at [697, 165] on select "Select From: [STREET_ADDRESS][PERSON_NAME] Stop 2: [STREET_ADDRESS] To: The Fin…" at bounding box center [742, 162] width 213 height 18
click at [636, 153] on select "Select From: [STREET_ADDRESS][PERSON_NAME] Stop 2: [STREET_ADDRESS] To: The Fin…" at bounding box center [742, 162] width 213 height 18
click at [370, 181] on select "Select Arrival Notice Available Arrival Notice Imported Arrive at Delivery Loca…" at bounding box center [379, 186] width 241 height 18
click at [259, 177] on select "Select Arrival Notice Available Arrival Notice Imported Arrive at Delivery Loca…" at bounding box center [379, 186] width 241 height 18
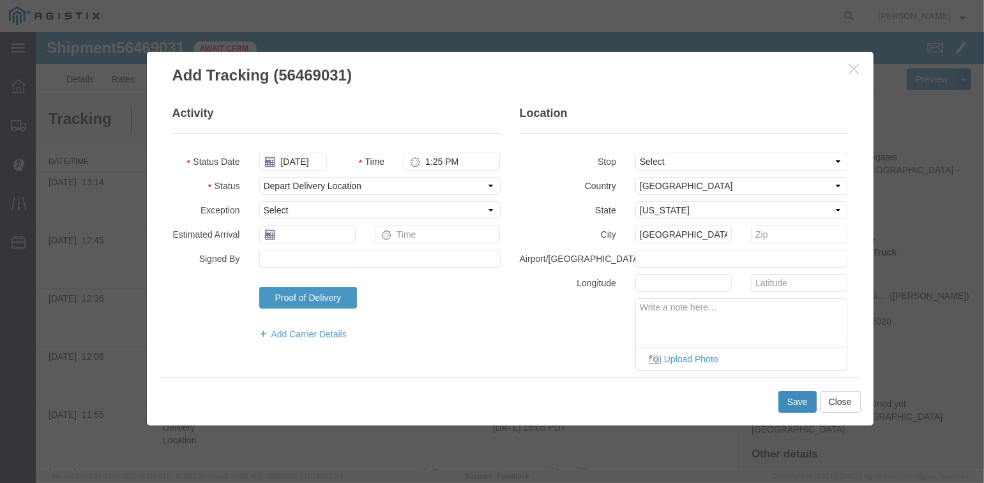
click at [799, 400] on button "Save" at bounding box center [798, 402] width 38 height 22
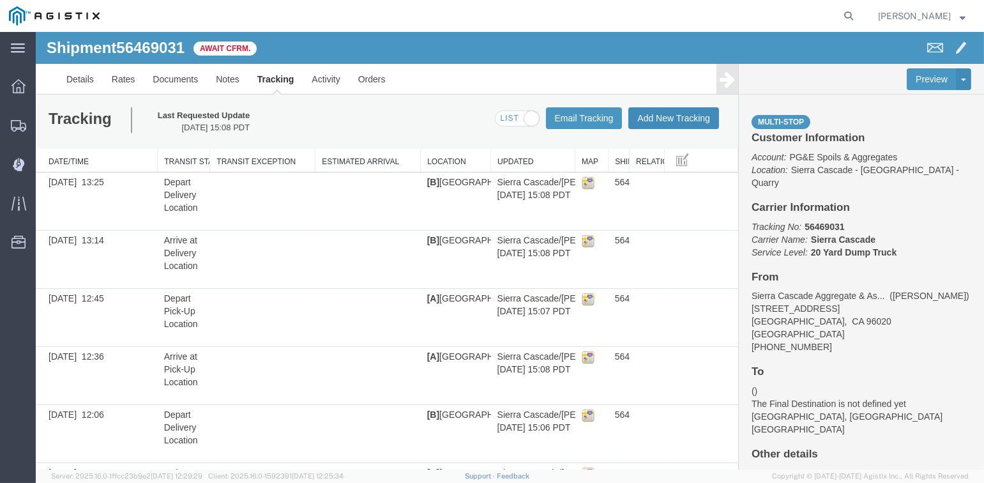
click at [673, 112] on button "Add New Tracking" at bounding box center [674, 118] width 91 height 22
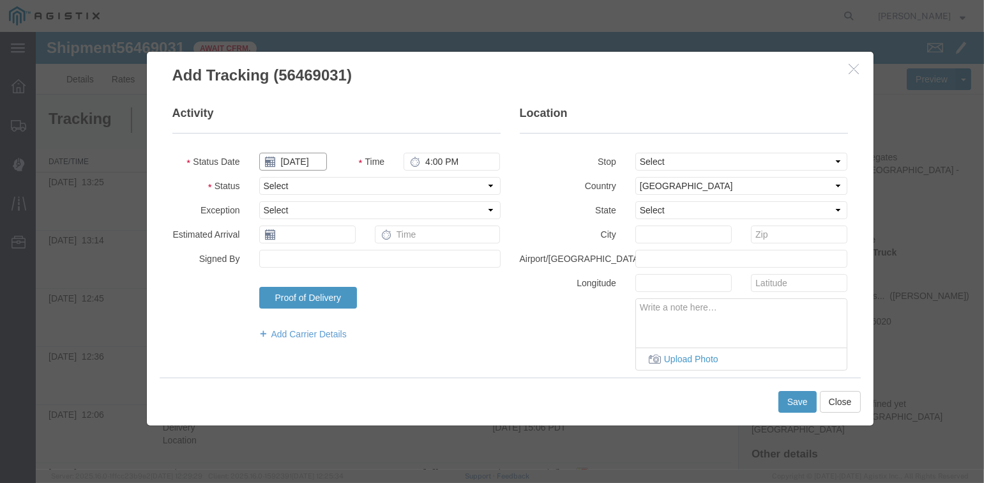
click at [293, 160] on input "[DATE]" at bounding box center [293, 162] width 68 height 18
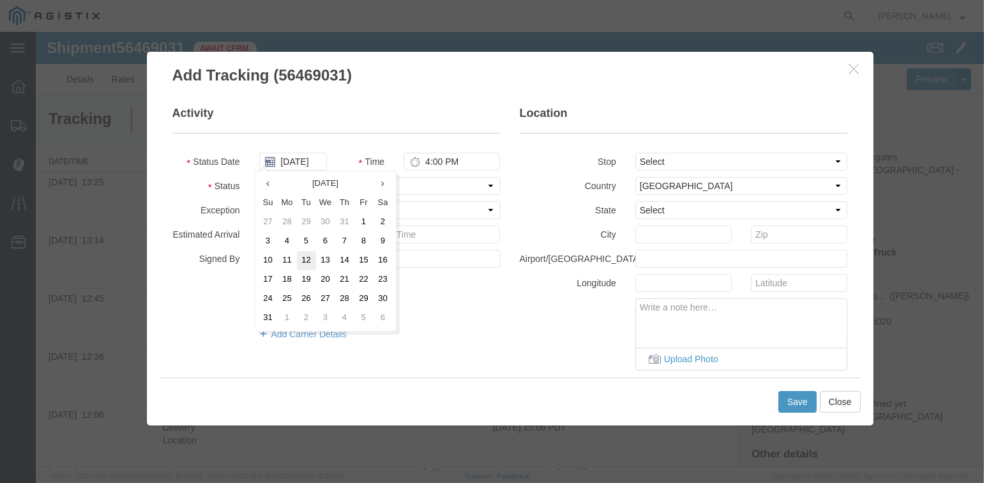
click at [304, 257] on td "12" at bounding box center [306, 260] width 19 height 19
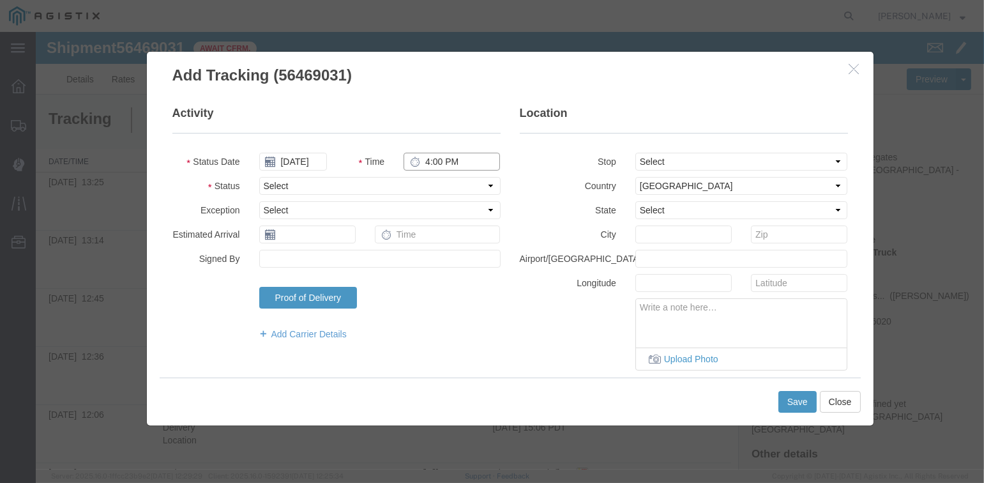
click at [425, 157] on input "4:00 PM" at bounding box center [452, 162] width 96 height 18
click at [340, 183] on select "Select Arrival Notice Available Arrival Notice Imported Arrive at Delivery Loca…" at bounding box center [379, 186] width 241 height 18
click at [259, 177] on select "Select Arrival Notice Available Arrival Notice Imported Arrive at Delivery Loca…" at bounding box center [379, 186] width 241 height 18
click at [662, 164] on select "Select From: [STREET_ADDRESS][PERSON_NAME] Stop 2: [STREET_ADDRESS] To: The Fin…" at bounding box center [742, 162] width 213 height 18
click at [636, 153] on select "Select From: [STREET_ADDRESS][PERSON_NAME] Stop 2: [STREET_ADDRESS] To: The Fin…" at bounding box center [742, 162] width 213 height 18
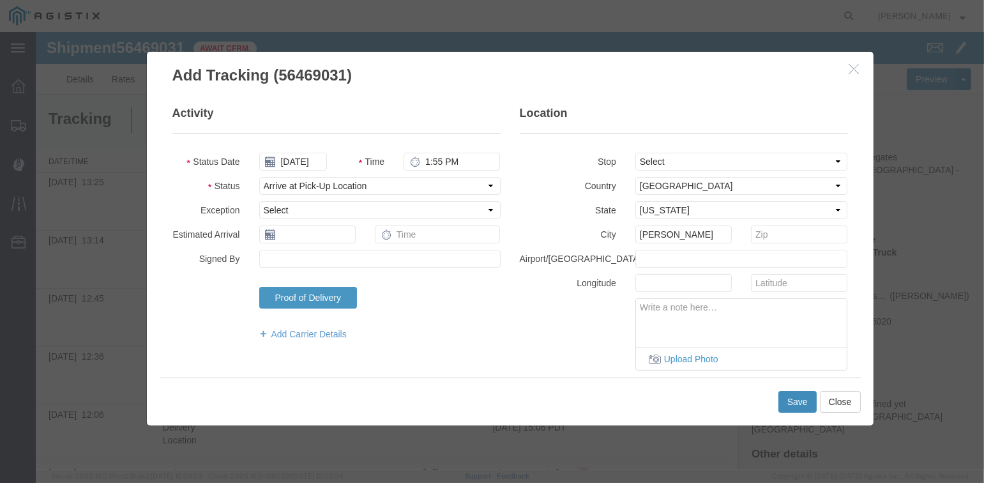
click at [804, 397] on button "Save" at bounding box center [798, 402] width 38 height 22
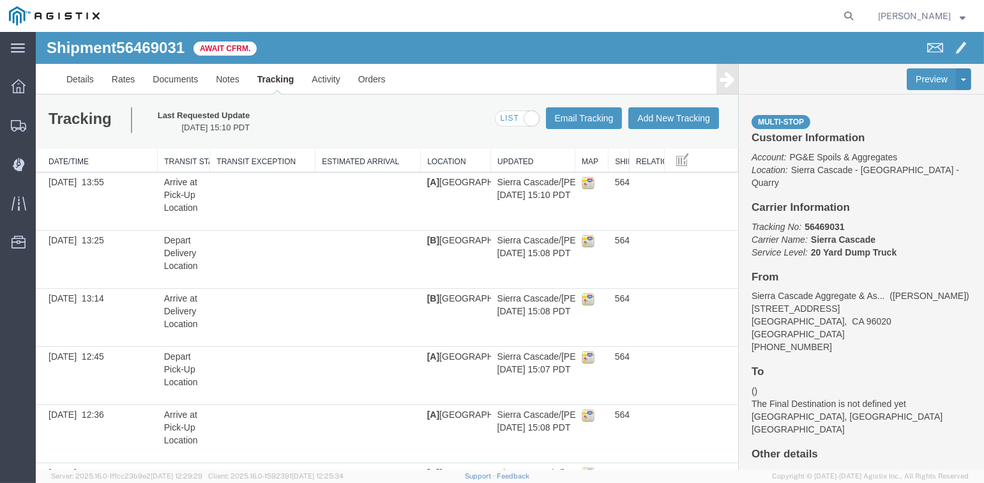
click at [945, 13] on span "[PERSON_NAME]" at bounding box center [914, 16] width 73 height 14
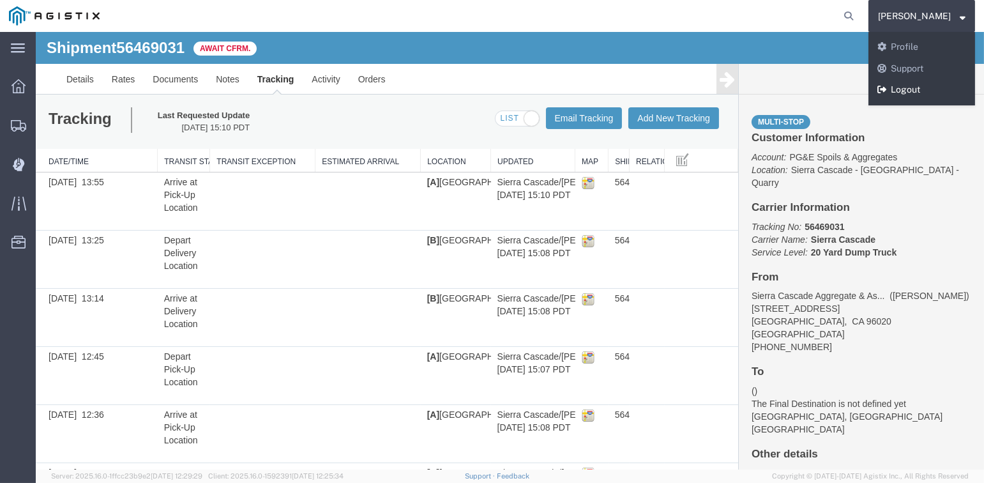
click at [905, 91] on link "Logout" at bounding box center [922, 90] width 107 height 22
